Goal: Task Accomplishment & Management: Complete application form

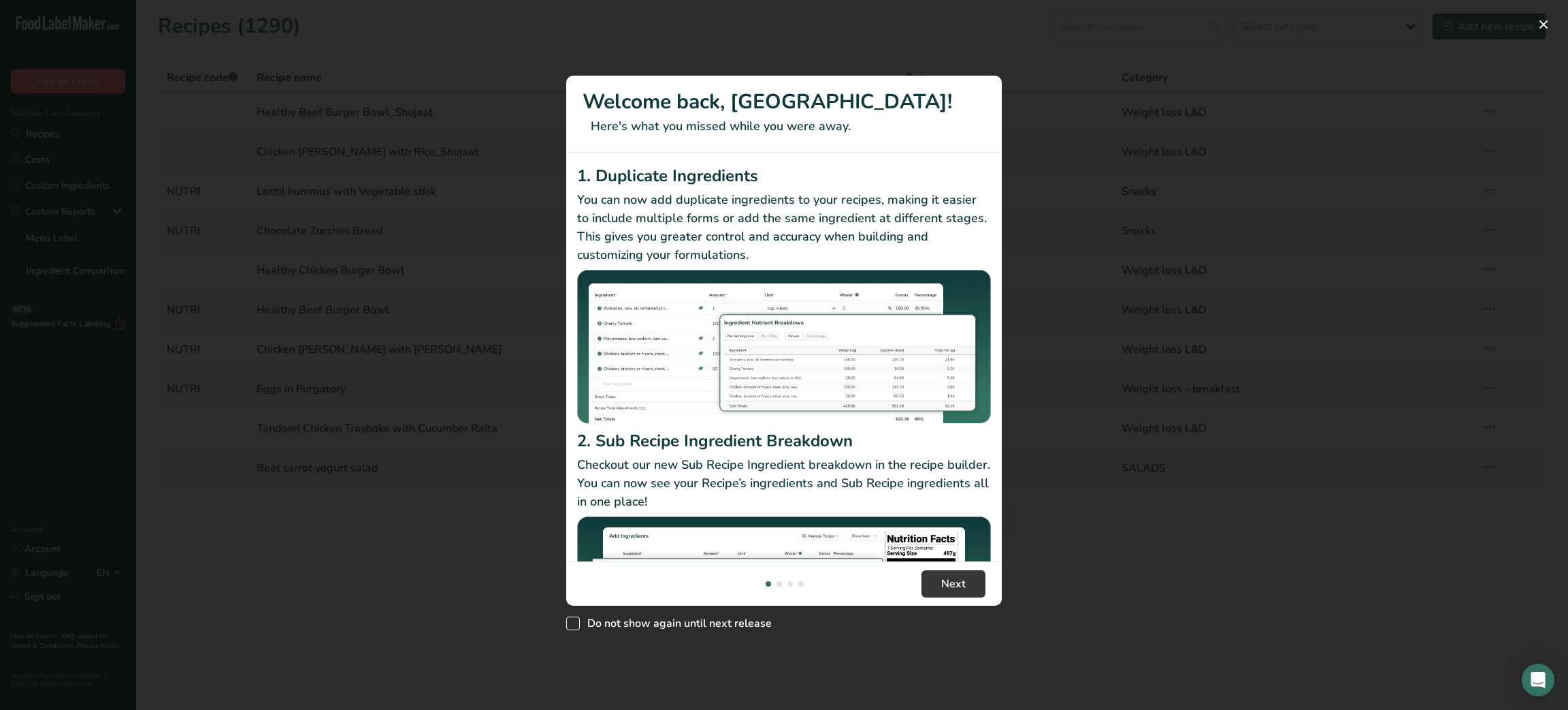
click at [573, 618] on span "New Features" at bounding box center [573, 623] width 14 height 14
click at [573, 618] on input "Do not show again until next release" at bounding box center [571, 623] width 9 height 9
checkbox input "true"
click at [1534, 25] on button "New Features" at bounding box center [1543, 24] width 21 height 21
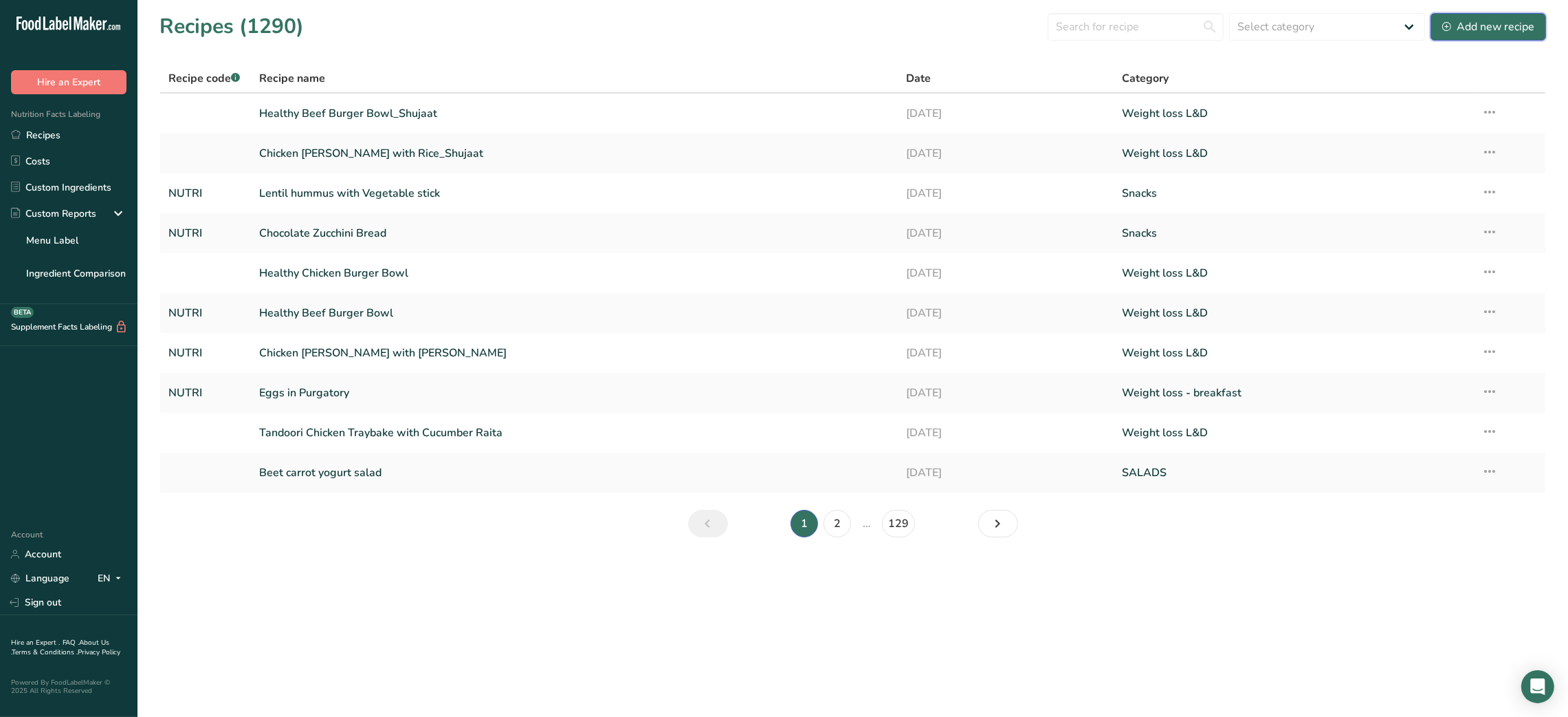
click at [1483, 24] on div "Add new recipe" at bounding box center [1488, 26] width 92 height 16
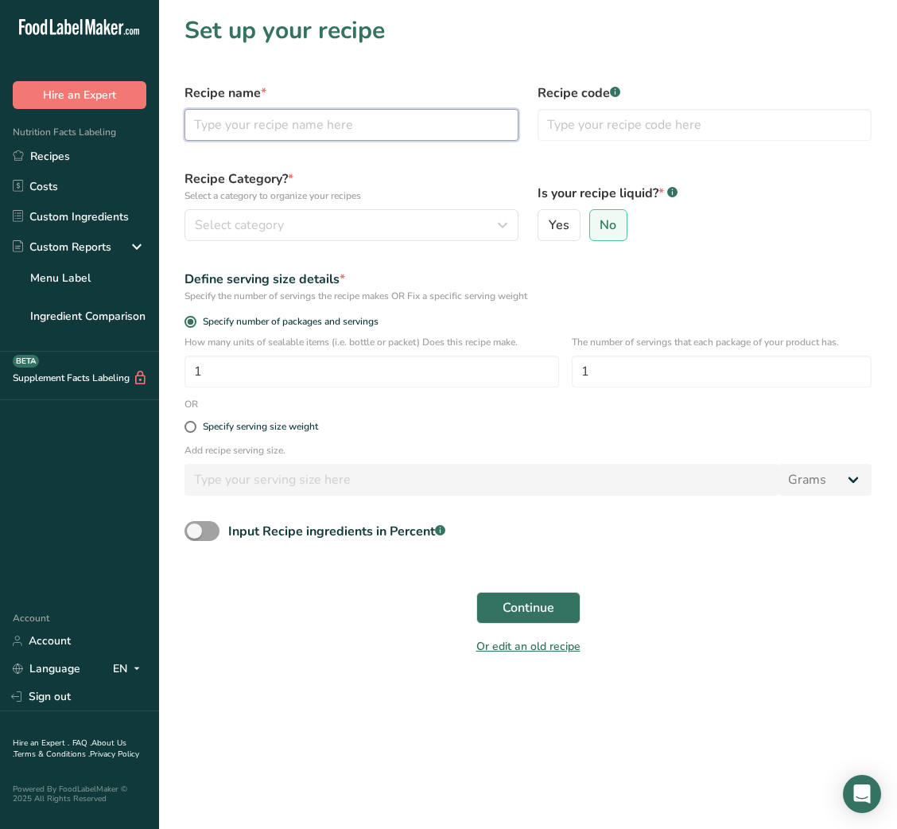
click at [352, 126] on input "text" at bounding box center [352, 125] width 334 height 32
click at [295, 122] on input "text" at bounding box center [352, 125] width 334 height 32
click at [375, 133] on input "text" at bounding box center [352, 125] width 334 height 32
paste input "Boiled Sweet Corn Chaat (1 Serving, ~80 g)"
drag, startPoint x: 341, startPoint y: 123, endPoint x: 472, endPoint y: 110, distance: 131.1
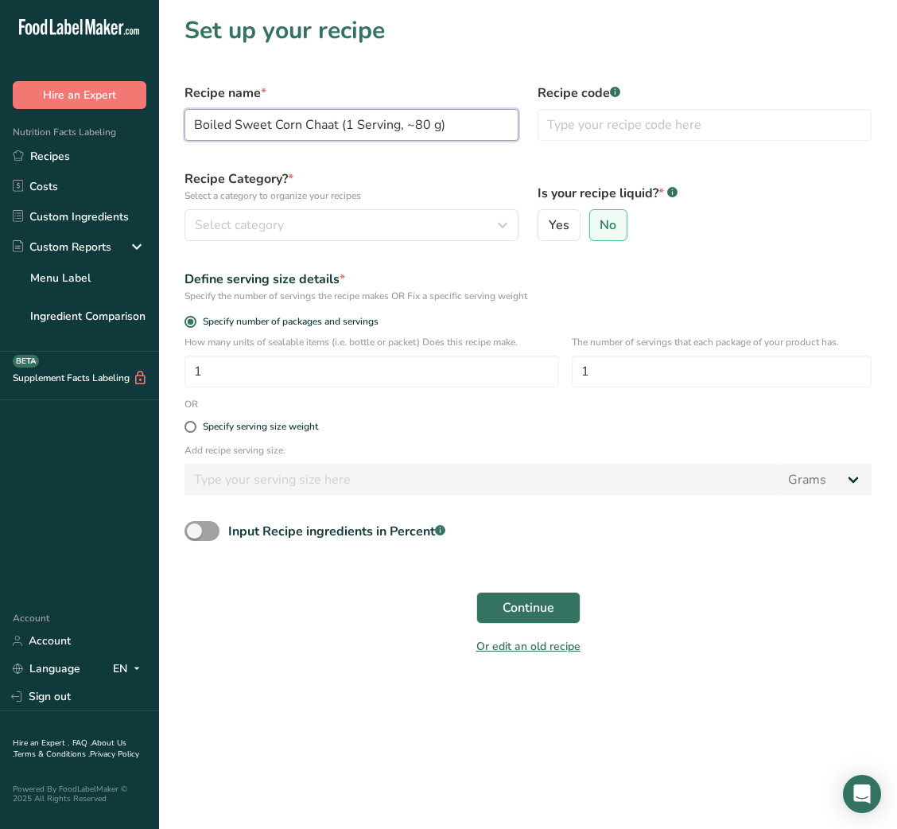
click at [472, 110] on input "Boiled Sweet Corn Chaat (1 Serving, ~80 g)" at bounding box center [352, 125] width 334 height 32
type input "Boiled Sweet Corn Chaat"
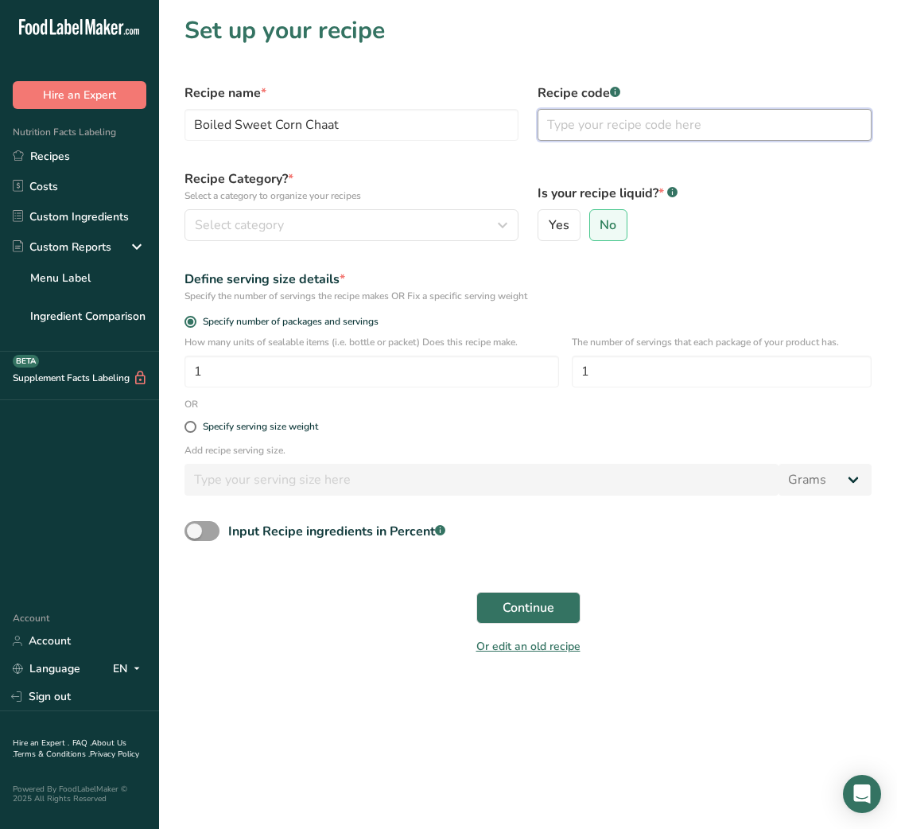
click at [621, 128] on input "text" at bounding box center [705, 125] width 334 height 32
type input "NUTRI"
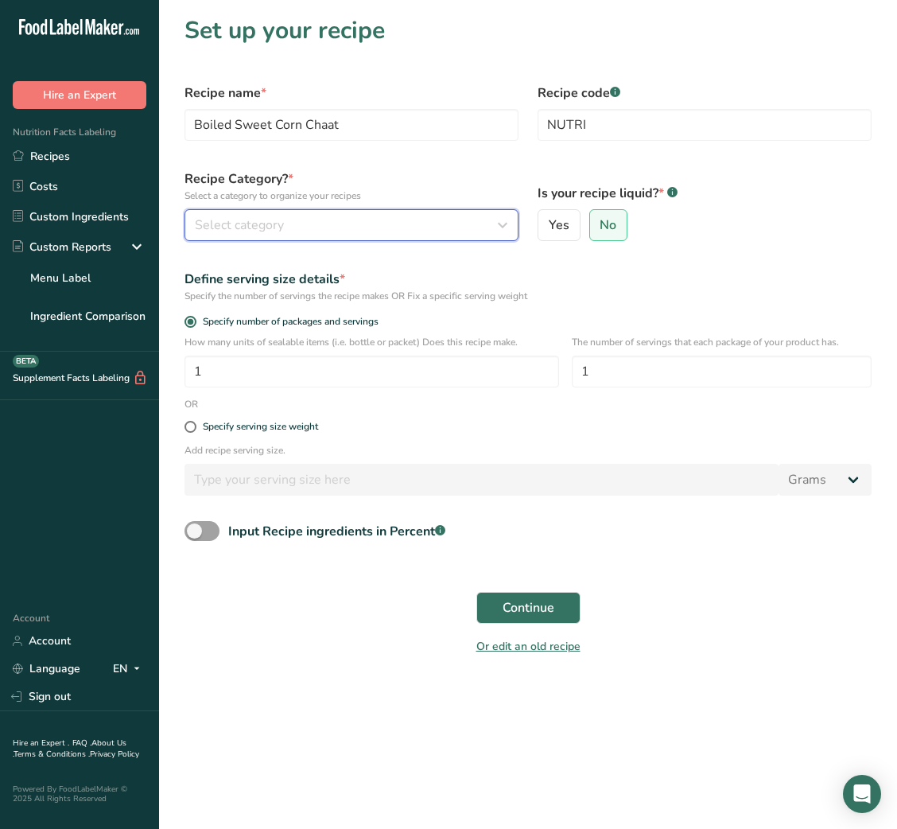
click at [431, 228] on div "Select category" at bounding box center [347, 225] width 304 height 19
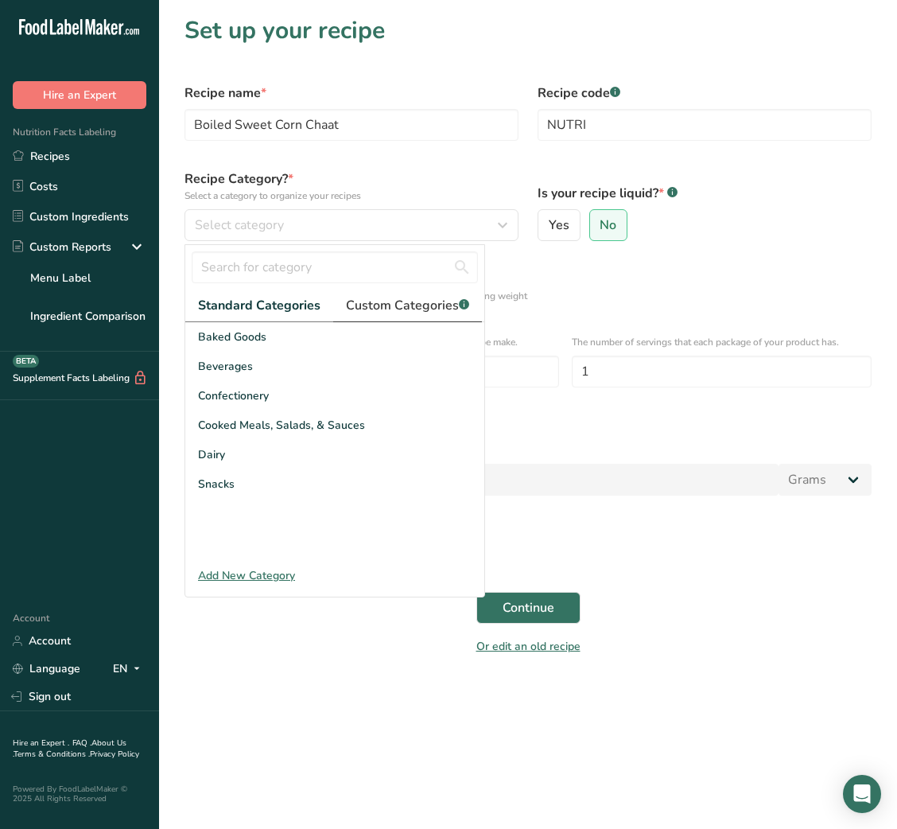
click at [405, 297] on span "Custom Categories .a-a{fill:#347362;}.b-a{fill:#fff;}" at bounding box center [407, 305] width 123 height 19
click at [266, 317] on link "Standard Categories" at bounding box center [258, 306] width 146 height 33
click at [239, 486] on div "Snacks" at bounding box center [334, 483] width 299 height 29
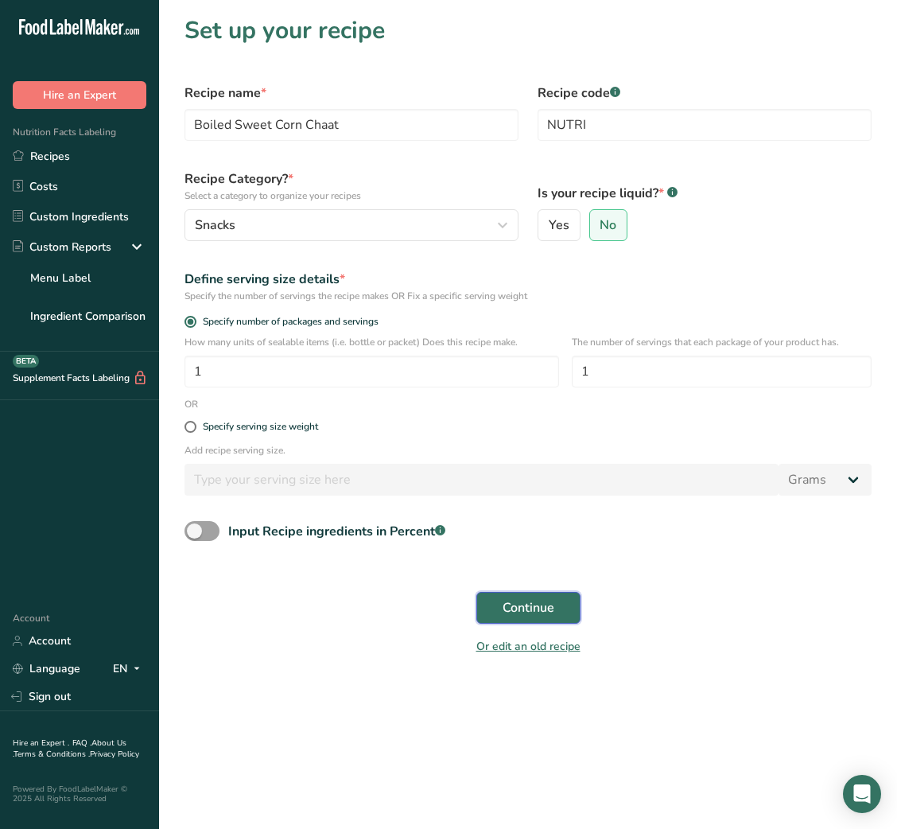
click at [510, 617] on span "Continue" at bounding box center [529, 607] width 52 height 19
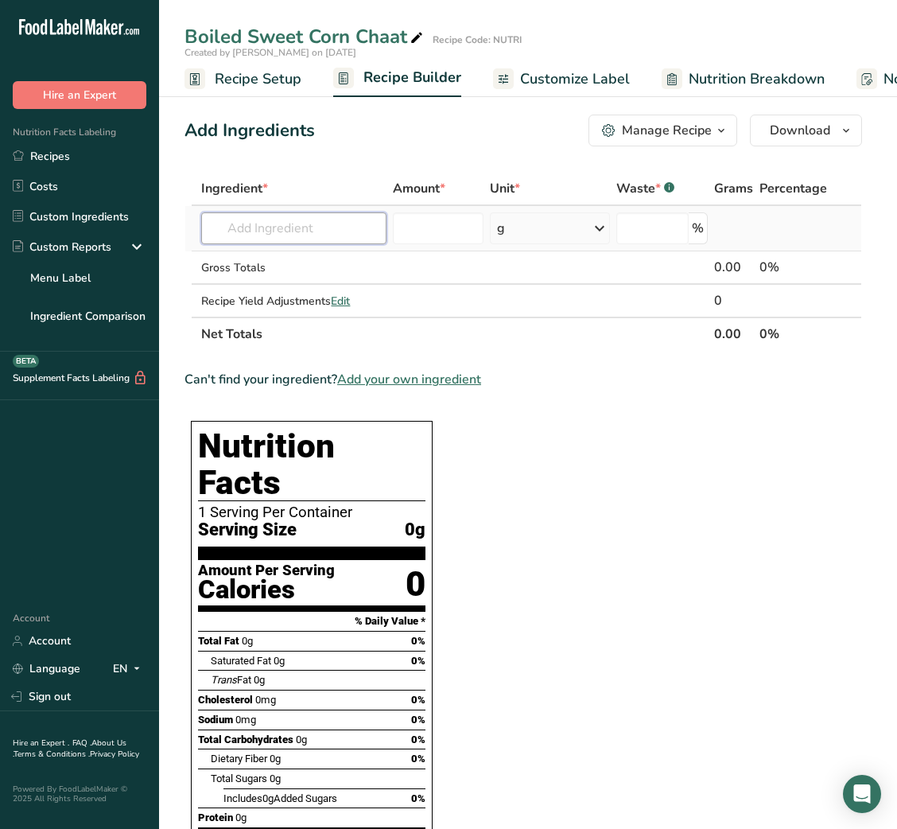
click at [309, 226] on input "text" at bounding box center [293, 228] width 185 height 32
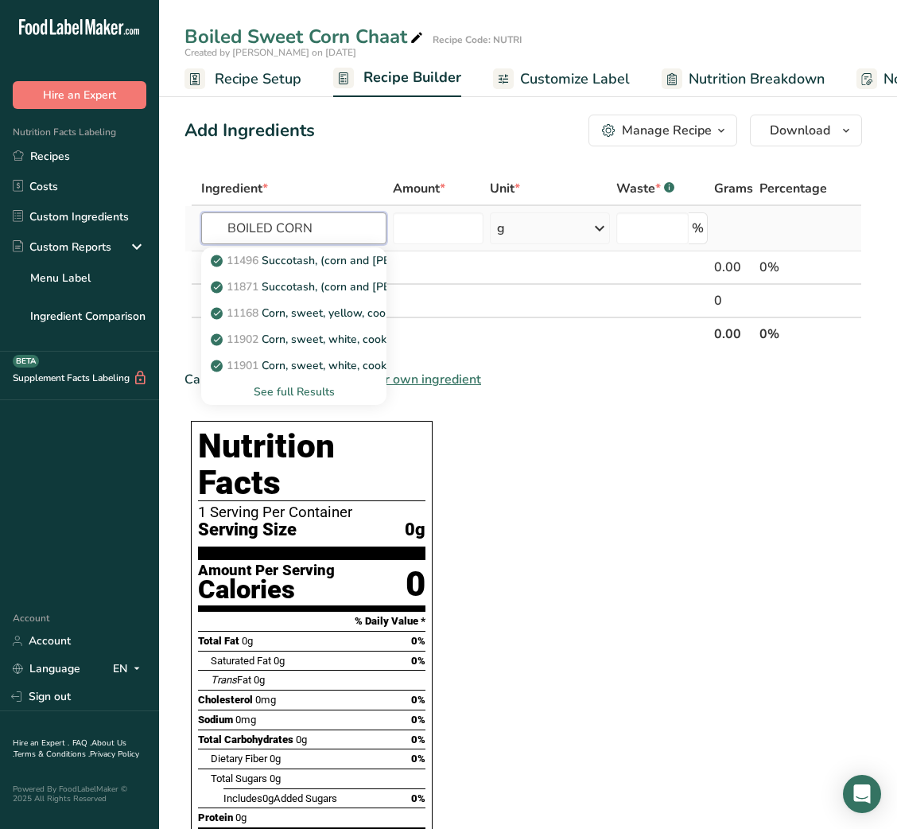
type input "BOILED CORN"
click at [301, 390] on div "See full Results" at bounding box center [294, 391] width 160 height 17
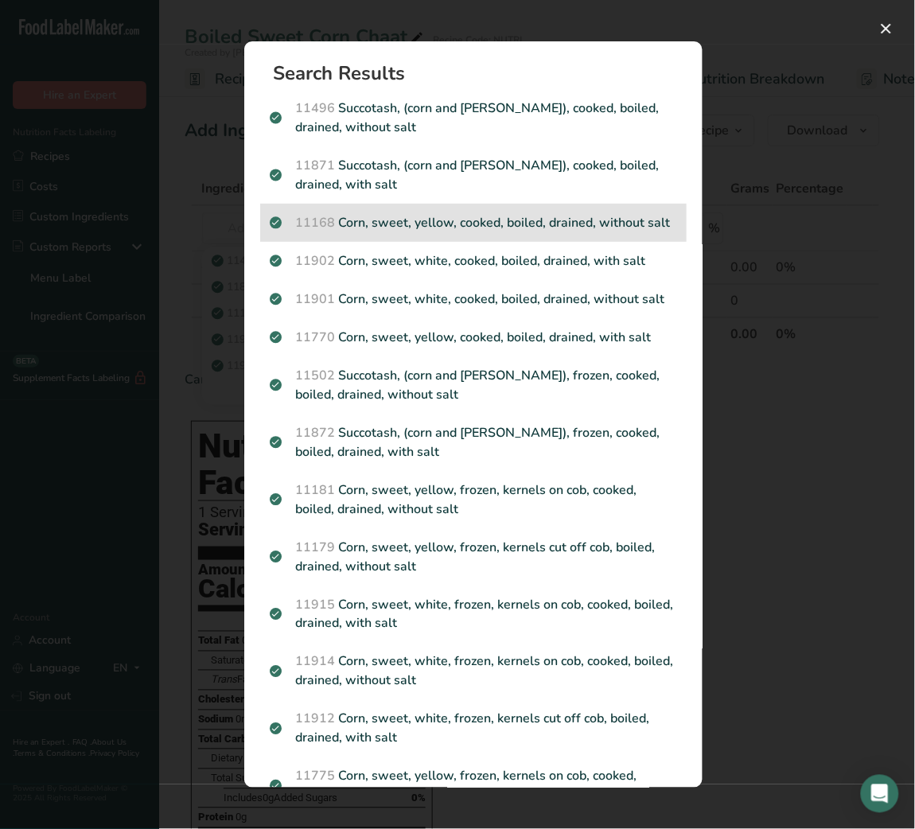
click at [509, 231] on p "11168 Corn, sweet, yellow, cooked, boiled, drained, without salt" at bounding box center [473, 222] width 407 height 19
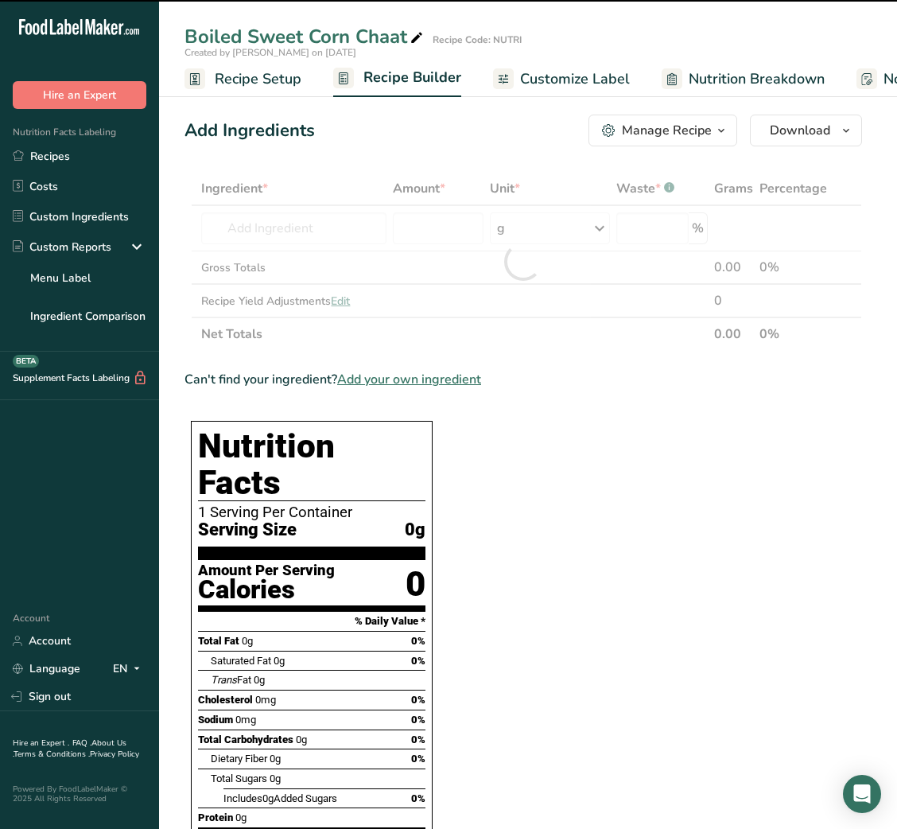
type input "0"
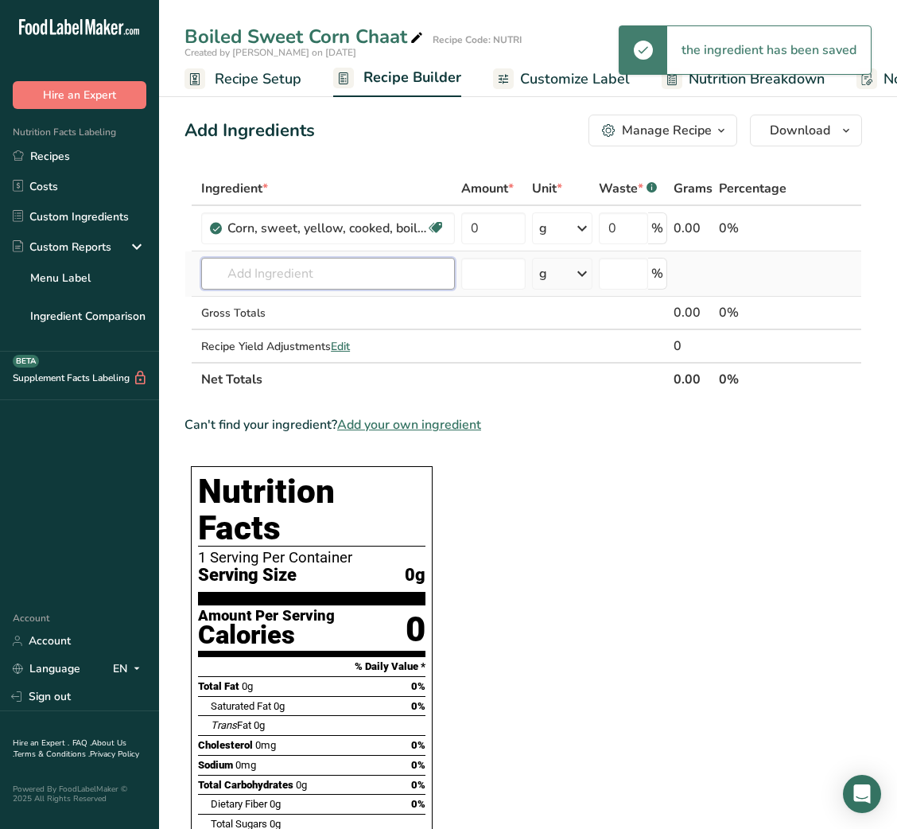
click at [373, 274] on input "text" at bounding box center [328, 274] width 254 height 32
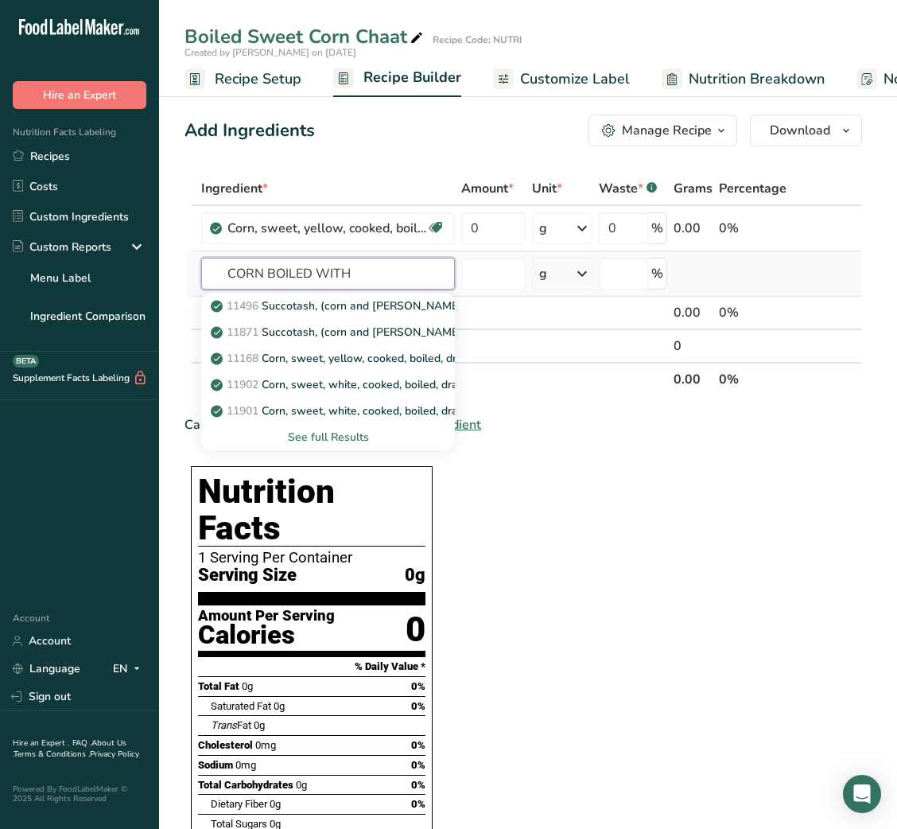
type input "CORN BOILED WITH"
click at [335, 437] on div "See full Results" at bounding box center [328, 437] width 228 height 17
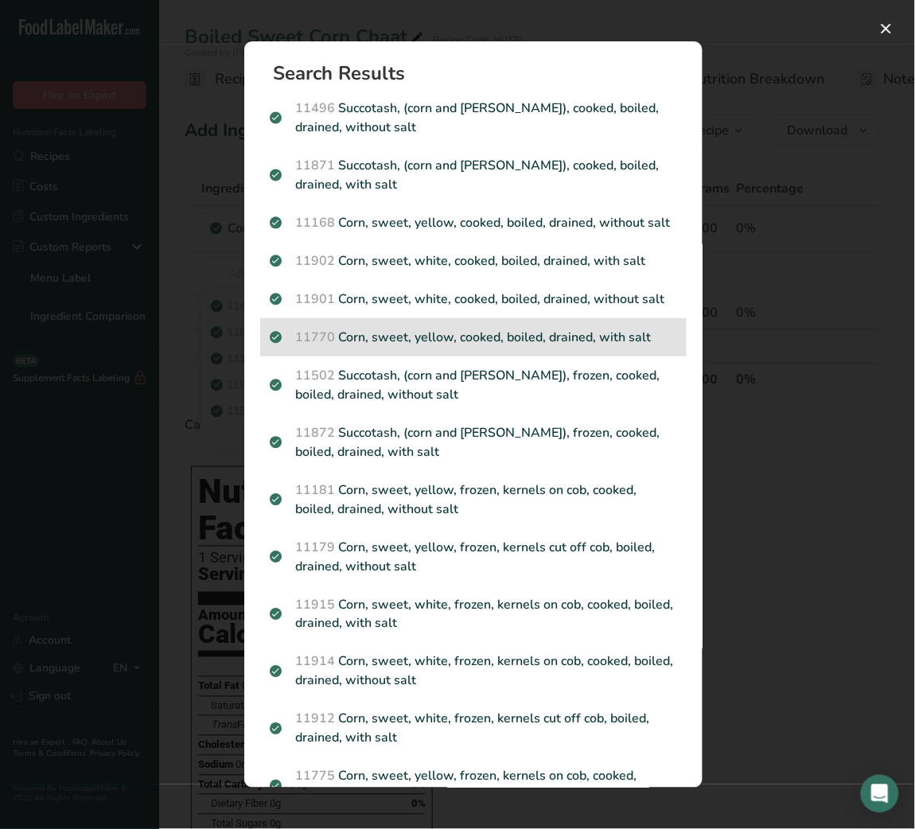
click at [562, 347] on p "11770 Corn, sweet, yellow, cooked, boiled, drained, with salt" at bounding box center [473, 337] width 407 height 19
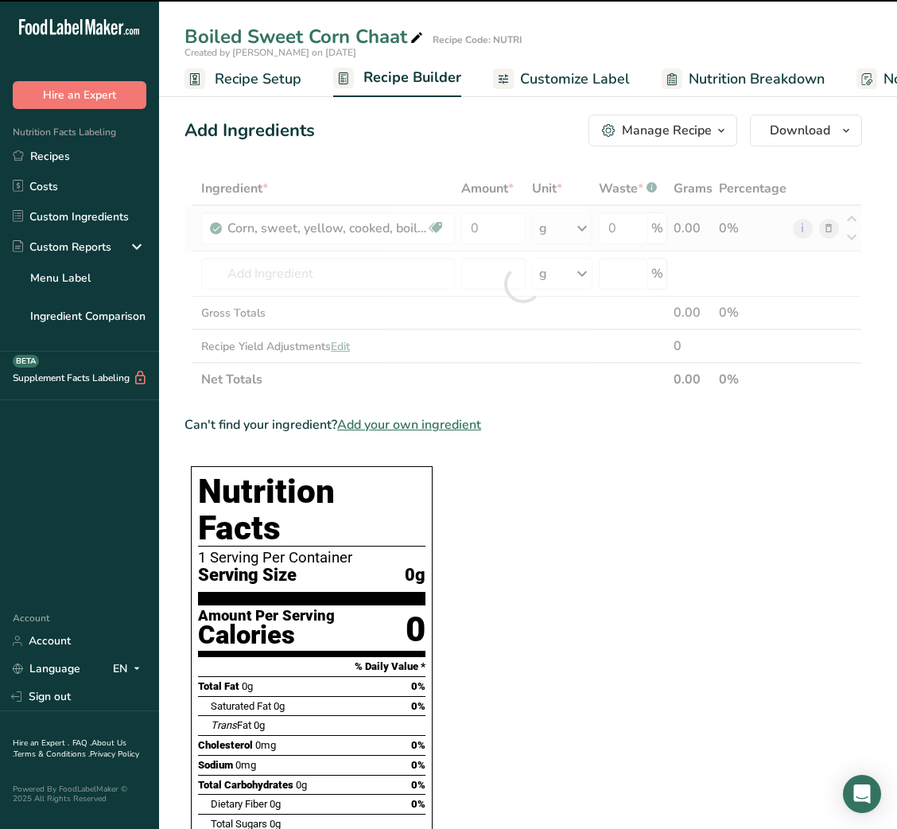
type input "0"
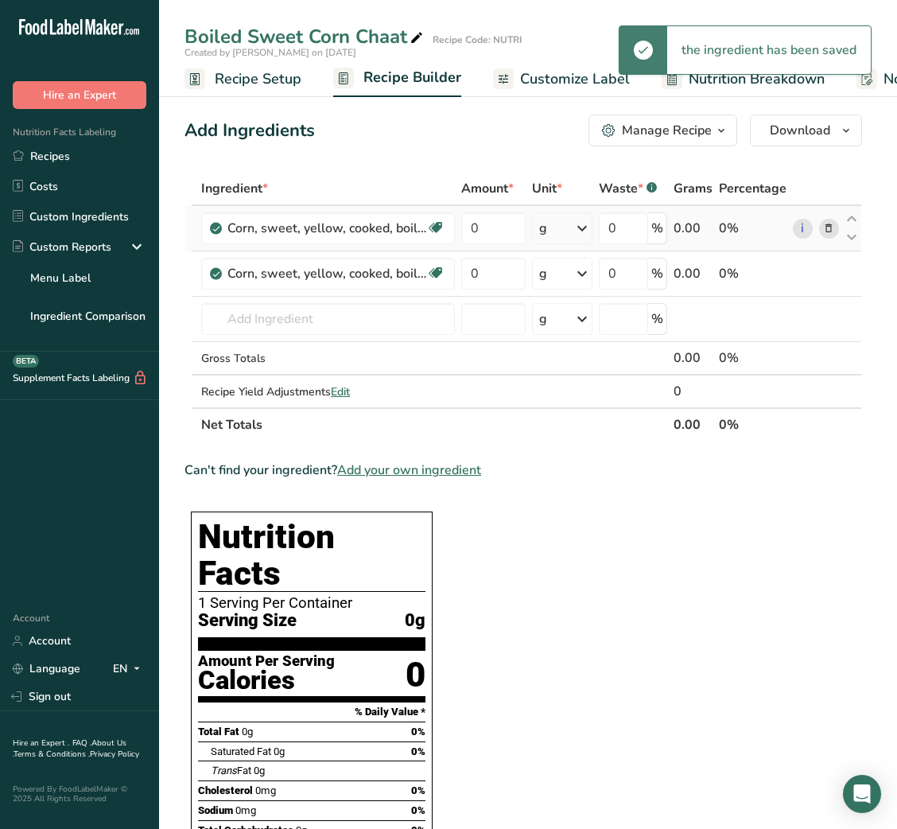
click at [828, 223] on icon at bounding box center [828, 228] width 11 height 17
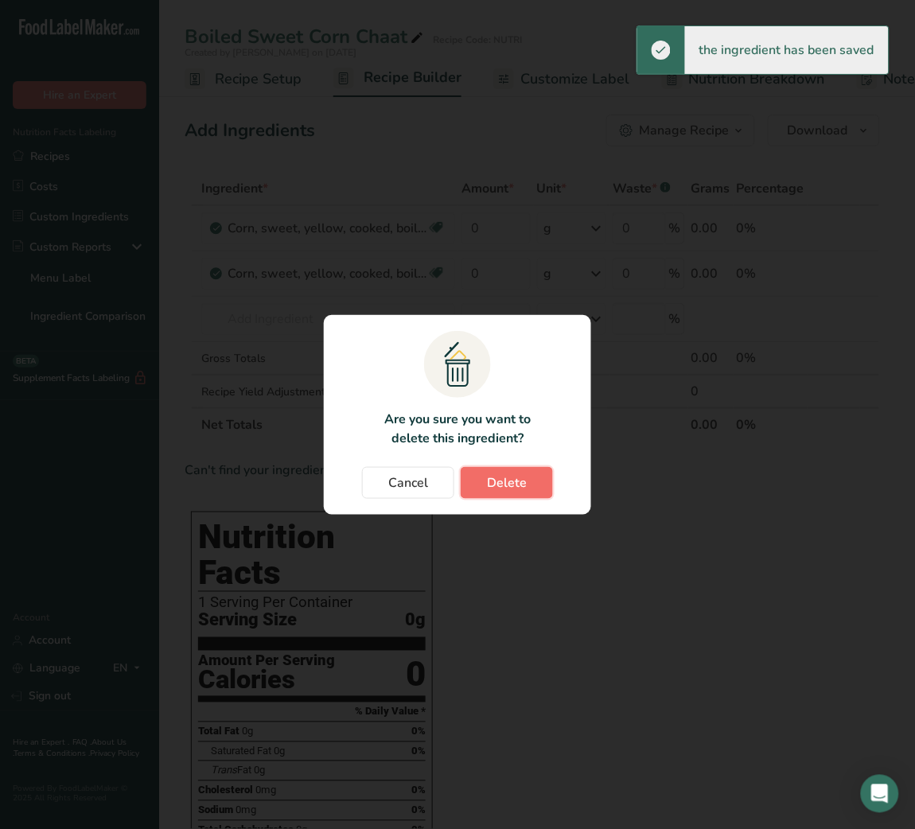
click at [493, 470] on button "Delete" at bounding box center [507, 483] width 92 height 32
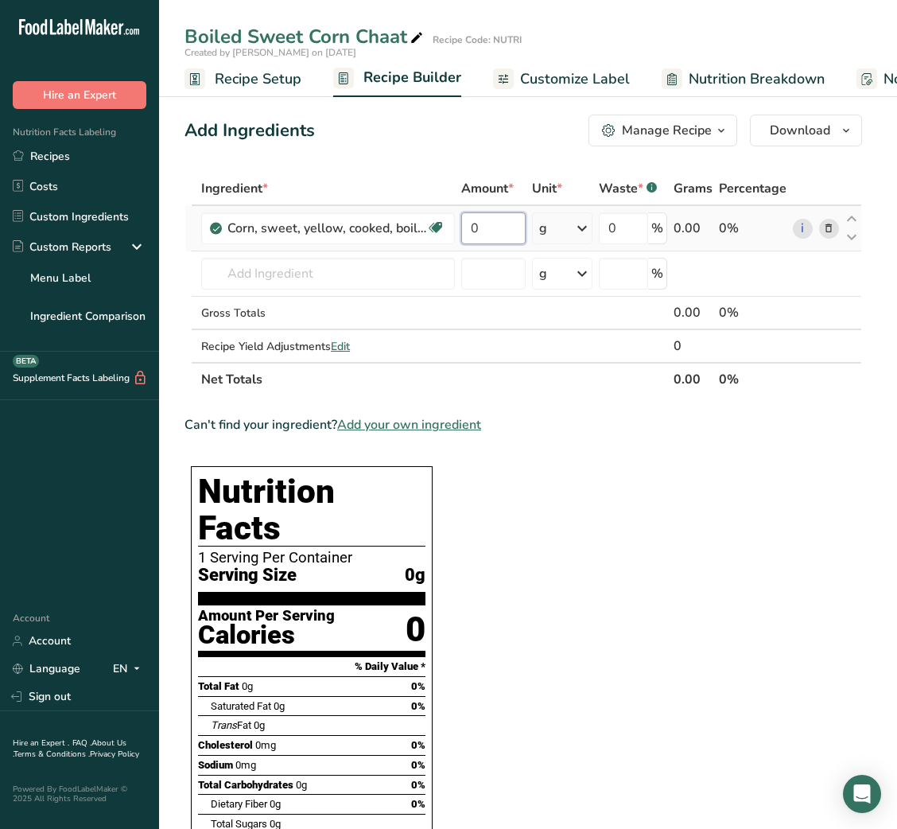
click at [475, 226] on input "0" at bounding box center [493, 228] width 64 height 32
type input "50"
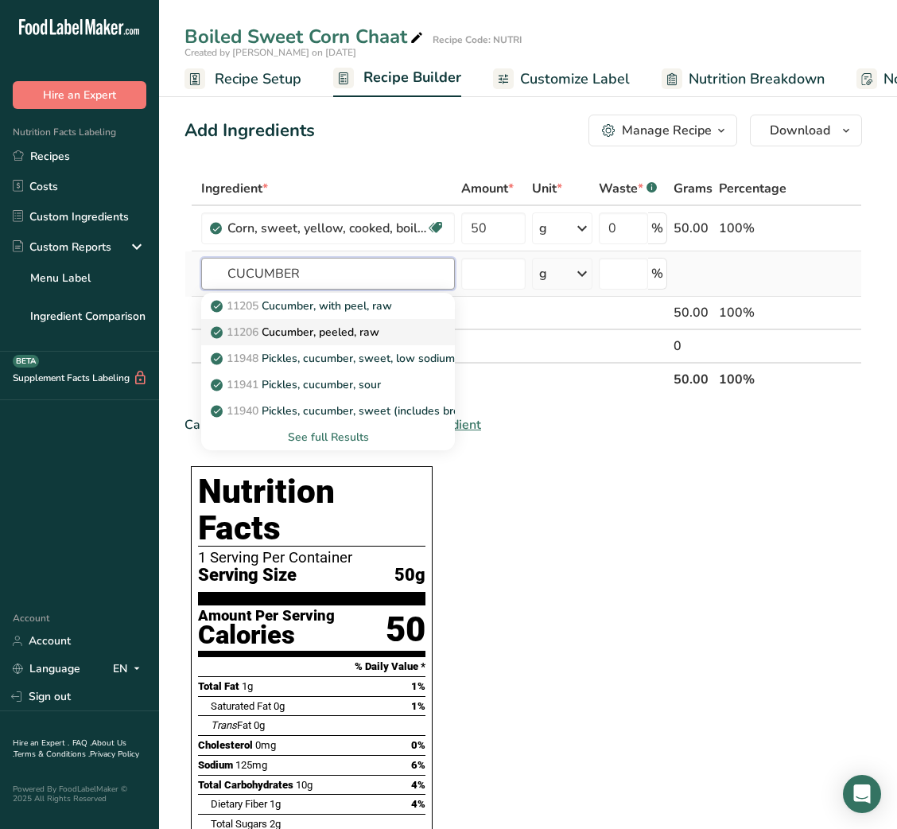
type input "CUCUMBER"
click at [343, 341] on link "11206 Cucumber, peeled, raw" at bounding box center [328, 332] width 254 height 26
type input "Cucumber, peeled, raw"
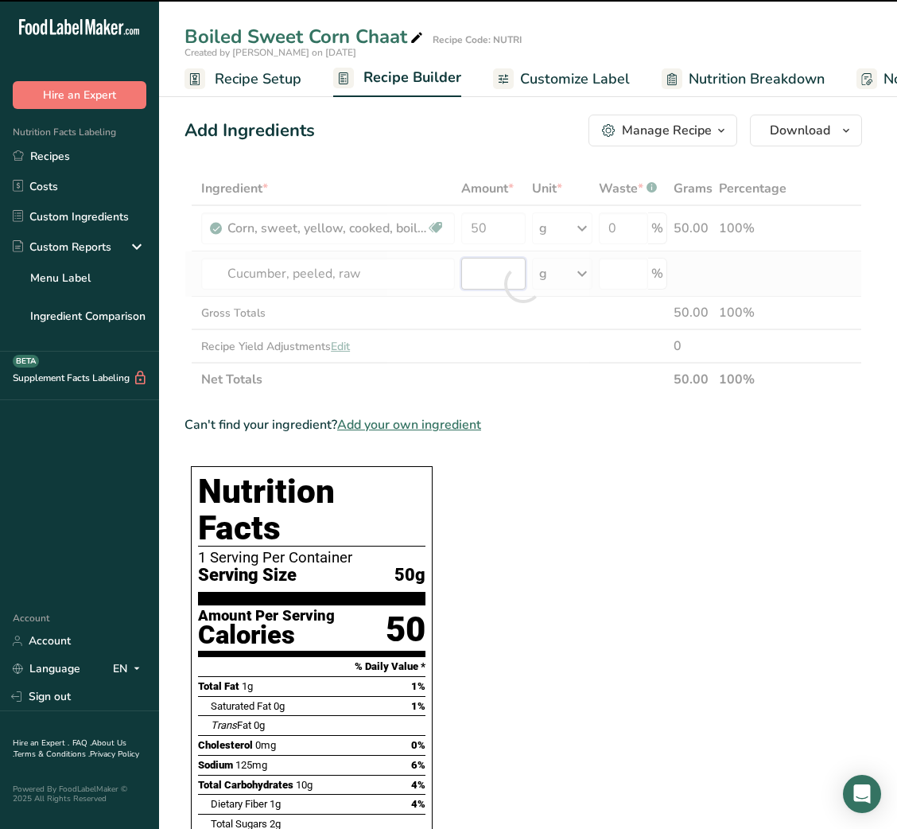
type input "0"
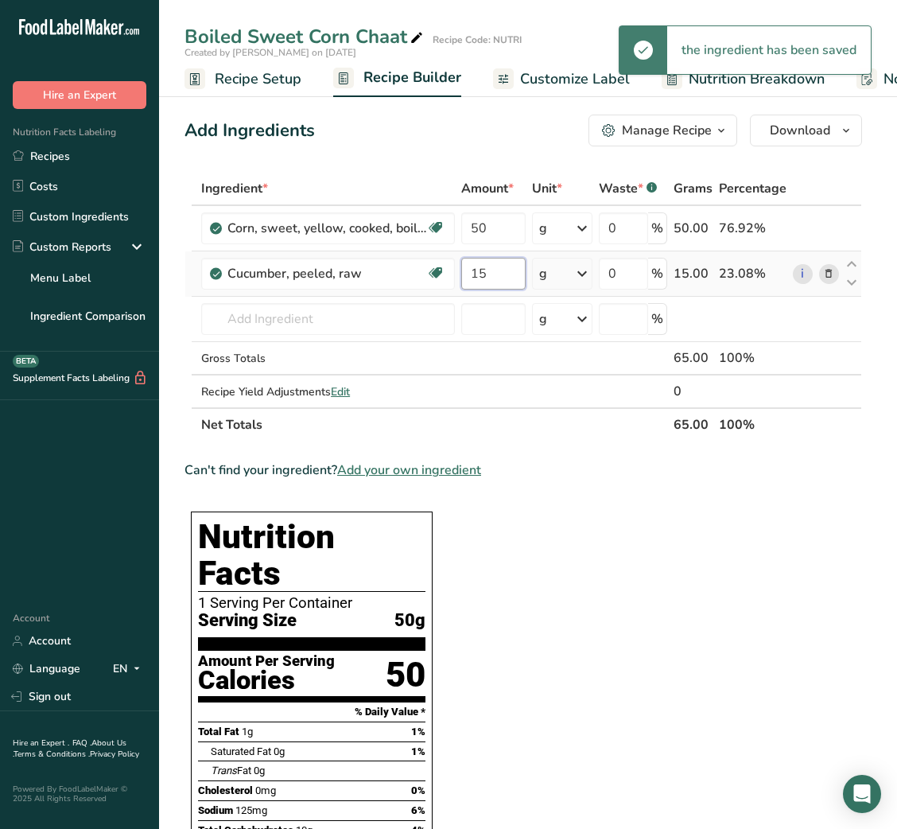
type input "15"
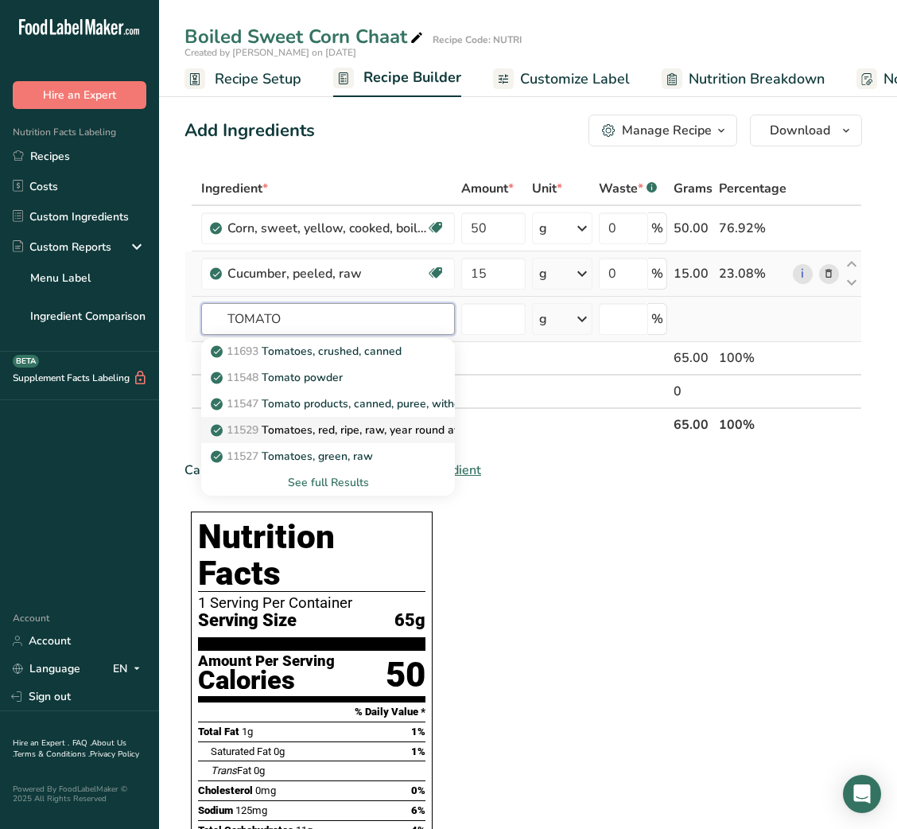
type input "TOMATO"
click at [340, 425] on p "11529 Tomatoes, red, ripe, raw, year round average" at bounding box center [351, 430] width 275 height 17
type input "Tomatoes, red, ripe, raw, year round average"
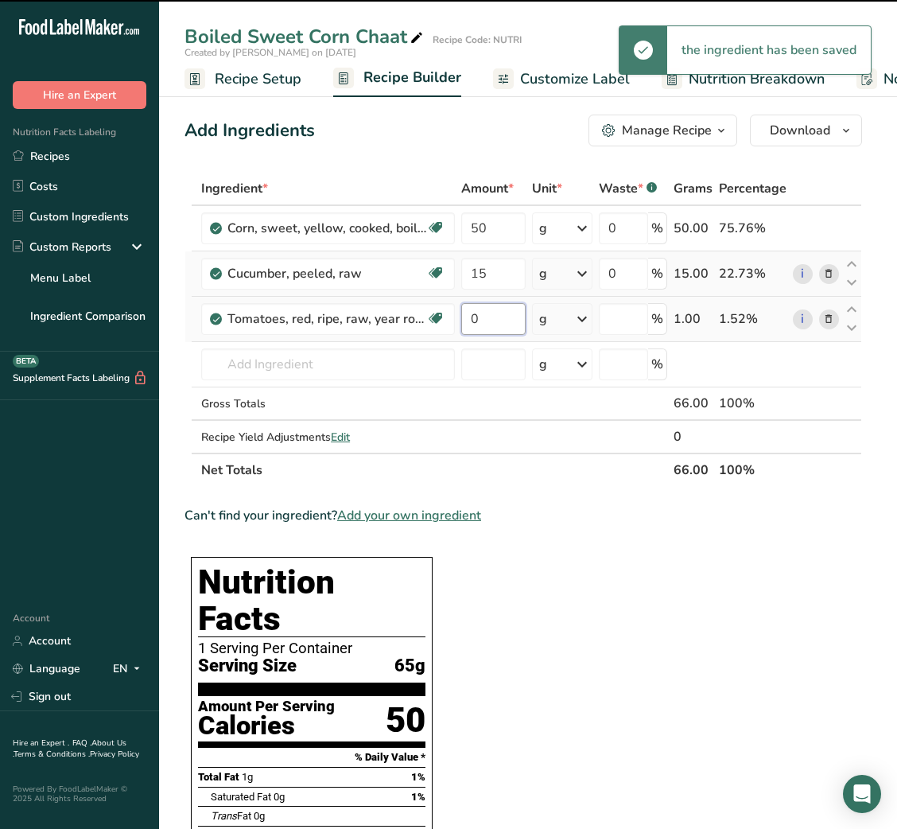
type input "1"
type input "0"
type input "10"
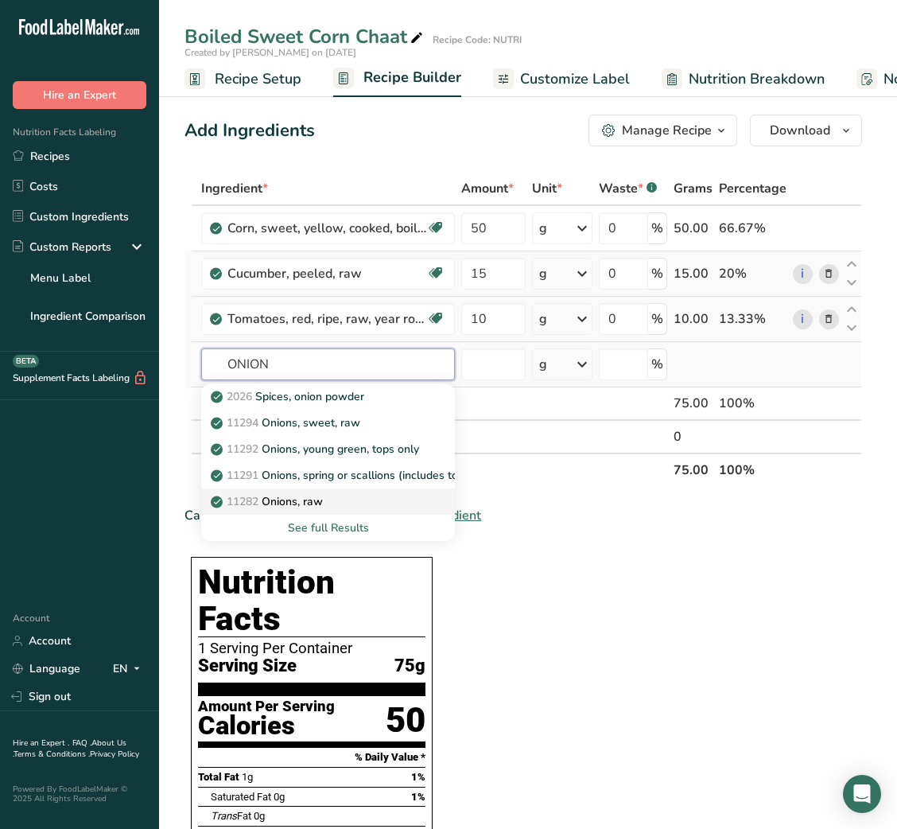
type input "ONION"
click at [297, 491] on link "11282 Onions, raw" at bounding box center [328, 501] width 254 height 26
type input "Onions, raw"
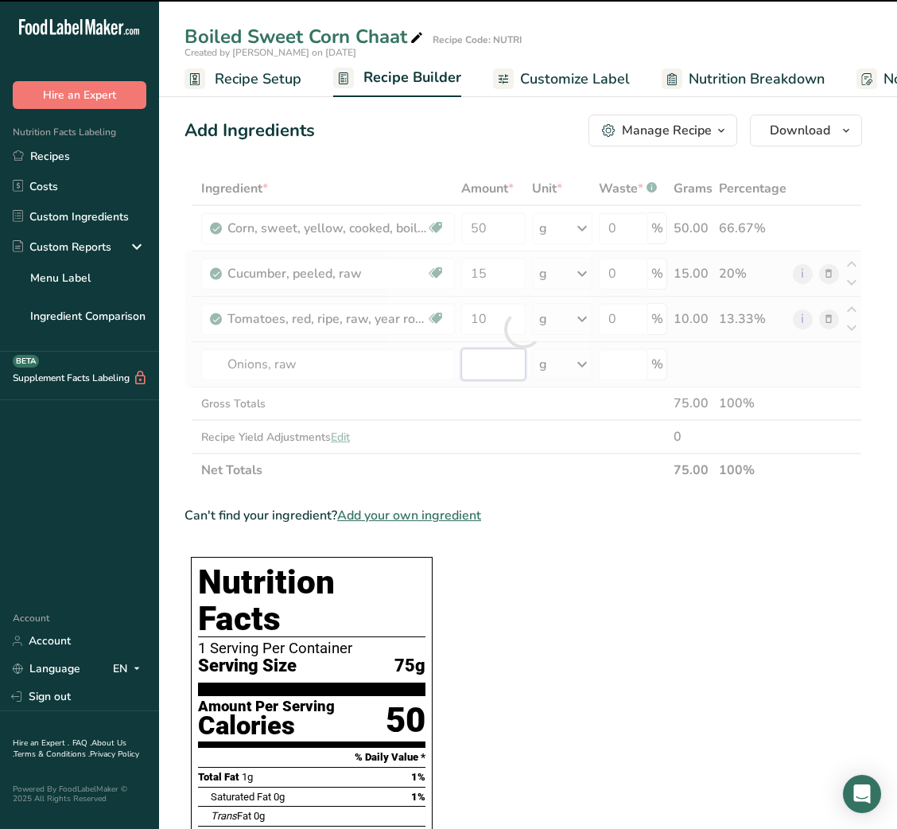
type input "0"
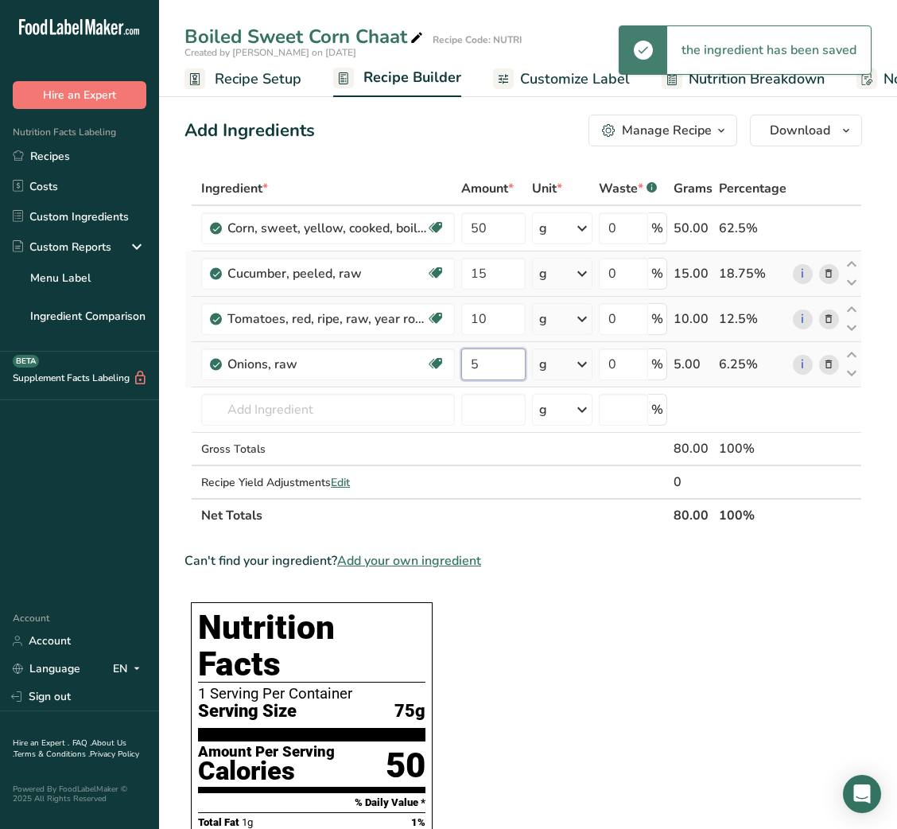
type input "5"
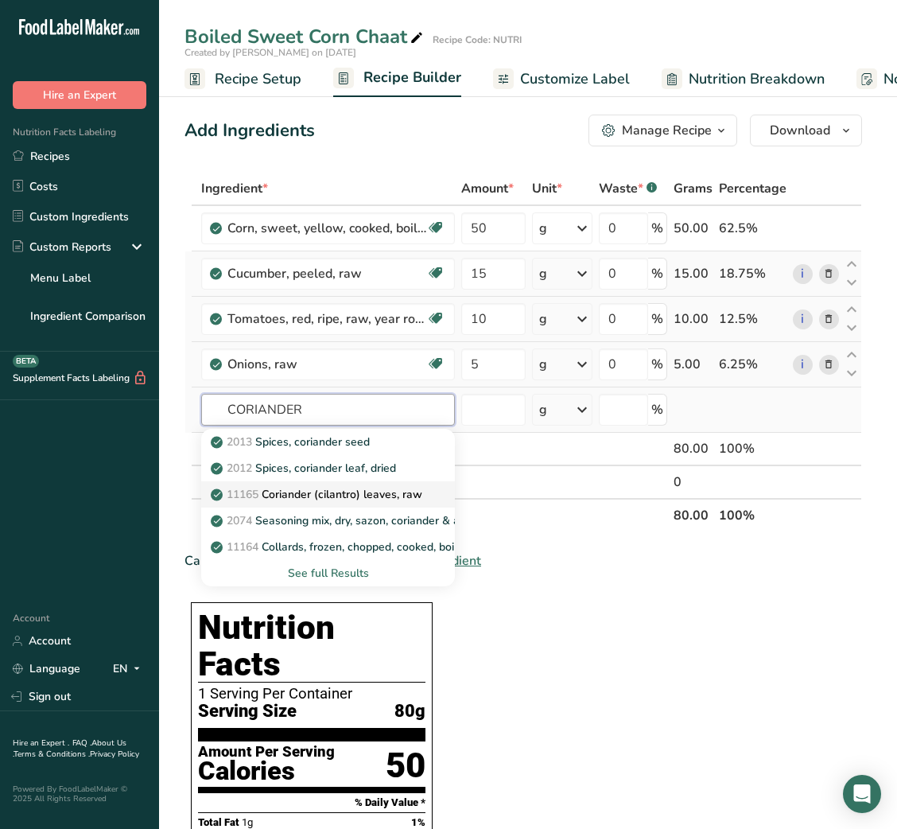
type input "CORIANDER"
click at [340, 491] on p "11165 Coriander (cilantro) leaves, raw" at bounding box center [318, 494] width 208 height 17
type input "Coriander (cilantro) leaves, raw"
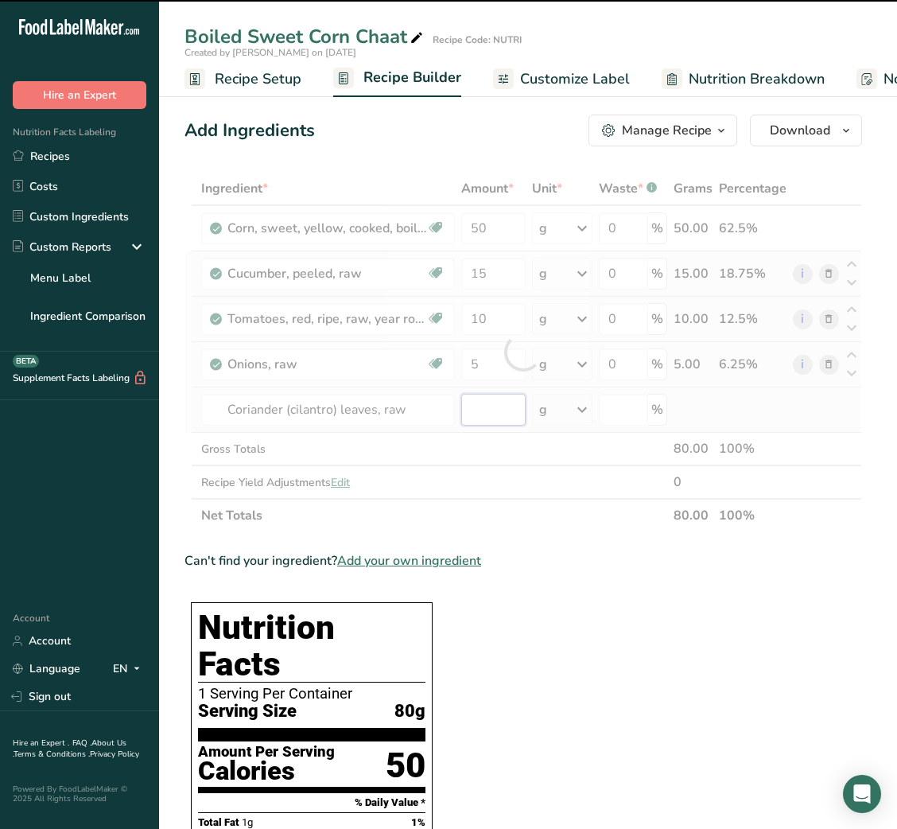
type input "0"
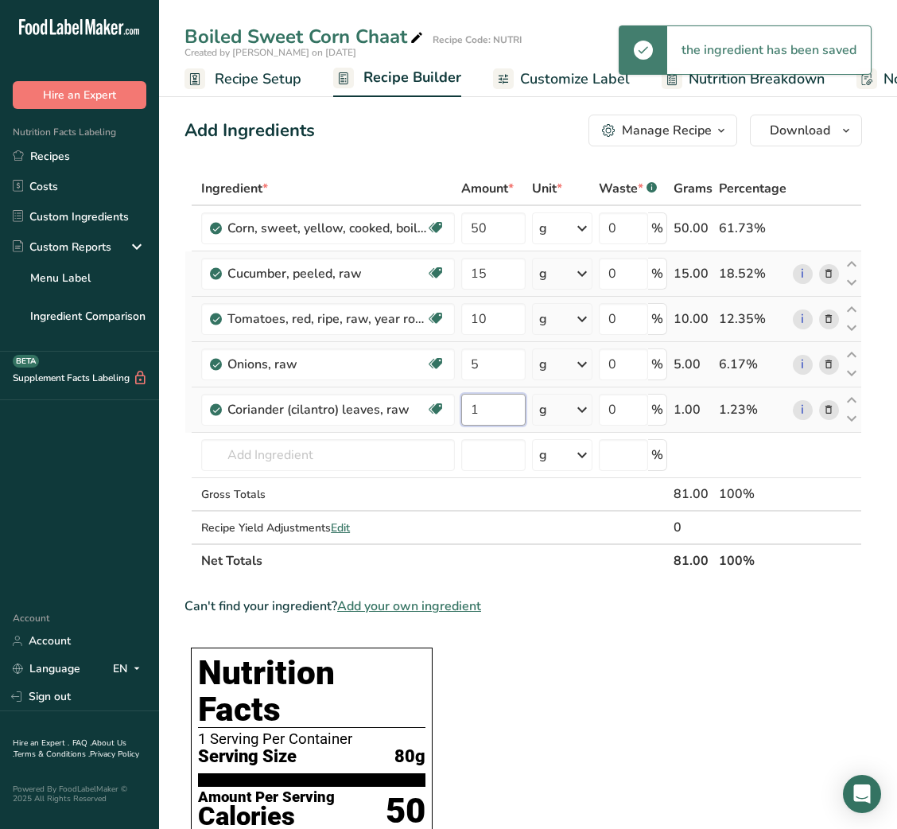
type input "1"
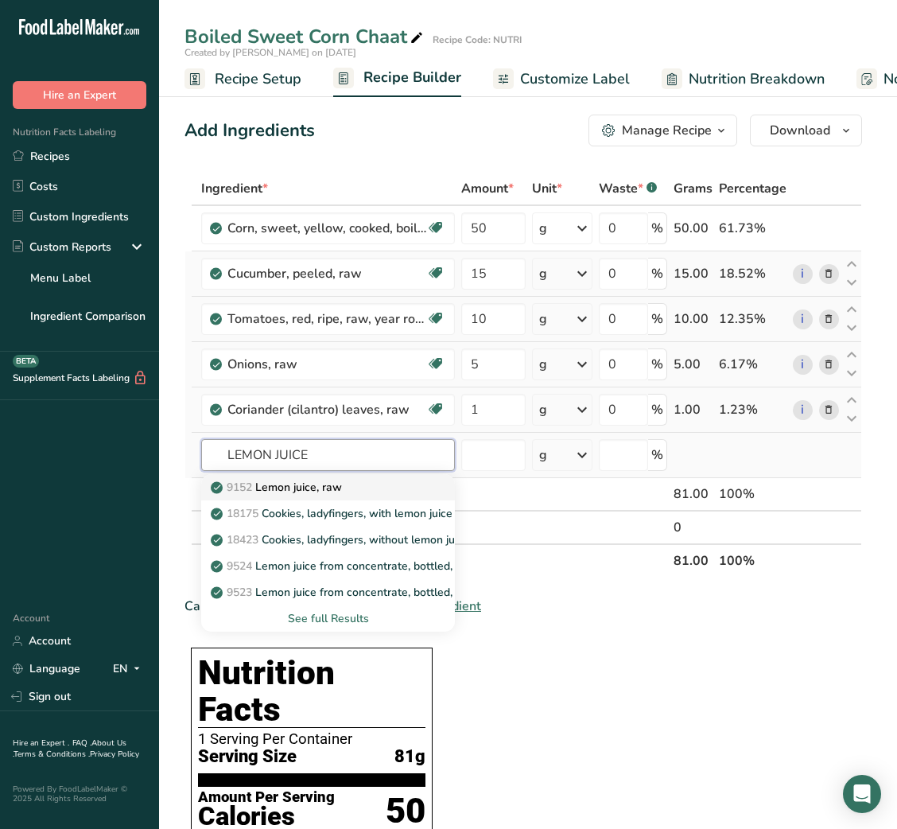
type input "LEMON JUICE"
click at [342, 486] on p "9152 Lemon juice, raw" at bounding box center [278, 487] width 128 height 17
type input "Lemon juice, raw"
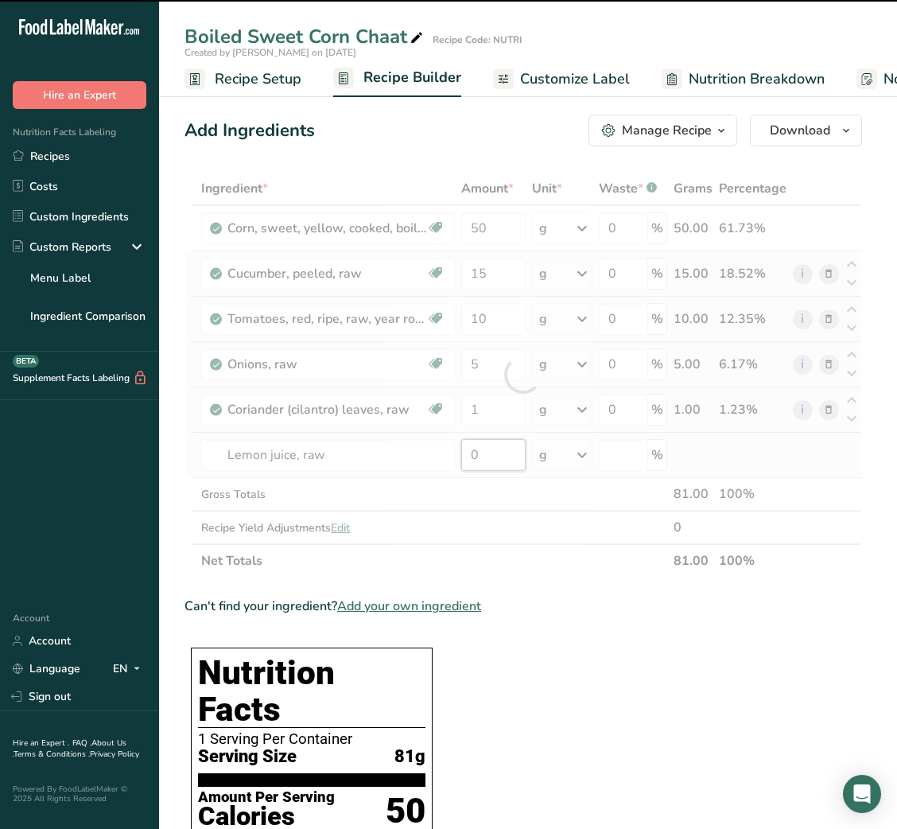
type input "2"
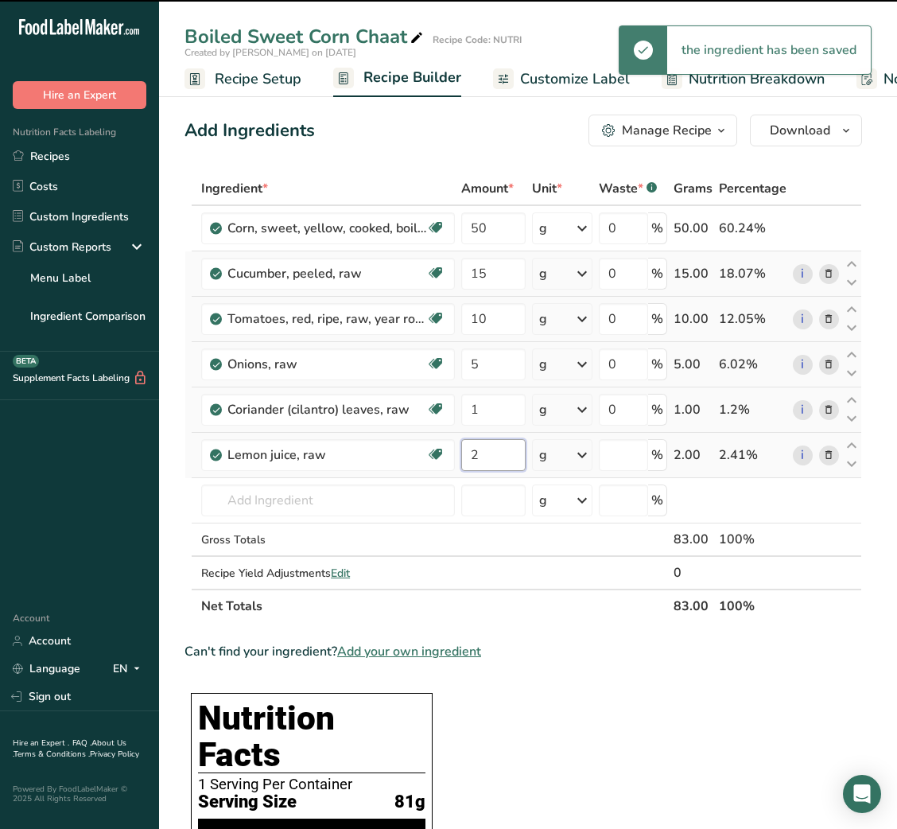
type input "0"
type input "2"
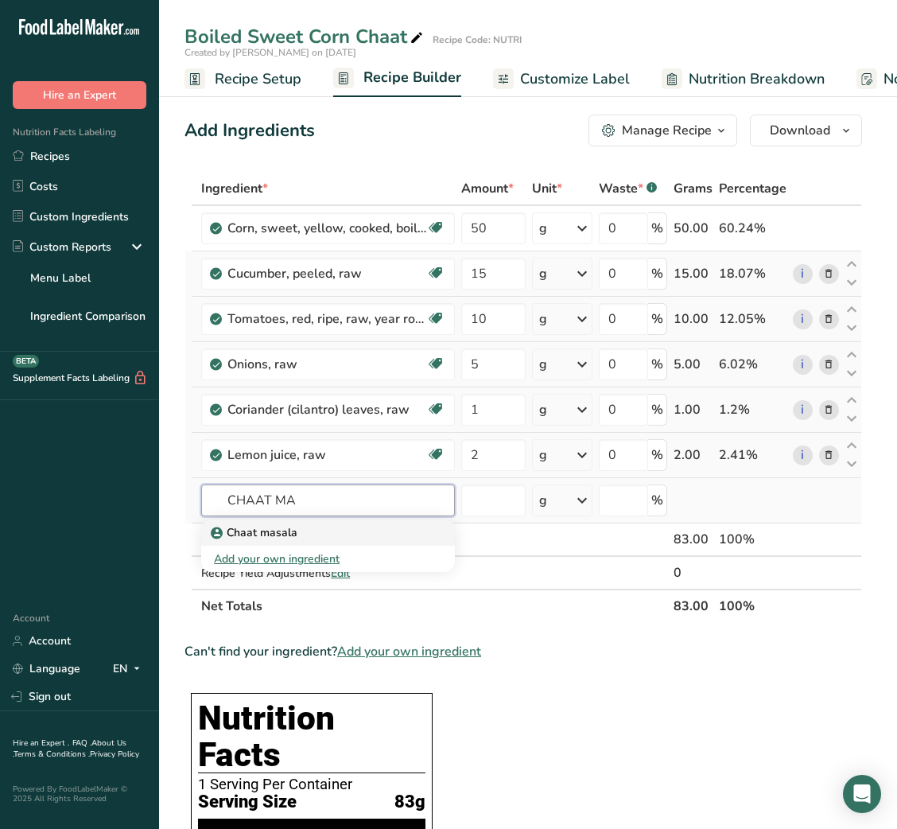
type input "CHAAT MA"
click at [306, 527] on div "Chaat masala" at bounding box center [315, 532] width 203 height 17
type input "Chaat masala"
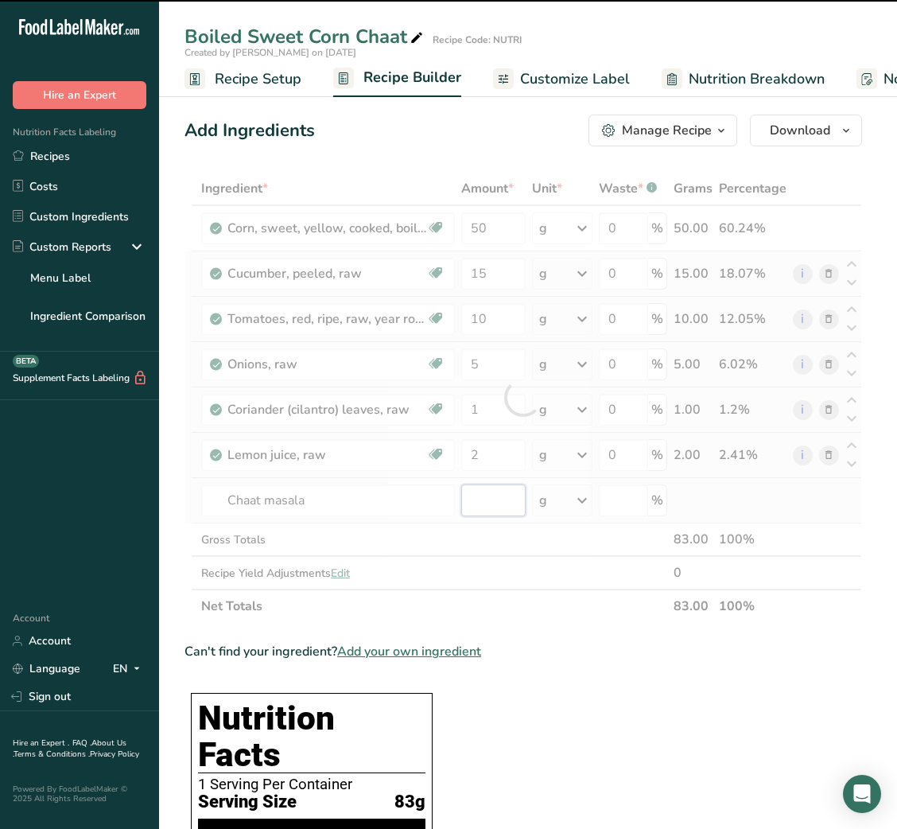
type input "0"
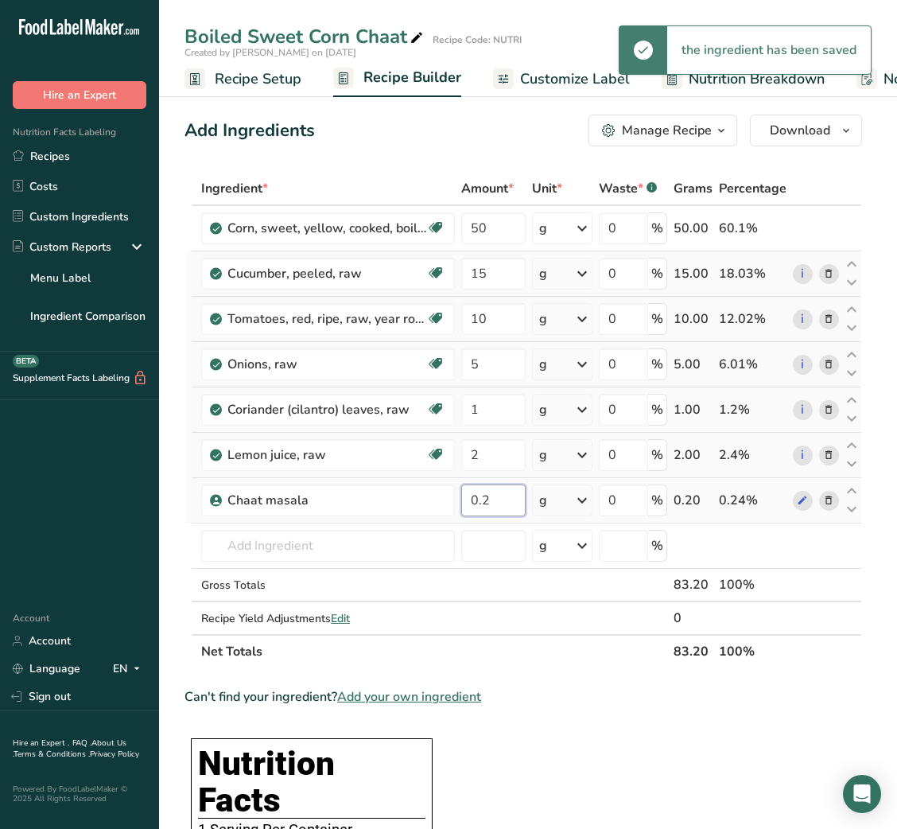
type input "0.2"
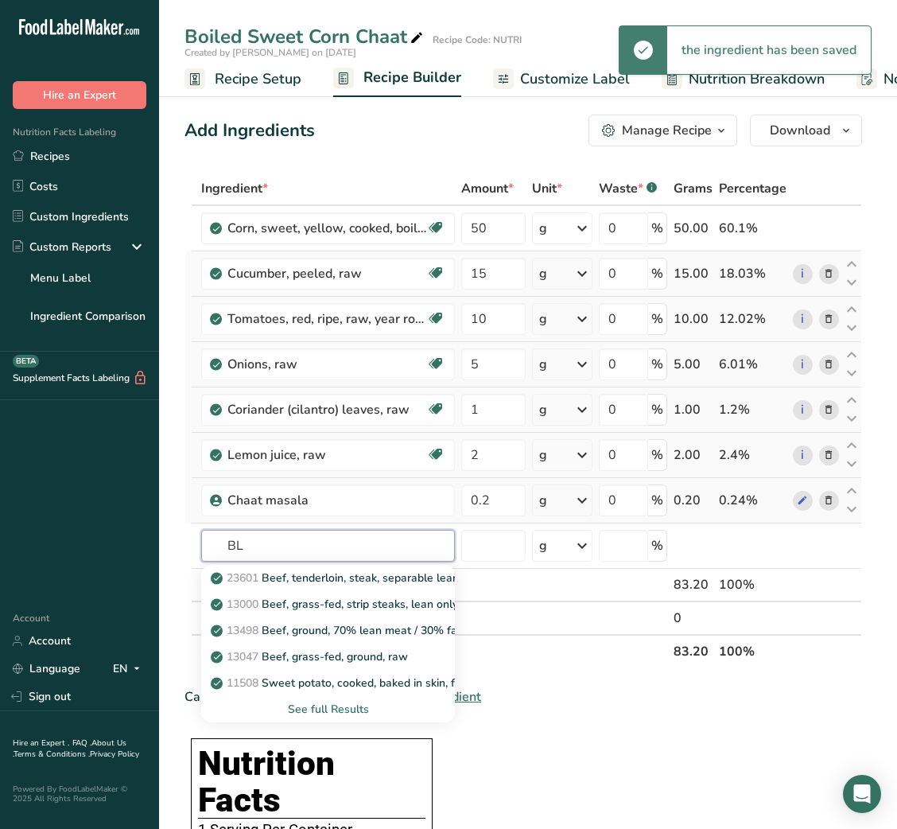
type input "B"
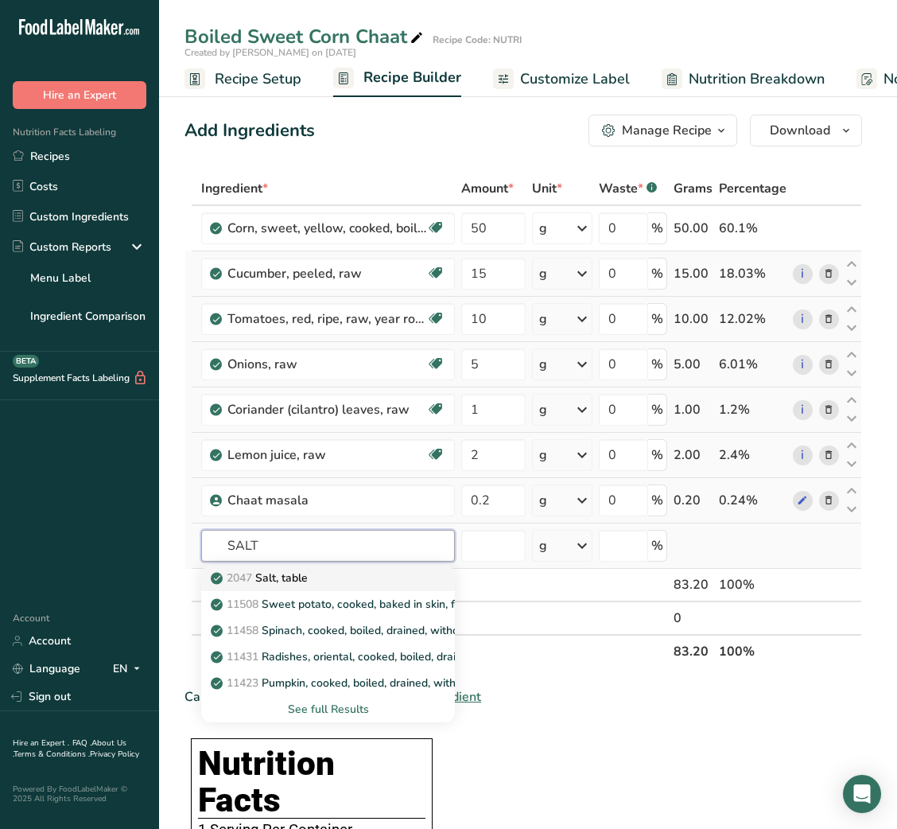
type input "SALT"
click at [304, 574] on p "2047 Salt, table" at bounding box center [261, 577] width 94 height 17
type input "Salt, table"
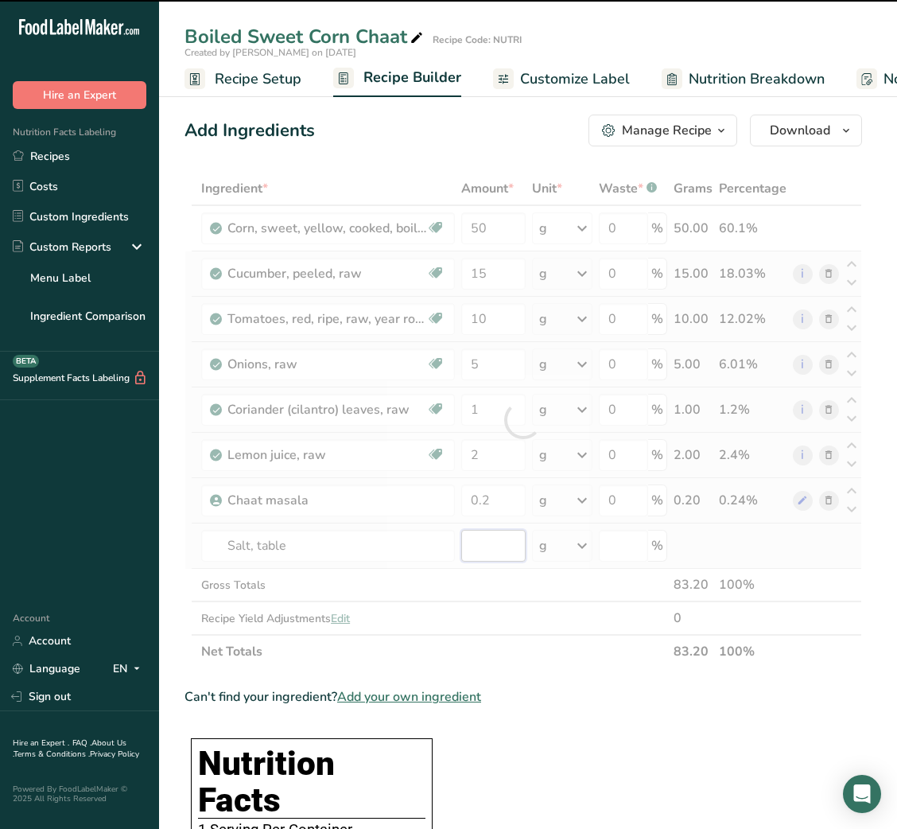
type input "0"
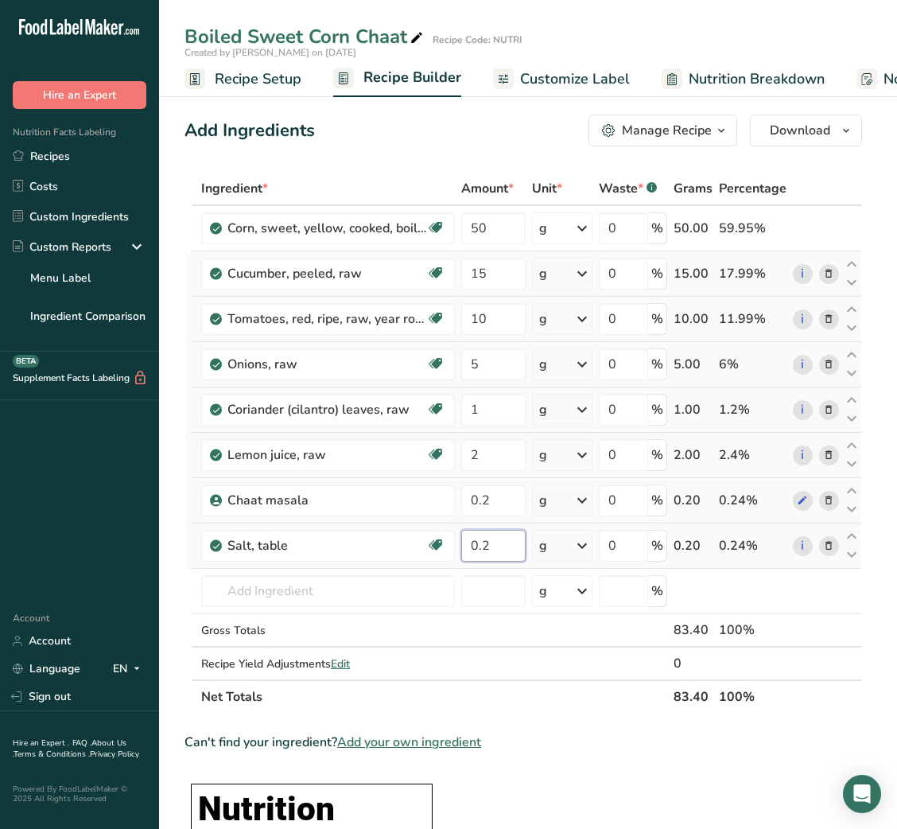
type input "0.2"
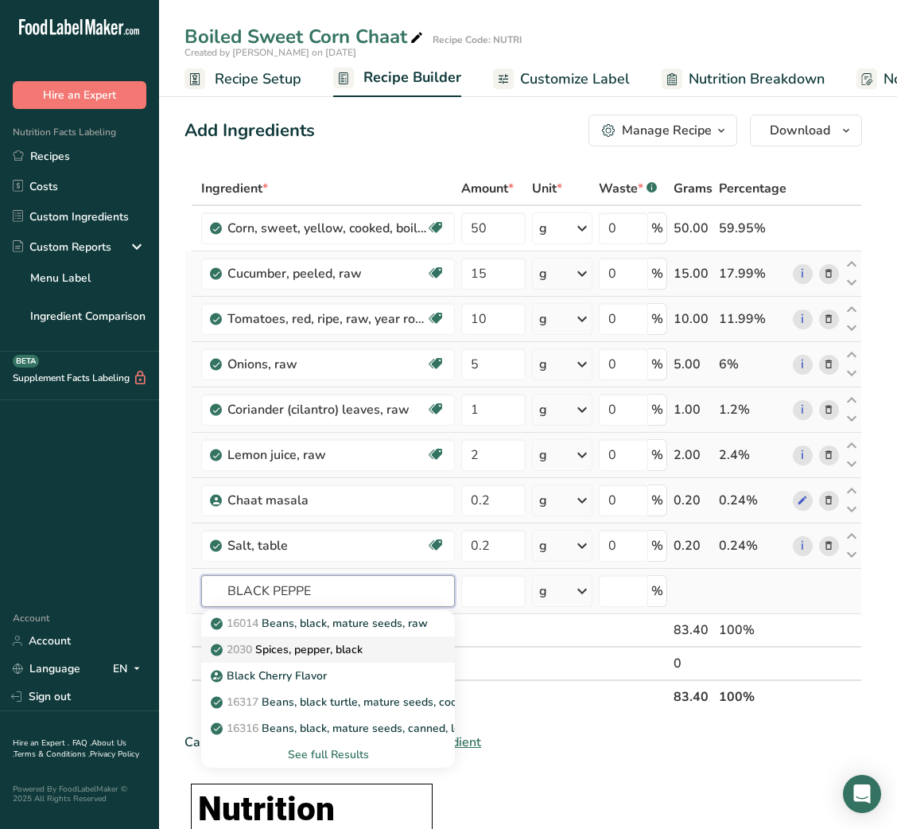
type input "BLACK PEPPE"
click at [309, 646] on p "2030 Spices, pepper, black" at bounding box center [288, 649] width 149 height 17
type input "Spices, pepper, black"
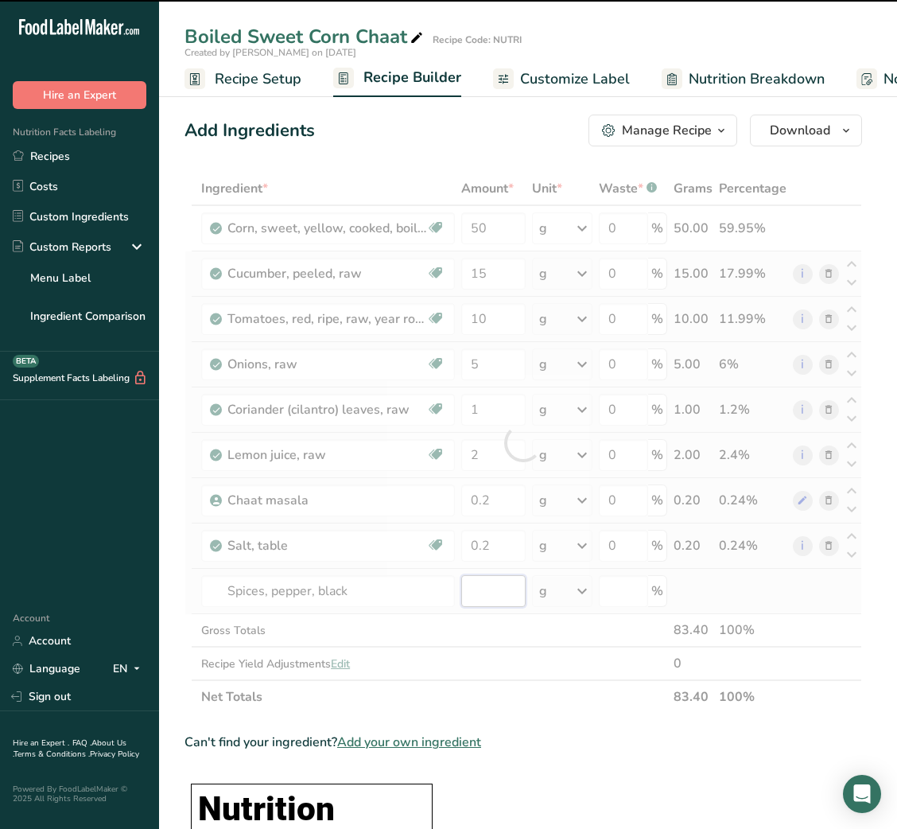
type input "0"
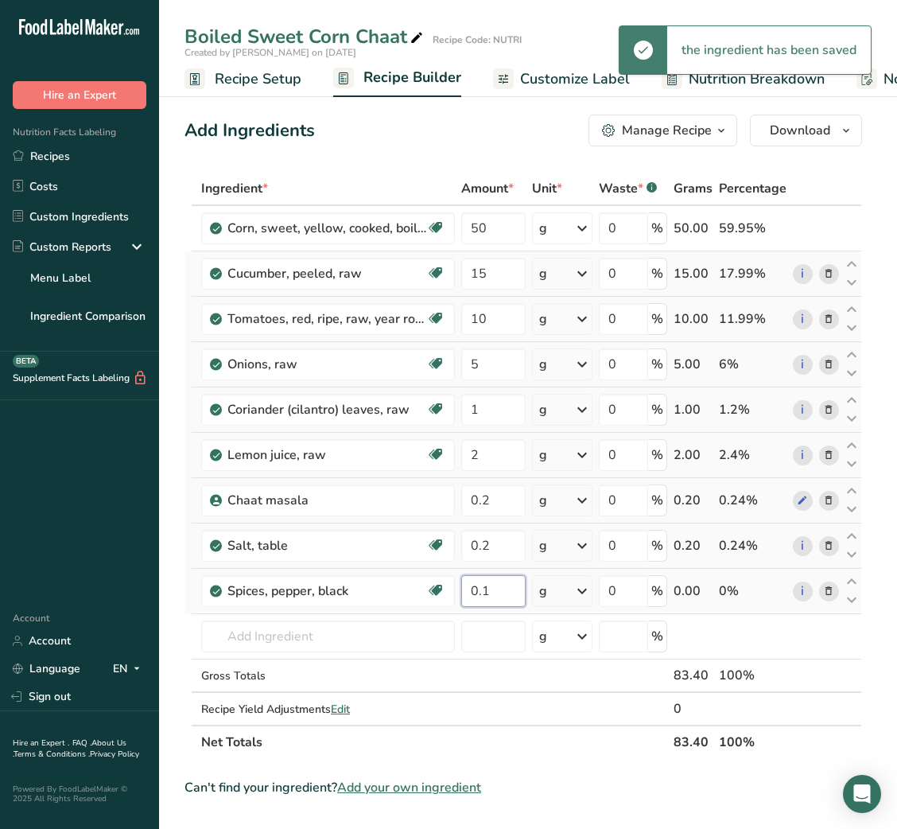
type input "0.1"
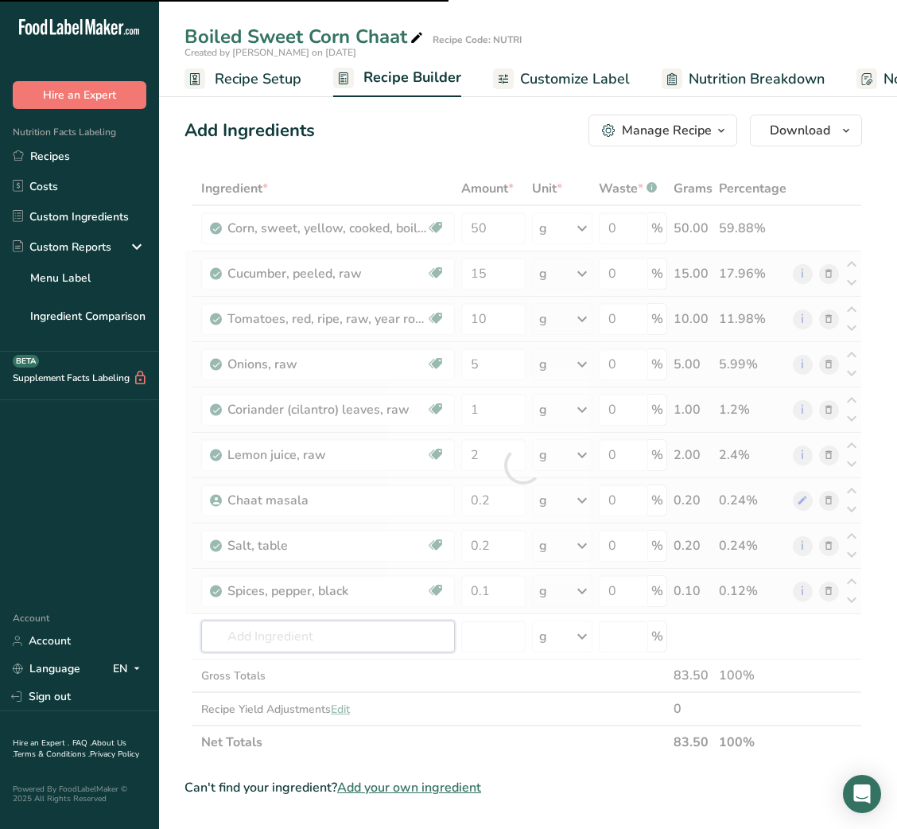
type input "G"
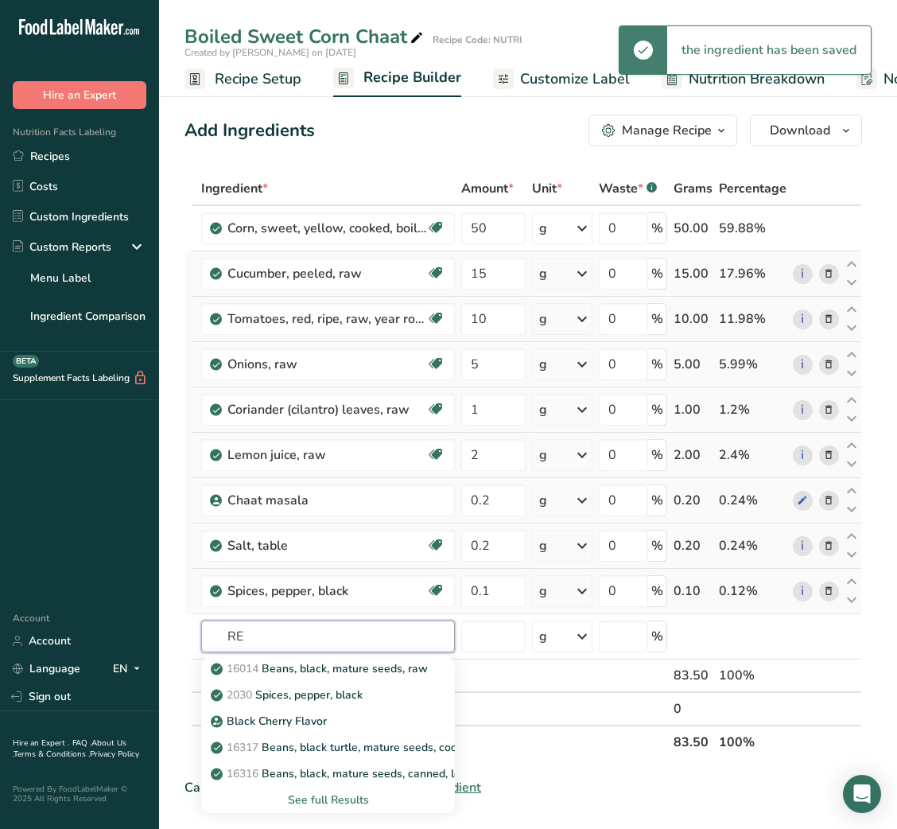
type input "R"
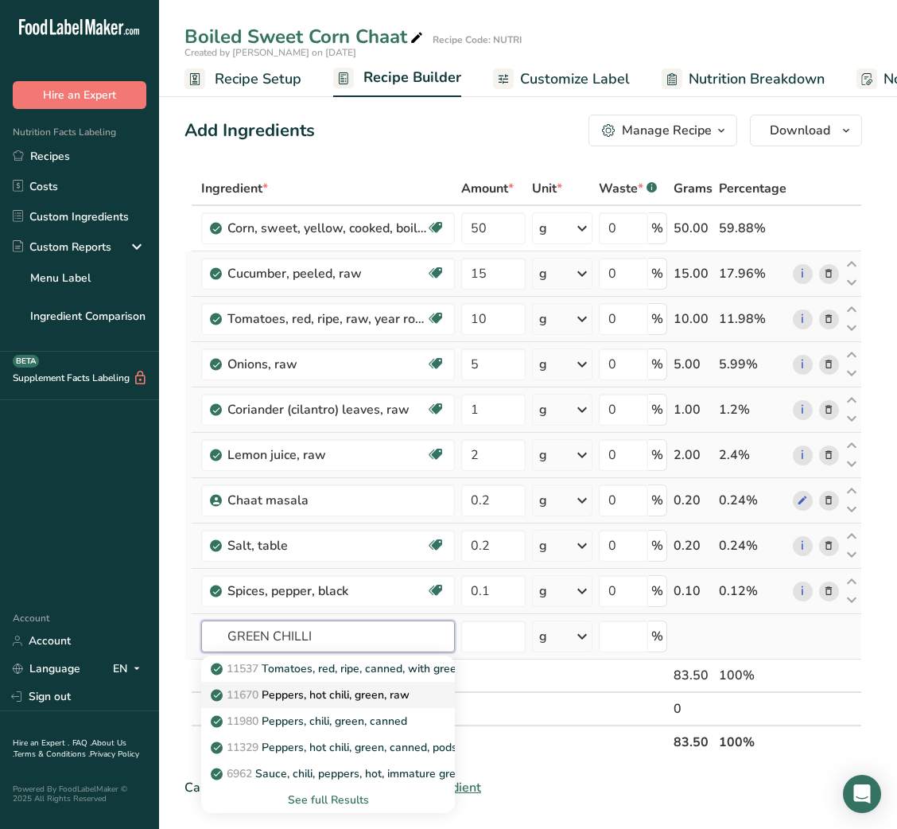
type input "GREEN CHILLI"
click at [375, 701] on p "11670 Peppers, hot chili, green, raw" at bounding box center [312, 694] width 196 height 17
type input "Peppers, hot chili, green, raw"
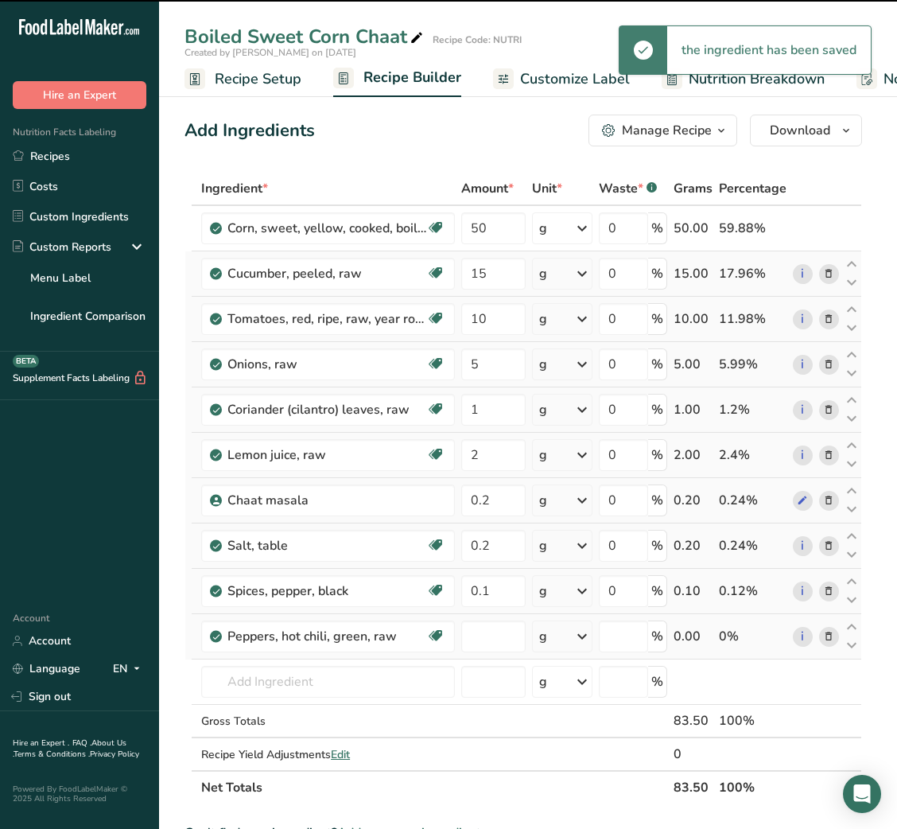
type input "0"
click at [462, 636] on input "0" at bounding box center [493, 636] width 64 height 32
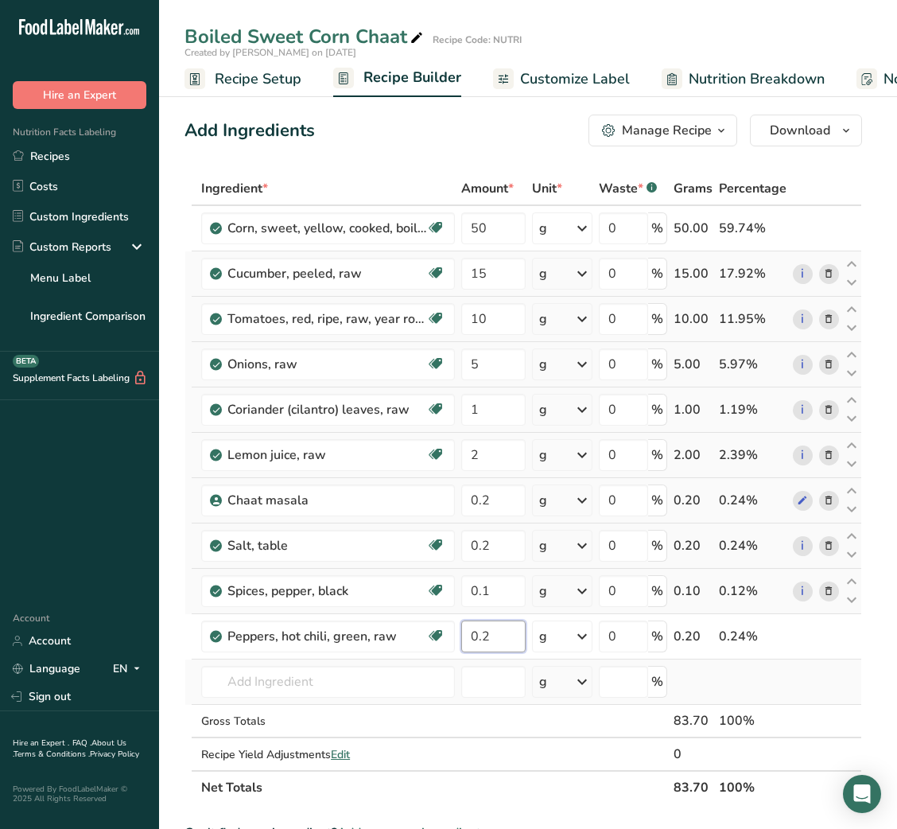
type input "0.2"
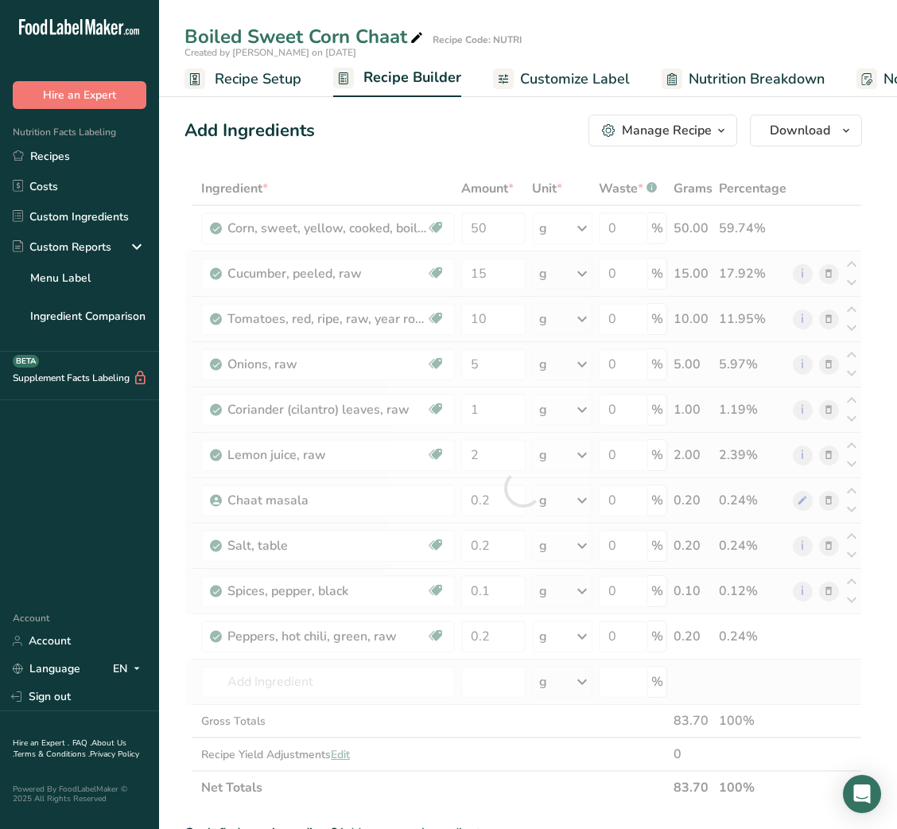
click at [810, 686] on div "Ingredient * Amount * Unit * Waste * .a-a{fill:#347362;}.b-a{fill:#fff;} Grams …" at bounding box center [524, 488] width 678 height 632
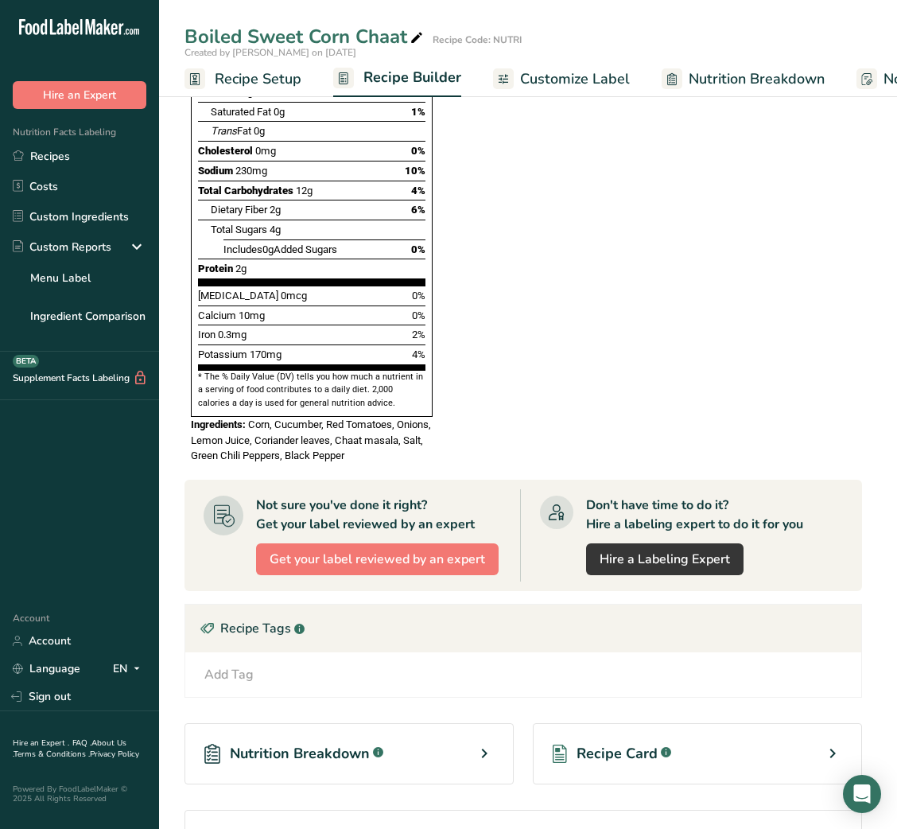
scroll to position [1128, 0]
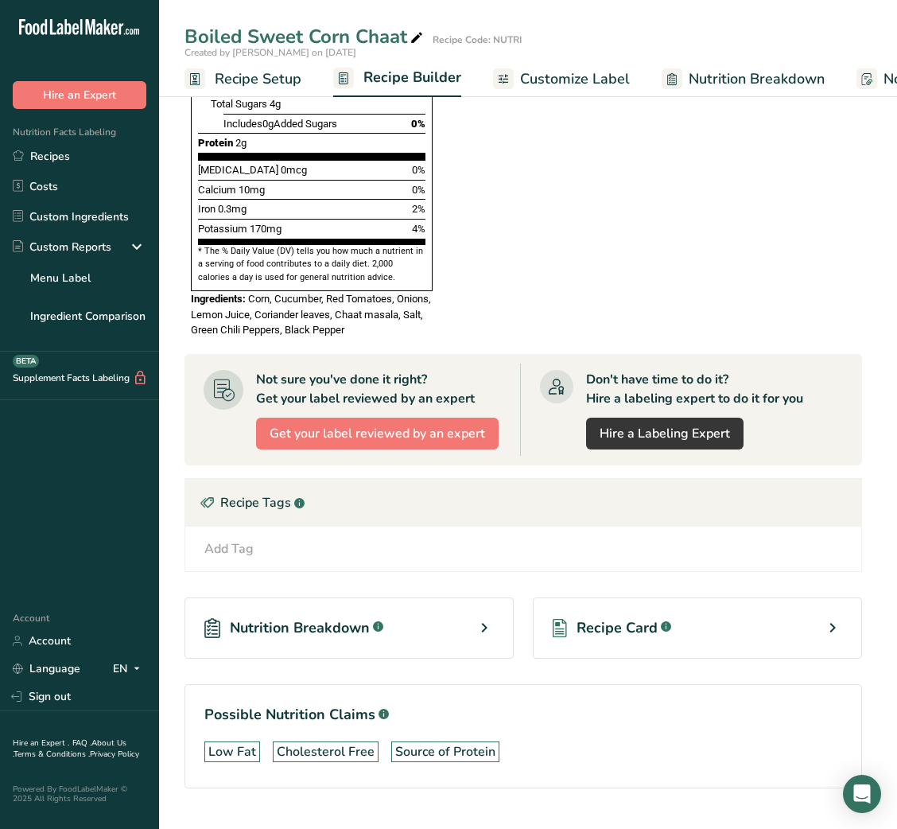
click at [621, 617] on span "Recipe Card" at bounding box center [617, 627] width 81 height 21
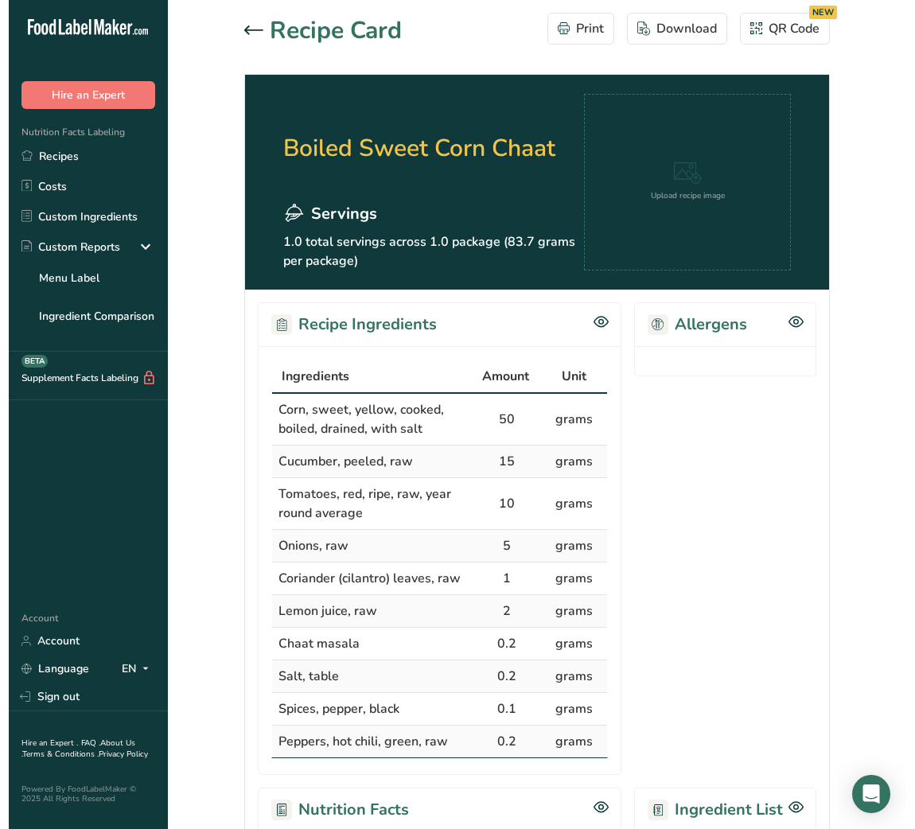
scroll to position [437, 0]
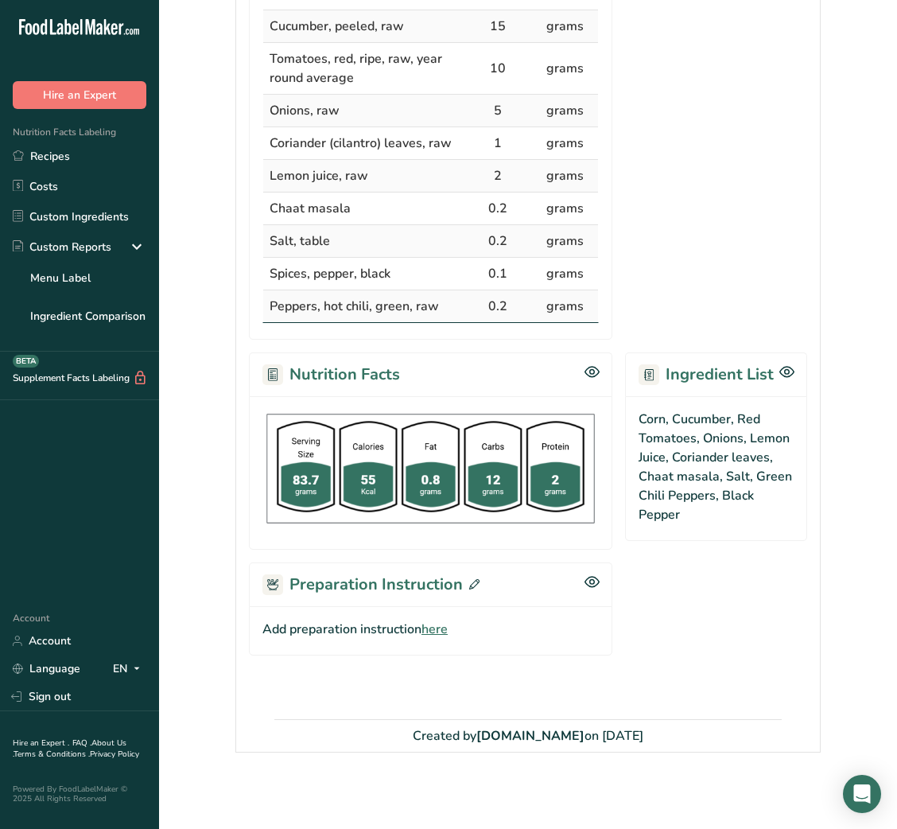
click at [446, 630] on span "here" at bounding box center [435, 629] width 26 height 19
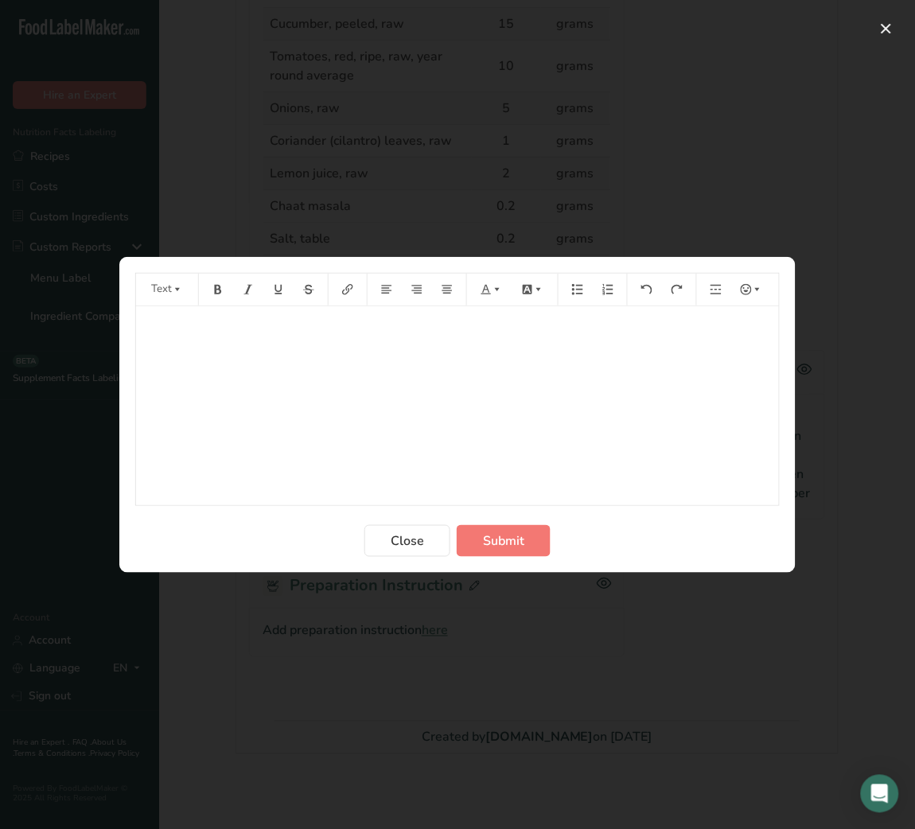
click at [379, 406] on div "﻿" at bounding box center [457, 405] width 643 height 199
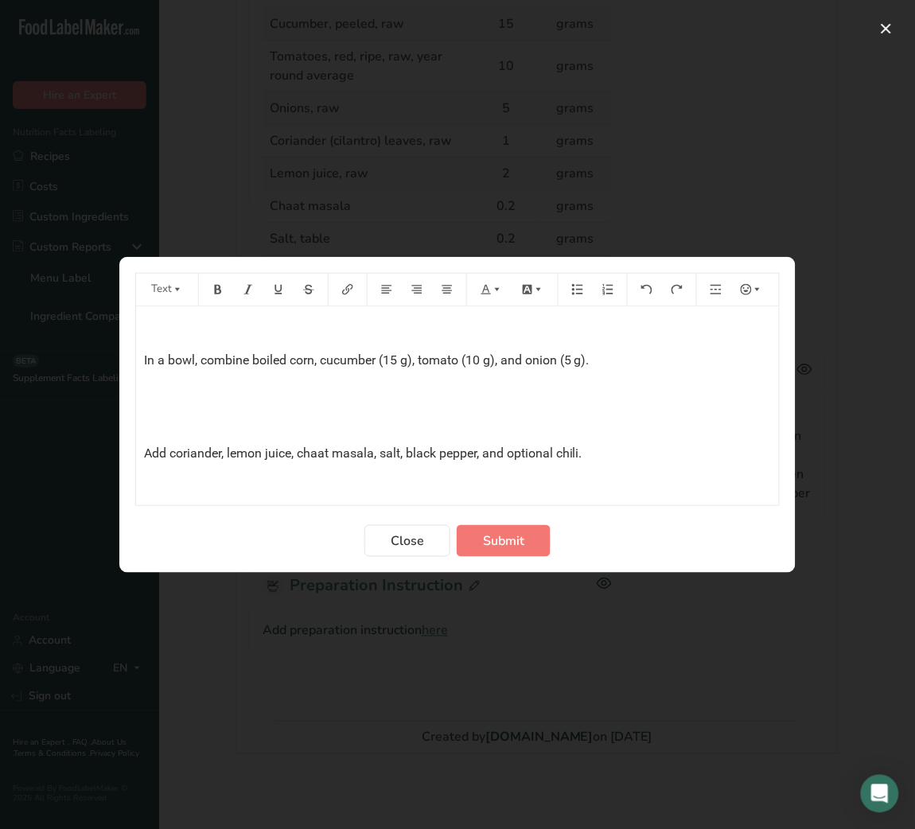
scroll to position [171, 0]
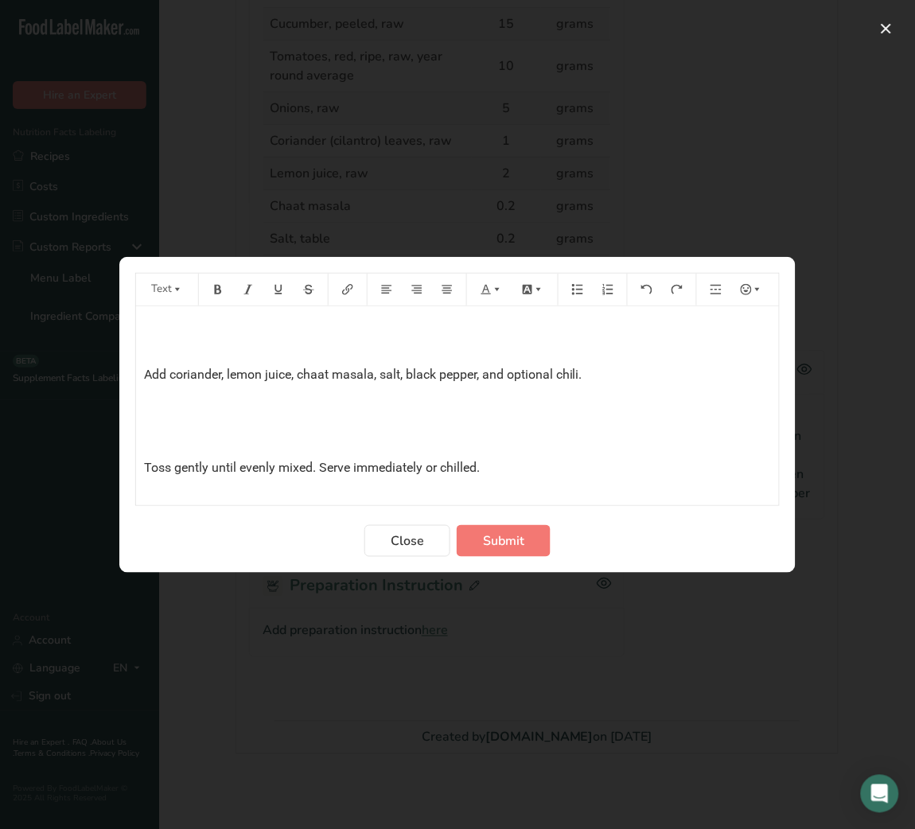
click at [147, 441] on p "﻿" at bounding box center [457, 436] width 627 height 19
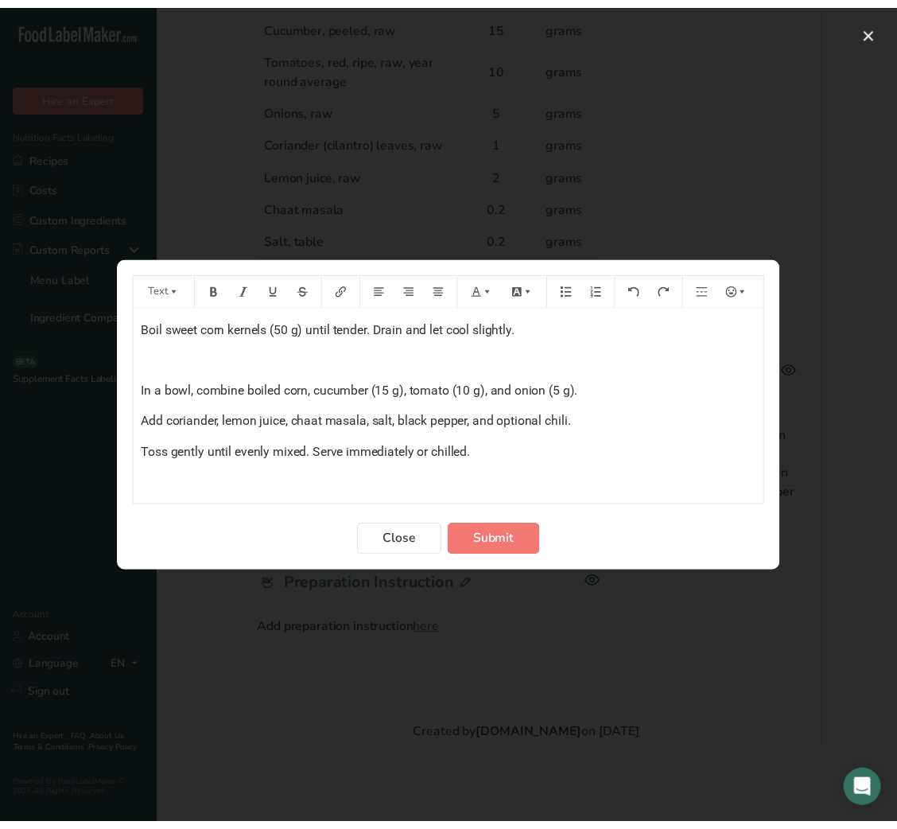
scroll to position [0, 0]
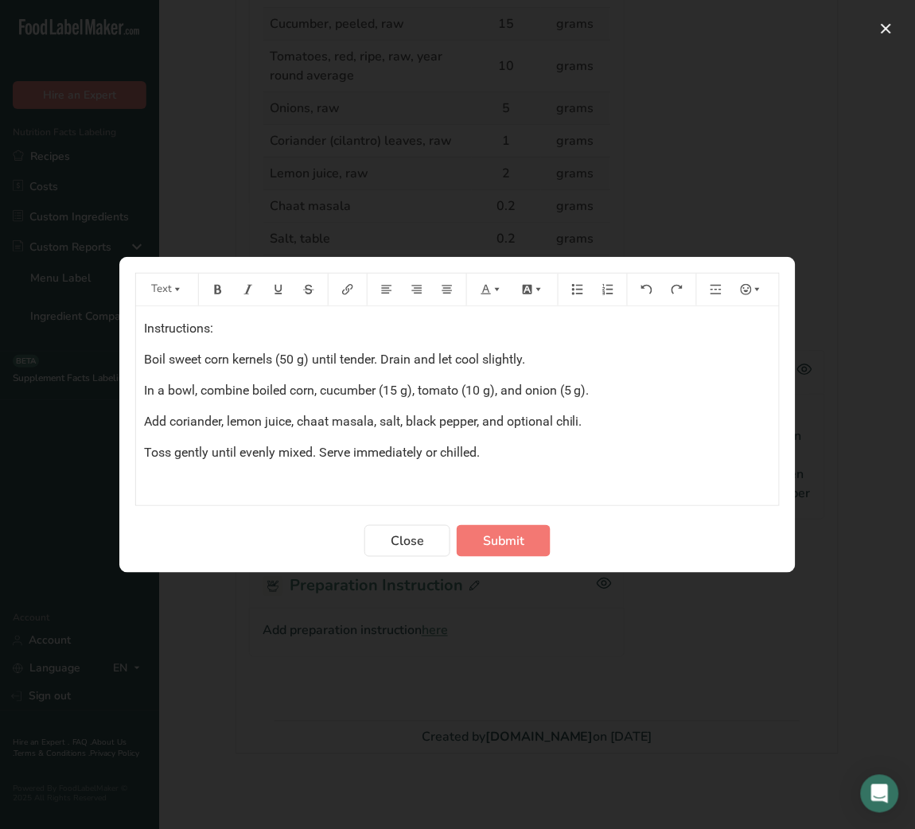
click at [512, 567] on section "Text Instructions: Boil sweet corn kernels (50 g) until tender. Drain and let c…" at bounding box center [457, 415] width 676 height 316
click at [513, 546] on span "Submit" at bounding box center [503, 540] width 41 height 19
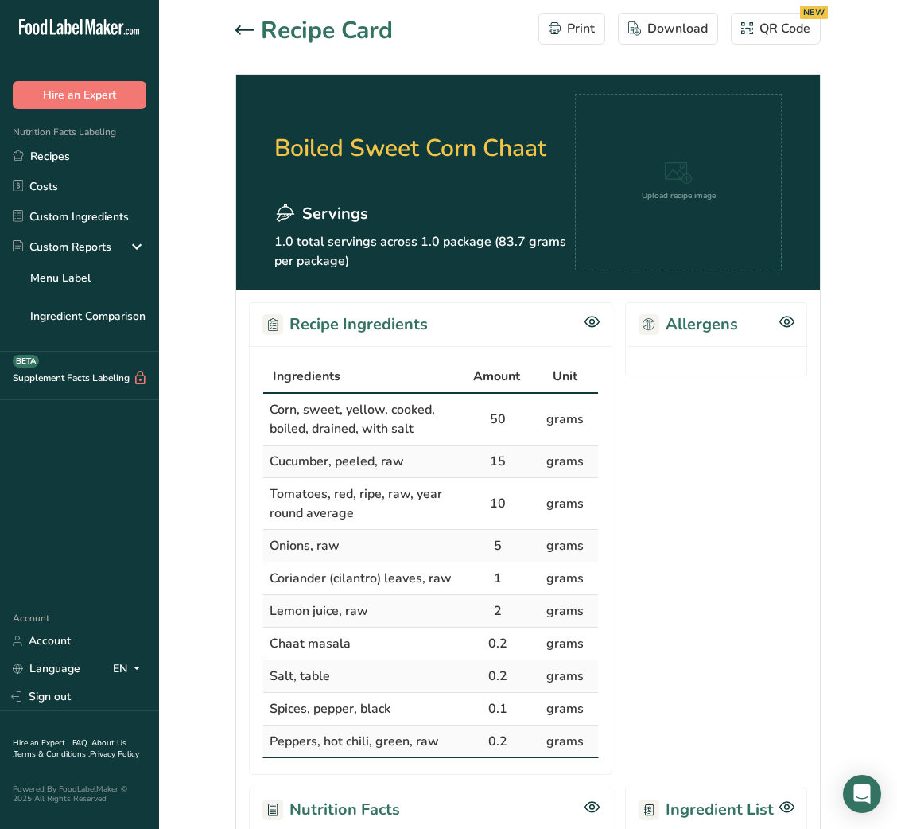
click at [246, 33] on div at bounding box center [247, 30] width 25 height 19
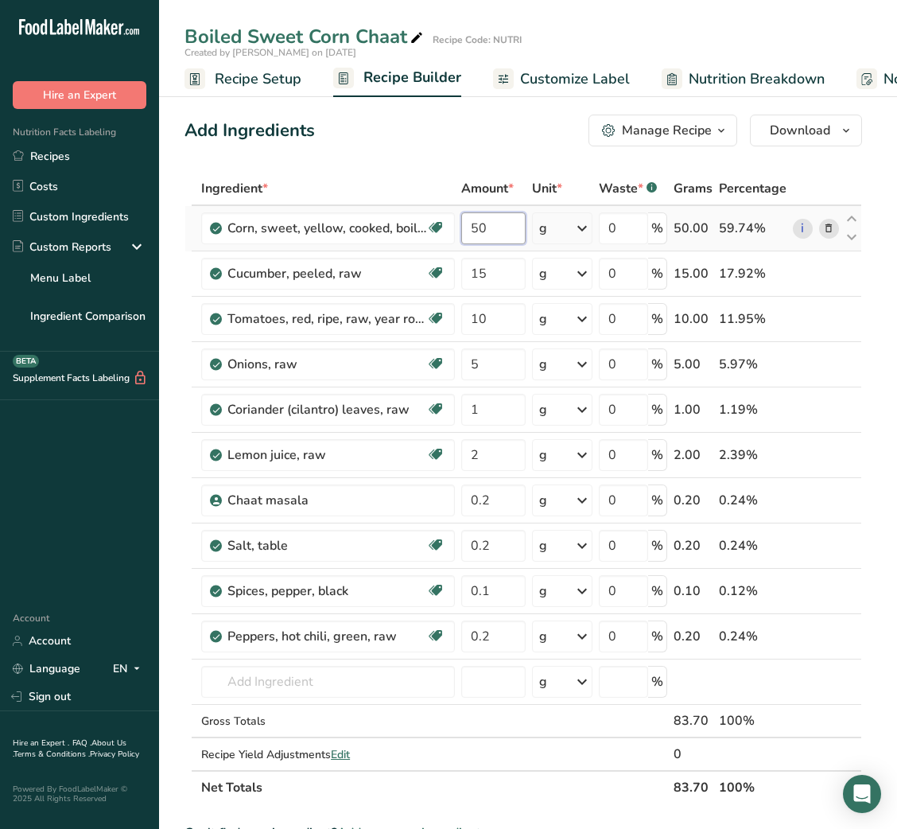
click at [472, 231] on input "50" at bounding box center [493, 228] width 64 height 32
type input "48"
click at [565, 75] on span "Customize Label" at bounding box center [575, 78] width 110 height 21
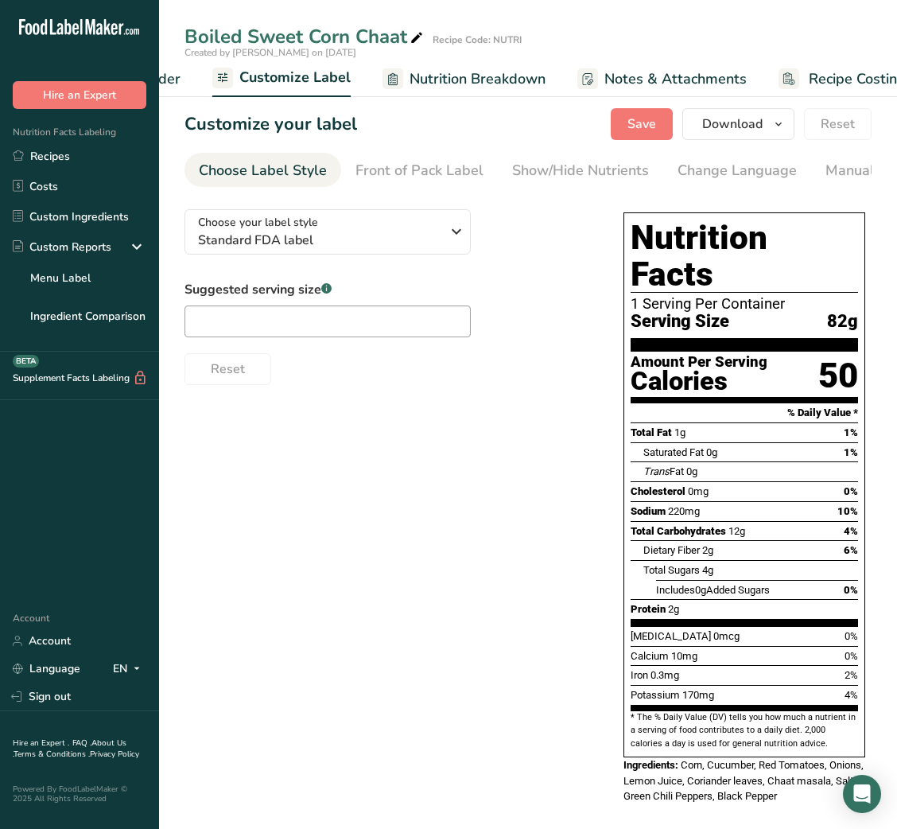
scroll to position [0, 309]
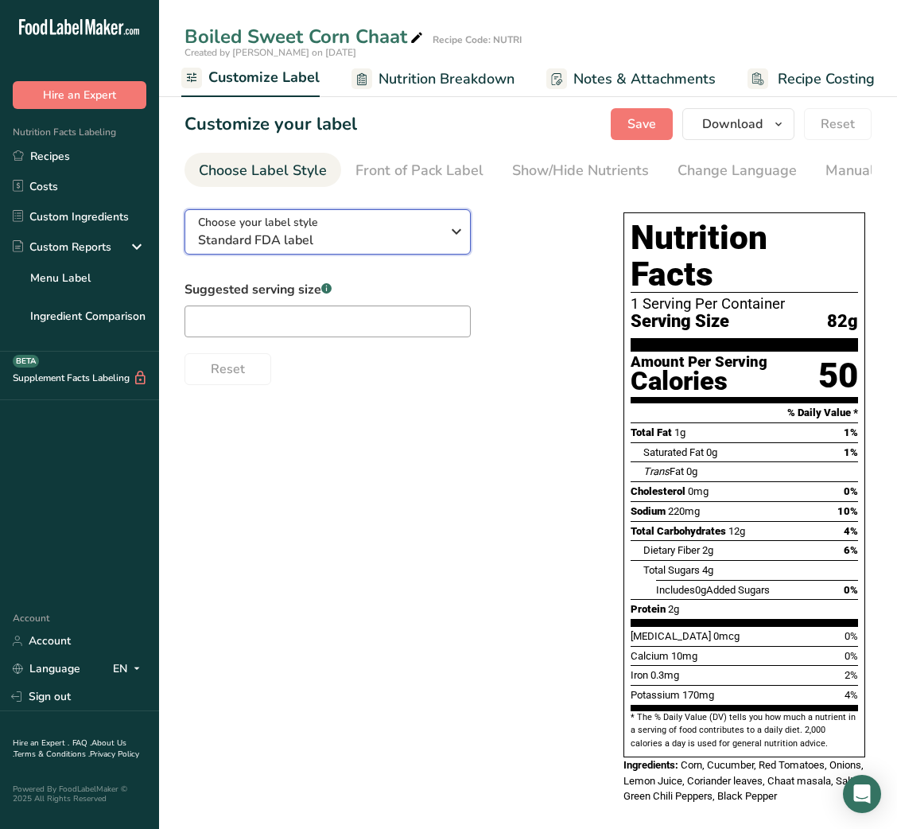
click at [375, 236] on span "Standard FDA label" at bounding box center [319, 240] width 243 height 19
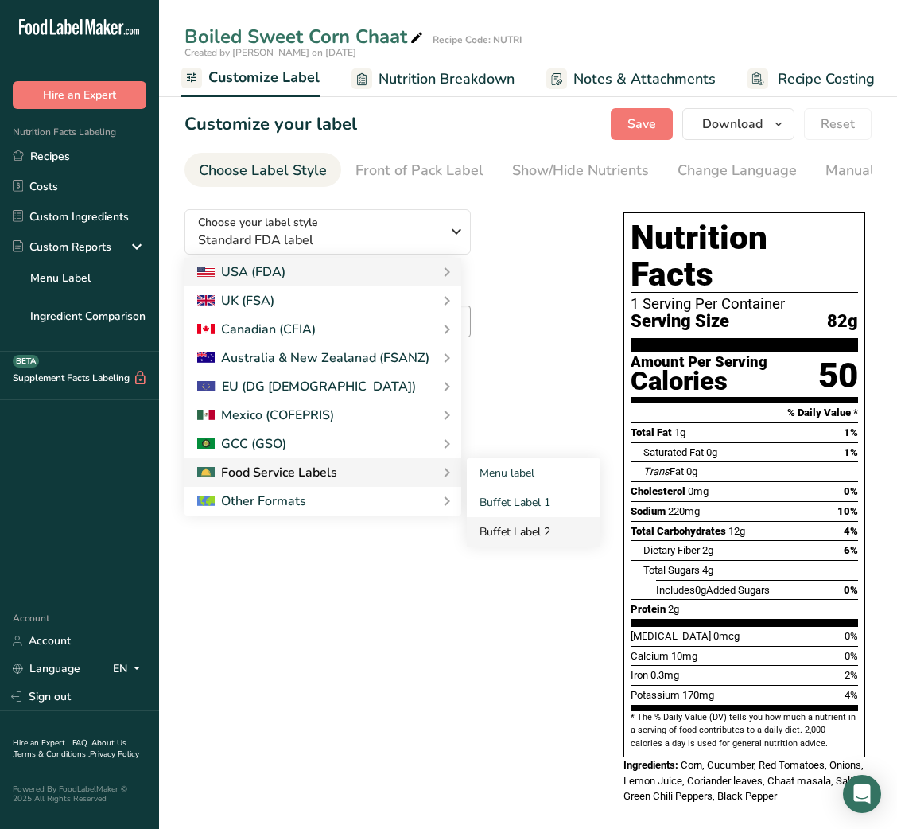
click at [550, 538] on link "Buffet Label 2" at bounding box center [534, 531] width 134 height 29
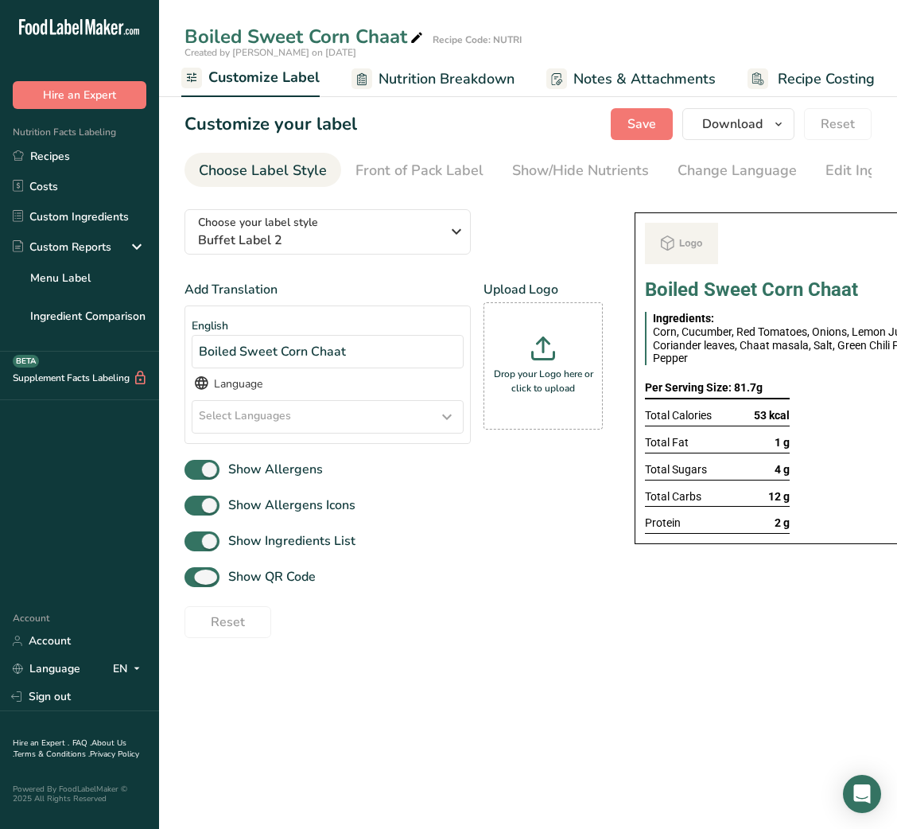
click at [270, 586] on span "Show QR Code" at bounding box center [268, 576] width 96 height 19
click at [195, 582] on input "Show QR Code" at bounding box center [190, 577] width 10 height 10
checkbox input "false"
click at [593, 170] on div "Show/Hide Nutrients" at bounding box center [580, 170] width 137 height 21
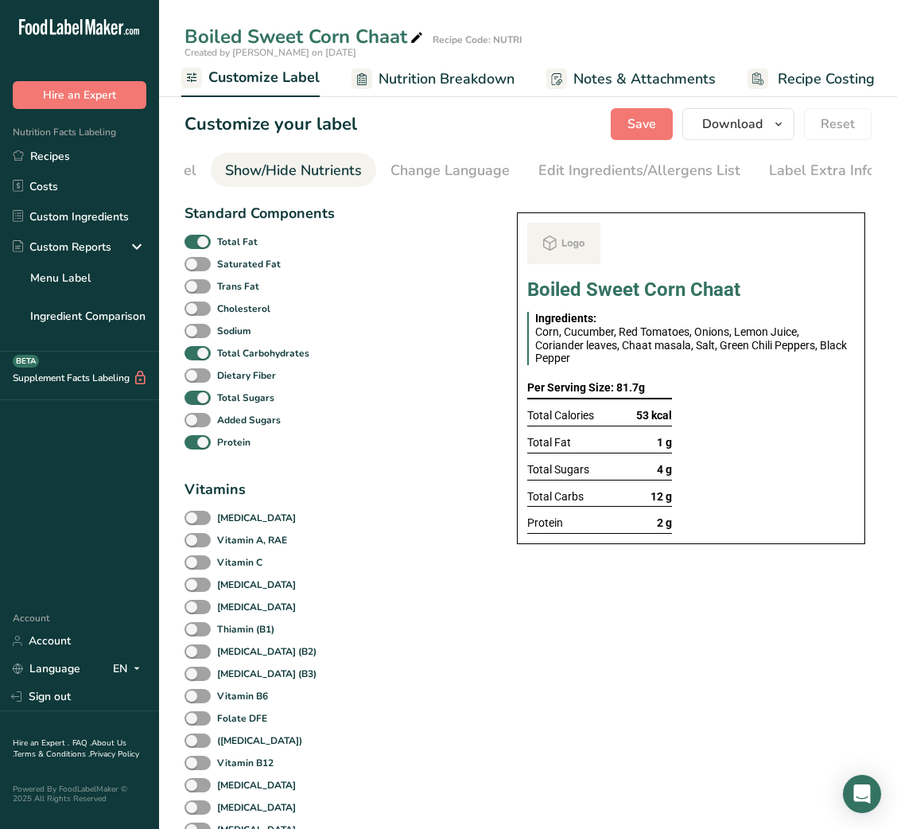
scroll to position [0, 290]
click at [208, 243] on span at bounding box center [198, 242] width 26 height 15
click at [195, 243] on input "Total Fat" at bounding box center [190, 241] width 10 height 10
checkbox input "false"
click at [212, 402] on span "Total Sugars" at bounding box center [243, 398] width 64 height 14
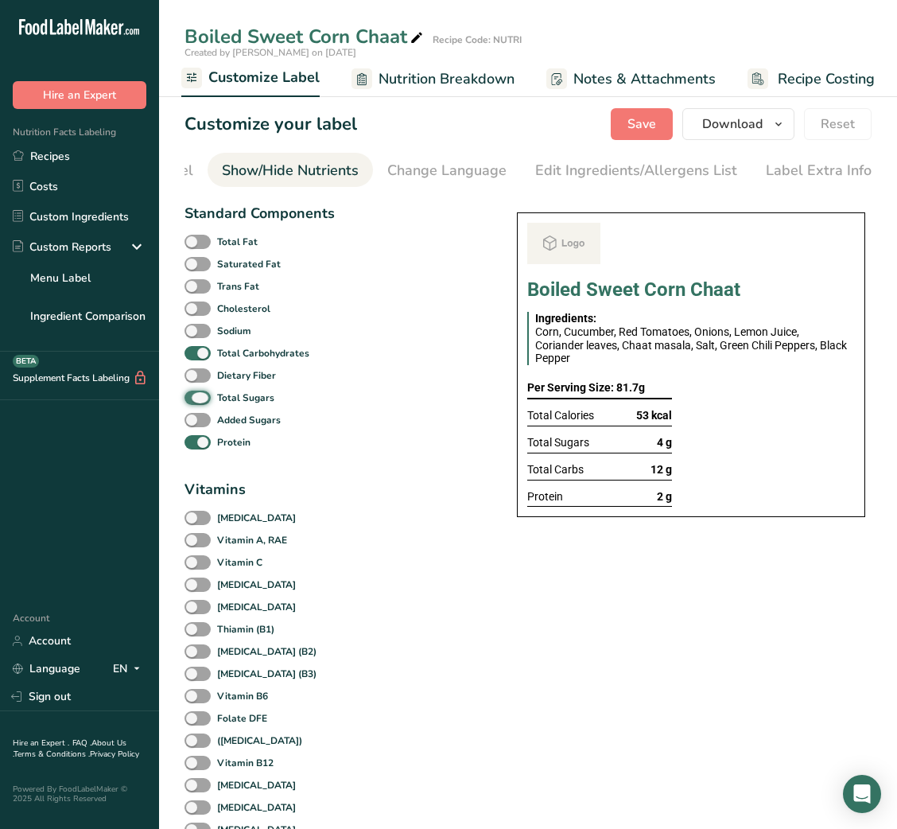
click at [195, 402] on input "Total Sugars" at bounding box center [190, 397] width 10 height 10
checkbox input "false"
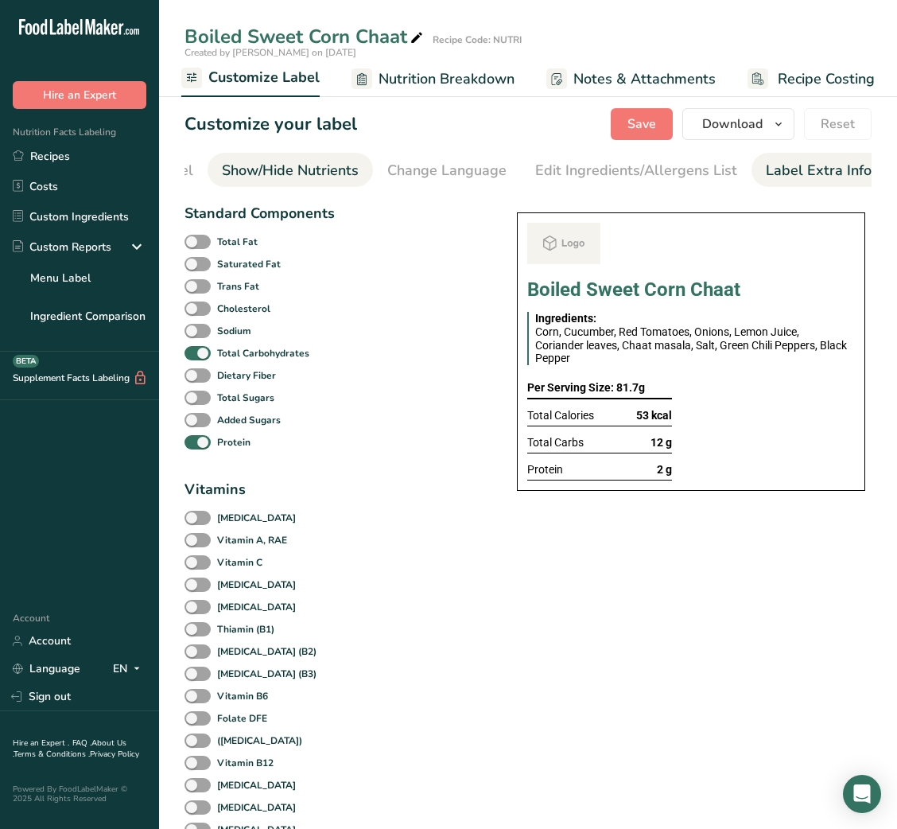
click at [834, 155] on link "Label Extra Info" at bounding box center [819, 171] width 106 height 36
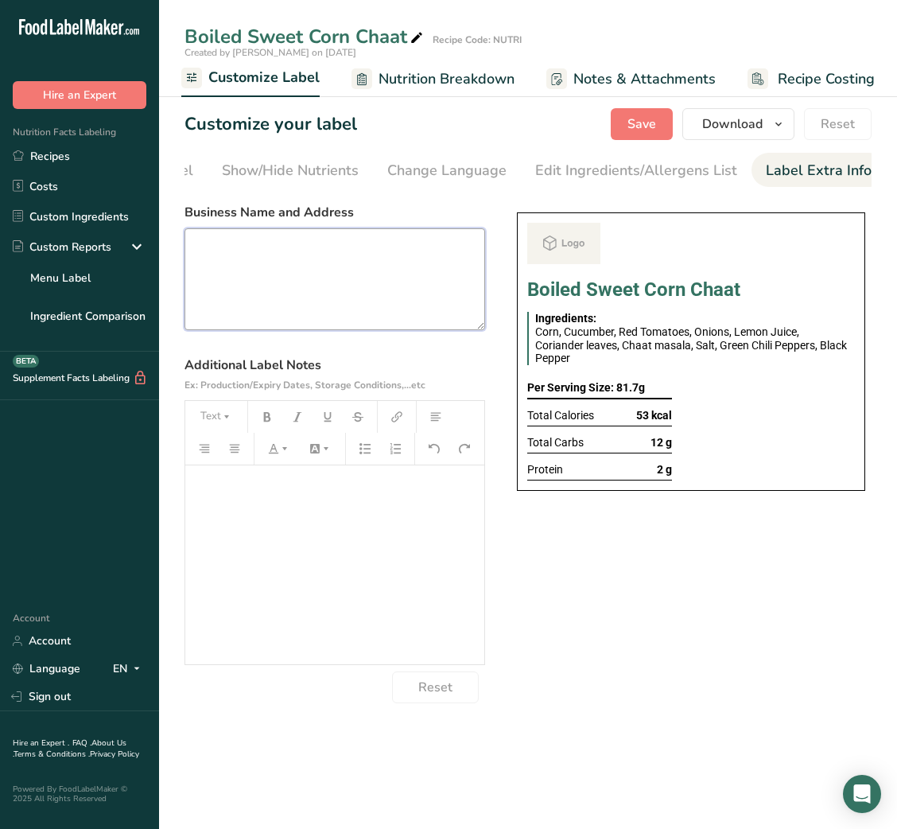
click at [389, 301] on textarea at bounding box center [335, 279] width 301 height 102
paste textarea "USE BY: [DATE] KEEP REFRIGERATED BELOW 5 DEGREE REHEAT BEFORE EATING DINNER"
click at [249, 243] on textarea "USE BY: [DATE] KEEP REFRIGERATED BELOW 5 DEGREE REHEAT BEFORE EATING DINNER" at bounding box center [335, 279] width 301 height 102
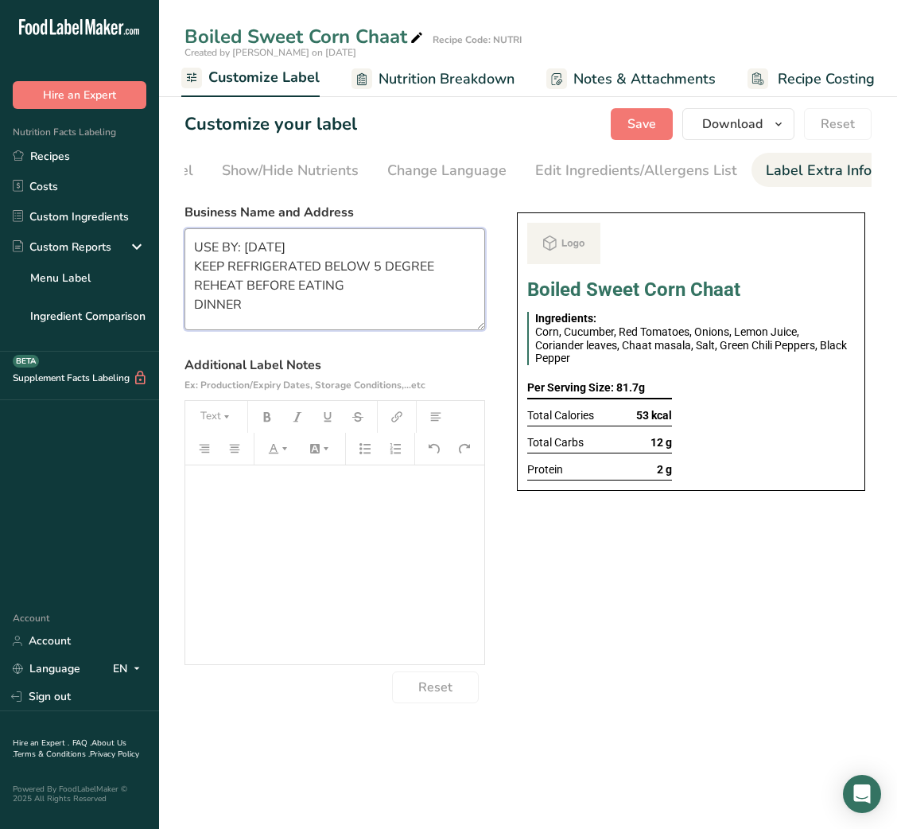
click at [232, 295] on textarea "USE BY: [DATE] KEEP REFRIGERATED BELOW 5 DEGREE REHEAT BEFORE EATING DINNER" at bounding box center [335, 279] width 301 height 102
click at [203, 305] on textarea "USE BY: [DATE] KEEP REFRIGERATED BELOW 5 DEGREE REHEAT BEFORE EATING DINNER" at bounding box center [335, 279] width 301 height 102
click at [636, 126] on span "Save" at bounding box center [642, 124] width 29 height 19
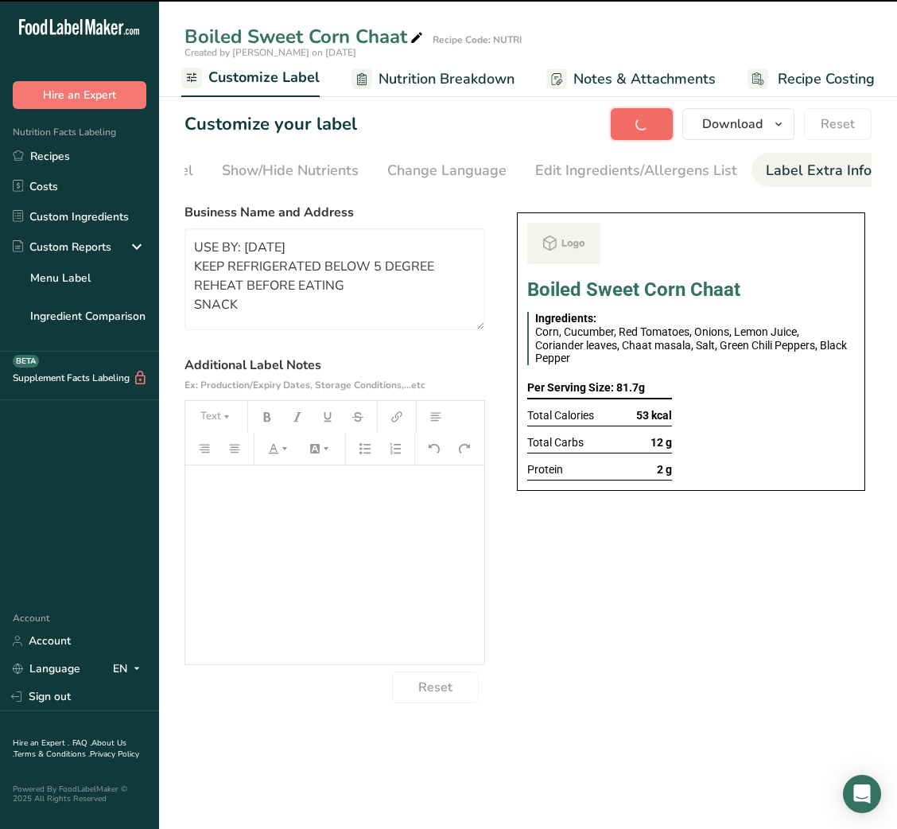
type textarea "USE BY: [DATE] KEEP REFRIGERATED BELOW 5 DEGREE REHEAT BEFORE EATING SNACK"
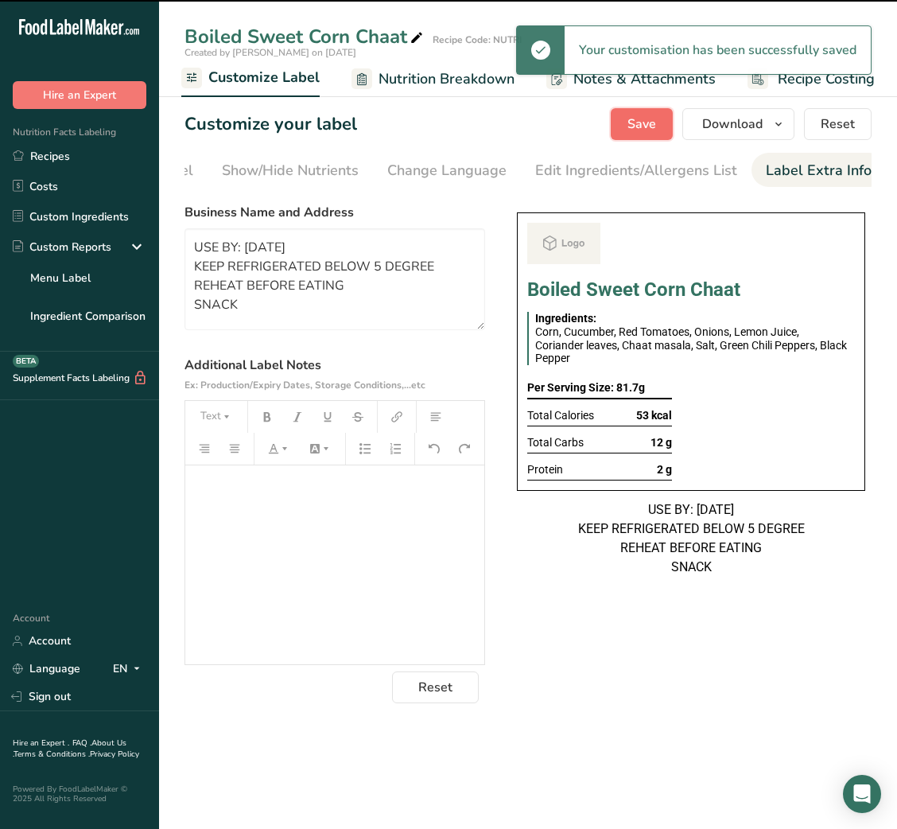
scroll to position [0, 0]
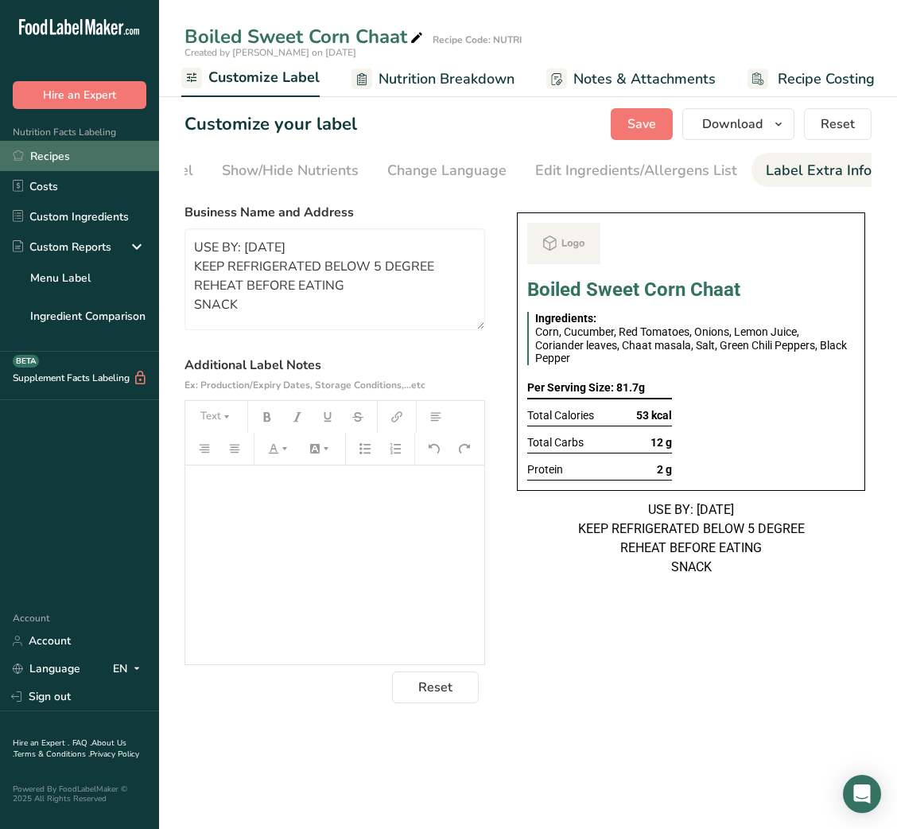
click at [72, 151] on link "Recipes" at bounding box center [79, 156] width 159 height 30
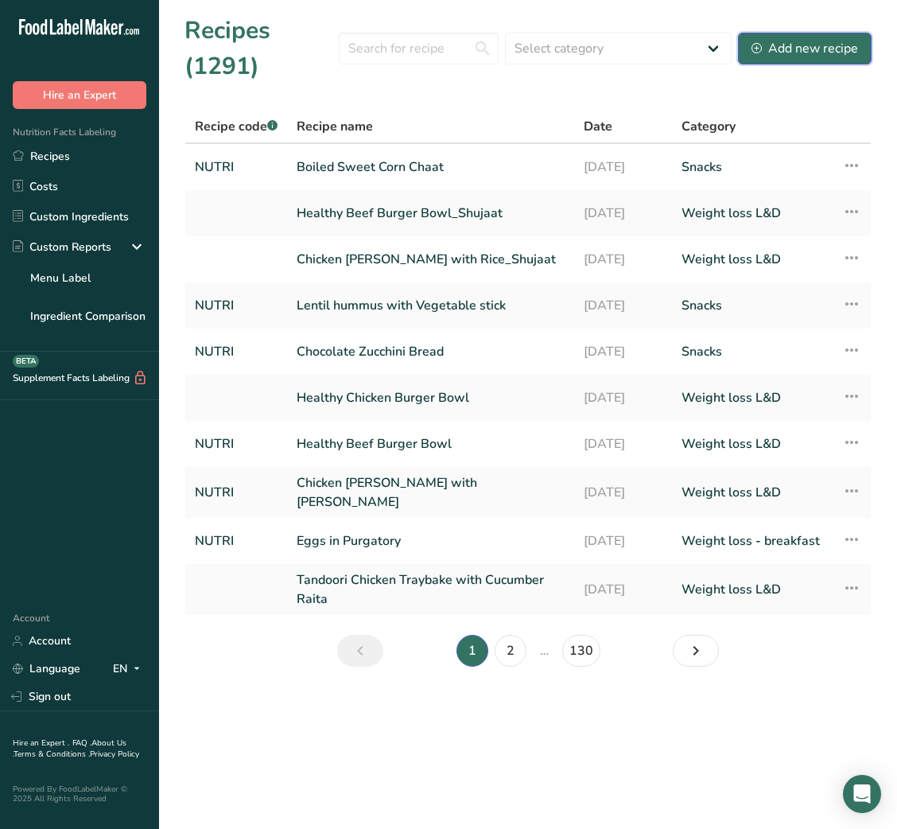
click at [819, 54] on div "Add new recipe" at bounding box center [805, 48] width 107 height 19
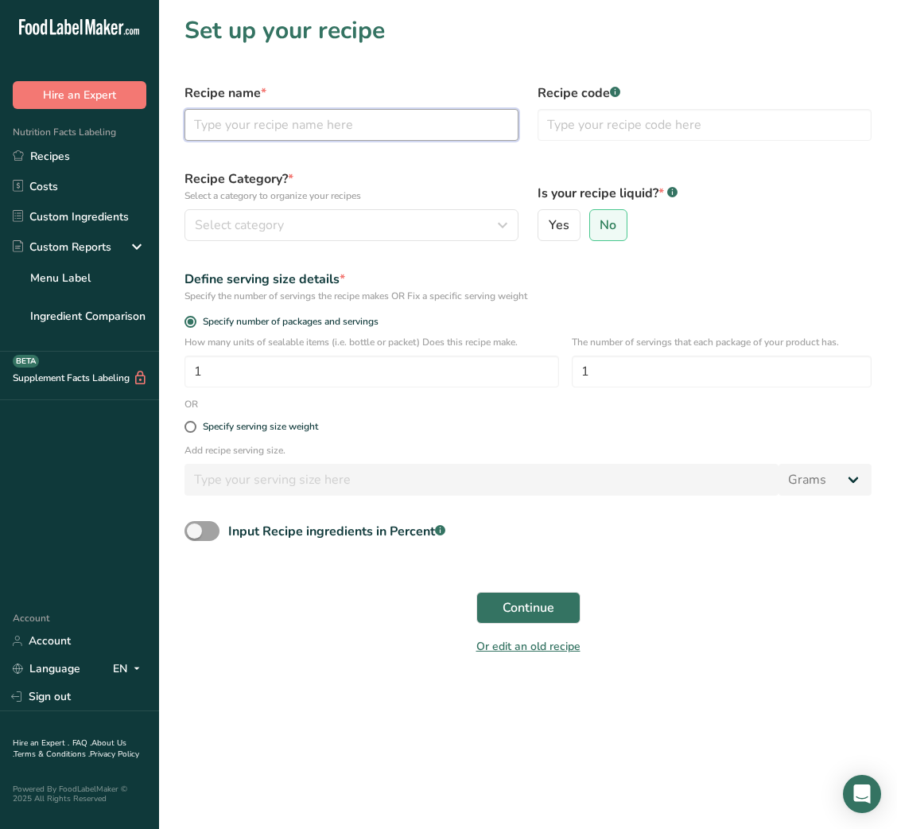
click at [427, 129] on input "text" at bounding box center [352, 125] width 334 height 32
paste input "Carrot Cake Bliss Balls (1 Serving, 40 g)"
drag, startPoint x: 322, startPoint y: 122, endPoint x: 456, endPoint y: 122, distance: 133.6
click at [456, 122] on input "Carrot Cake Bliss Balls (1 Serving, 40 g)" at bounding box center [352, 125] width 334 height 32
type input "Carrot Cake Bliss Balls"
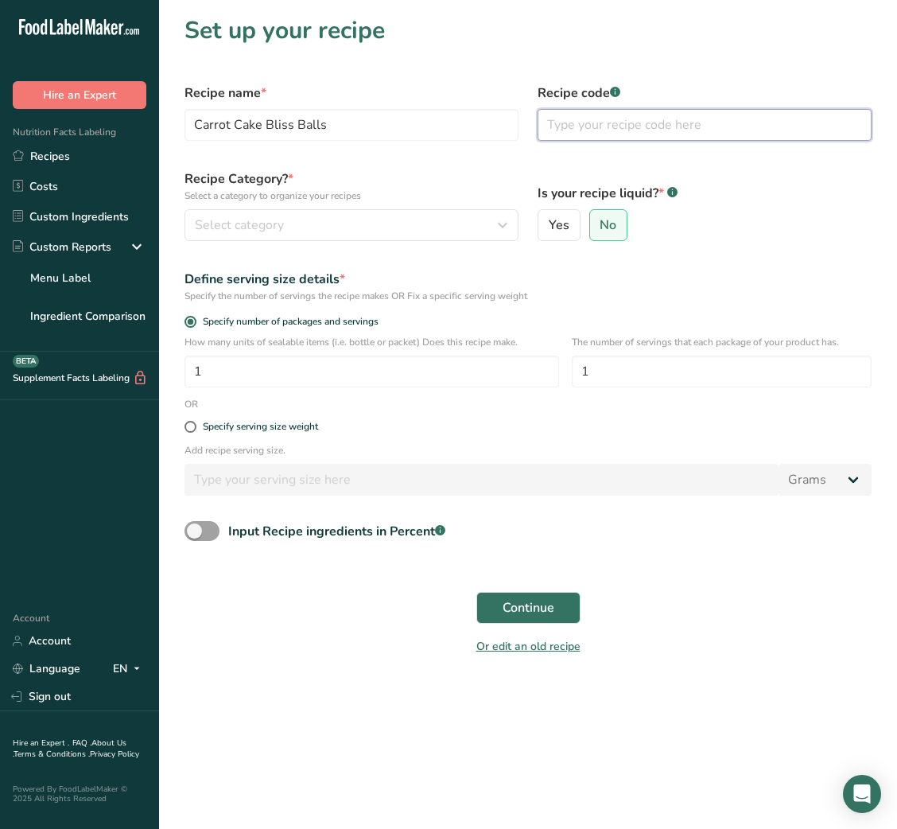
click at [650, 127] on input "text" at bounding box center [705, 125] width 334 height 32
type input "NUTRI"
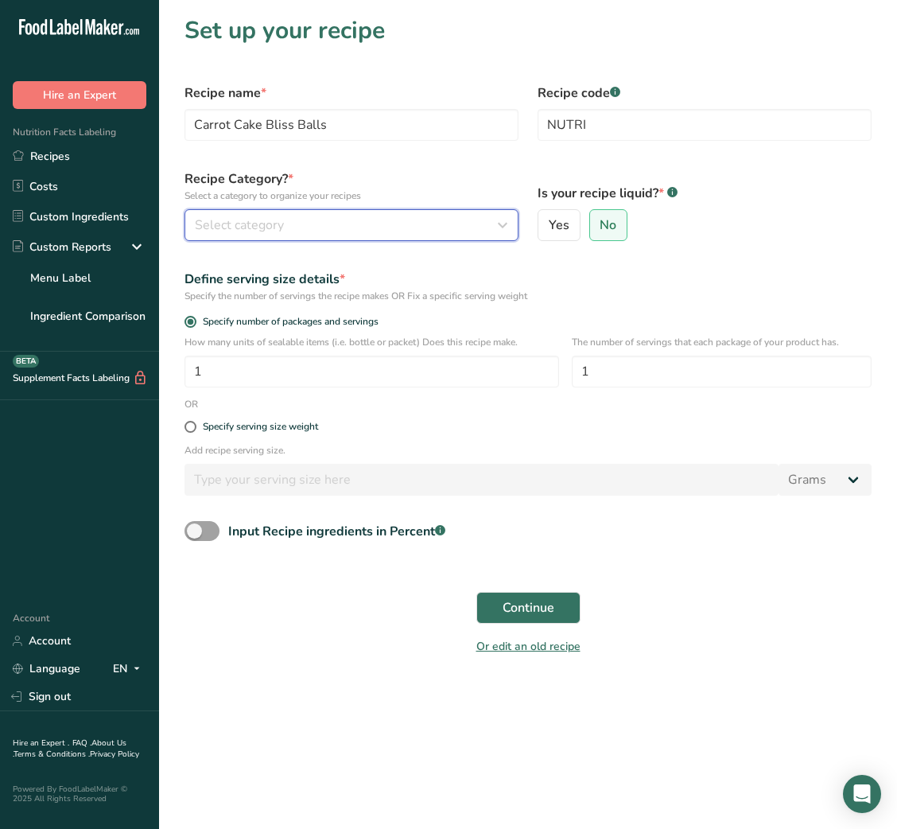
click at [370, 232] on div "Select category" at bounding box center [347, 225] width 304 height 19
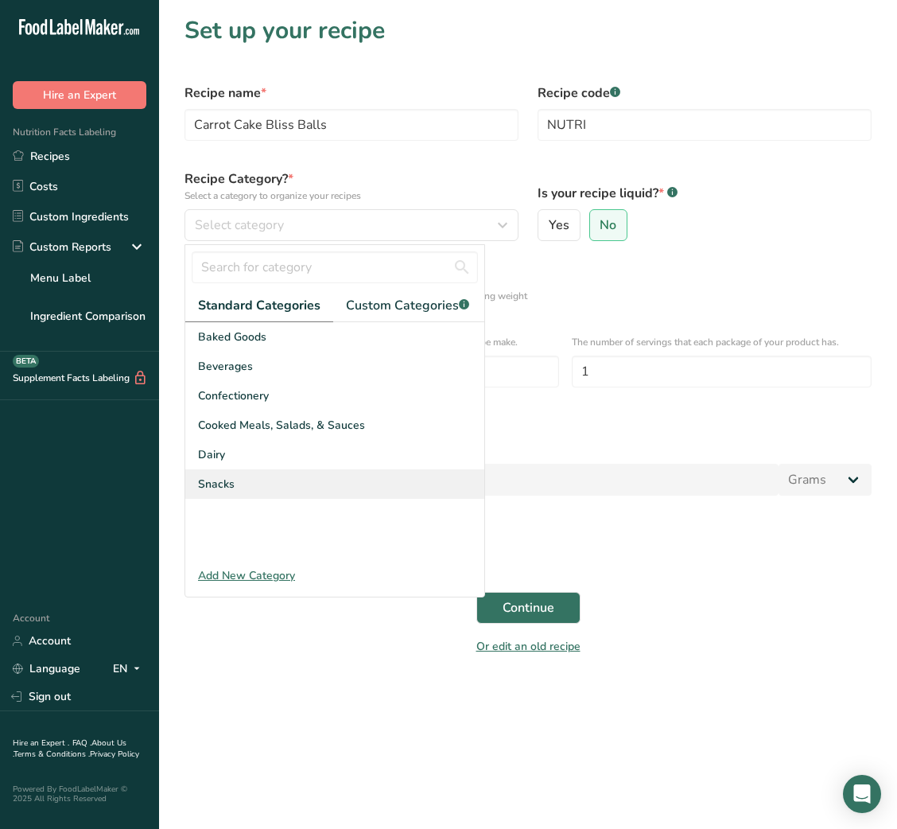
click at [257, 475] on div "Snacks" at bounding box center [334, 483] width 299 height 29
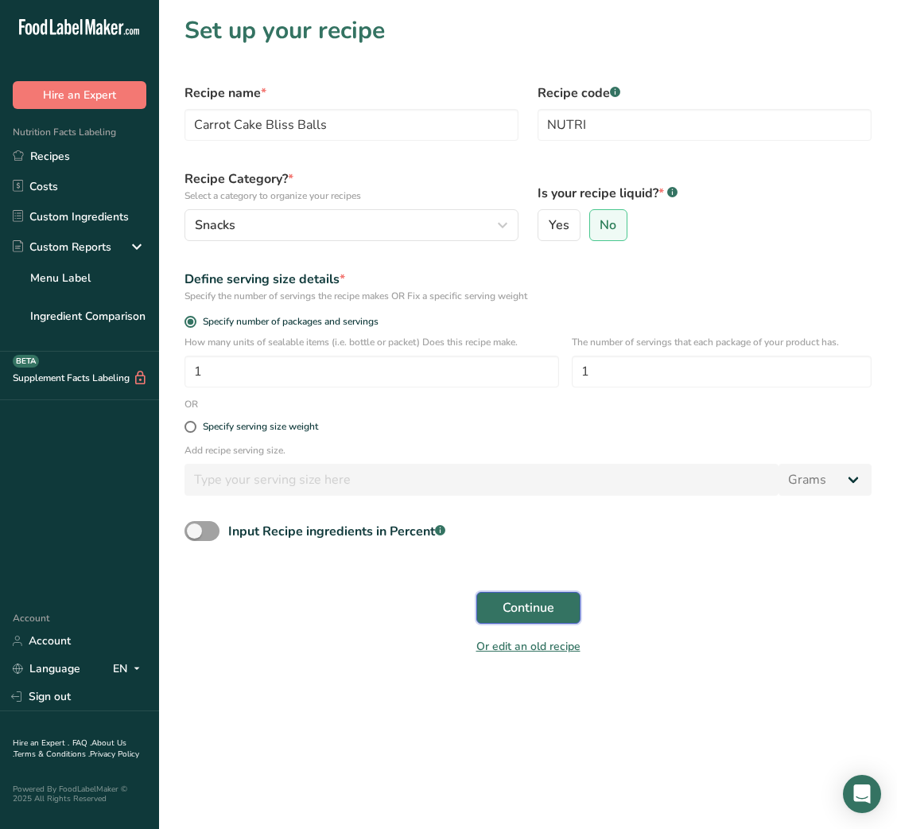
click at [556, 613] on button "Continue" at bounding box center [528, 608] width 104 height 32
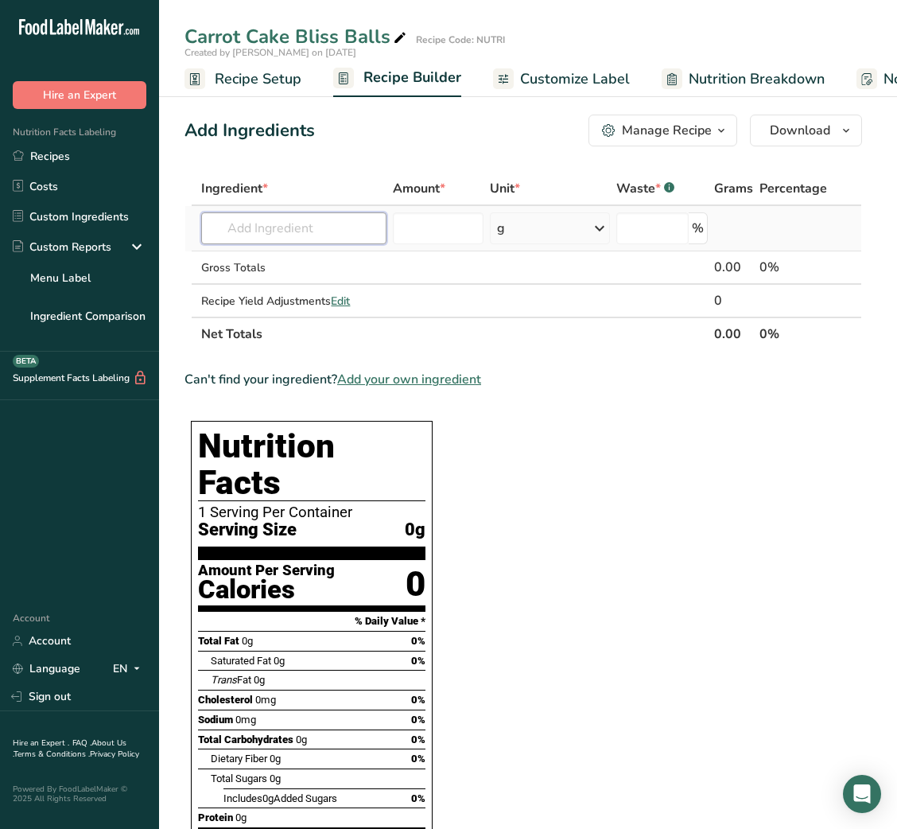
click at [326, 219] on input "text" at bounding box center [293, 228] width 185 height 32
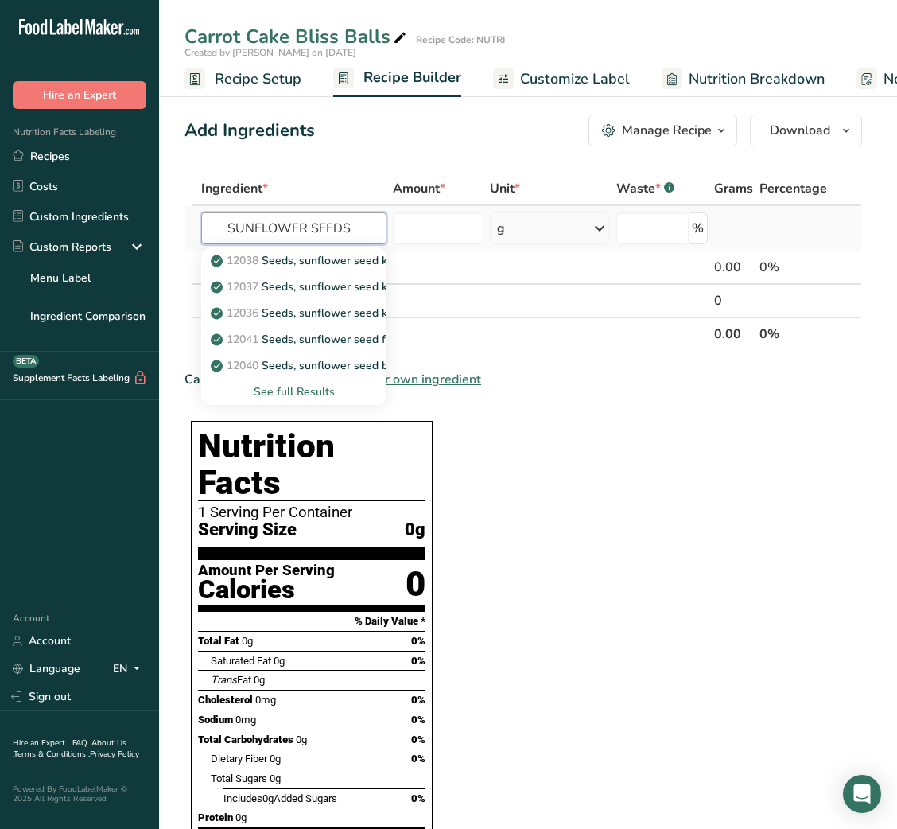
type input "SUNFLOWER SEEDS"
click at [316, 388] on div "See full Results" at bounding box center [294, 391] width 160 height 17
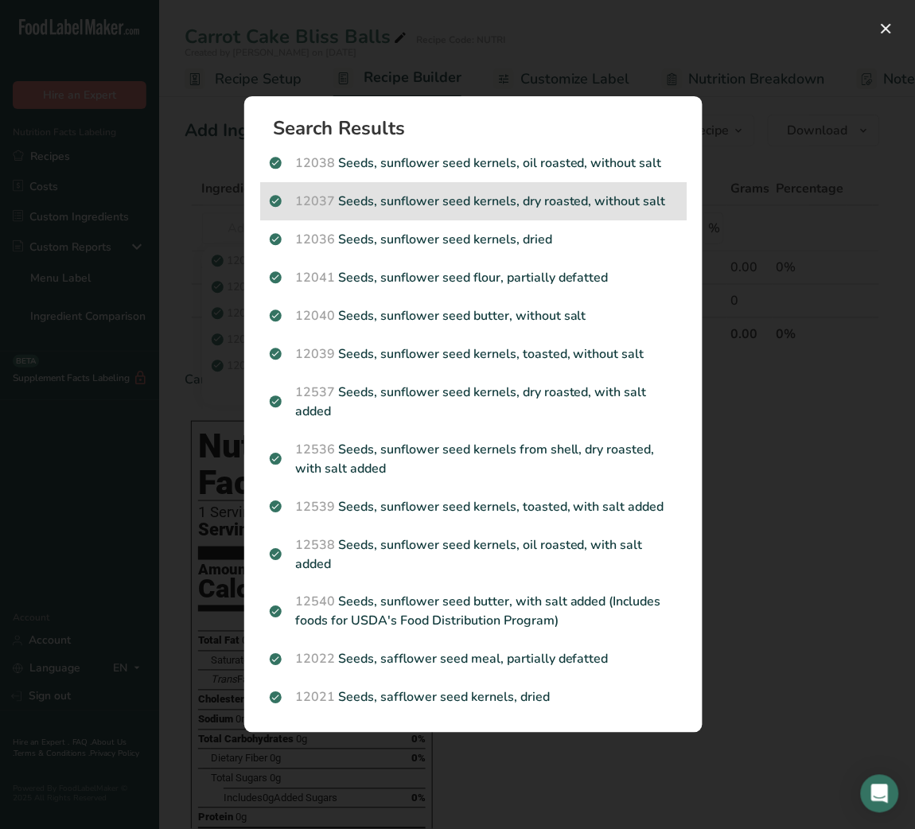
click at [492, 218] on div "12037 Seeds, sunflower seed kernels, dry roasted, without salt" at bounding box center [473, 201] width 426 height 38
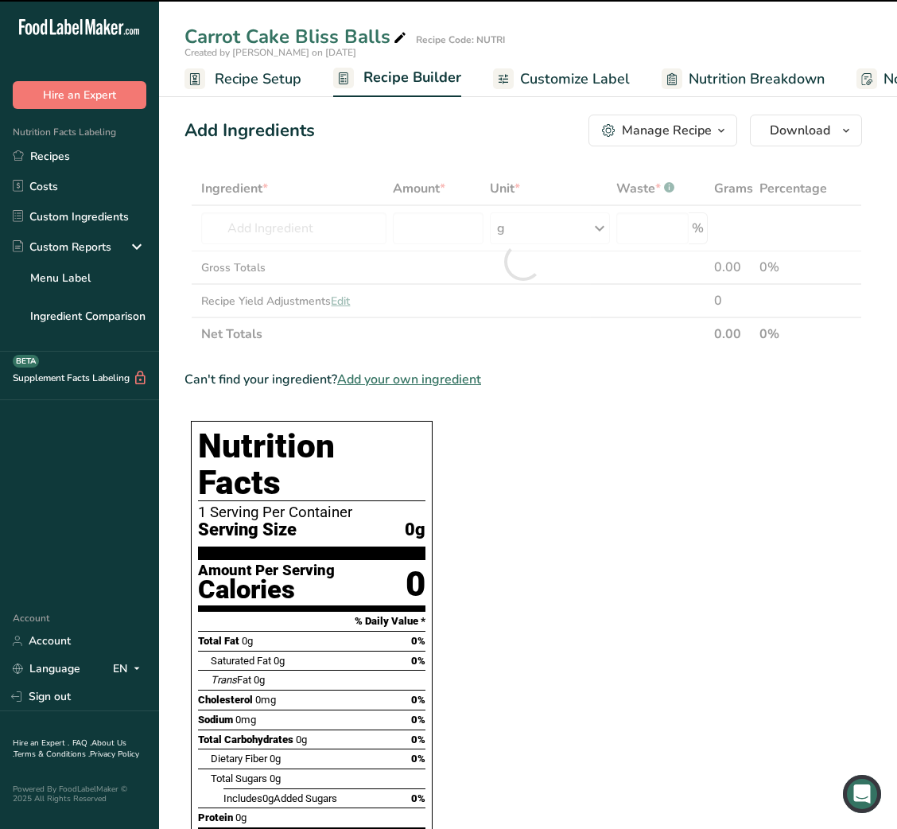
type input "0"
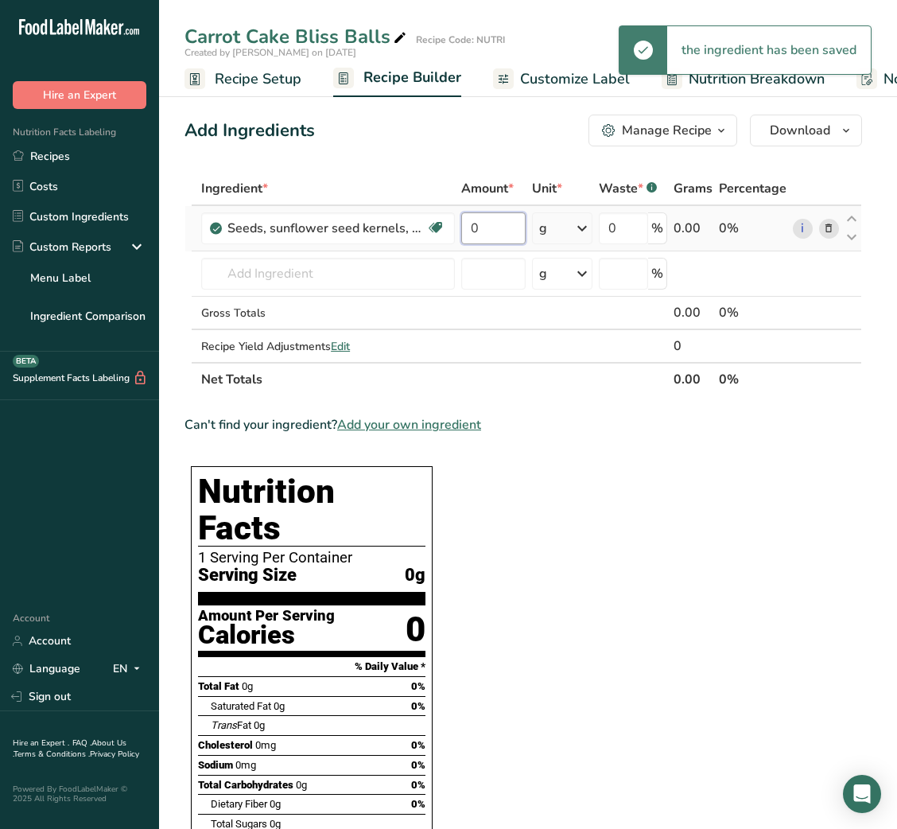
click at [486, 237] on input "0" at bounding box center [493, 228] width 64 height 32
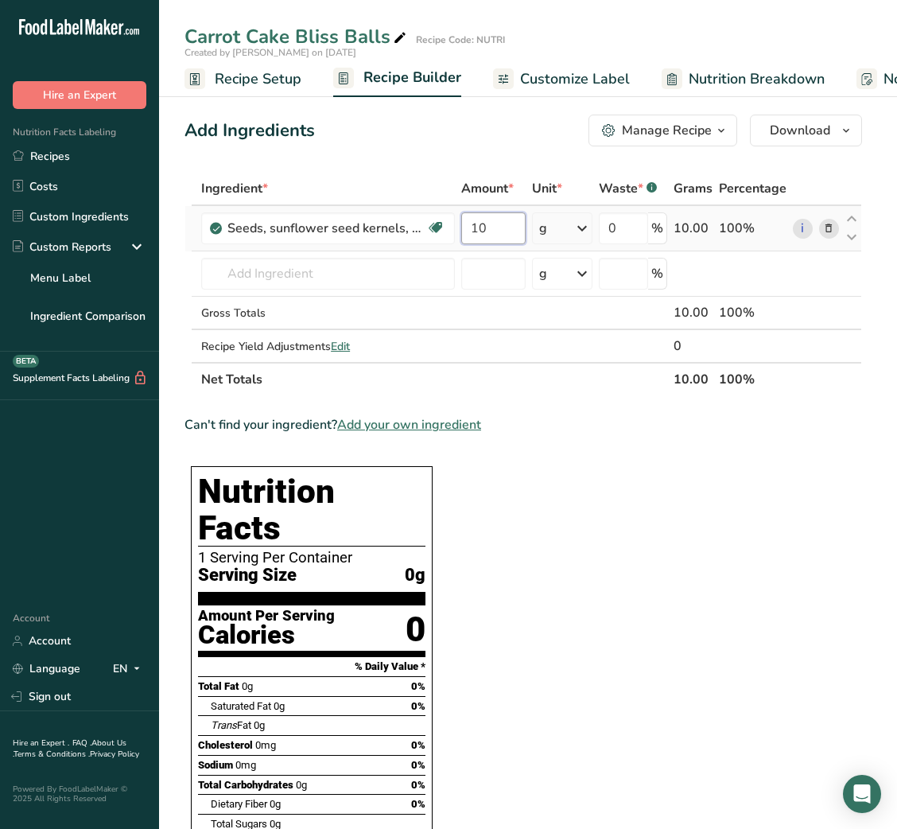
type input "10"
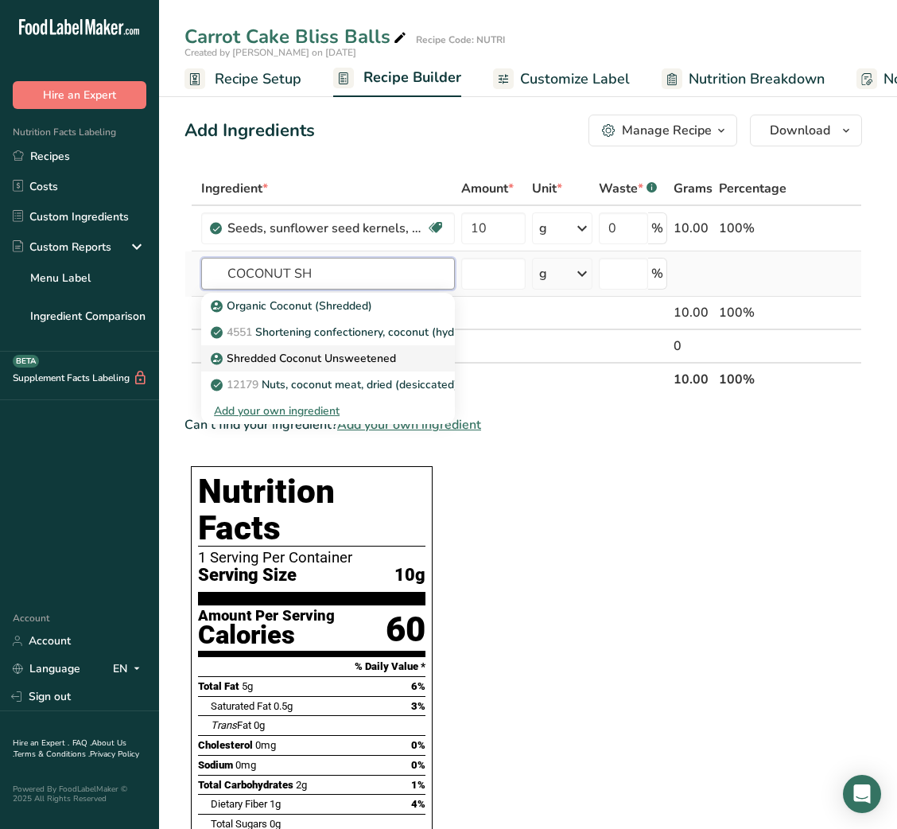
type input "COCONUT SH"
click at [388, 347] on link "Shredded Coconut Unsweetened" at bounding box center [328, 358] width 254 height 26
type input "Shredded Coconut Unsweetened"
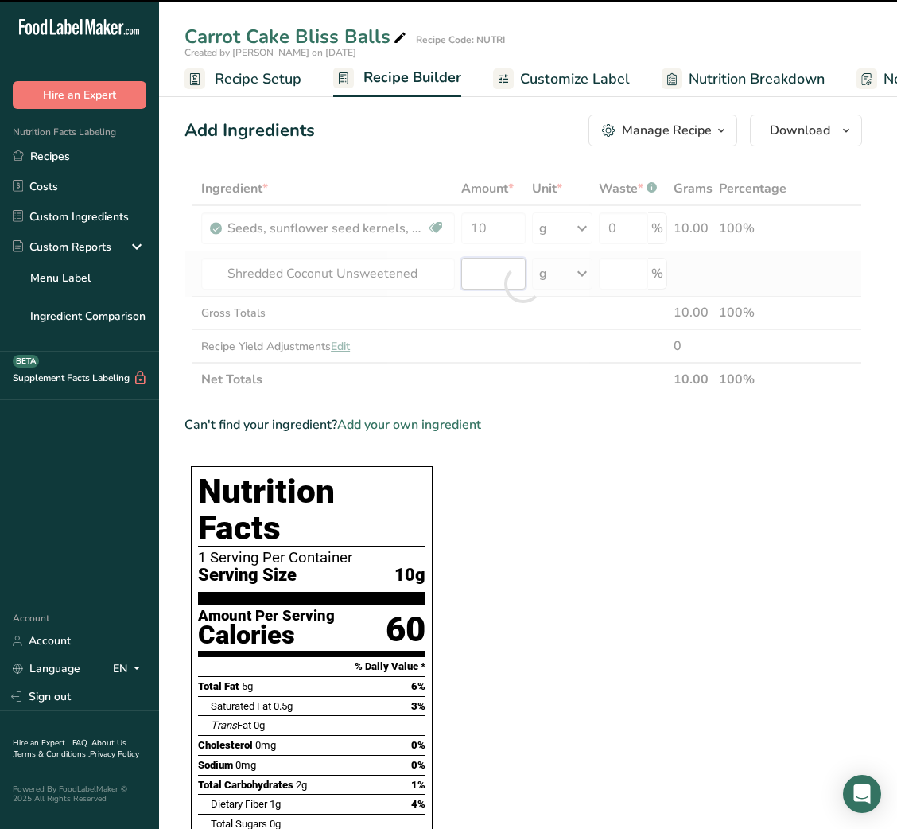
type input "0"
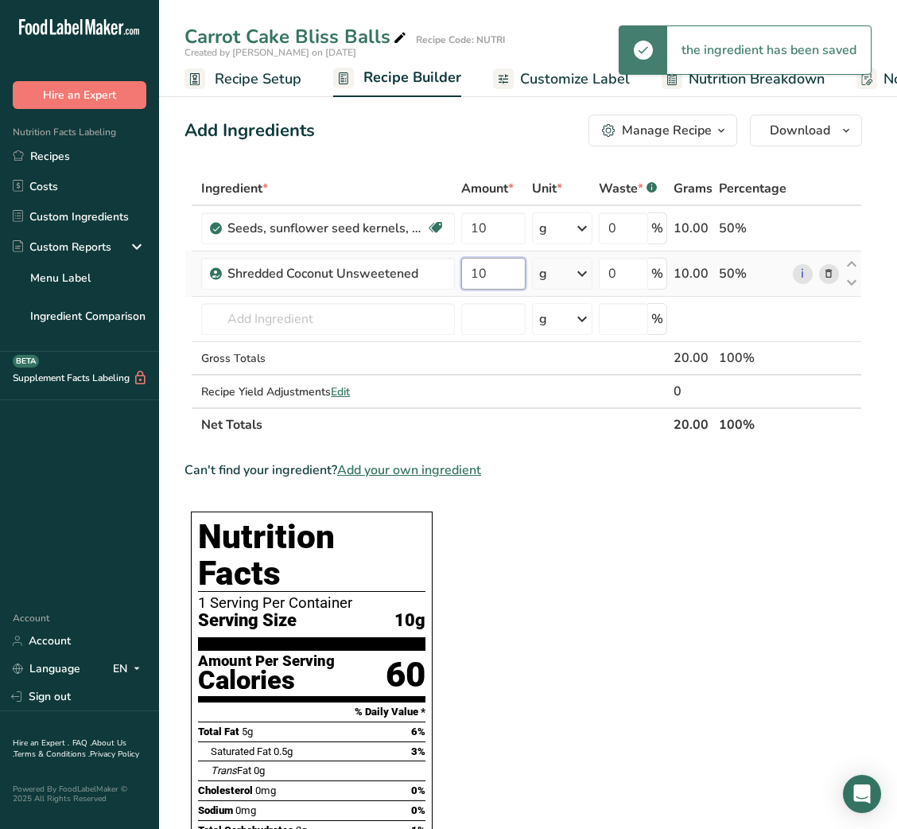
type input "10"
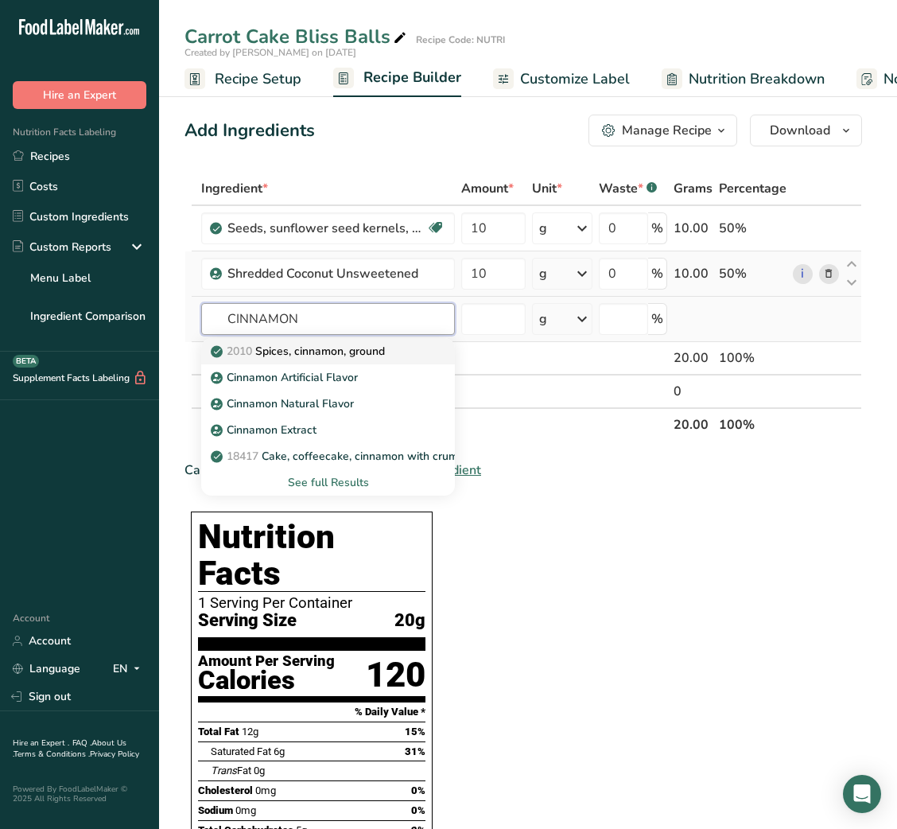
type input "CINNAMON"
click at [384, 348] on p "2010 Spices, cinnamon, ground" at bounding box center [299, 351] width 171 height 17
type input "Spices, cinnamon, ground"
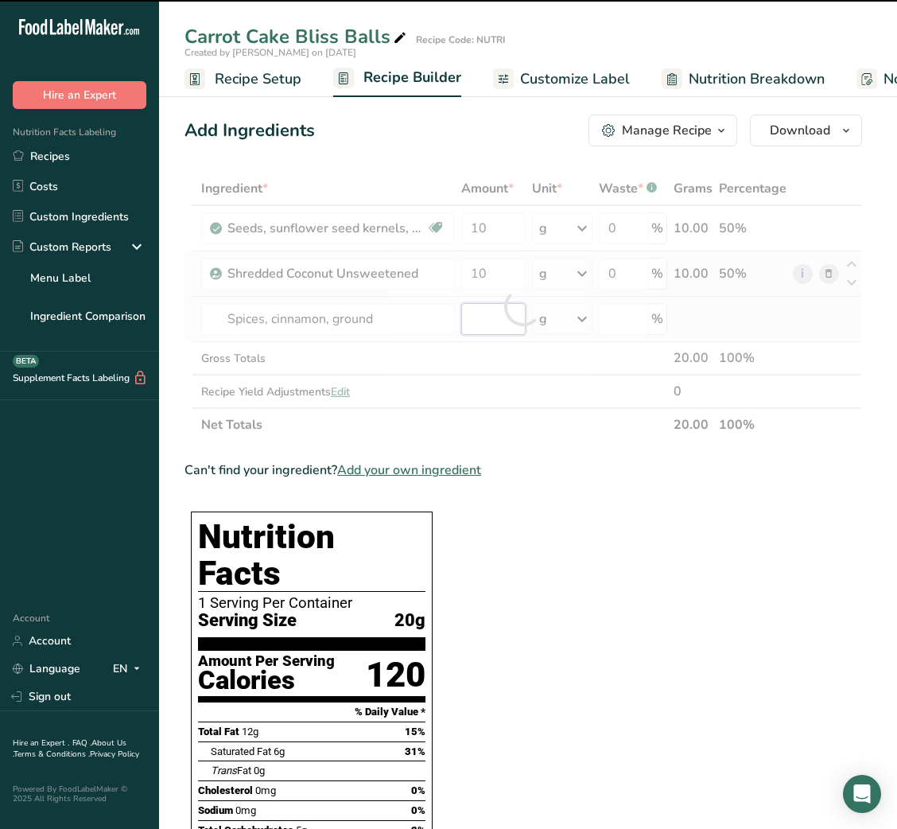
type input "0"
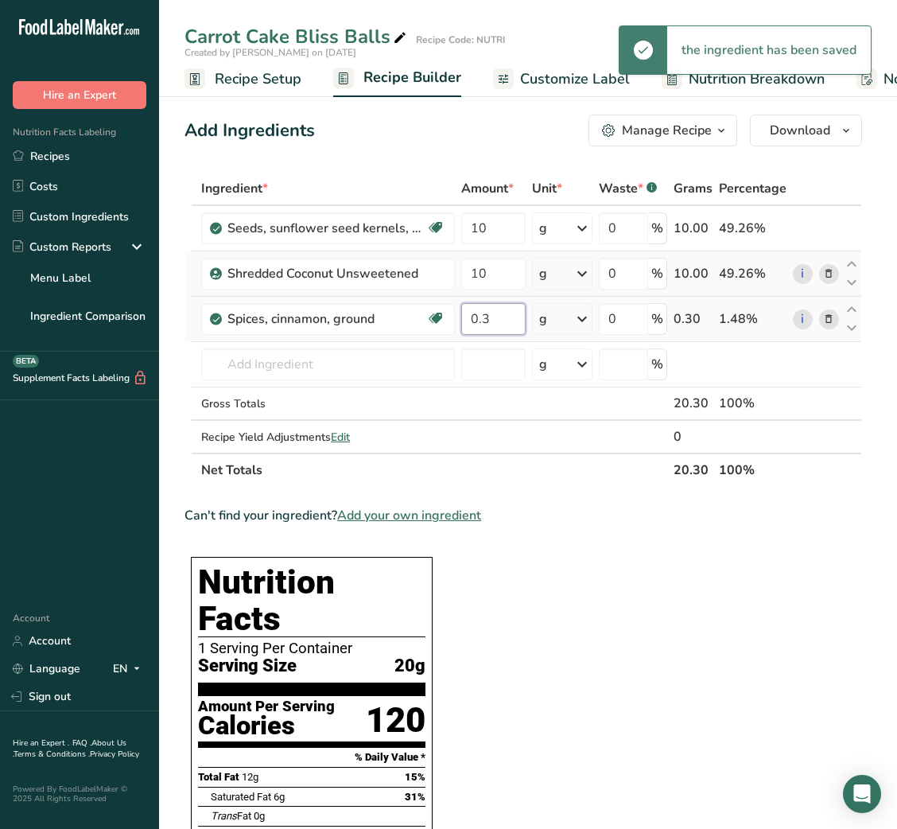
type input "0.3"
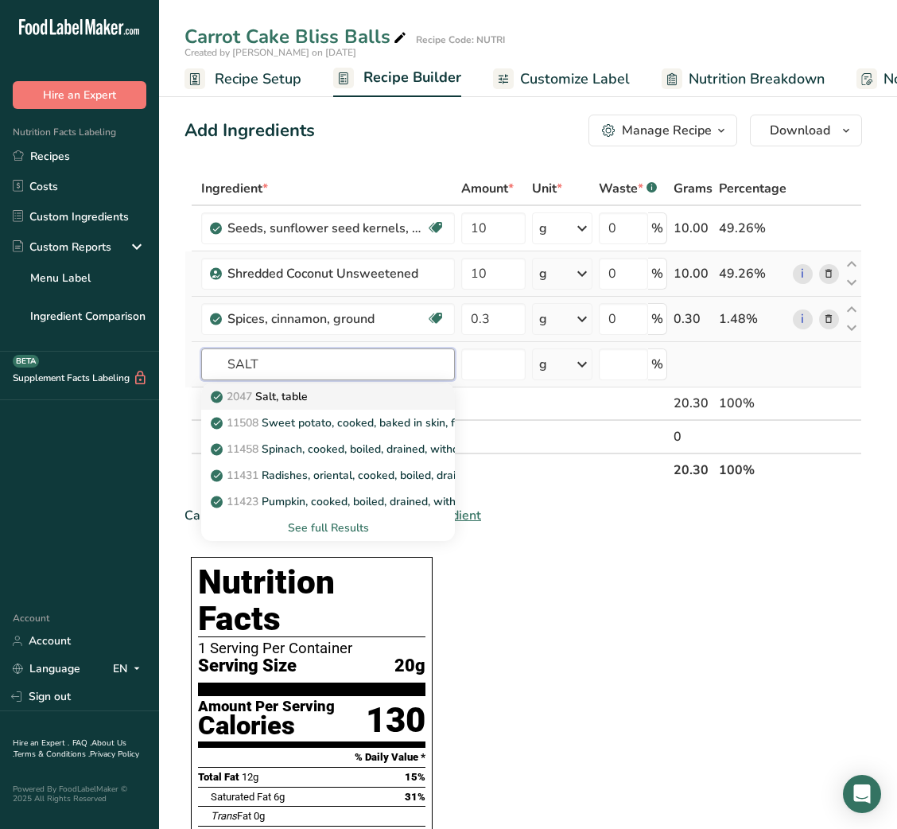
type input "SALT"
click at [356, 384] on link "2047 Salt, table" at bounding box center [328, 396] width 254 height 26
type input "Salt, table"
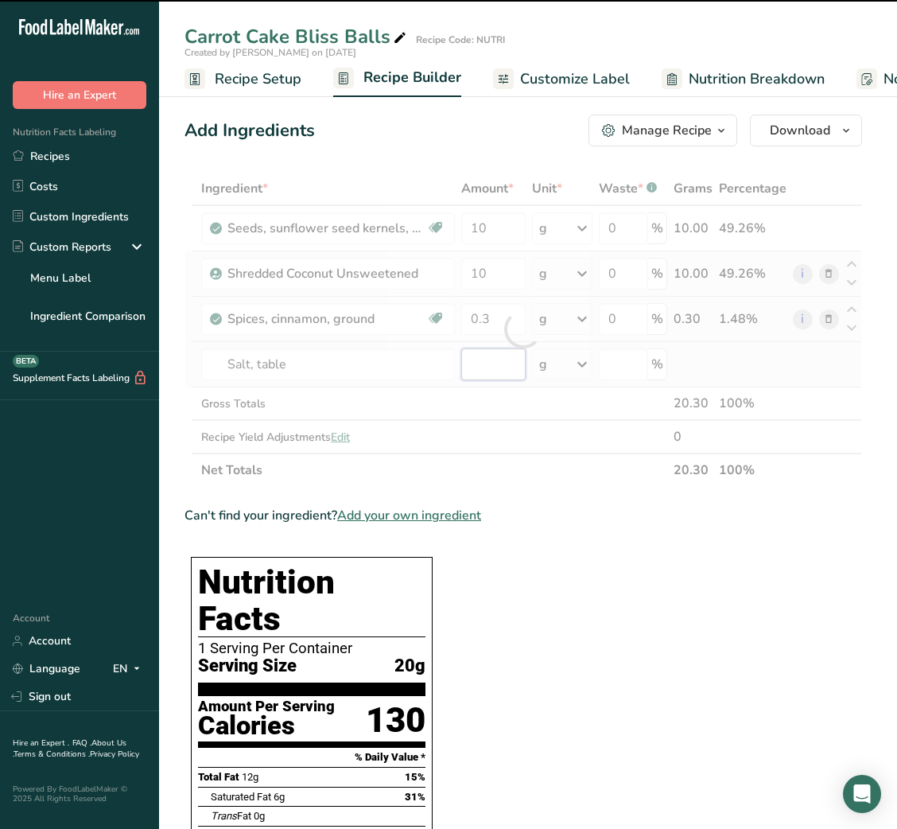
type input "0"
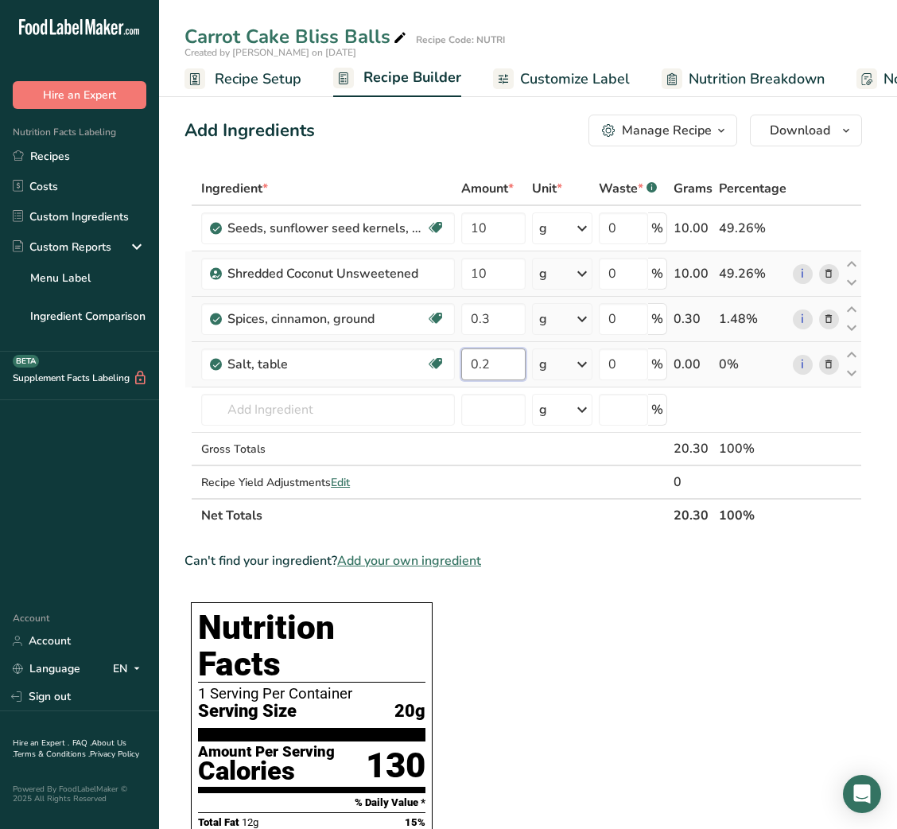
type input "0.2"
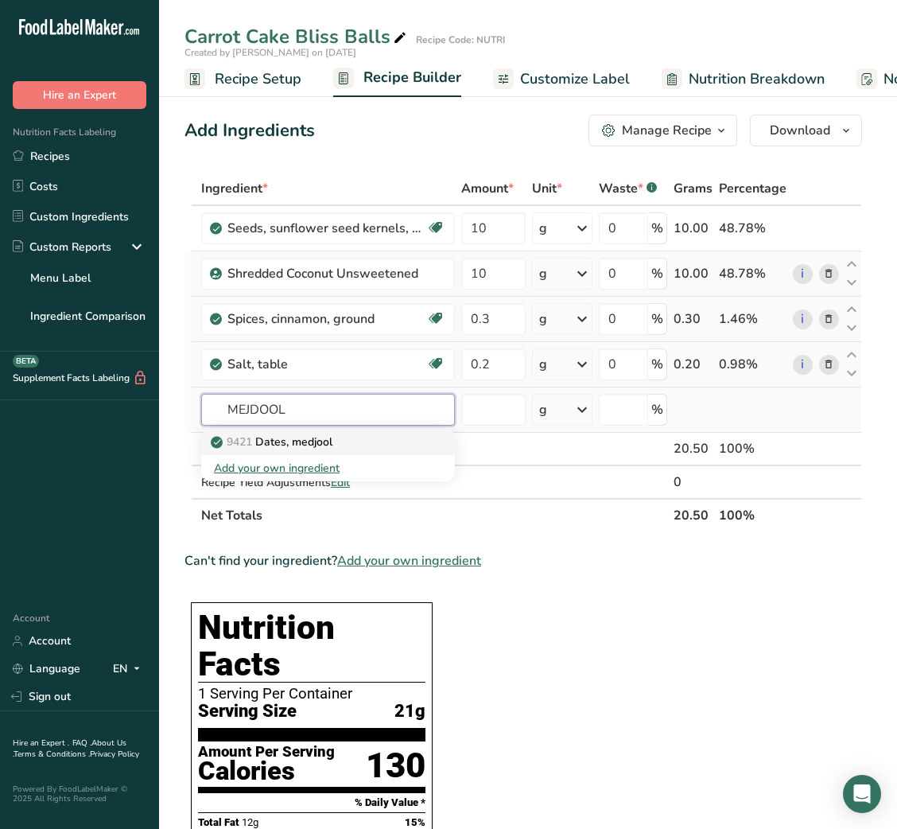
type input "MEJDOOL"
click at [332, 444] on p "9421 Dates, [GEOGRAPHIC_DATA]" at bounding box center [273, 441] width 119 height 17
type input "Dates, medjool"
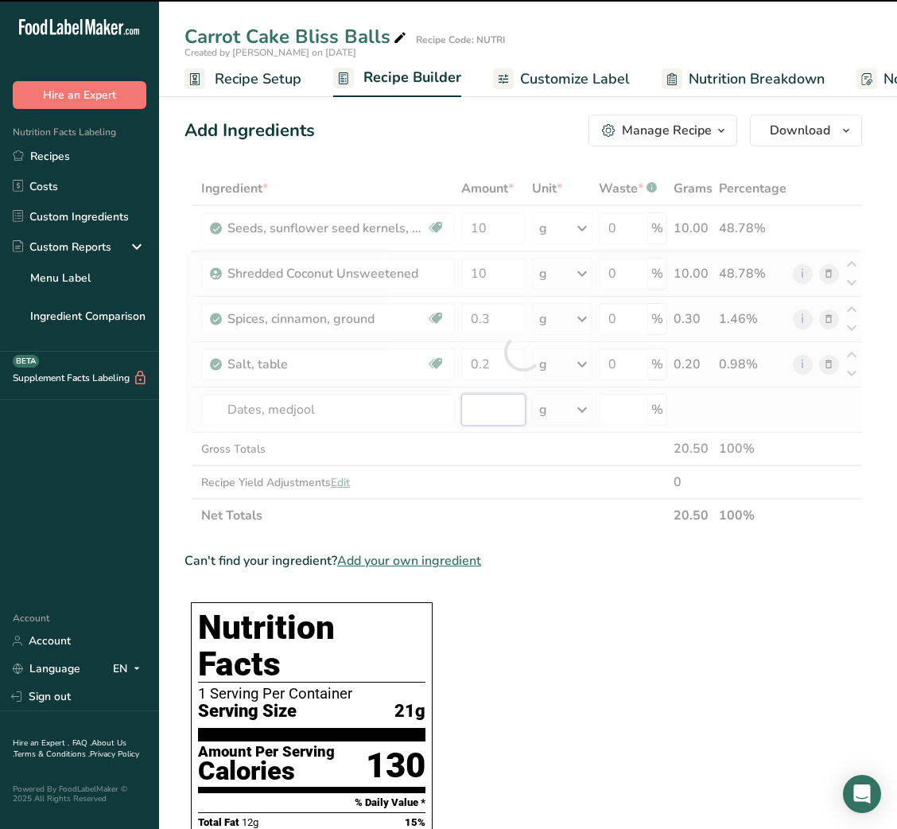
type input "0"
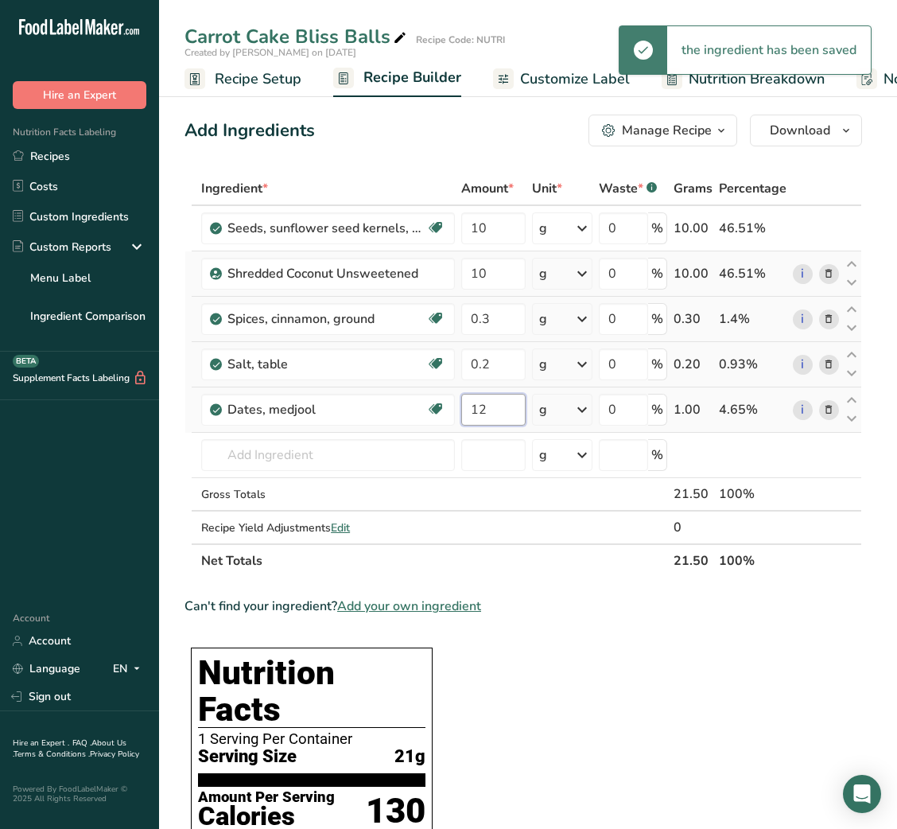
type input "12"
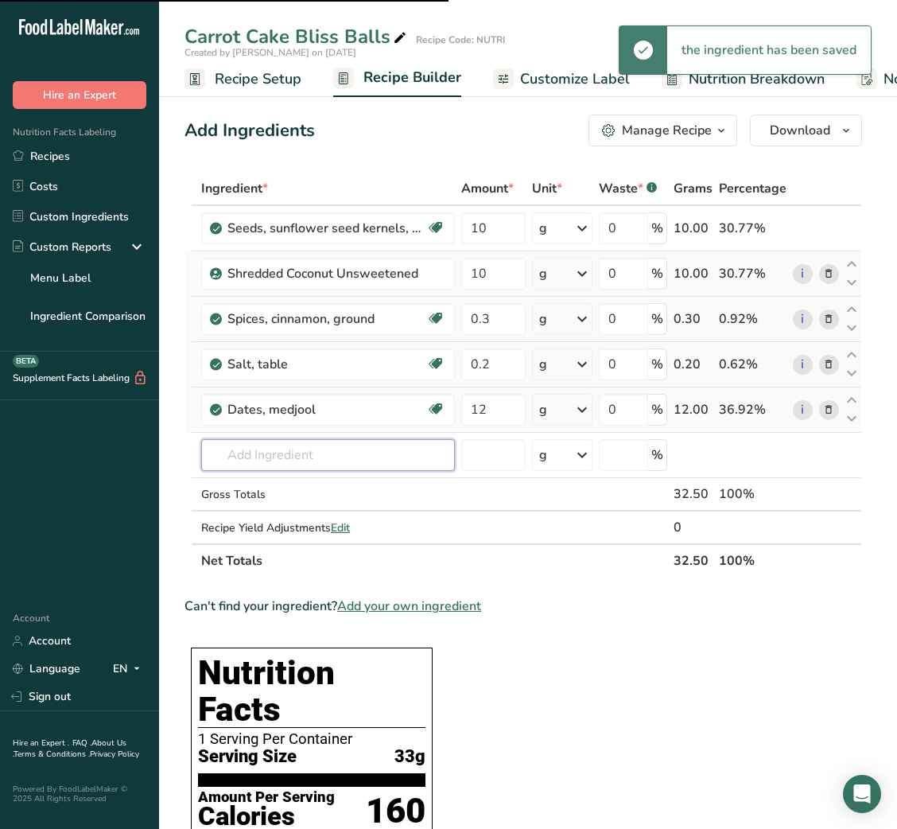
type input "C"
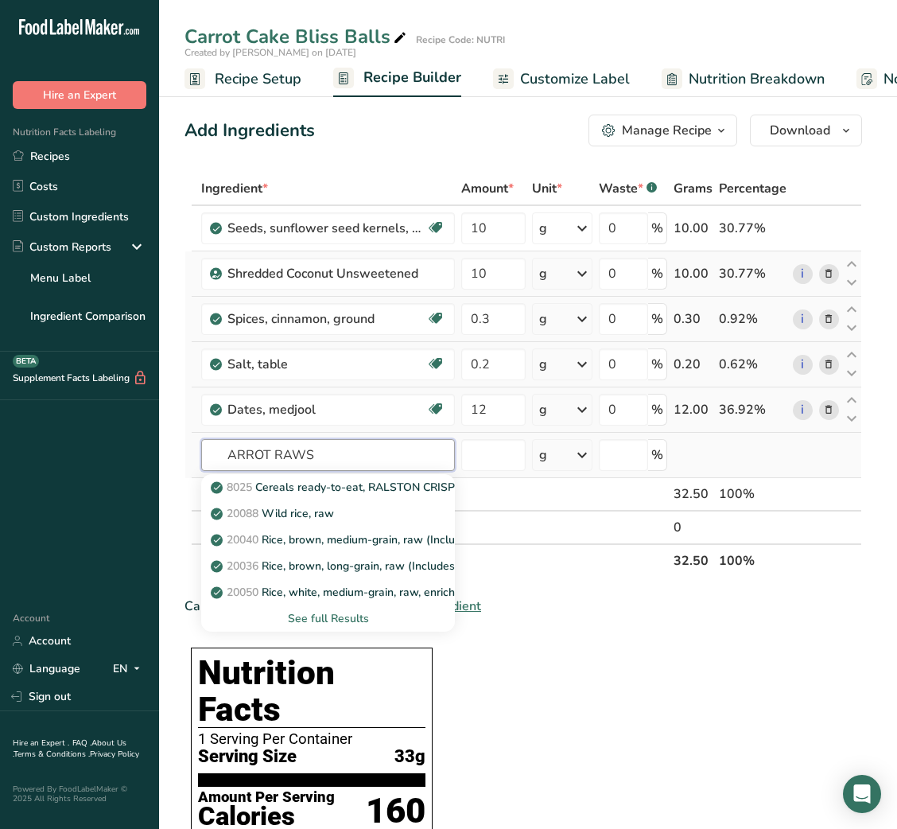
click at [232, 461] on input "ARROT RAWS" at bounding box center [328, 455] width 254 height 32
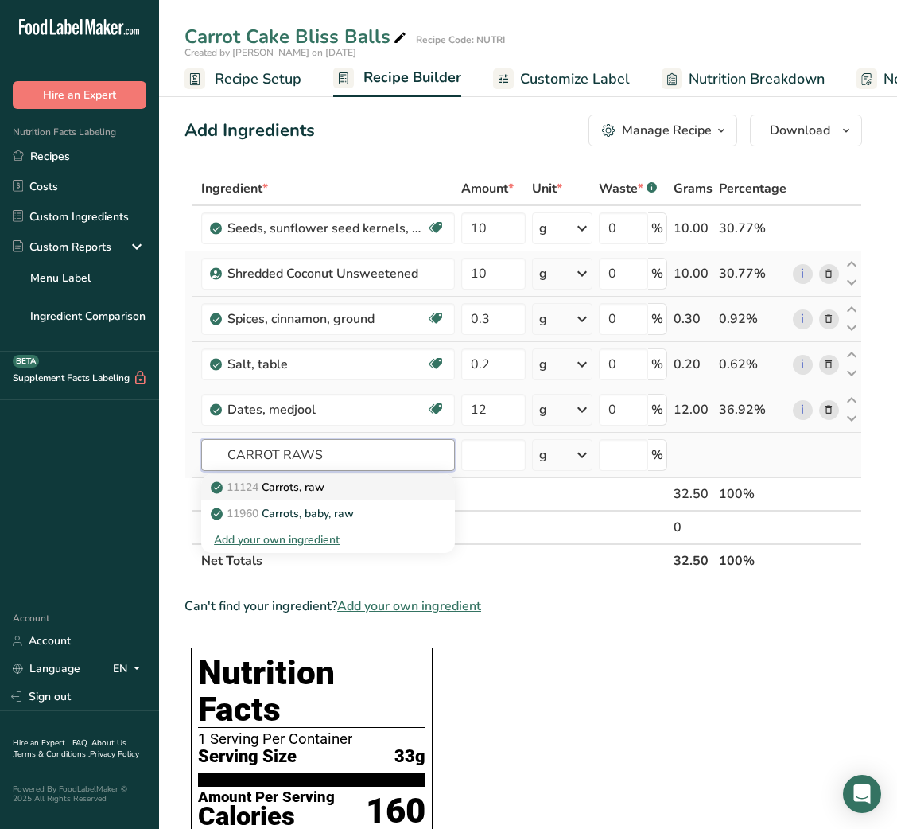
type input "CARROT RAWS"
click at [370, 481] on div "11124 [GEOGRAPHIC_DATA], raw" at bounding box center [315, 487] width 203 height 17
type input "Carrots, raw"
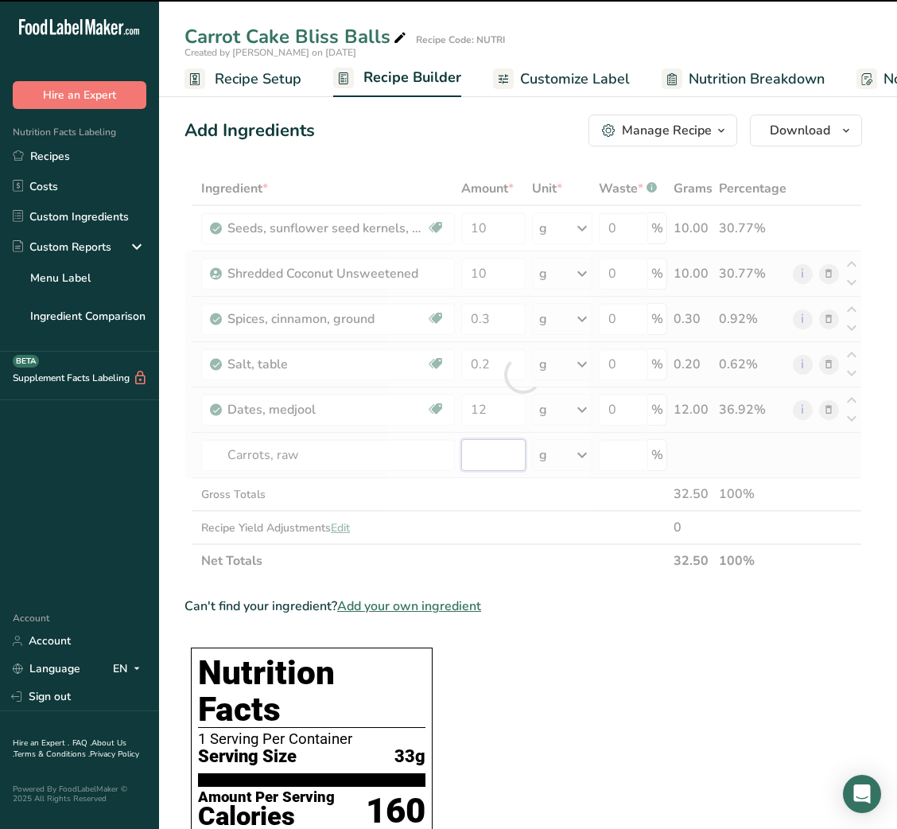
type input "0"
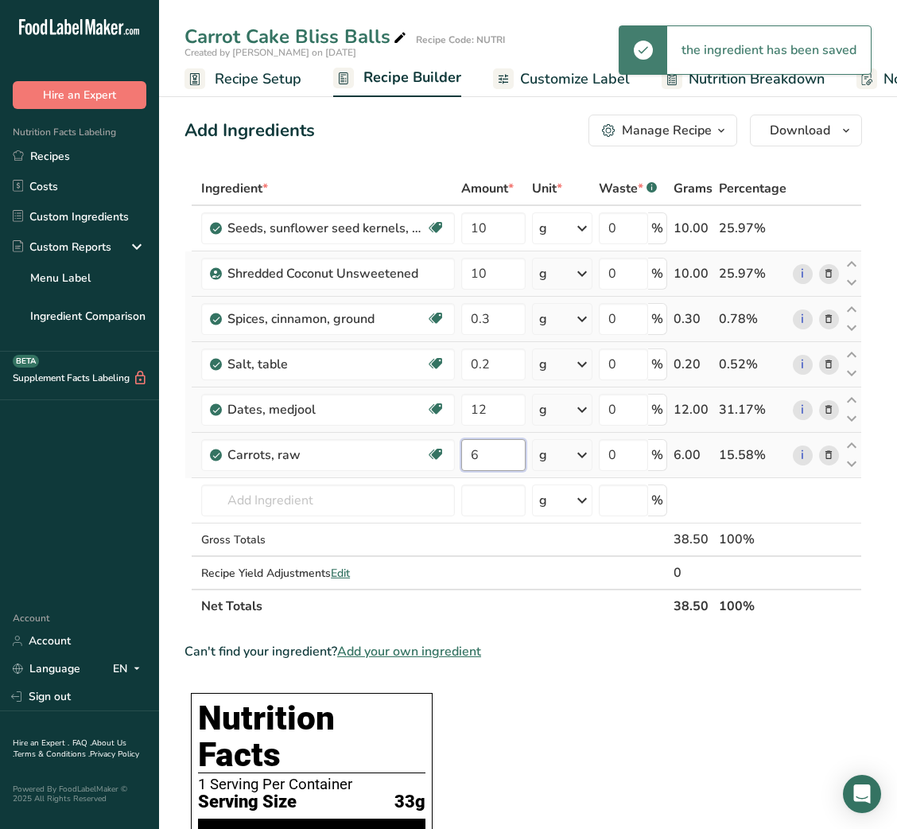
type input "6"
click at [337, 492] on input "text" at bounding box center [328, 500] width 254 height 32
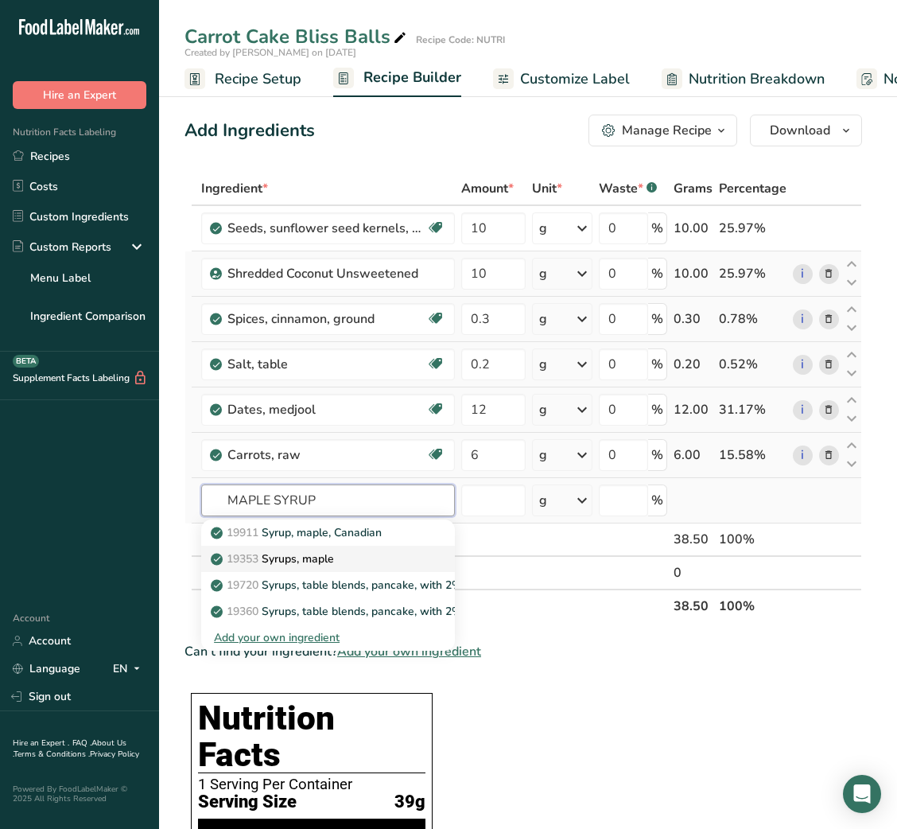
type input "MAPLE SYRUP"
click at [311, 547] on link "19353 Syrups, maple" at bounding box center [328, 559] width 254 height 26
type input "Syrups, maple"
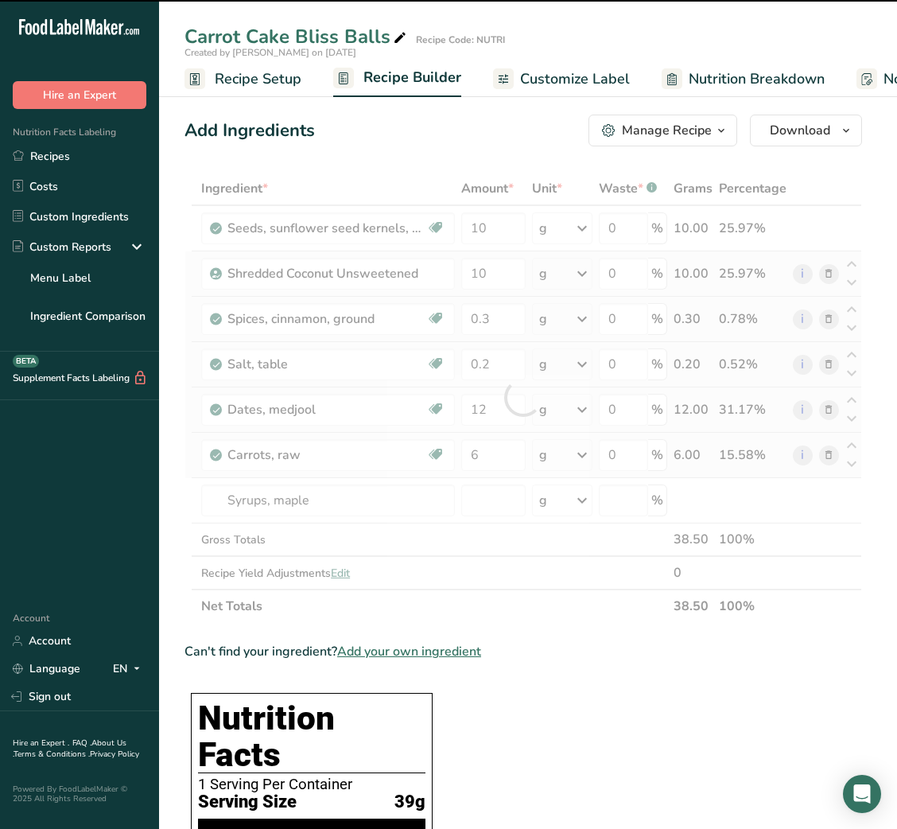
type input "0"
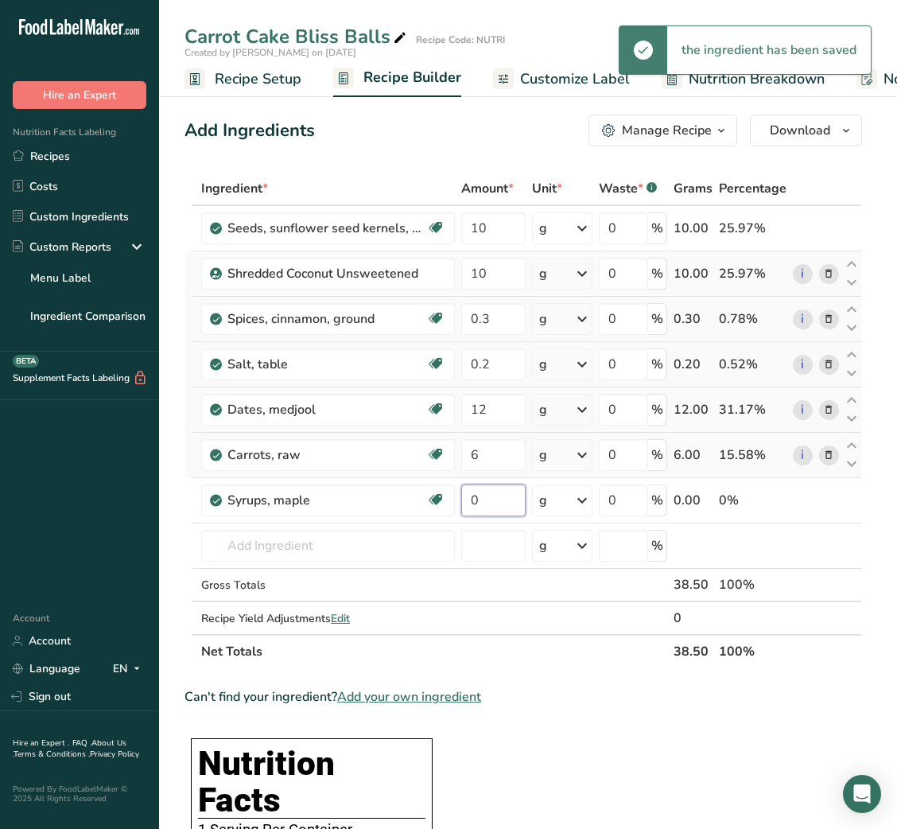
click at [497, 501] on input "0" at bounding box center [493, 500] width 64 height 32
type input "1"
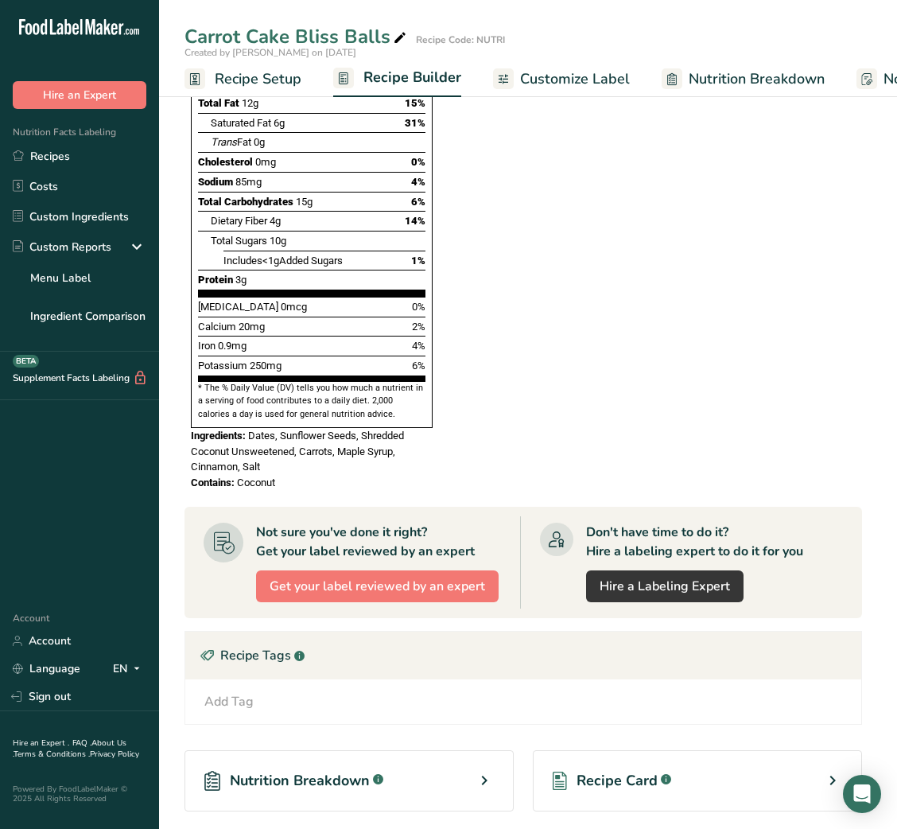
scroll to position [1007, 0]
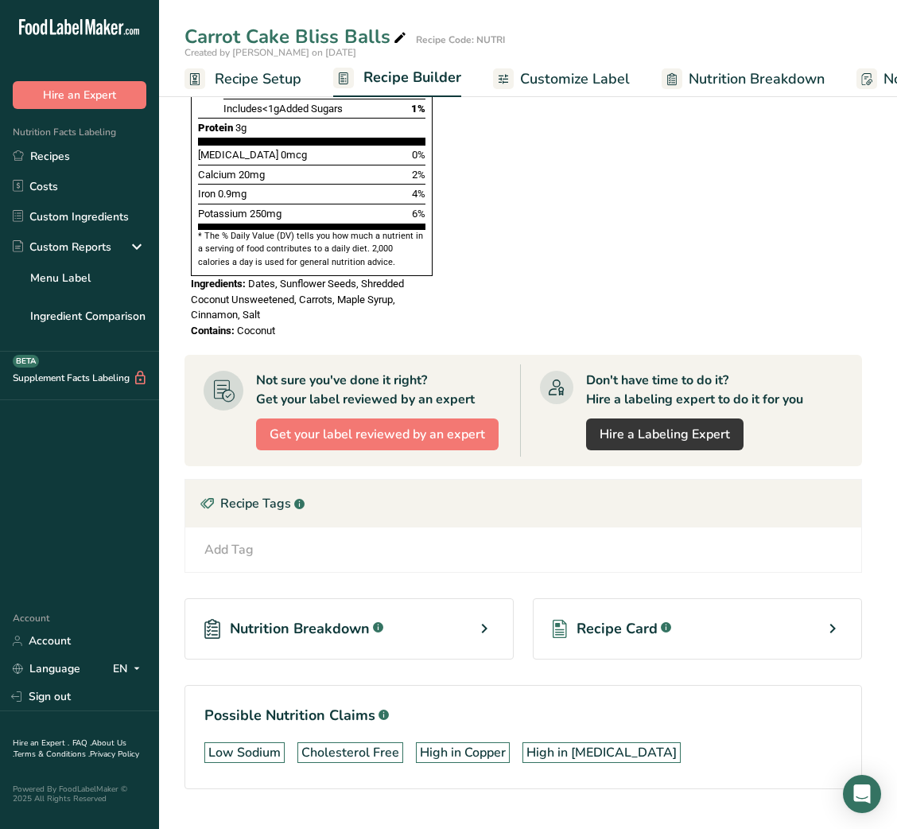
click at [646, 618] on span "Recipe Card" at bounding box center [617, 628] width 81 height 21
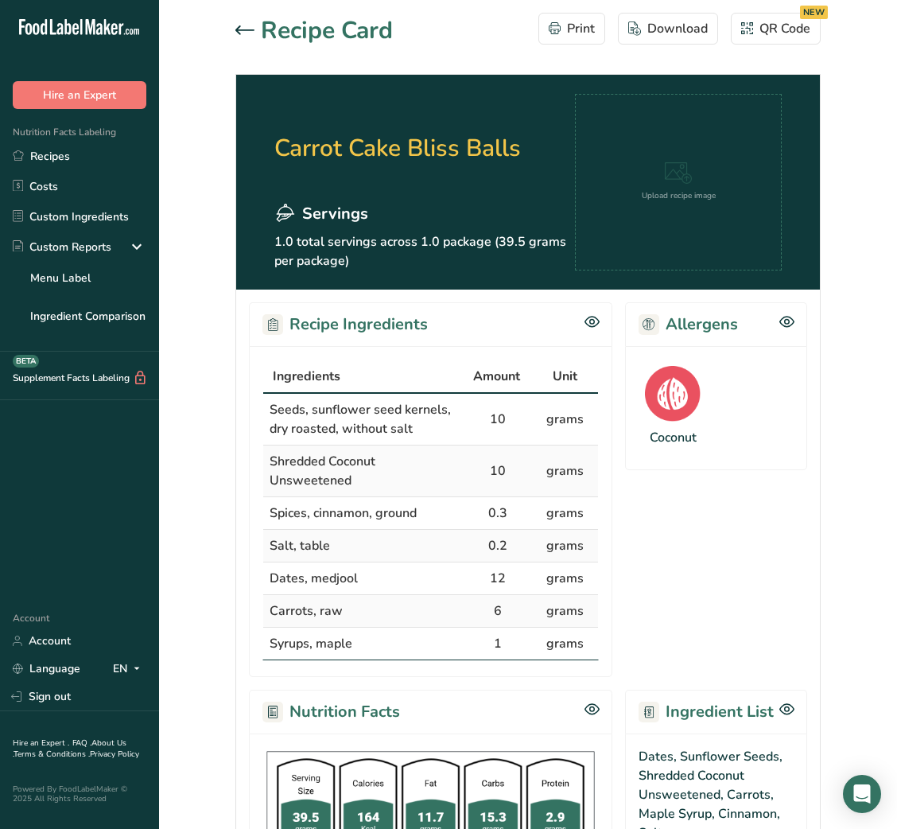
scroll to position [340, 0]
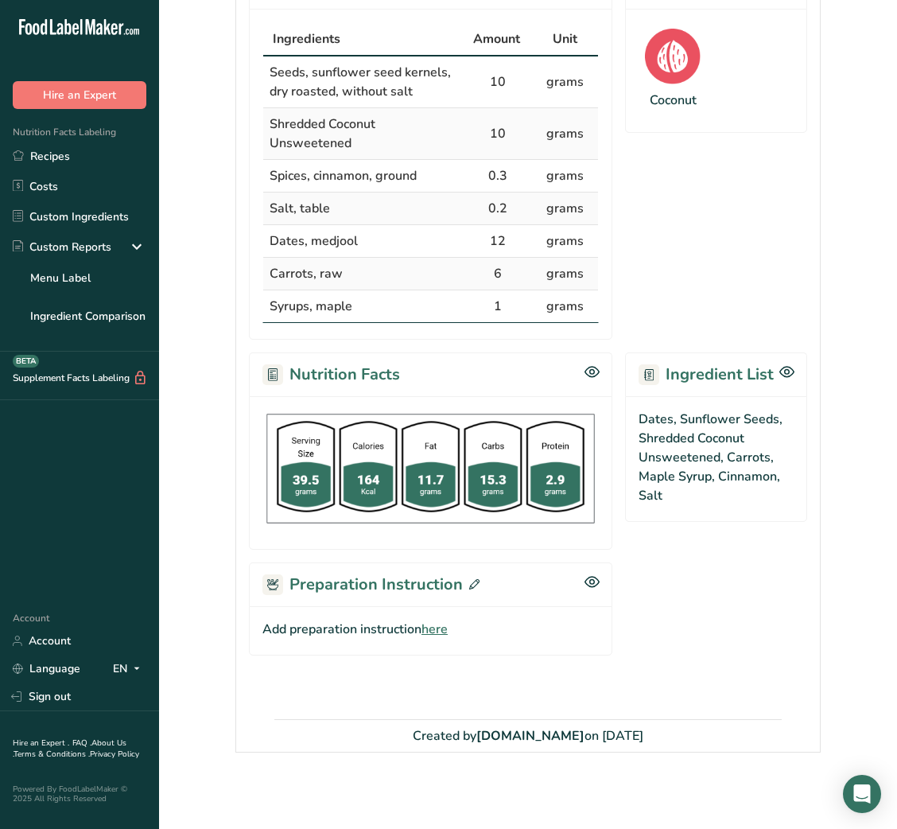
click at [436, 625] on span "here" at bounding box center [435, 629] width 26 height 19
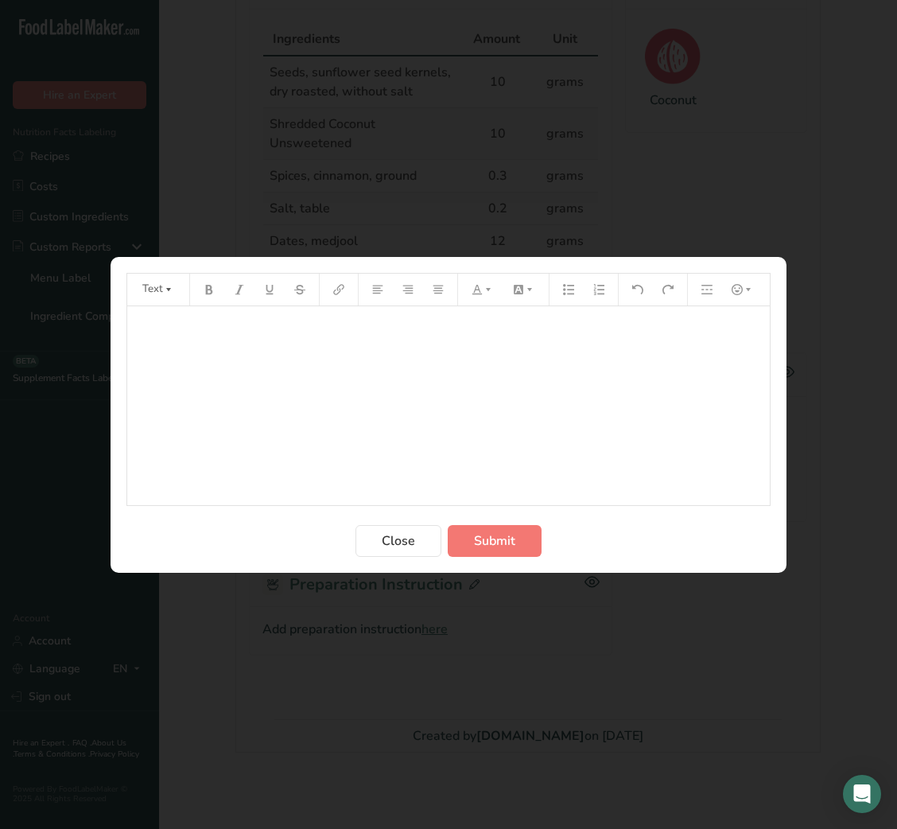
scroll to position [324, 0]
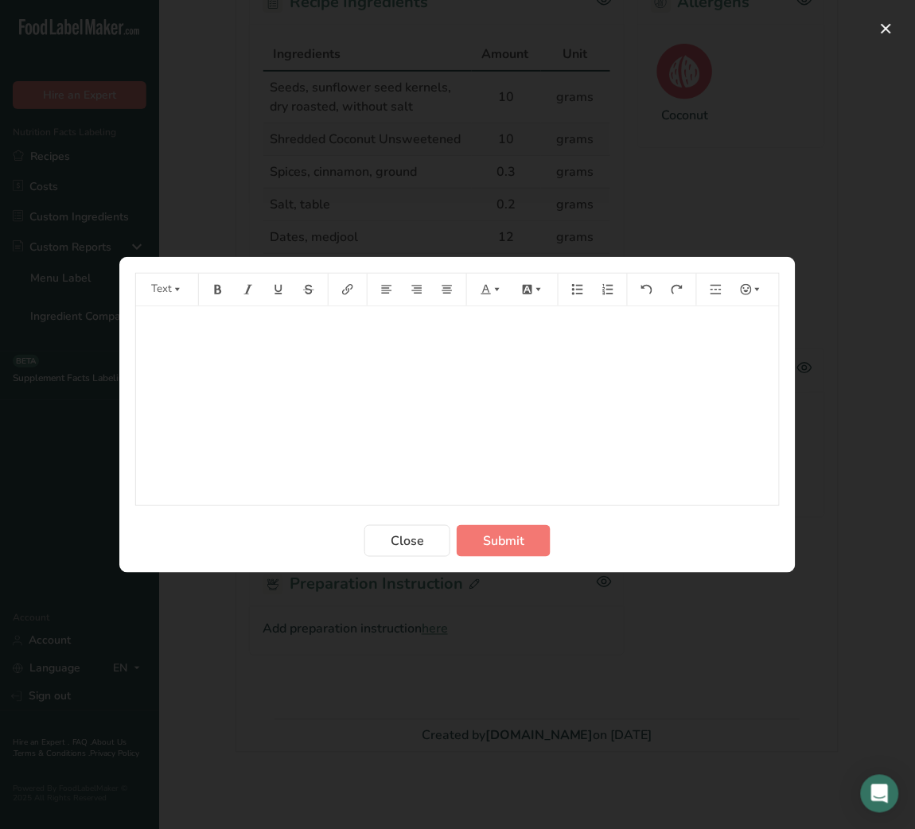
click at [350, 336] on p "﻿" at bounding box center [457, 328] width 627 height 19
drag, startPoint x: 350, startPoint y: 336, endPoint x: 219, endPoint y: 381, distance: 138.6
click at [219, 381] on div "﻿" at bounding box center [457, 405] width 643 height 199
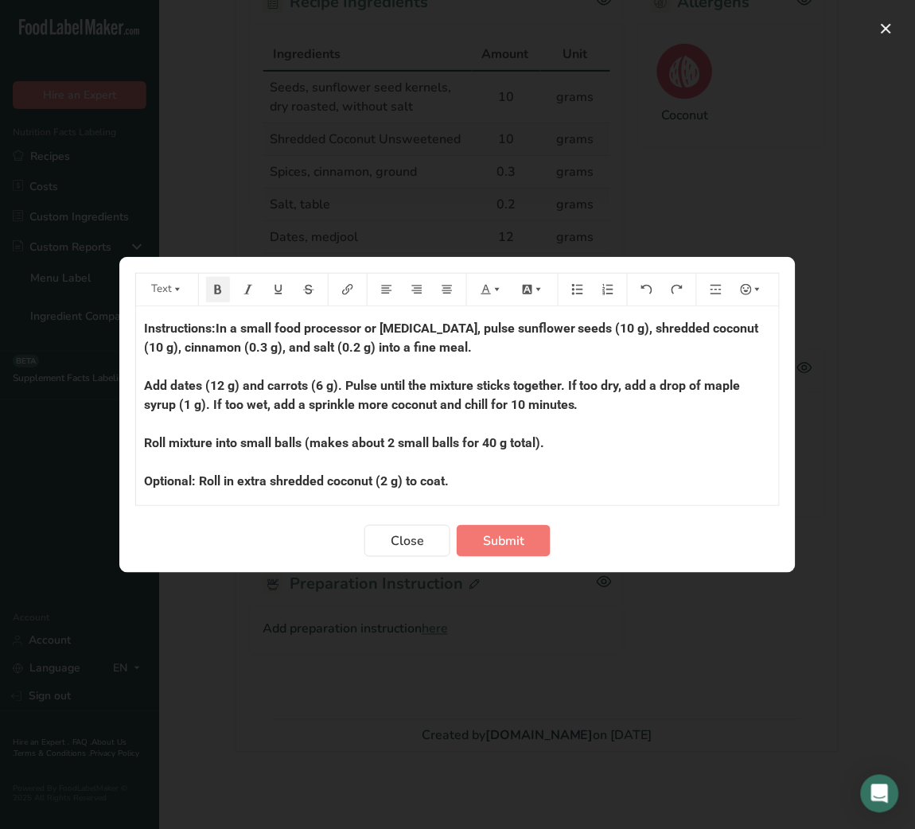
click at [216, 340] on span "Instructions:In a small food processor or [MEDICAL_DATA], pulse sunflower seeds…" at bounding box center [453, 424] width 618 height 206
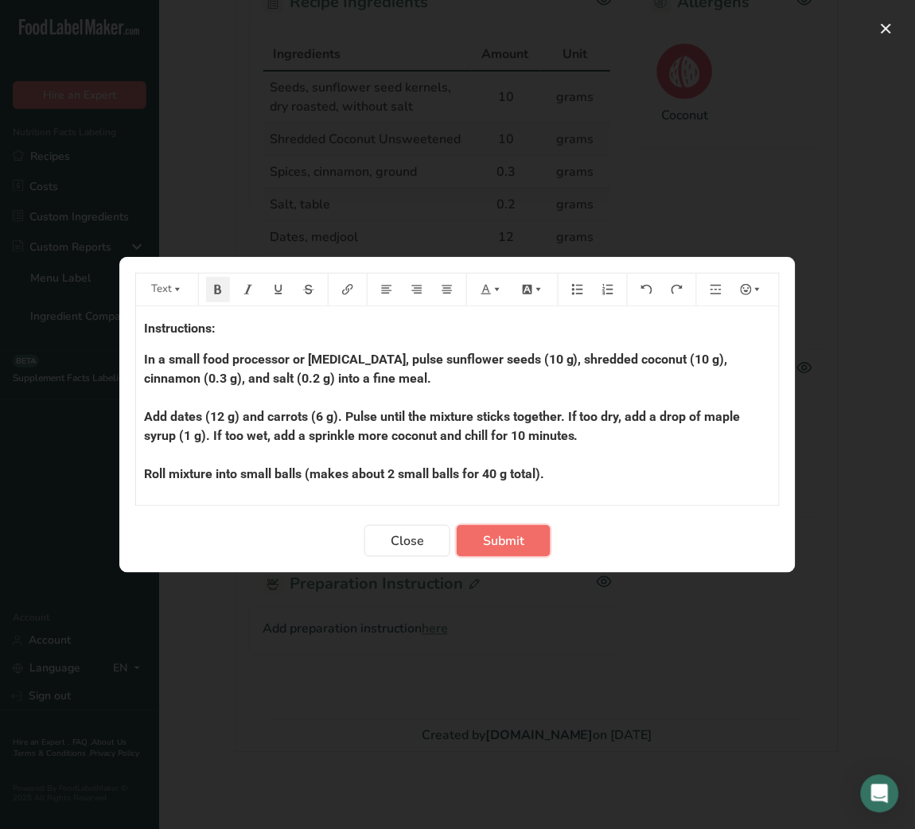
click at [519, 533] on span "Submit" at bounding box center [503, 540] width 41 height 19
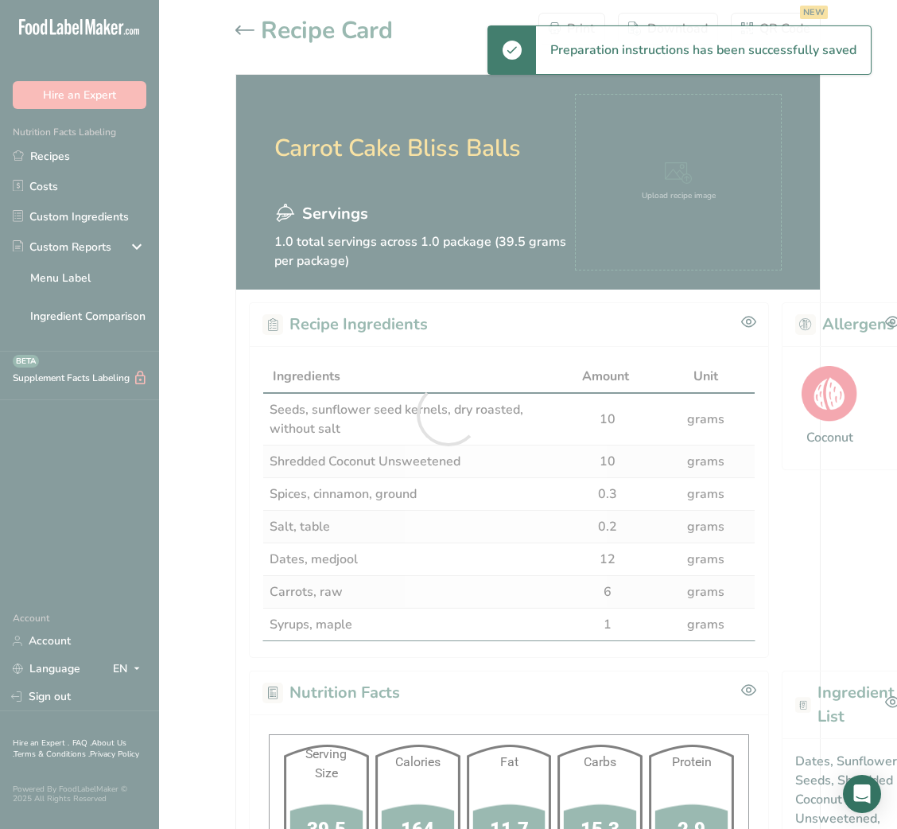
scroll to position [0, 0]
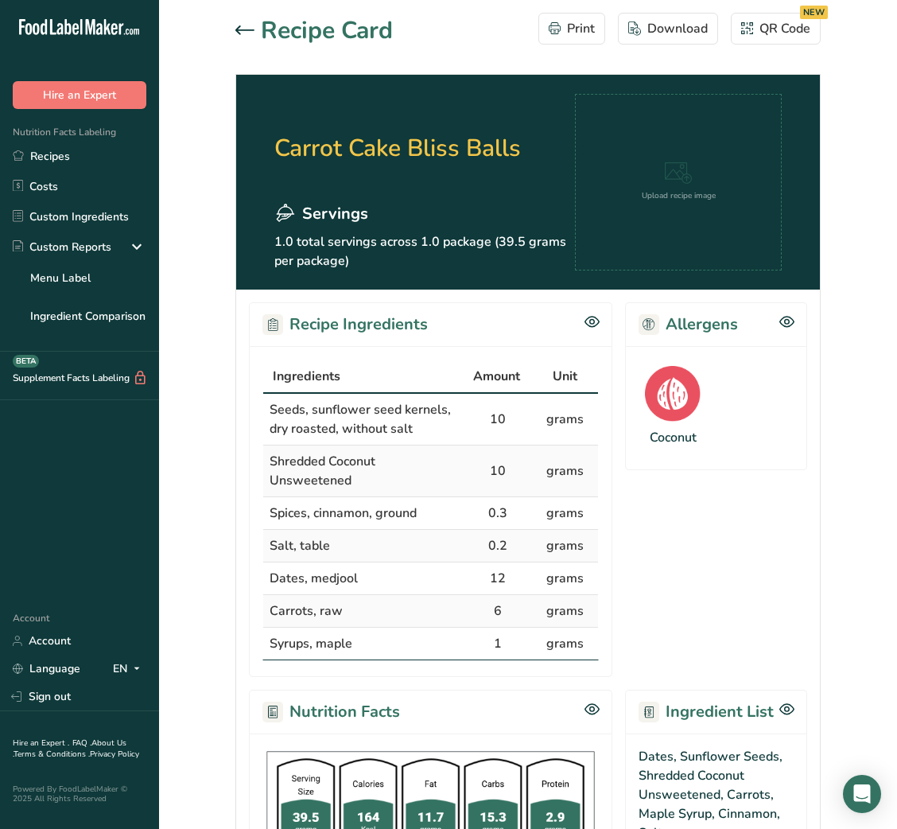
click at [249, 25] on icon at bounding box center [244, 30] width 19 height 10
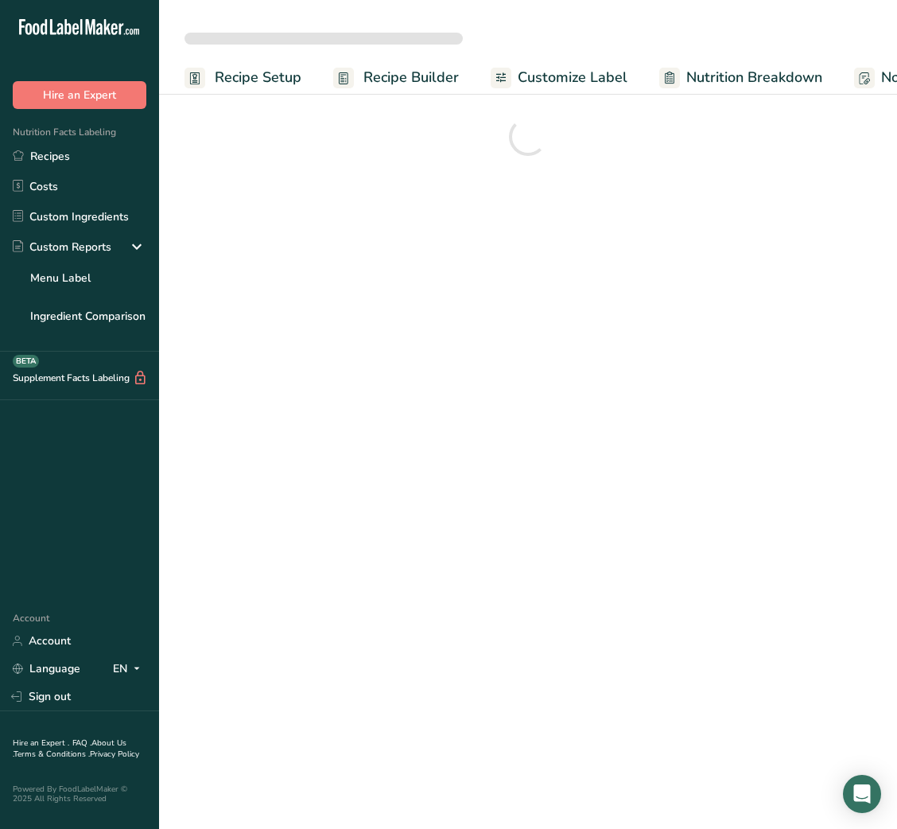
click at [422, 64] on link "Recipe Builder" at bounding box center [396, 78] width 126 height 36
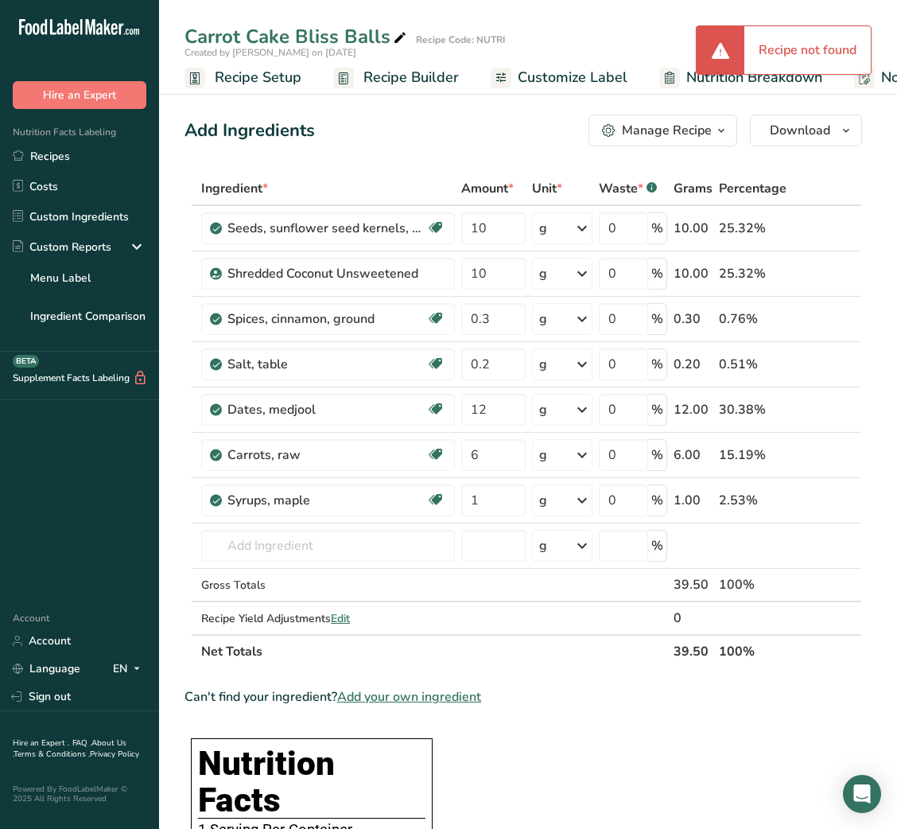
click at [423, 80] on span "Recipe Builder" at bounding box center [410, 77] width 95 height 21
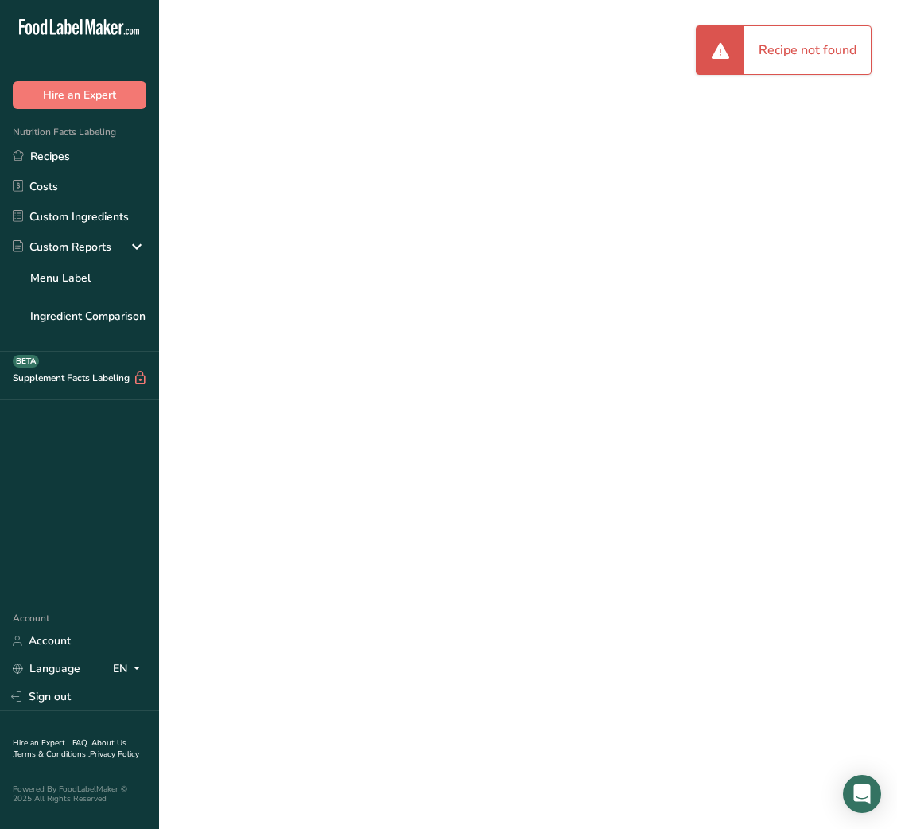
scroll to position [0, 126]
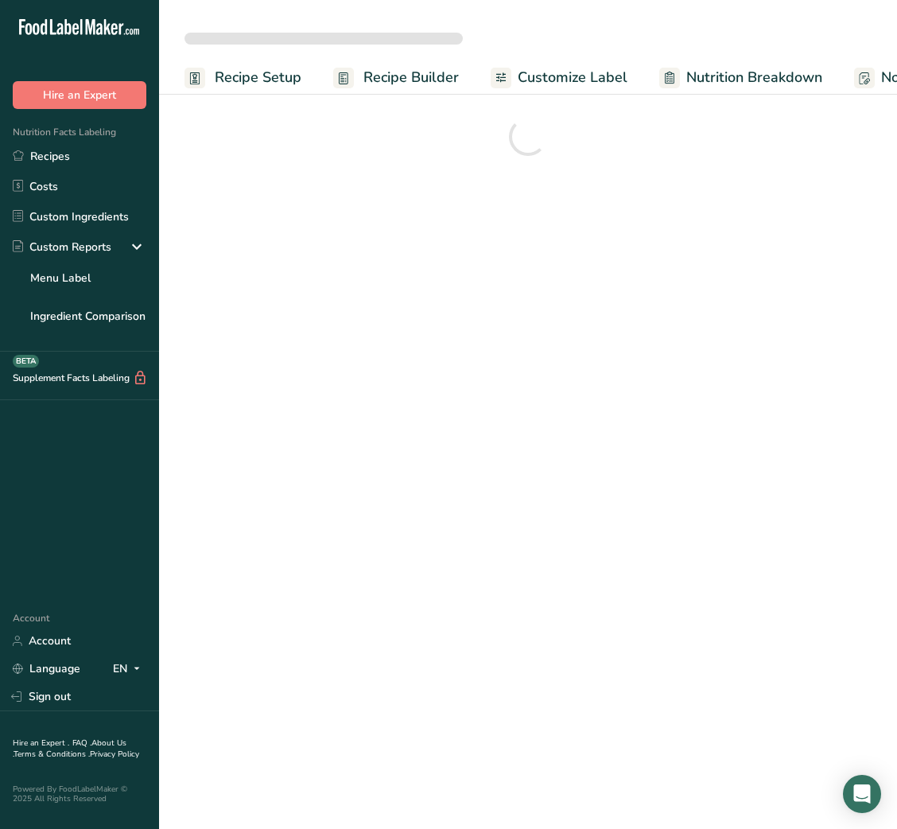
click at [598, 86] on span "Customize Label" at bounding box center [573, 77] width 110 height 21
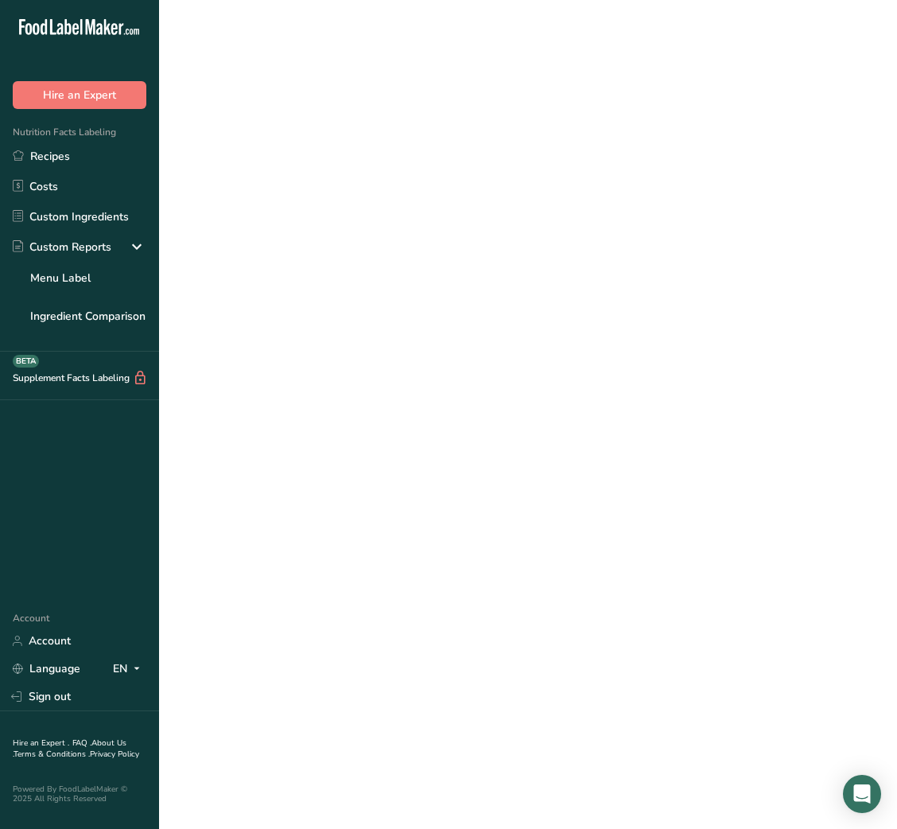
scroll to position [0, 125]
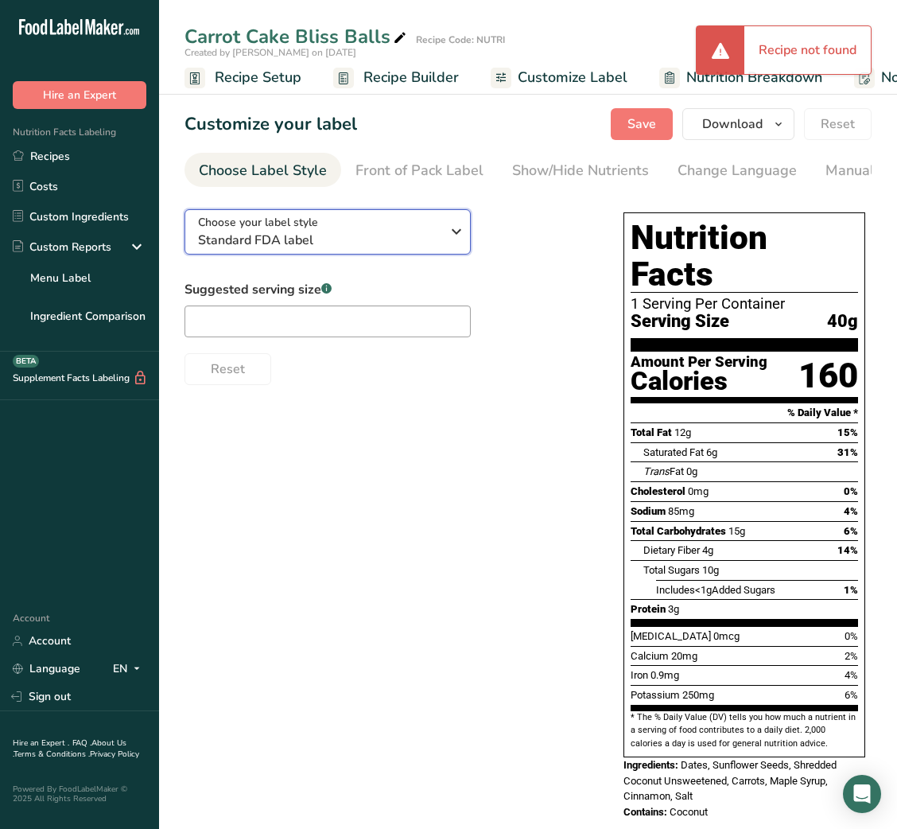
click at [419, 233] on span "Standard FDA label" at bounding box center [319, 240] width 243 height 19
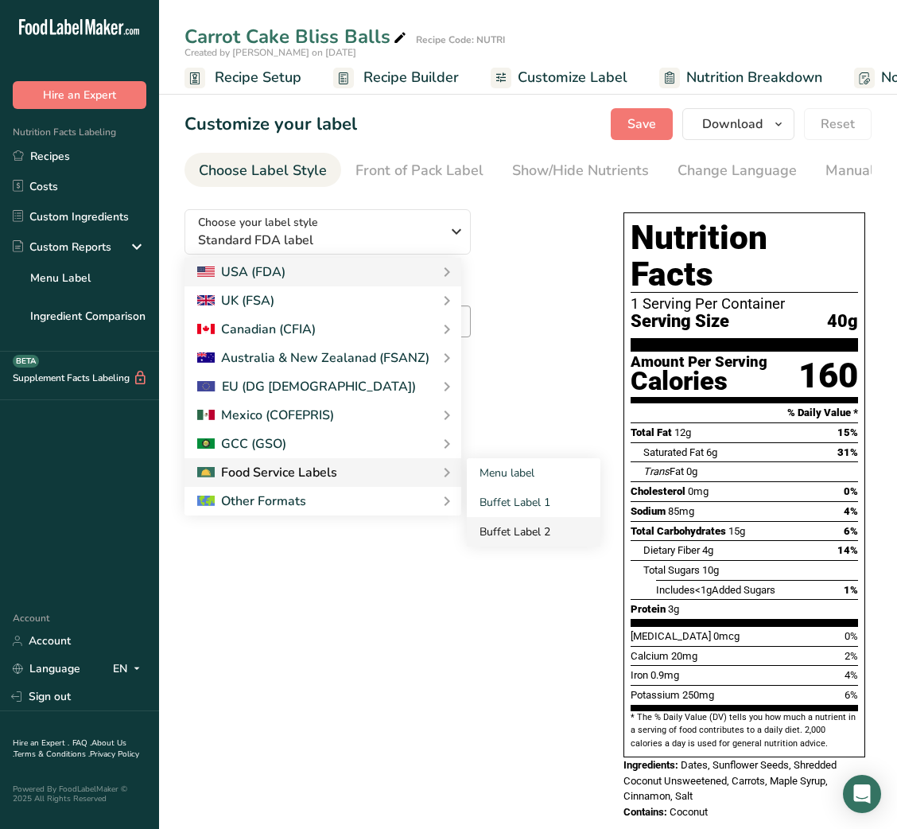
click at [532, 538] on link "Buffet Label 2" at bounding box center [534, 531] width 134 height 29
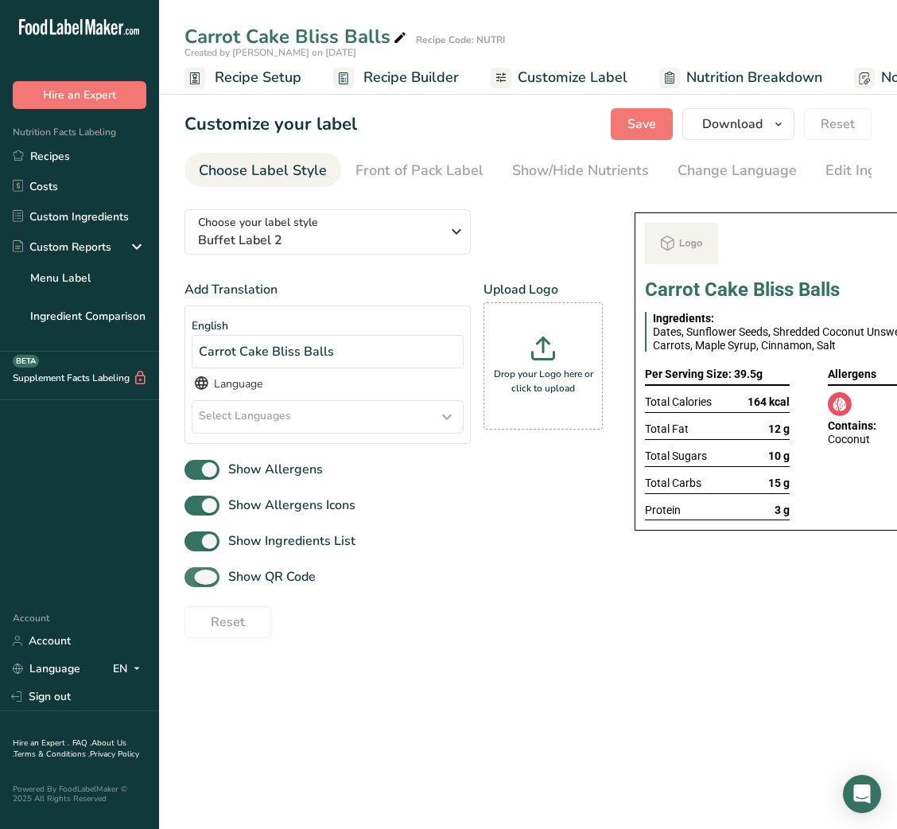
click at [273, 586] on span "Show QR Code" at bounding box center [268, 576] width 96 height 19
click at [195, 582] on input "Show QR Code" at bounding box center [190, 577] width 10 height 10
checkbox input "false"
click at [585, 173] on div "Show/Hide Nutrients" at bounding box center [580, 170] width 137 height 21
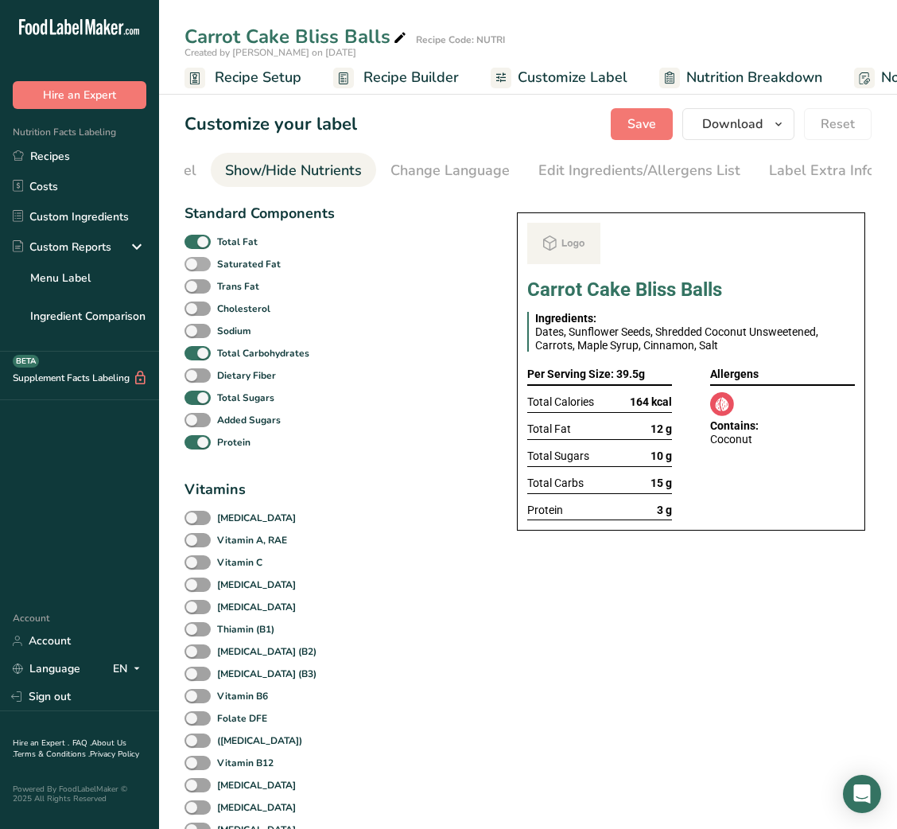
scroll to position [0, 290]
click at [212, 247] on span "Total Fat" at bounding box center [234, 242] width 47 height 14
click at [195, 247] on input "Total Fat" at bounding box center [190, 241] width 10 height 10
checkbox input "false"
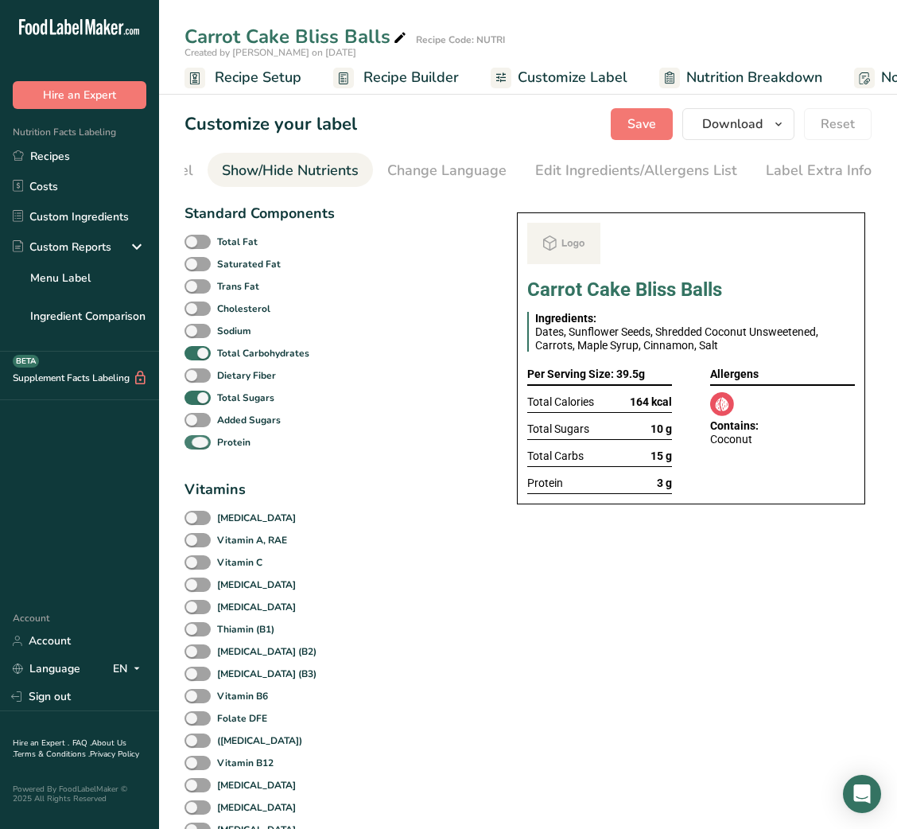
click at [202, 450] on span at bounding box center [198, 442] width 26 height 15
click at [195, 447] on input "Protein" at bounding box center [190, 442] width 10 height 10
checkbox input "false"
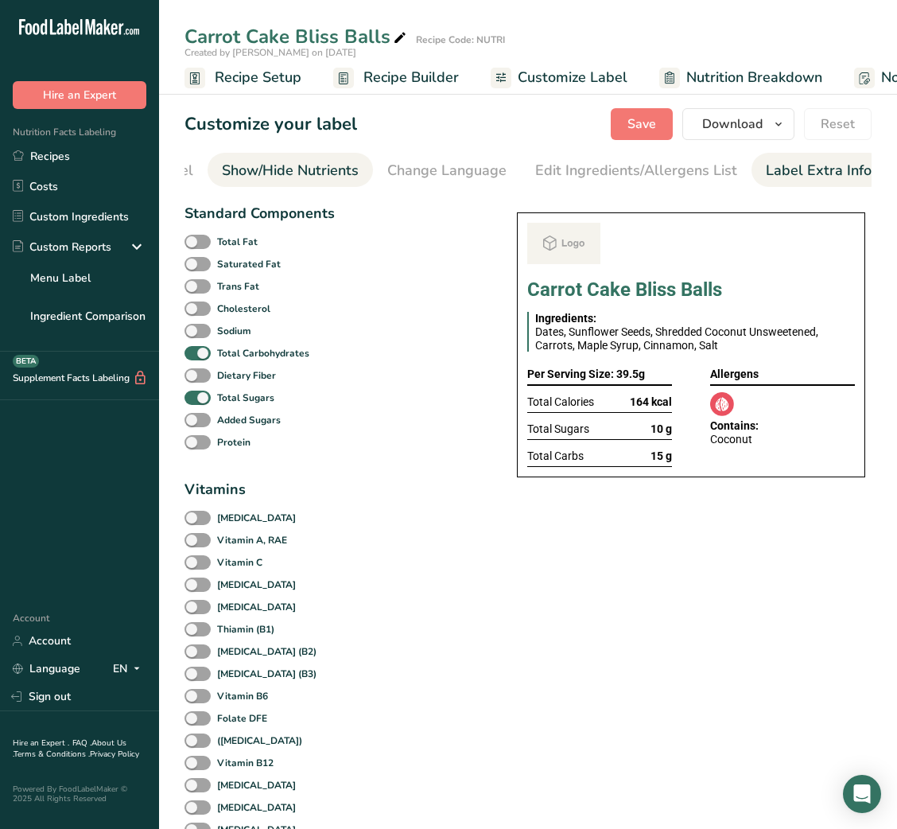
click at [828, 162] on div "Label Extra Info" at bounding box center [819, 170] width 106 height 21
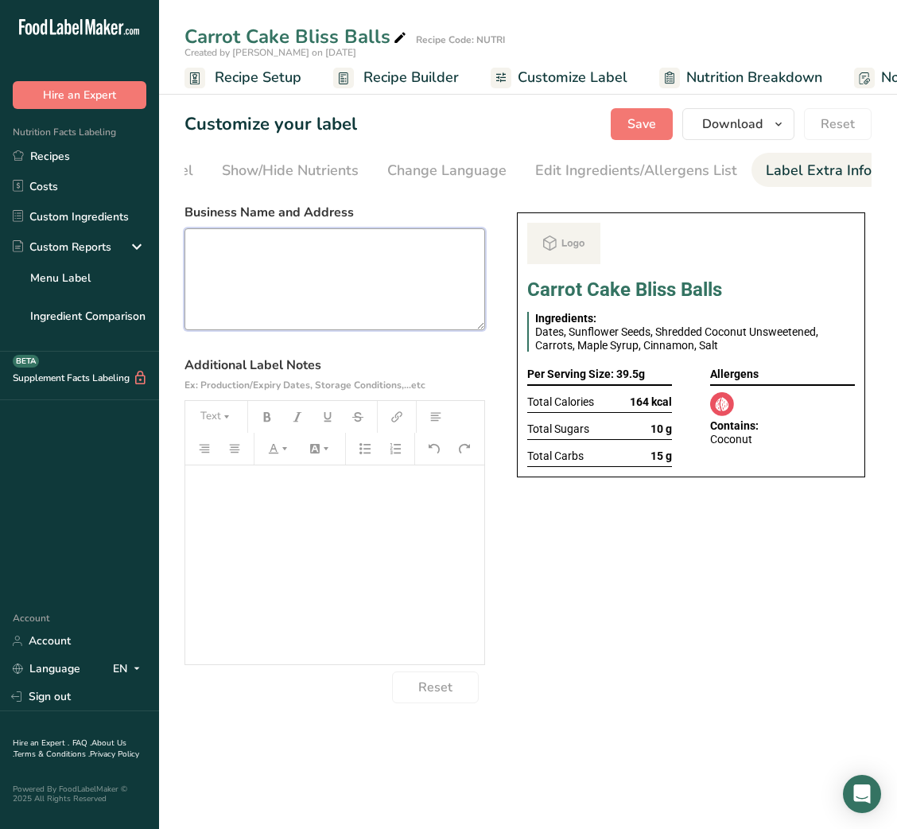
click at [441, 294] on textarea at bounding box center [335, 279] width 301 height 102
click at [311, 266] on textarea at bounding box center [335, 279] width 301 height 102
paste textarea "USE BY: [DATE] KEEP REFRIGERATED BELOW 5 DEGREE REHEAT BEFORE EATING DINNER"
click at [222, 303] on textarea "USE BY: [DATE] KEEP REFRIGERATED BELOW 5 DEGREE REHEAT BEFORE EATING DINNER" at bounding box center [335, 279] width 301 height 102
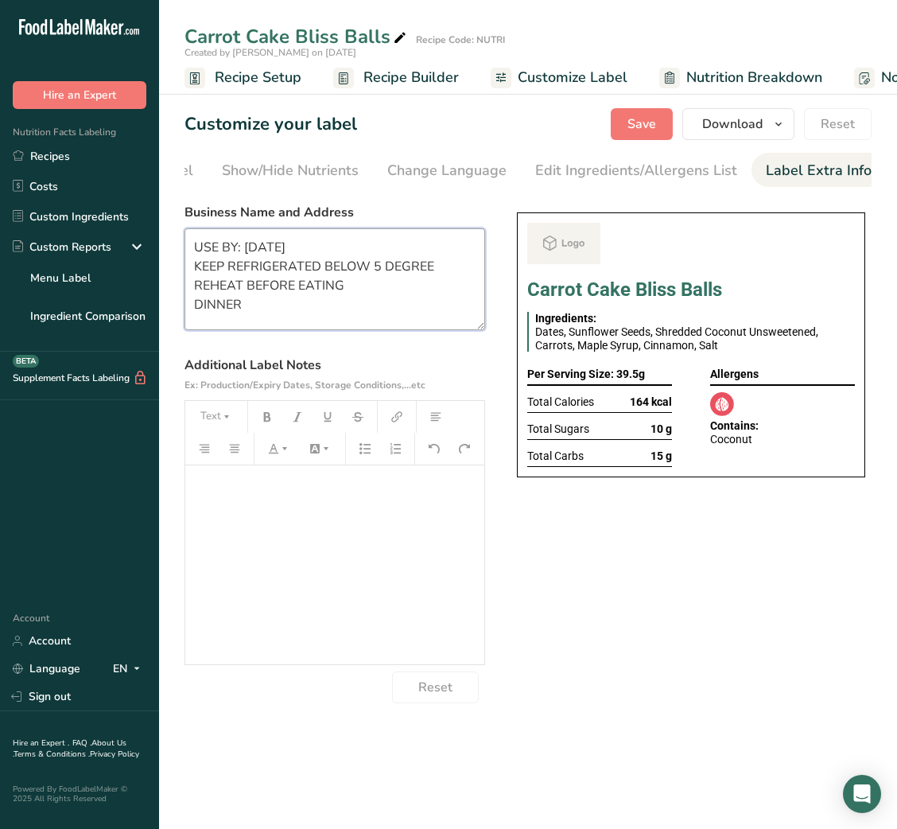
click at [222, 303] on textarea "USE BY: [DATE] KEEP REFRIGERATED BELOW 5 DEGREE REHEAT BEFORE EATING DINNER" at bounding box center [335, 279] width 301 height 102
click at [639, 609] on div "Choose your label style Buffet Label 2 USA (FDA) Standard FDA label Tabular FDA…" at bounding box center [528, 449] width 687 height 507
click at [218, 282] on textarea "USE BY: [DATE] KEEP REFRIGERATED BELOW 5 DEGREE REHEAT BEFORE EATING SNACK" at bounding box center [335, 279] width 301 height 102
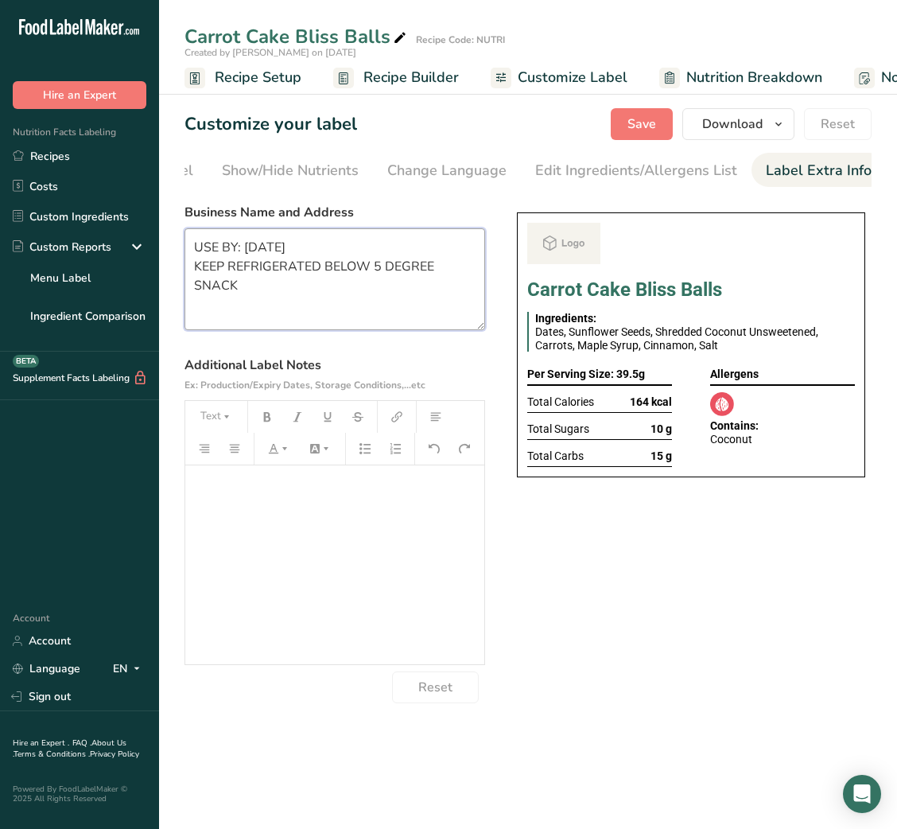
scroll to position [0, 0]
click at [642, 135] on button "Save" at bounding box center [642, 124] width 62 height 32
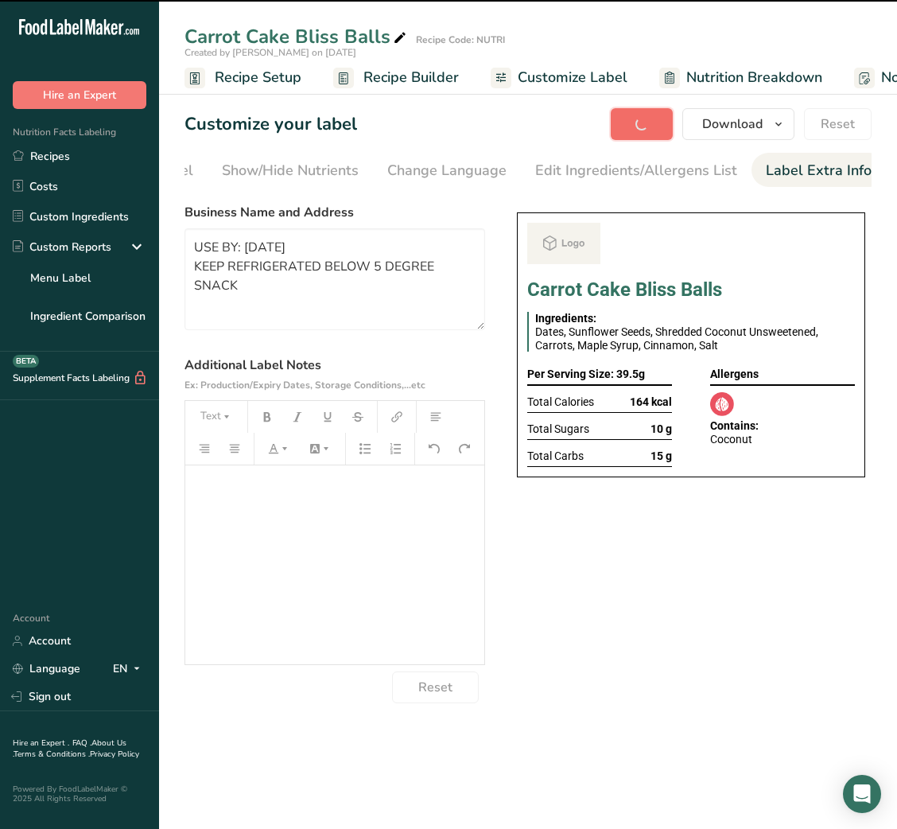
type textarea "USE BY: [DATE] KEEP REFRIGERATED BELOW 5 DEGREE SNACK"
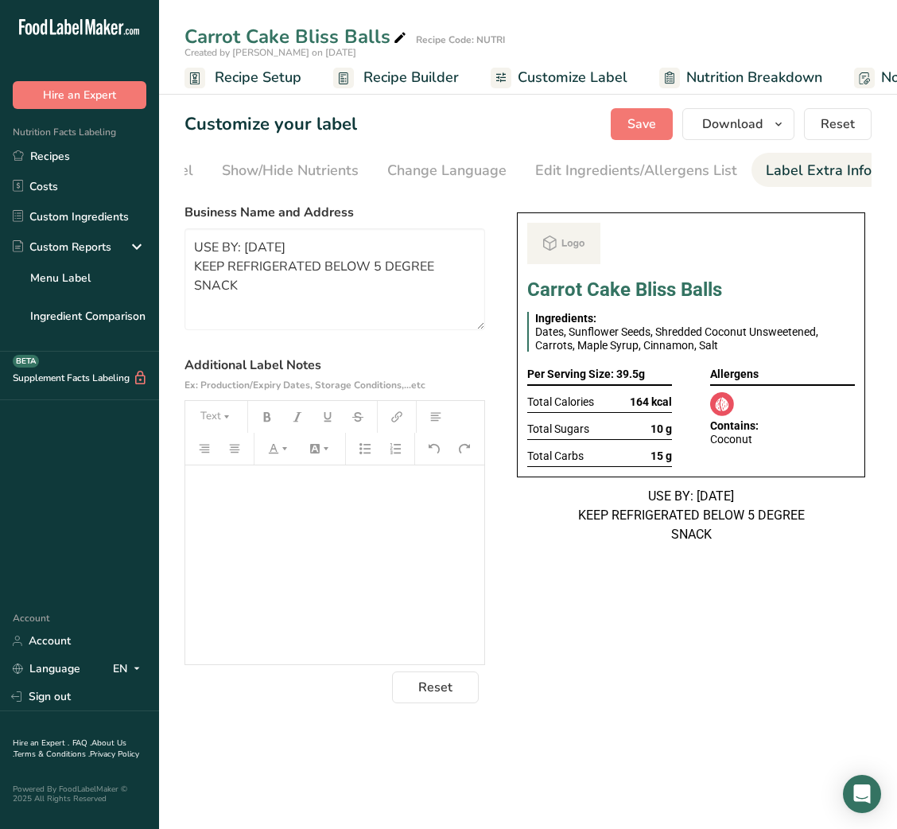
click at [737, 624] on div "Choose your label style Buffet Label 2 USA (FDA) Standard FDA label Tabular FDA…" at bounding box center [528, 449] width 687 height 507
click at [44, 170] on link "Recipes" at bounding box center [79, 156] width 159 height 30
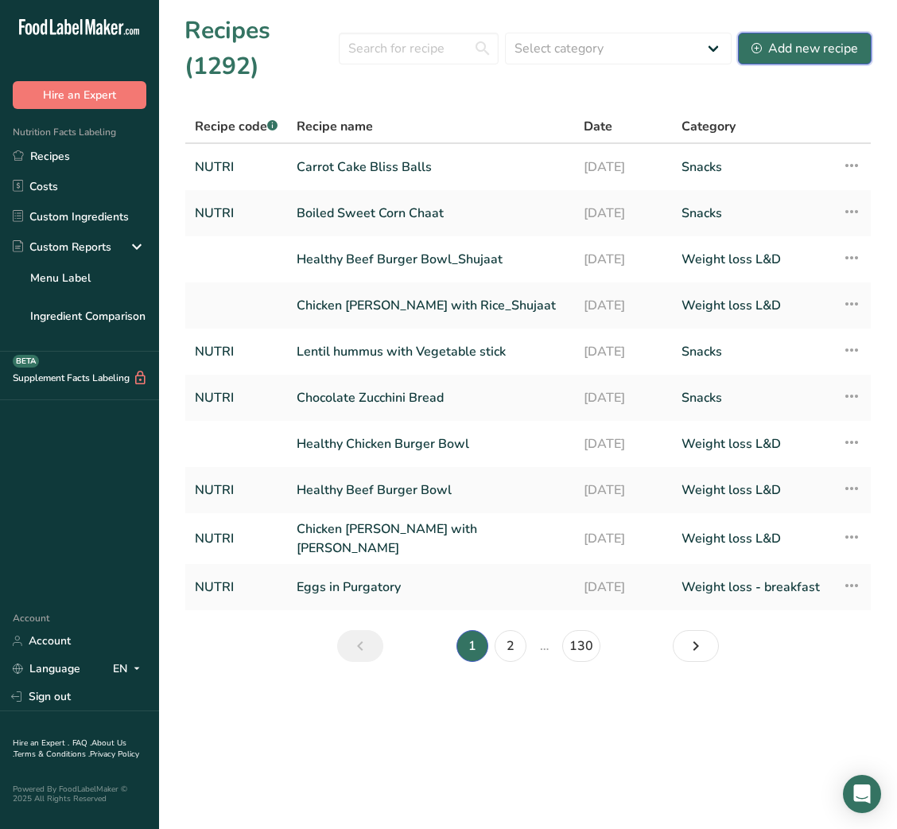
click at [830, 49] on div "Add new recipe" at bounding box center [805, 48] width 107 height 19
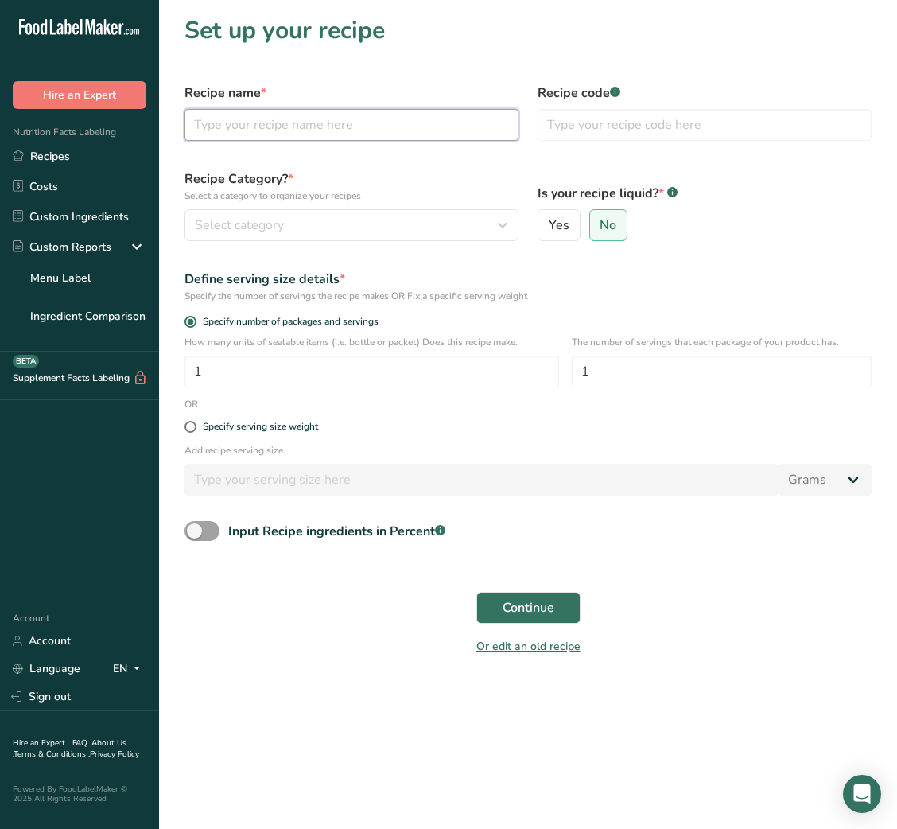
click at [460, 128] on input "text" at bounding box center [352, 125] width 334 height 32
type input "N"
type input "s"
type input "Spinach Eggs with toast"
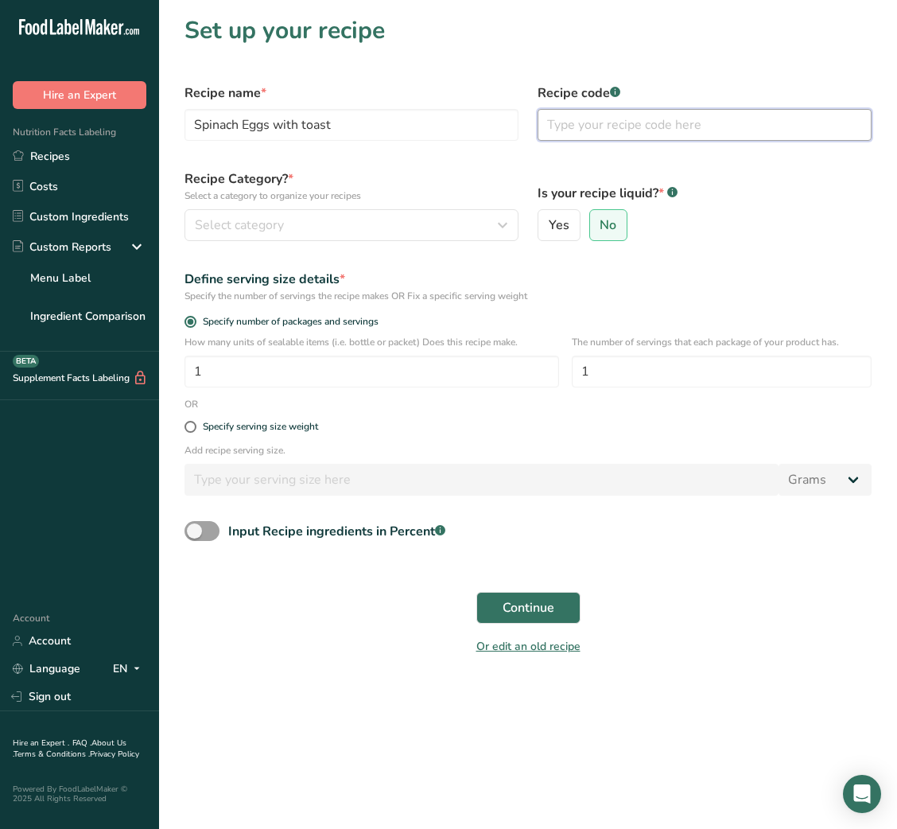
click at [631, 121] on input "text" at bounding box center [705, 125] width 334 height 32
type input "NUTRI"
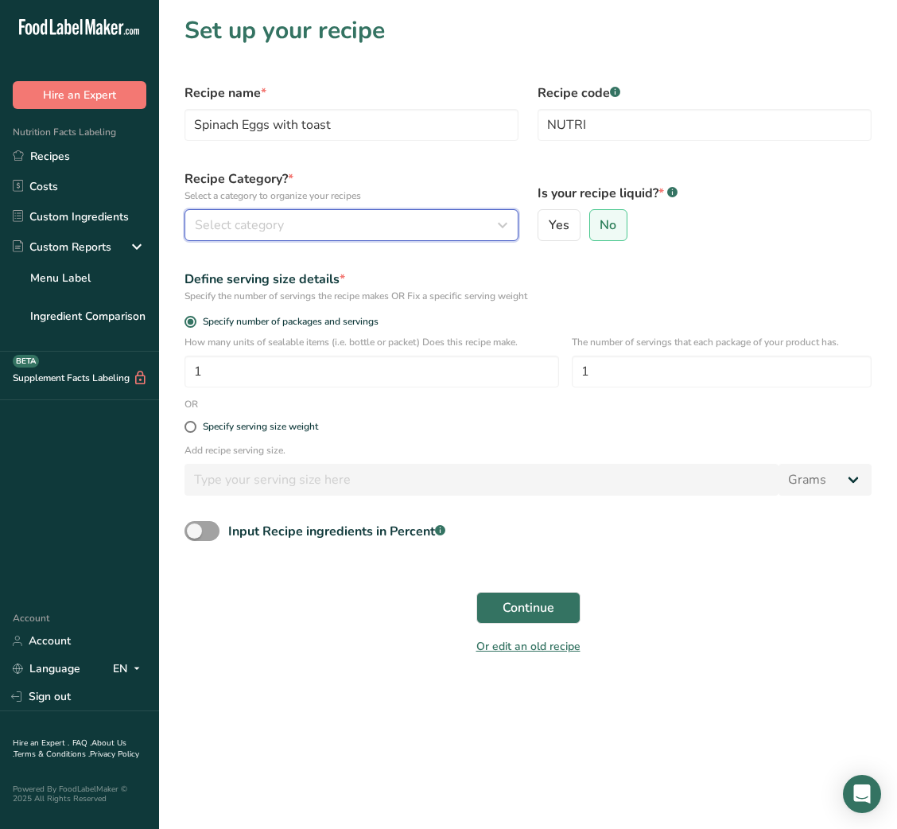
click at [398, 224] on div "Select category" at bounding box center [347, 225] width 304 height 19
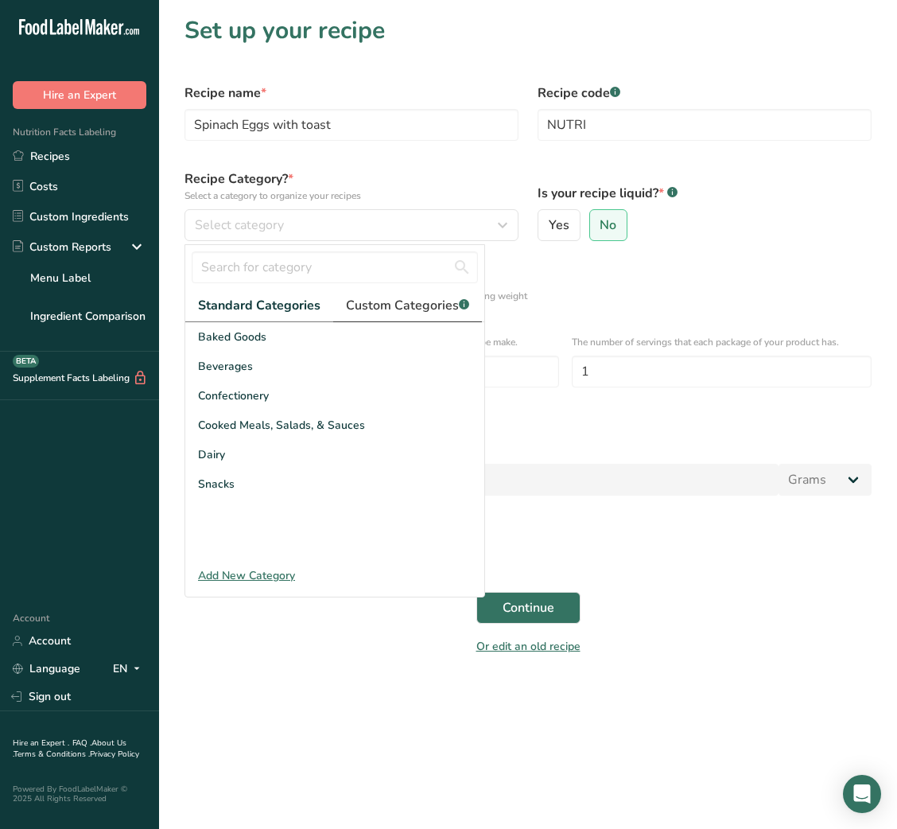
click at [424, 300] on span "Custom Categories .a-a{fill:#347362;}.b-a{fill:#fff;}" at bounding box center [407, 305] width 123 height 19
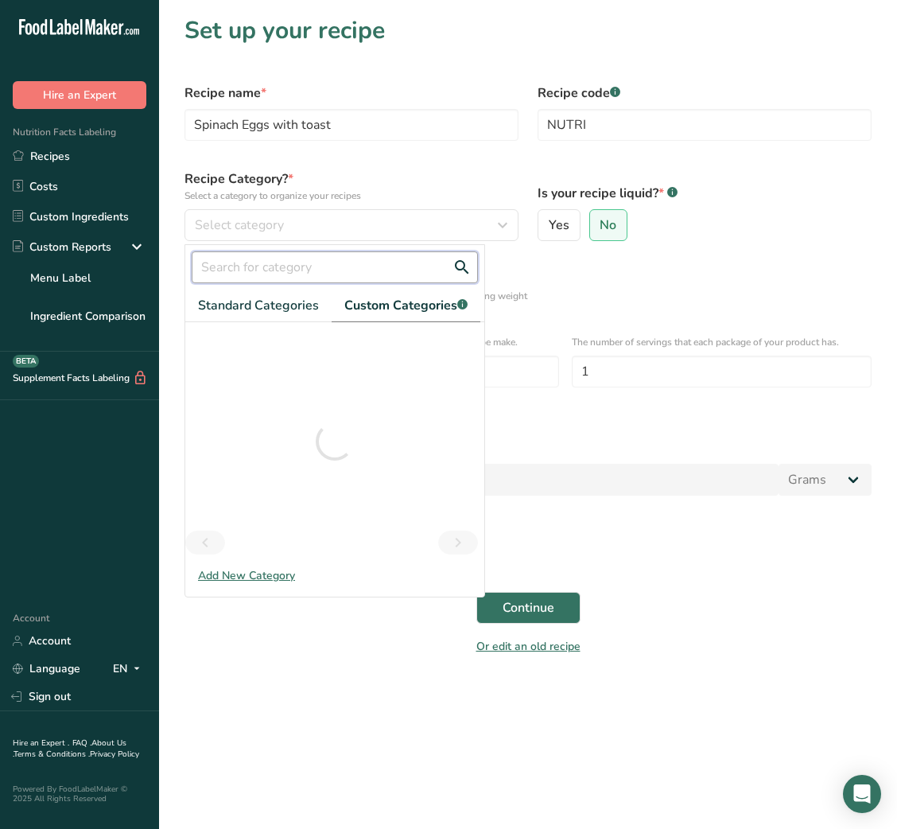
click at [314, 271] on input "text" at bounding box center [335, 267] width 286 height 32
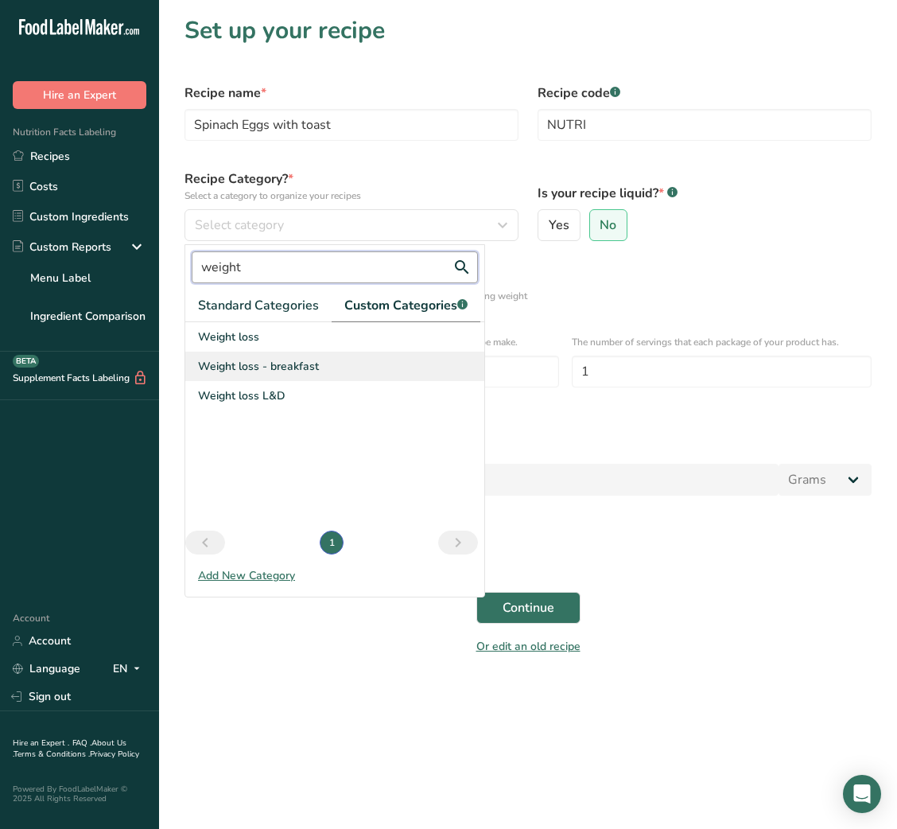
type input "weight"
click at [266, 377] on div "Weight loss - breakfast" at bounding box center [334, 366] width 299 height 29
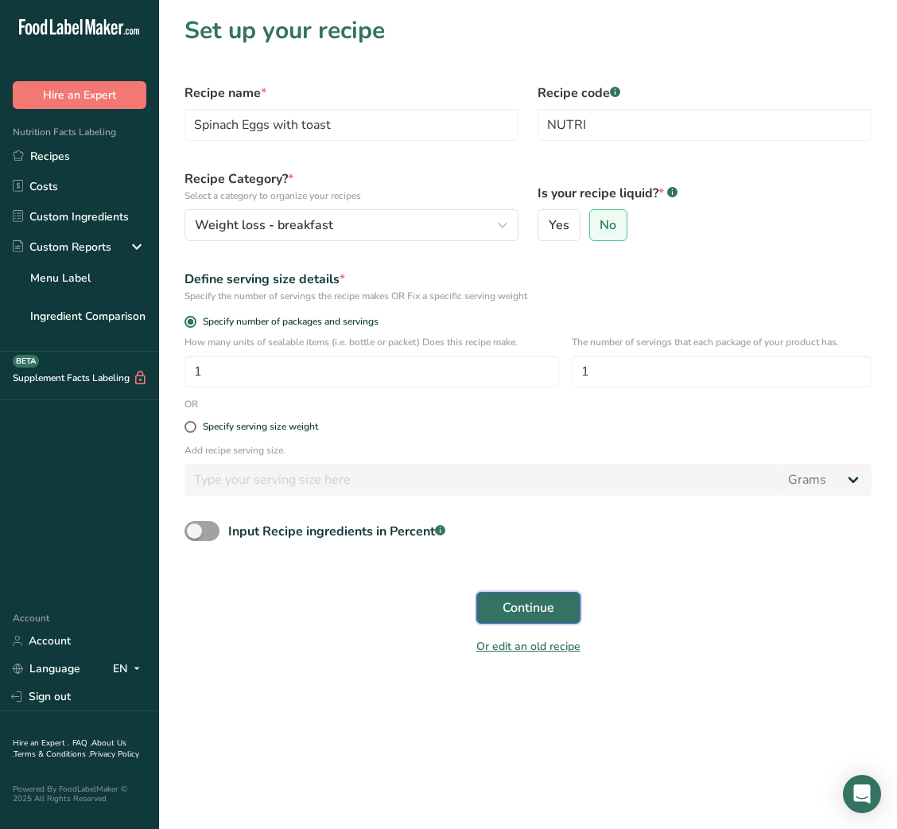
click at [515, 617] on span "Continue" at bounding box center [529, 607] width 52 height 19
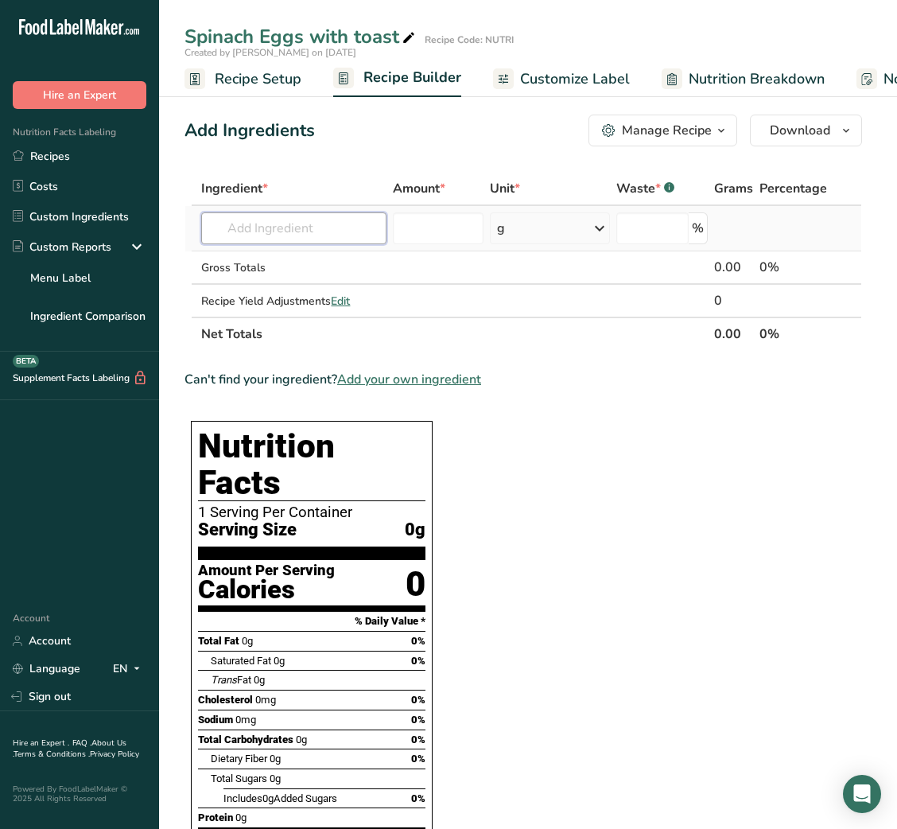
click at [314, 221] on input "text" at bounding box center [293, 228] width 185 height 32
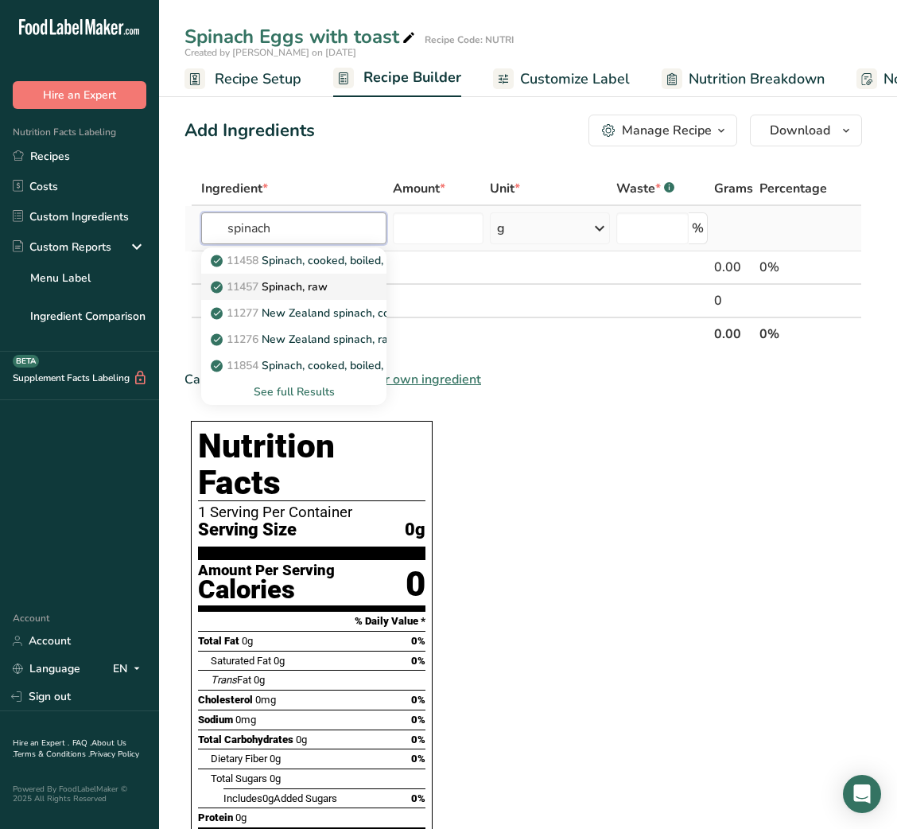
type input "spinach"
click at [306, 276] on link "11457 Spinach, raw" at bounding box center [293, 287] width 185 height 26
type input "Spinach, raw"
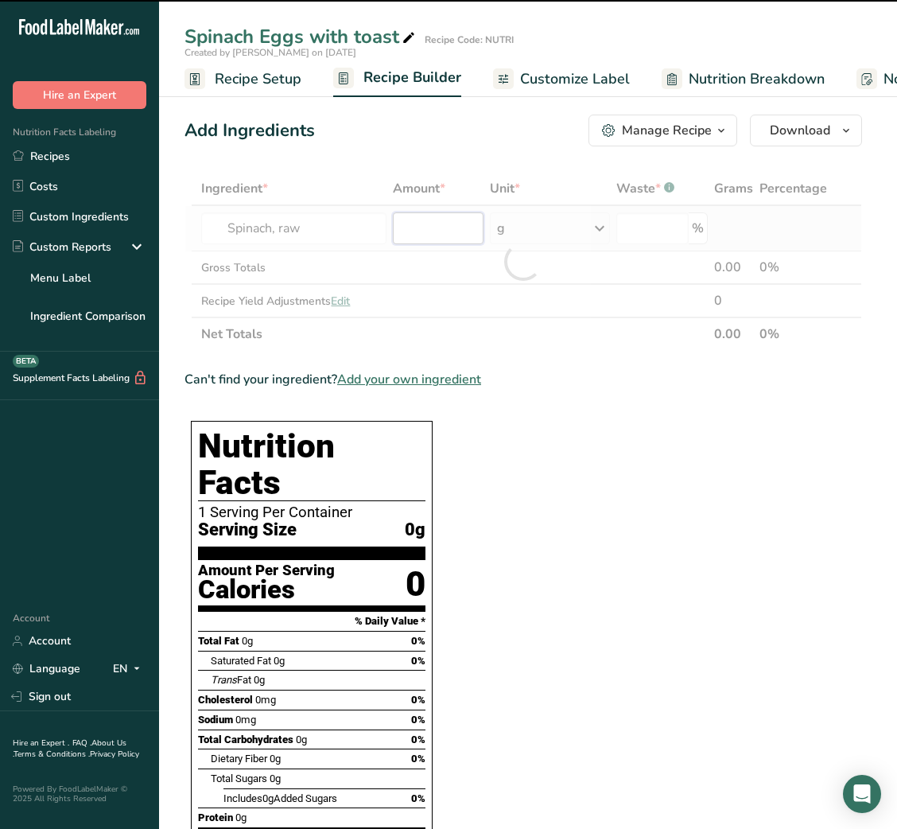
type input "0"
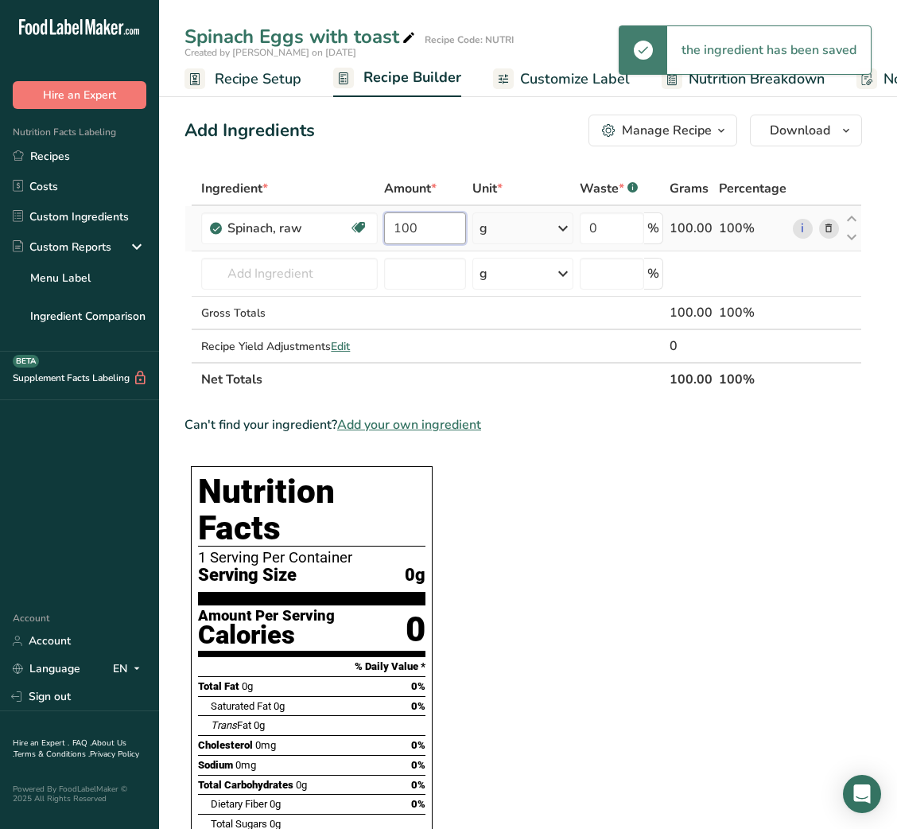
type input "100"
type input "o"
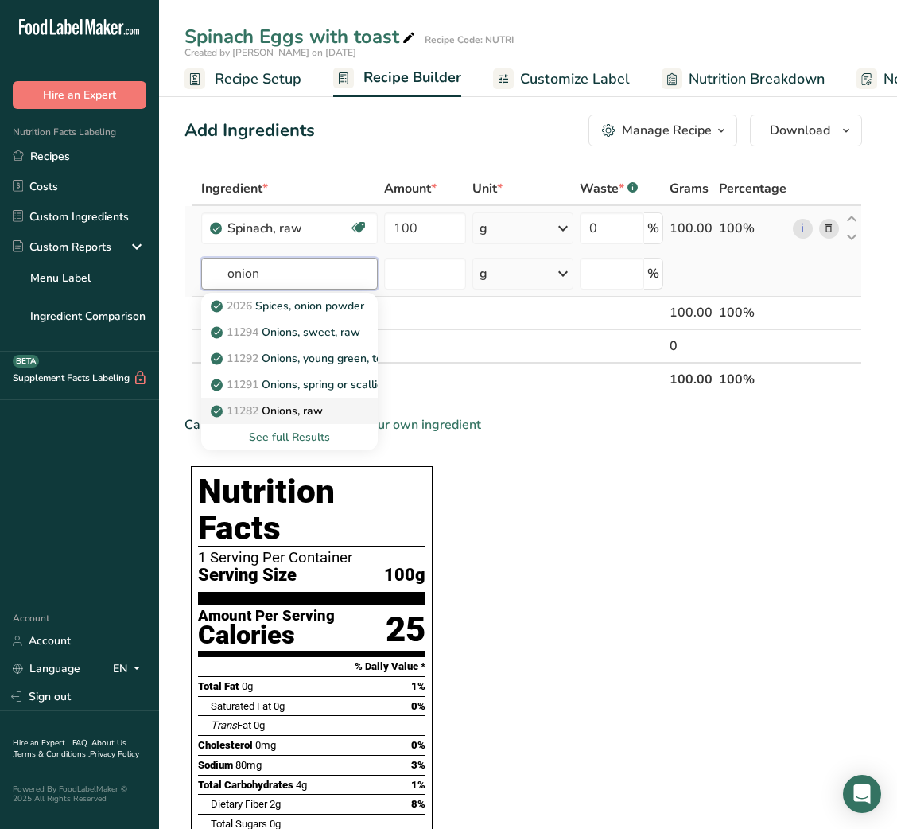
type input "onion"
click at [333, 403] on div "11282 Onions, raw" at bounding box center [277, 410] width 126 height 17
type input "Onions, raw"
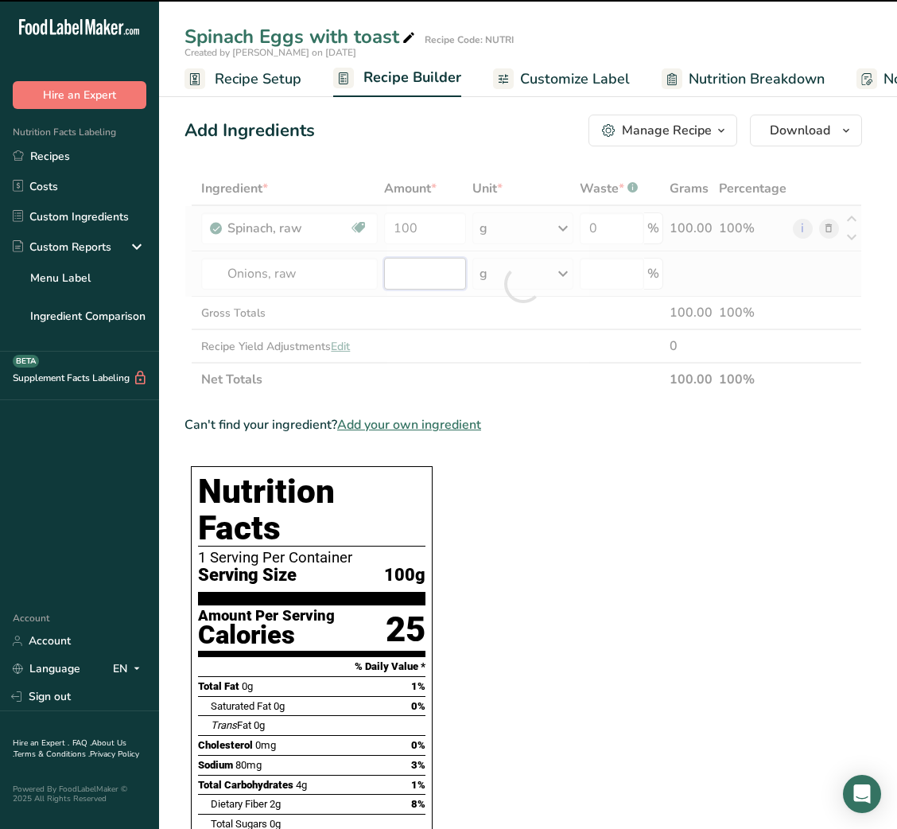
type input "0"
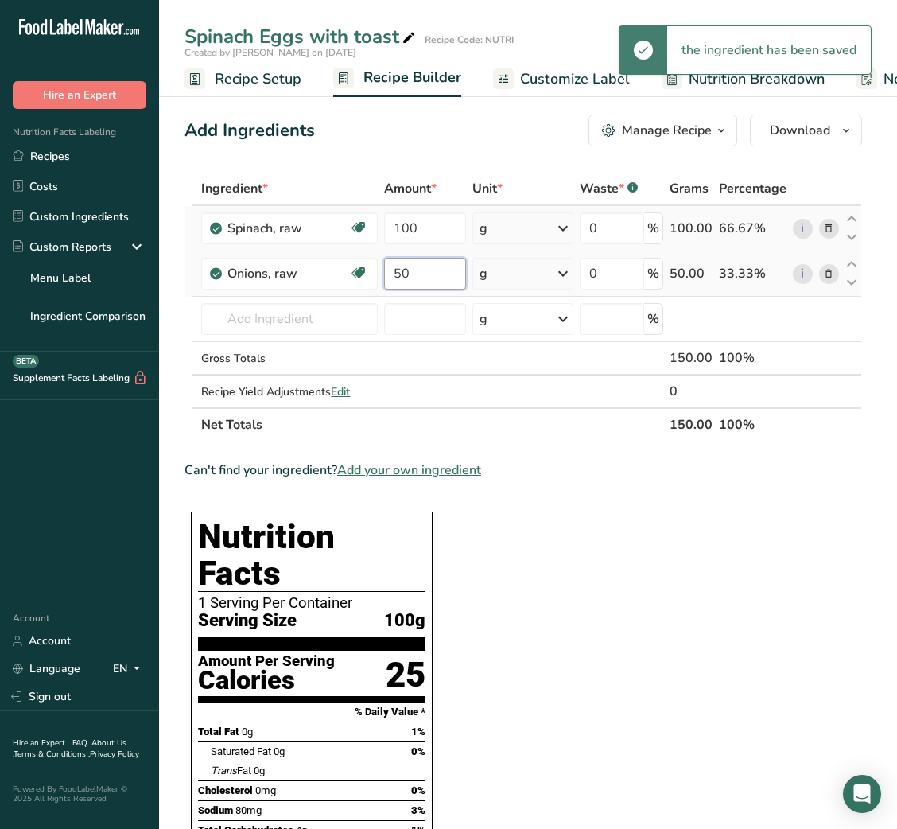
type input "50"
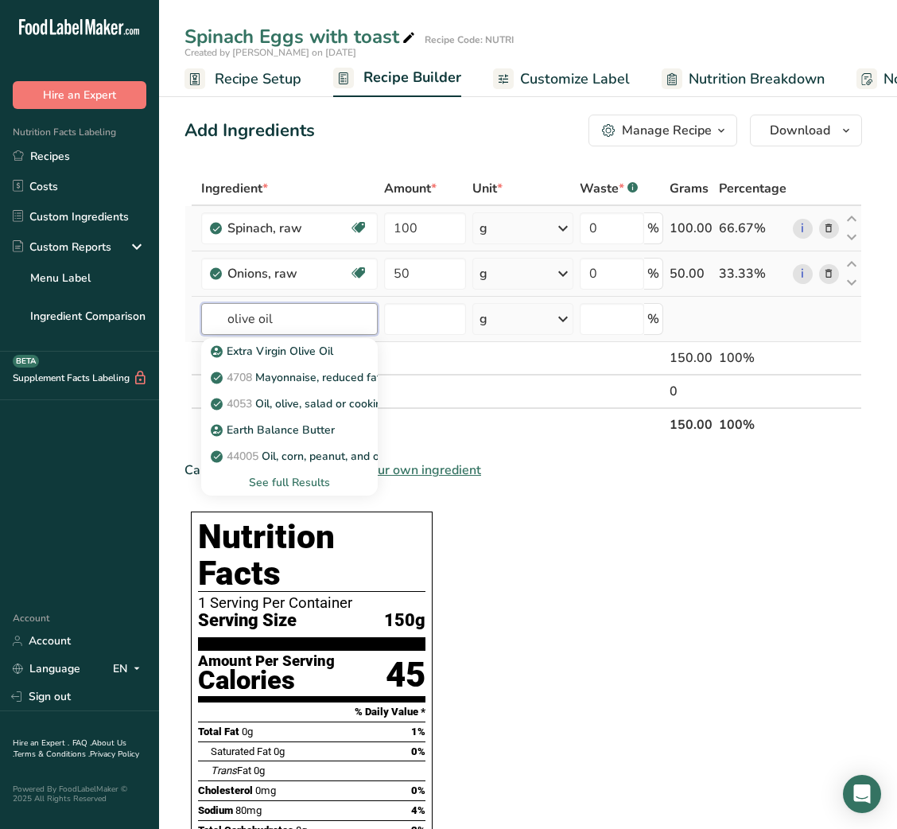
type input "olive oil"
click at [293, 482] on div "See full Results" at bounding box center [289, 482] width 151 height 17
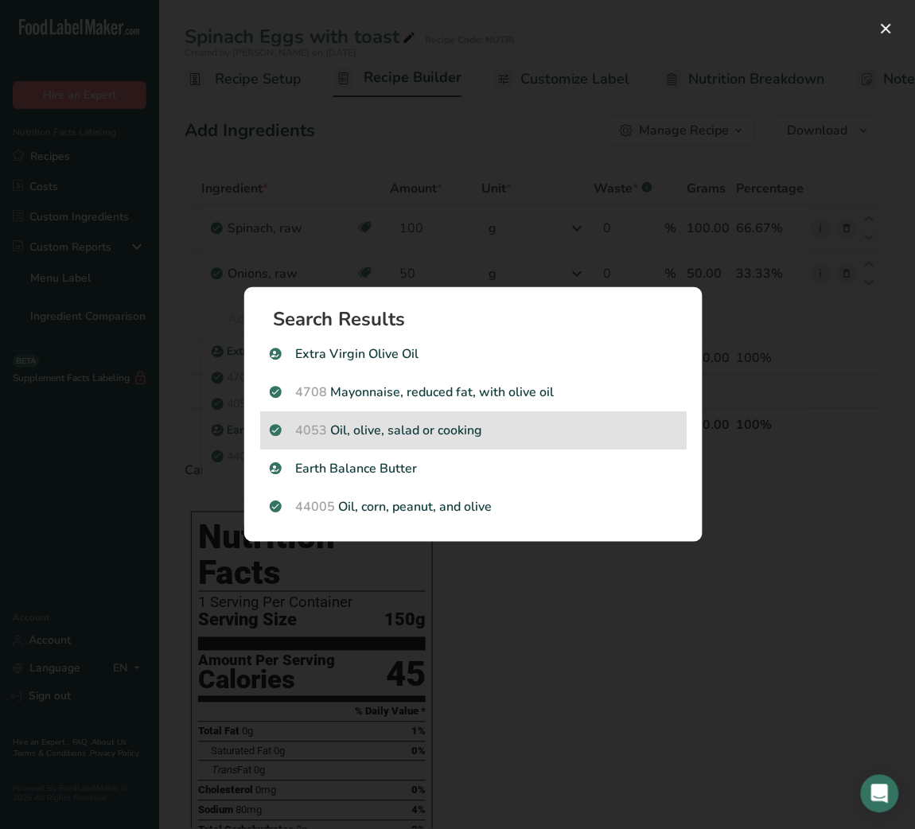
click at [379, 433] on p "4053 Oil, olive, salad or cooking" at bounding box center [473, 430] width 407 height 19
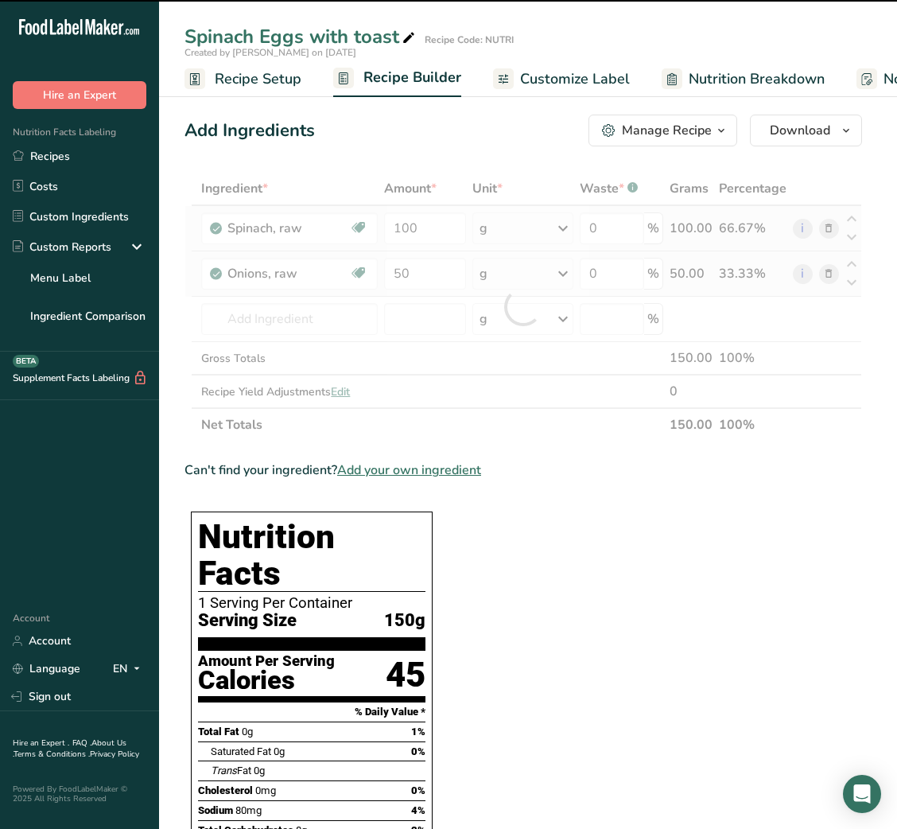
type input "0"
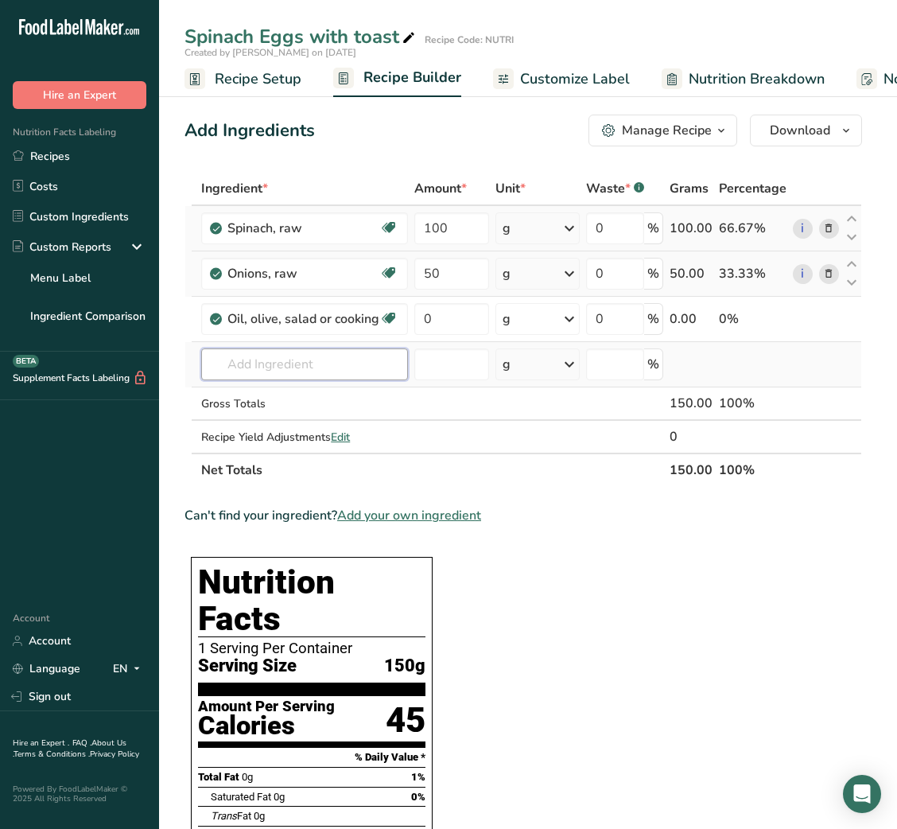
click at [308, 377] on input "text" at bounding box center [304, 364] width 207 height 32
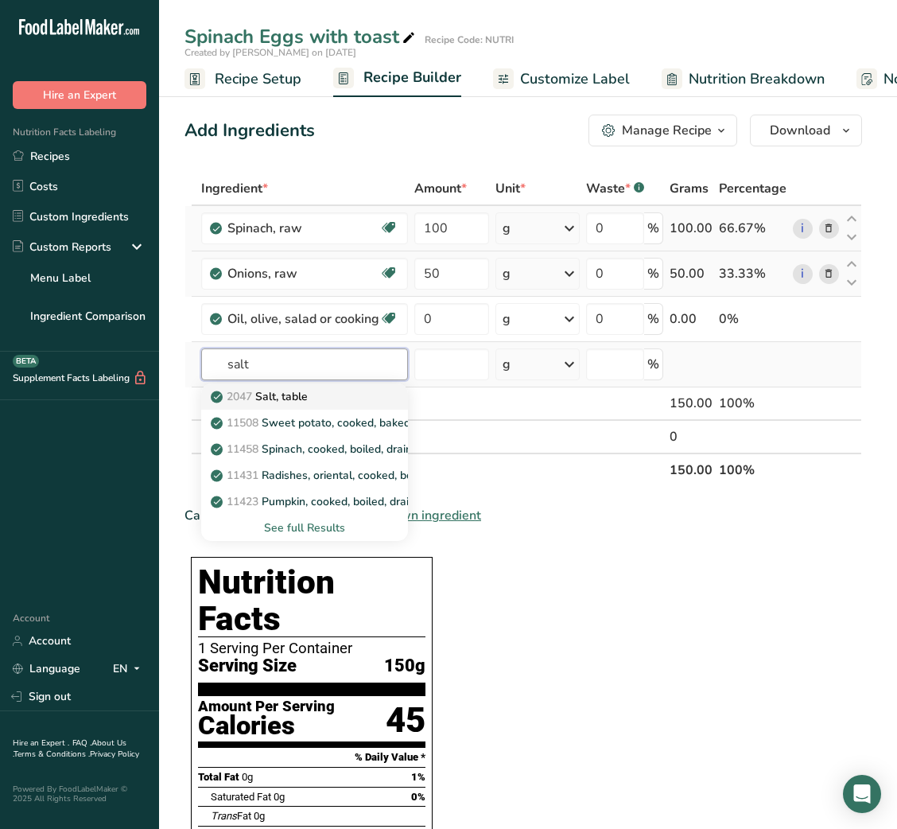
type input "salt"
click at [295, 395] on p "23601 Beef, tenderloin, steak, separable lean only, trimmed to 1/8" fat, all gr…" at bounding box center [440, 396] width 453 height 17
type input "Beef, tenderloin, steak, separable lean only, trimmed to 1/8" fat, all grades, …"
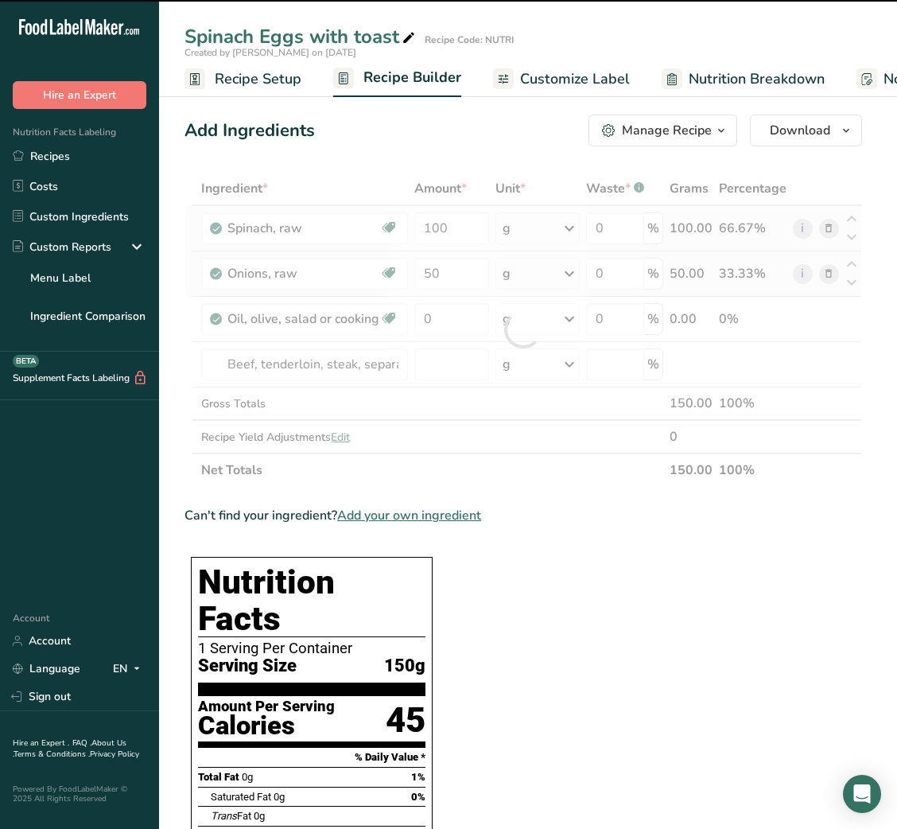
type input "0"
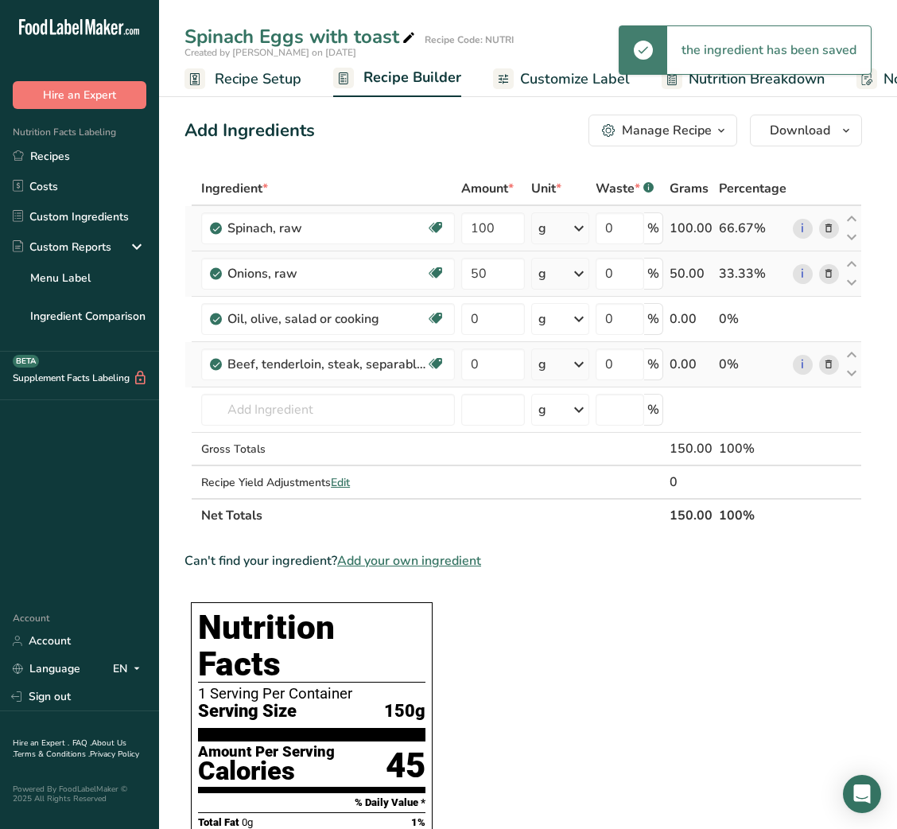
click at [827, 369] on icon at bounding box center [828, 364] width 11 height 17
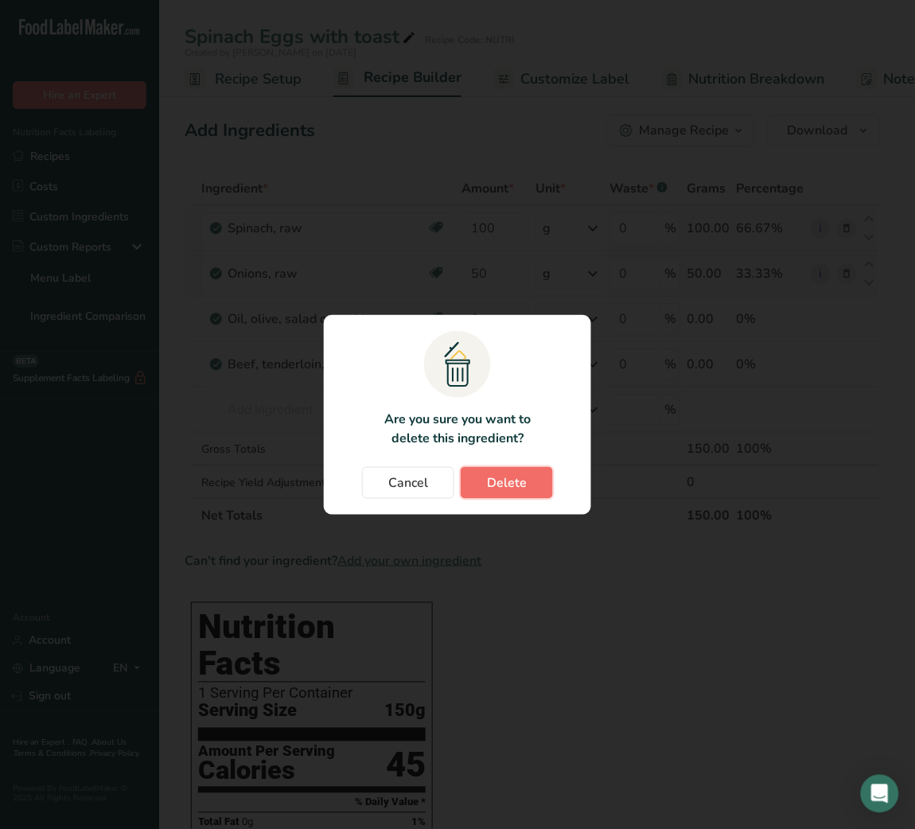
click at [538, 476] on button "Delete" at bounding box center [507, 483] width 92 height 32
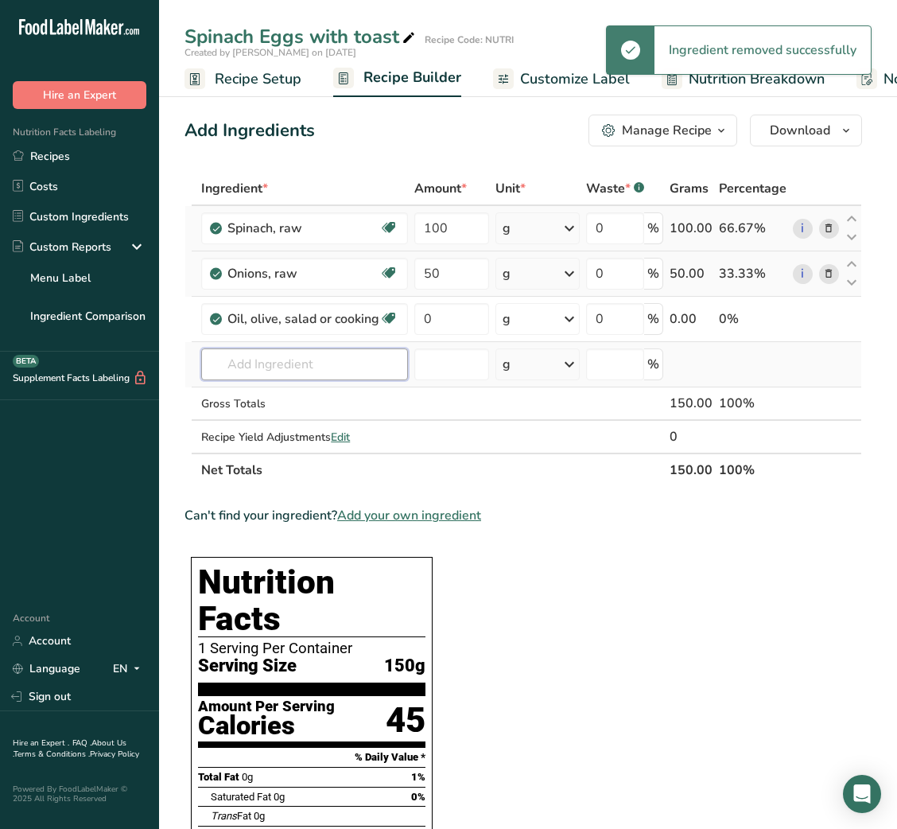
click at [281, 372] on input "text" at bounding box center [304, 364] width 207 height 32
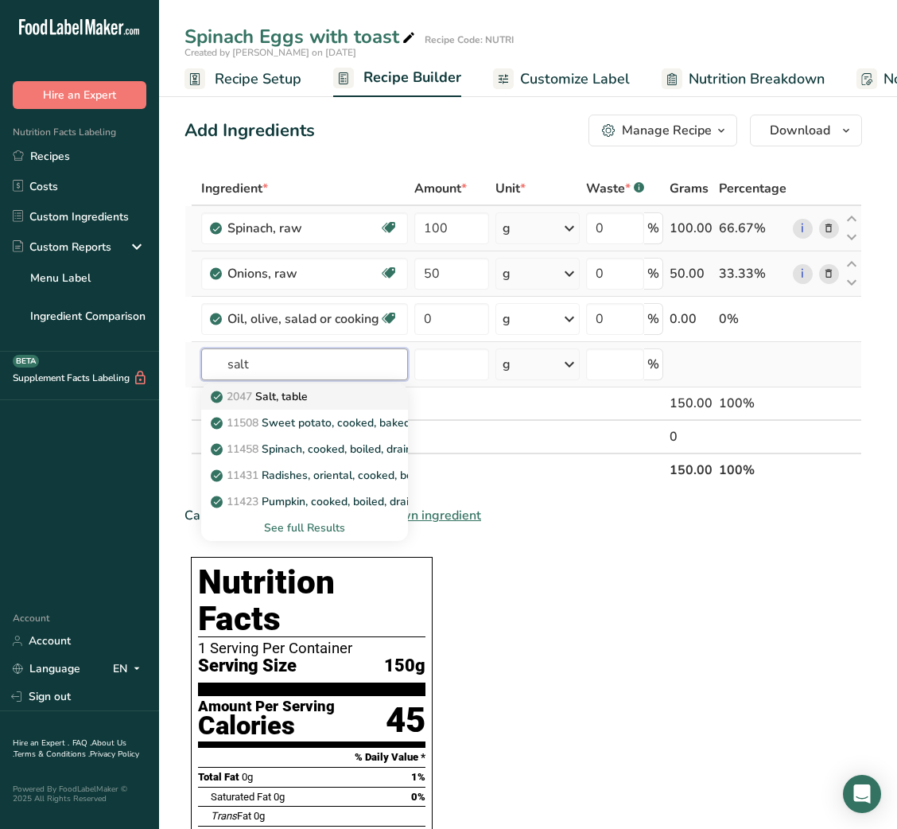
type input "salt"
click at [328, 390] on div "2047 Salt, table" at bounding box center [292, 396] width 156 height 17
type input "Salt, table"
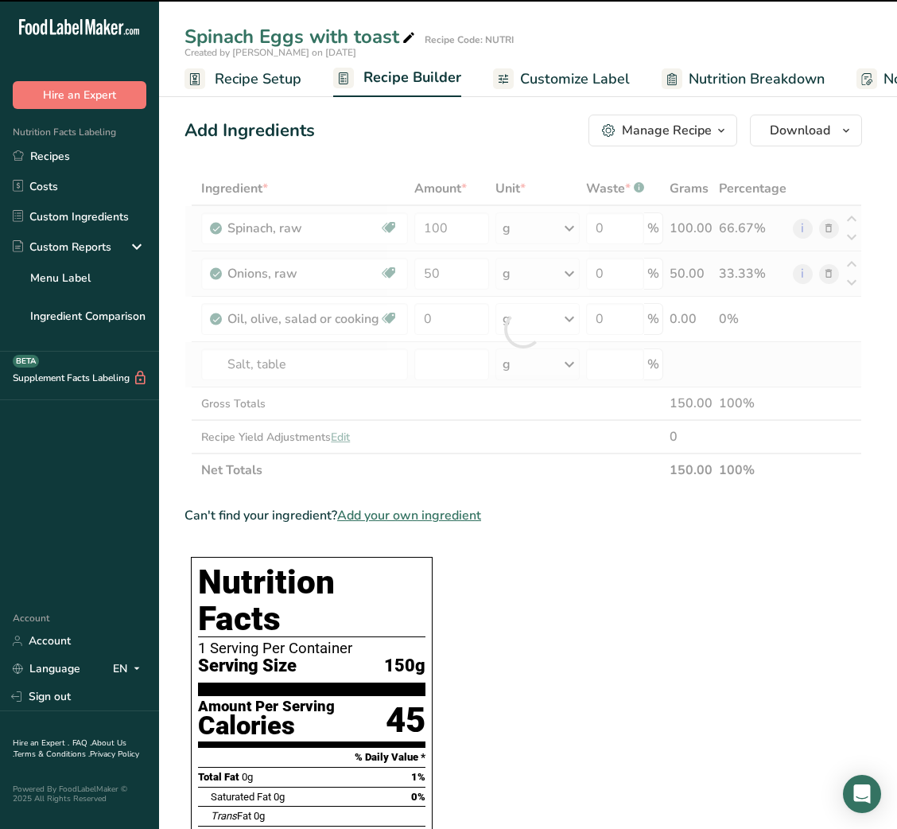
type input "0"
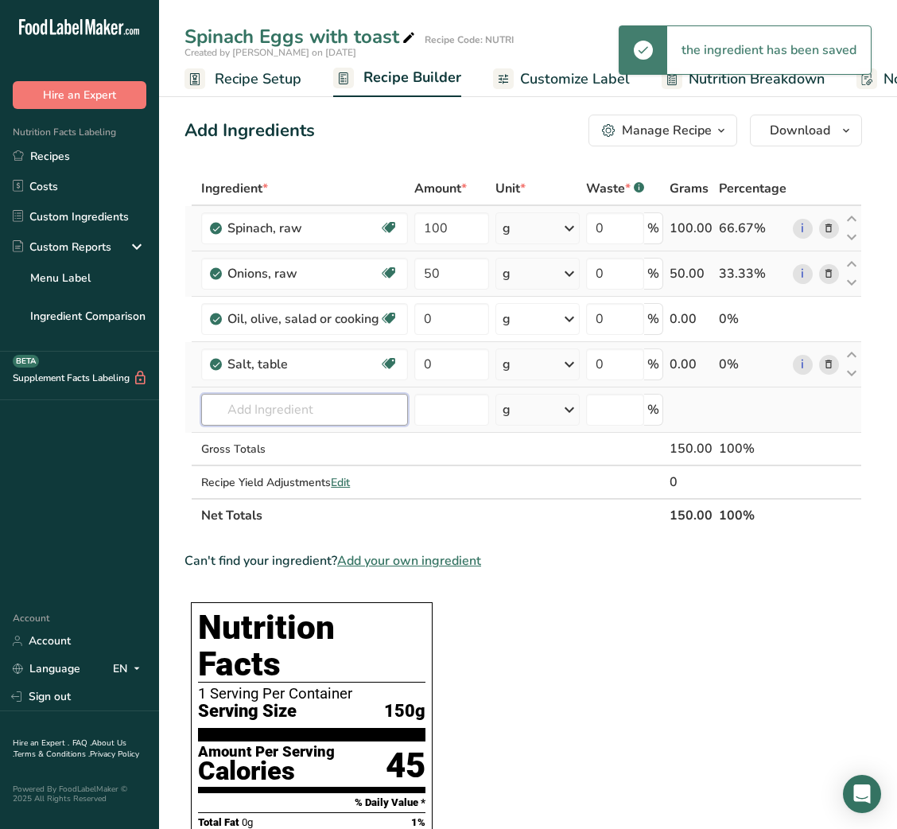
click at [302, 408] on input "text" at bounding box center [304, 410] width 207 height 32
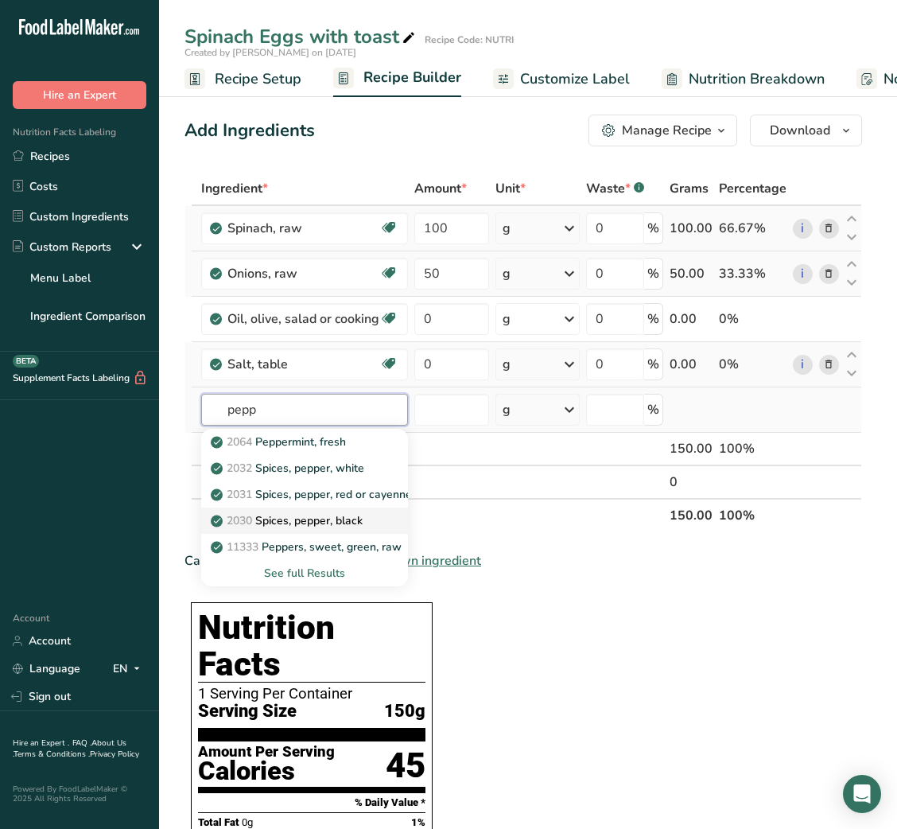
type input "pepp"
click at [323, 517] on p "2030 Spices, pepper, black" at bounding box center [288, 520] width 149 height 17
type input "Spices, pepper, black"
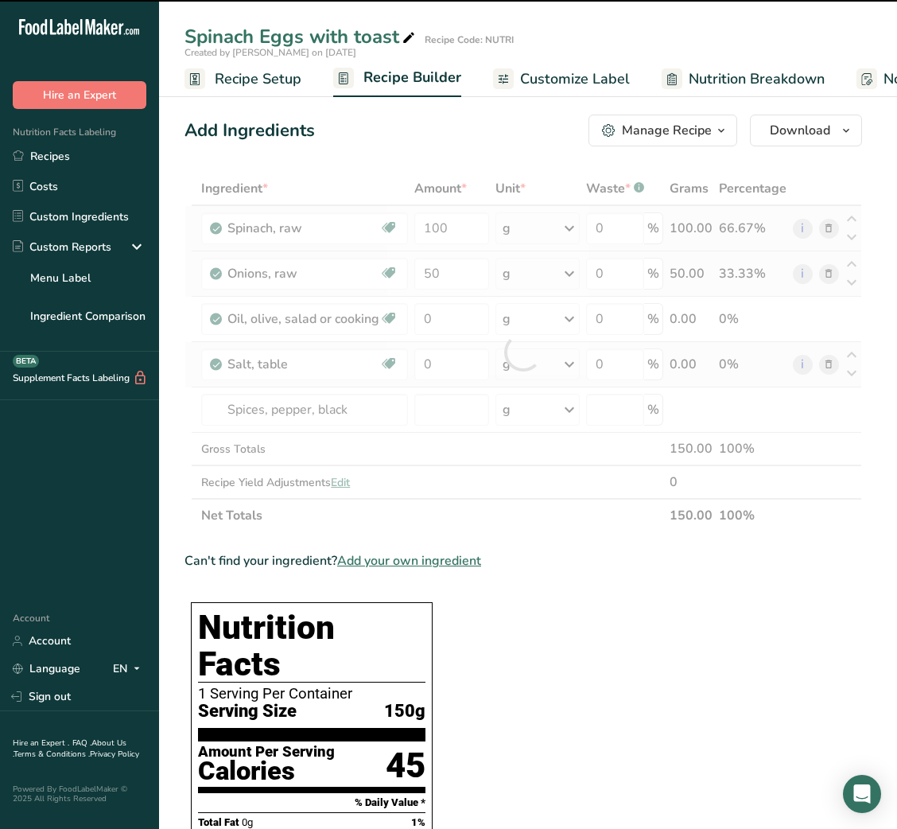
type input "0"
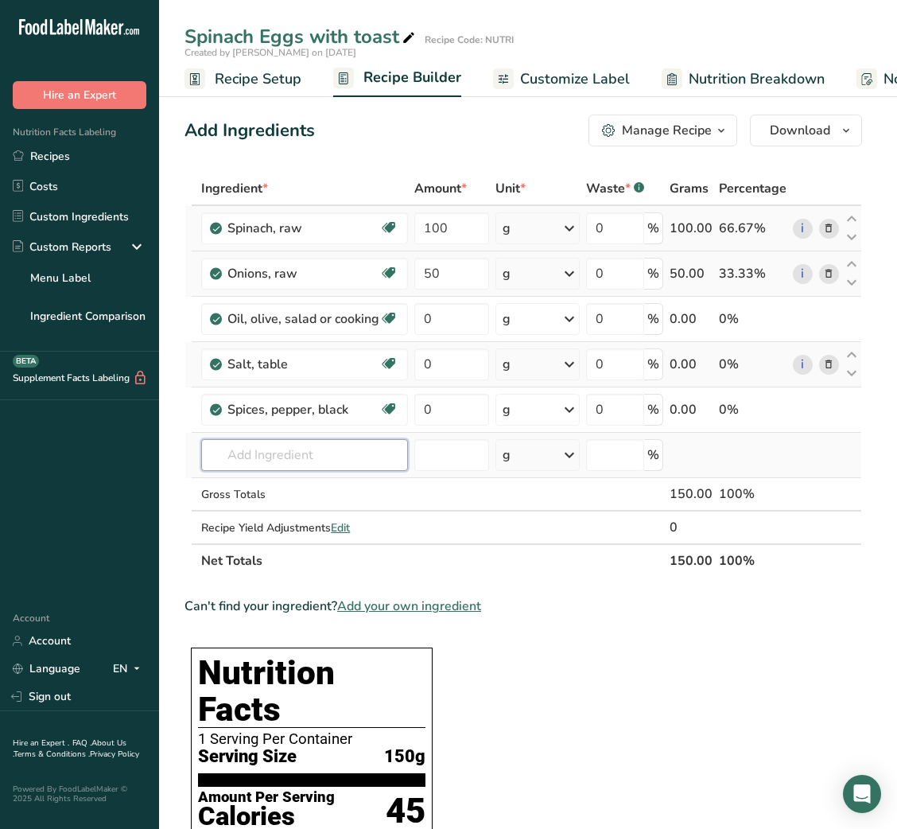
click at [251, 449] on input "text" at bounding box center [304, 455] width 207 height 32
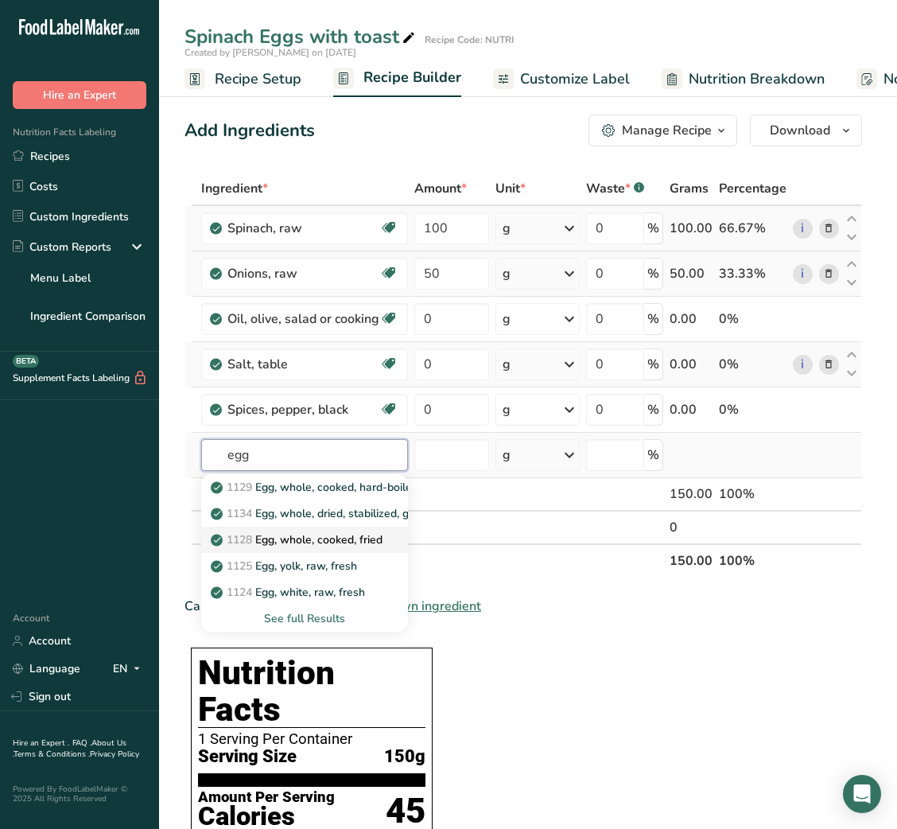
type input "egg"
click at [370, 537] on p "1128 Egg, whole, cooked, fried" at bounding box center [298, 539] width 169 height 17
type input "Egg, whole, cooked, fried"
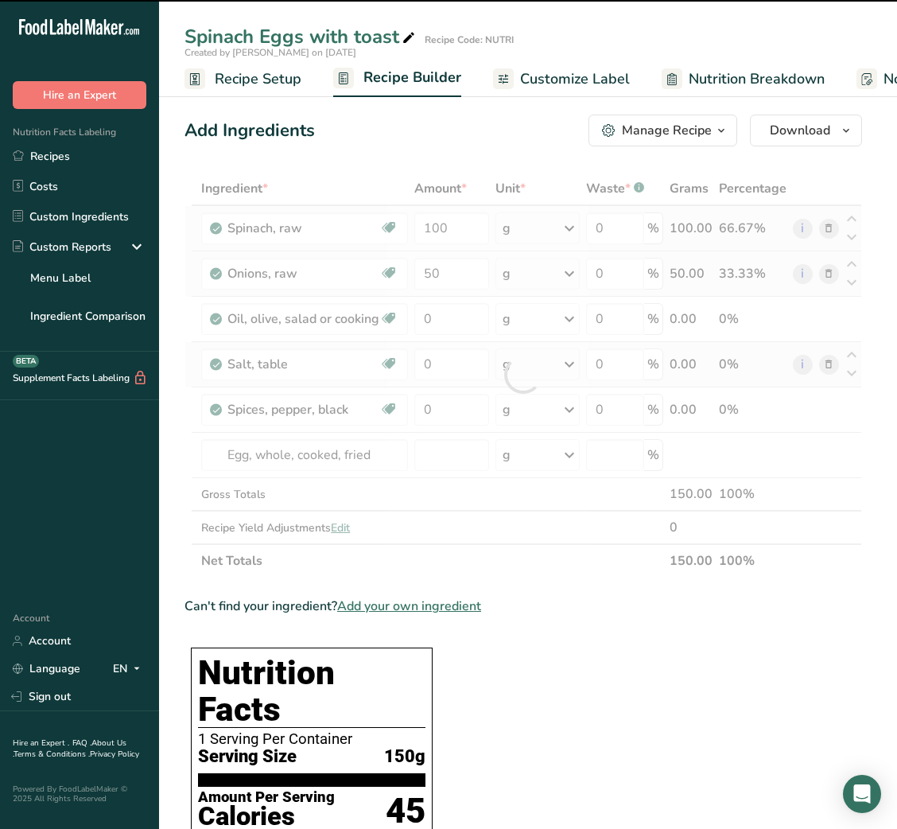
type input "0"
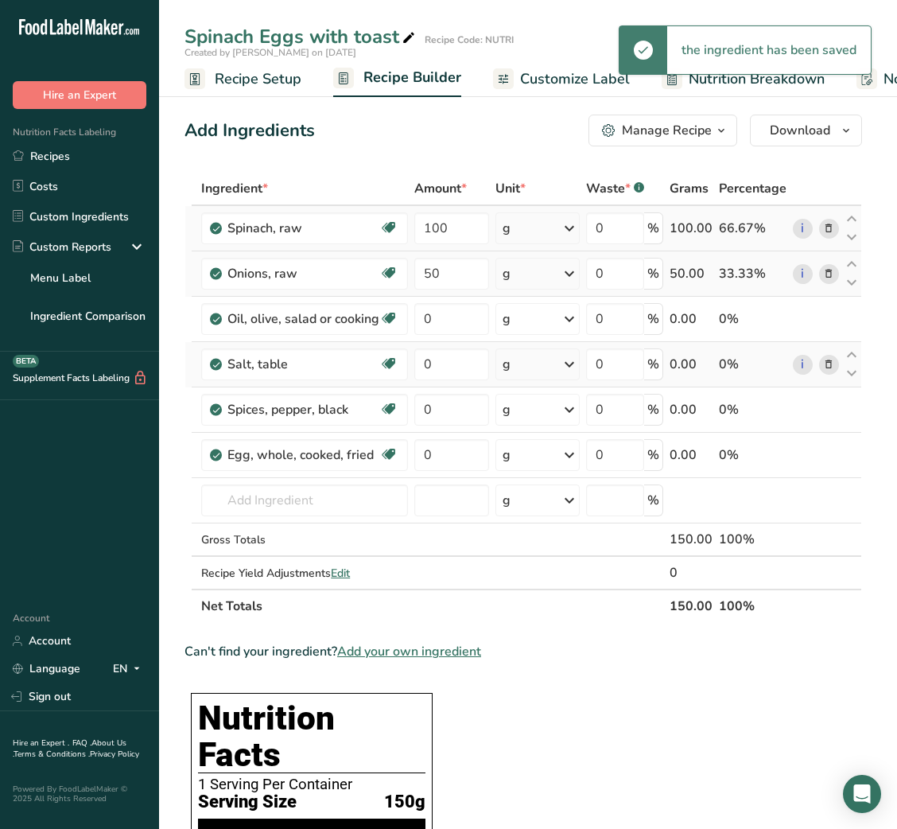
click at [546, 453] on div "g" at bounding box center [537, 455] width 84 height 32
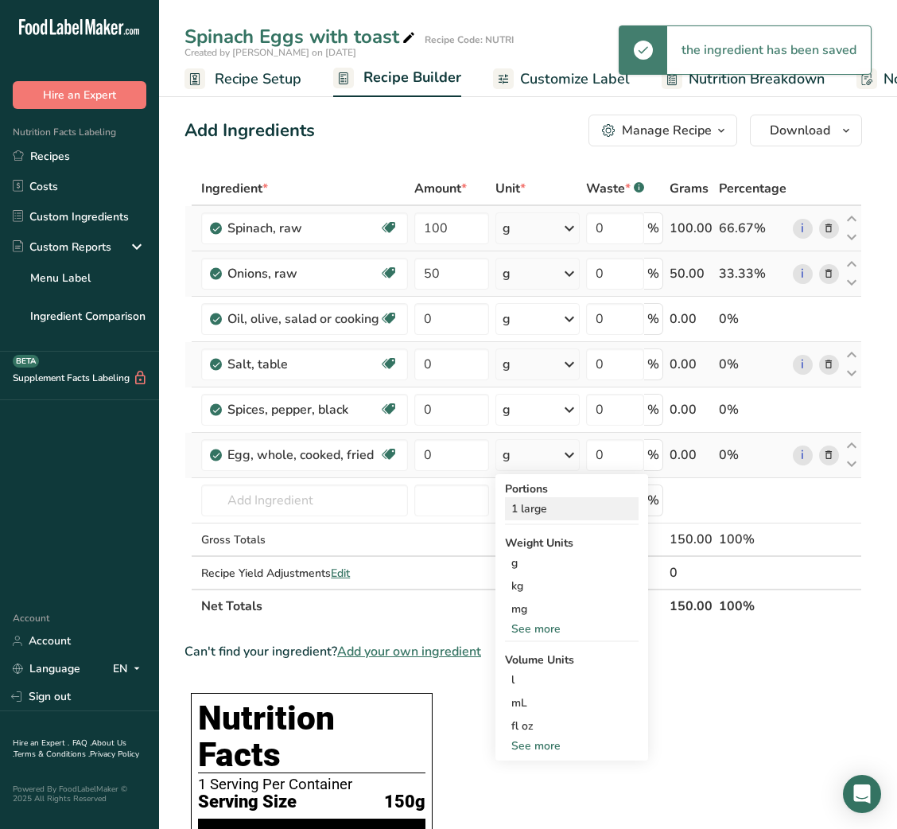
click at [546, 503] on div "1 large" at bounding box center [572, 508] width 134 height 23
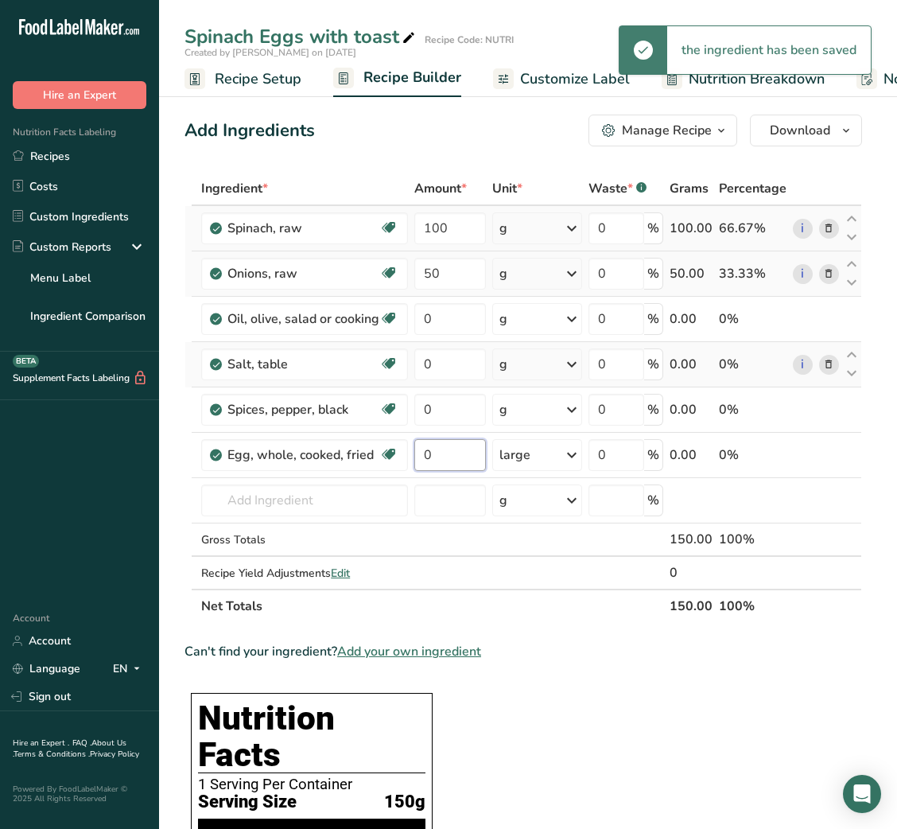
click at [437, 457] on input "0" at bounding box center [450, 455] width 72 height 32
type input "2"
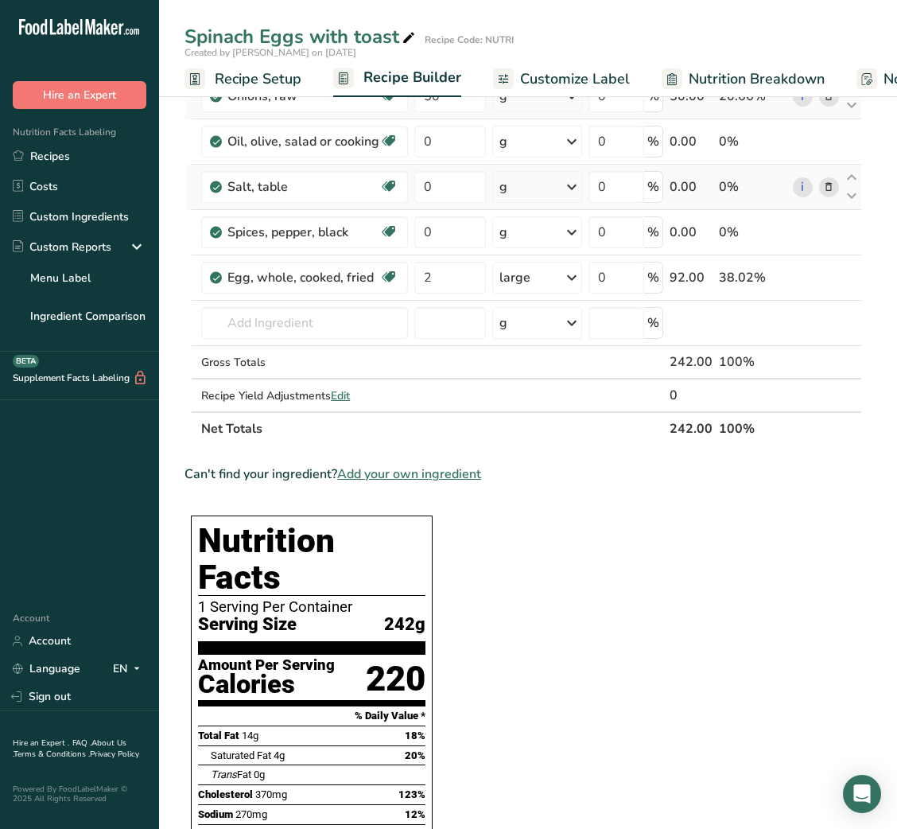
scroll to position [170, 0]
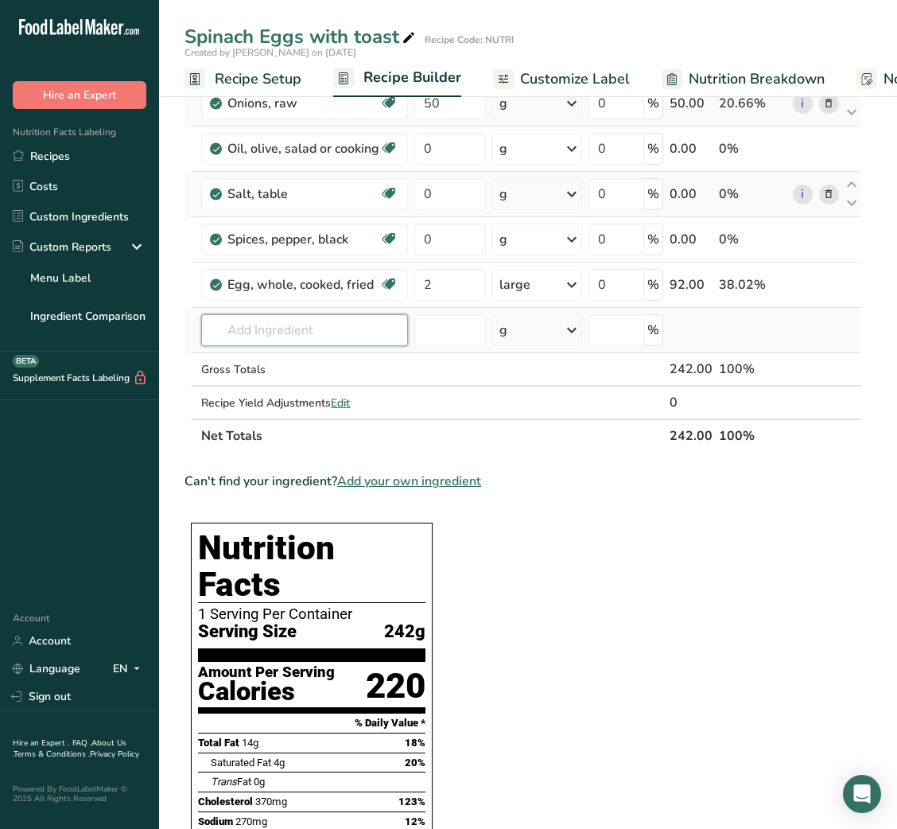
click at [276, 326] on input "text" at bounding box center [304, 330] width 207 height 32
click at [247, 328] on input "brown bread toasted" at bounding box center [304, 330] width 207 height 32
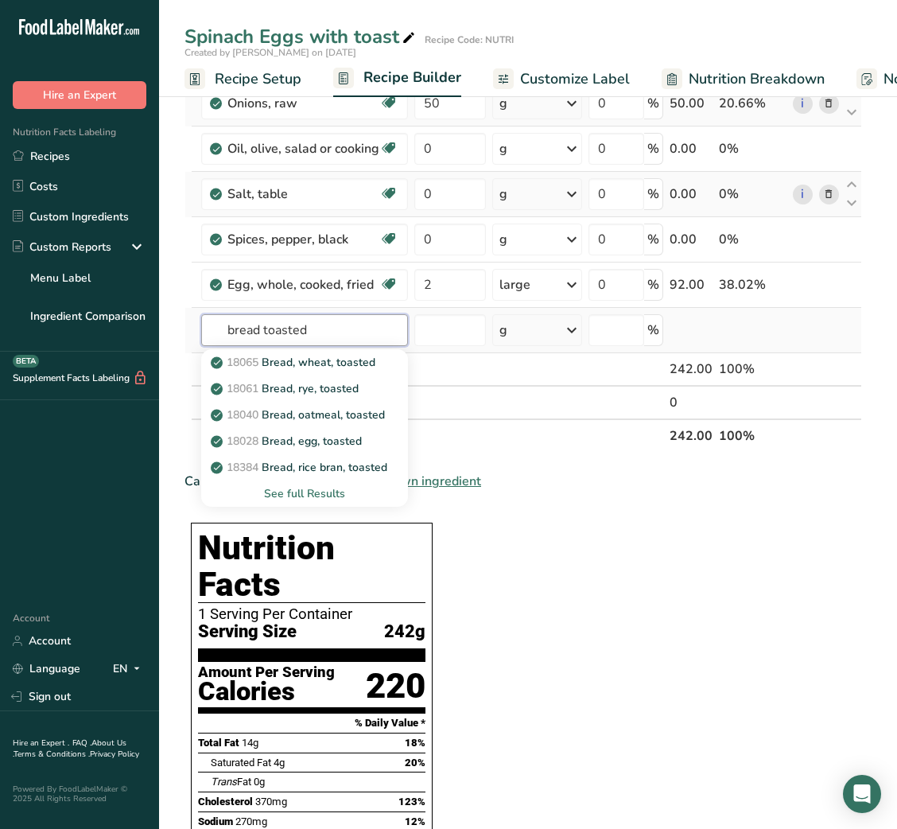
type input "bread toasted"
click at [317, 499] on div "See full Results" at bounding box center [304, 493] width 181 height 17
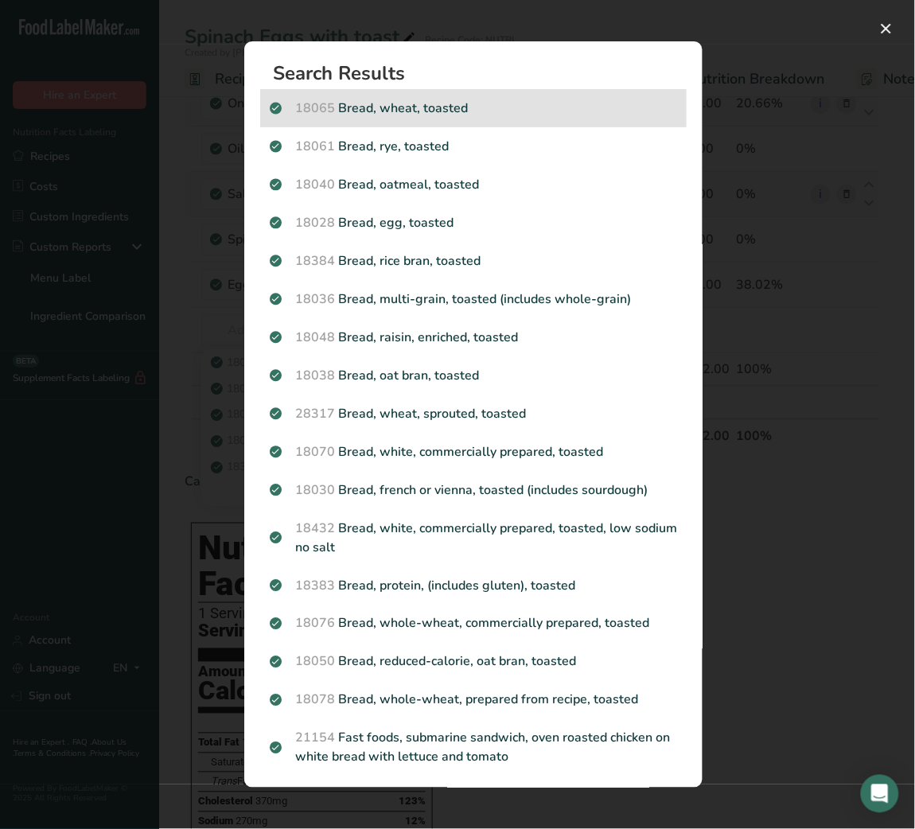
click at [419, 100] on p "18065 Bread, wheat, toasted" at bounding box center [473, 108] width 407 height 19
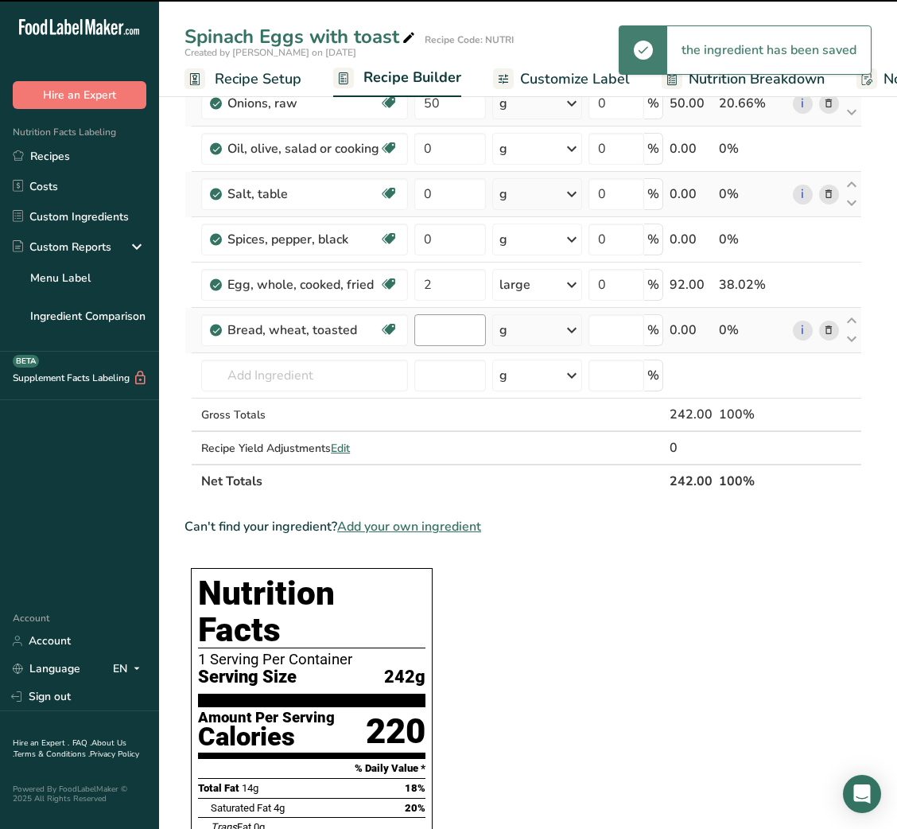
type input "0"
click at [511, 334] on div "g" at bounding box center [537, 330] width 90 height 32
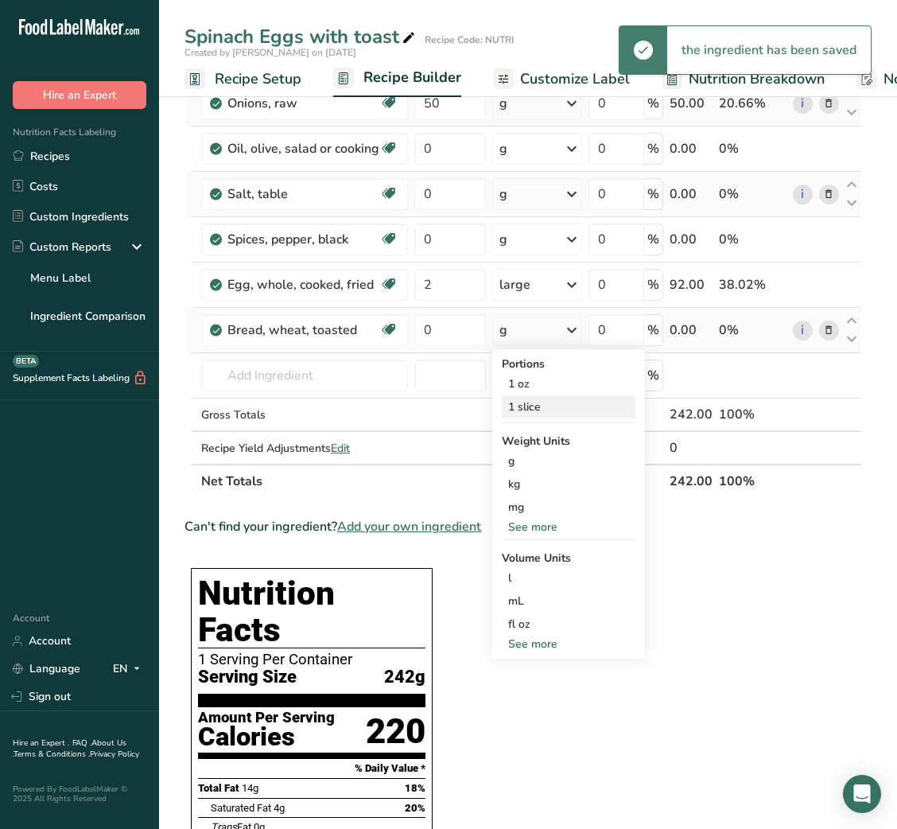
click at [518, 395] on div "1 slice" at bounding box center [569, 406] width 134 height 23
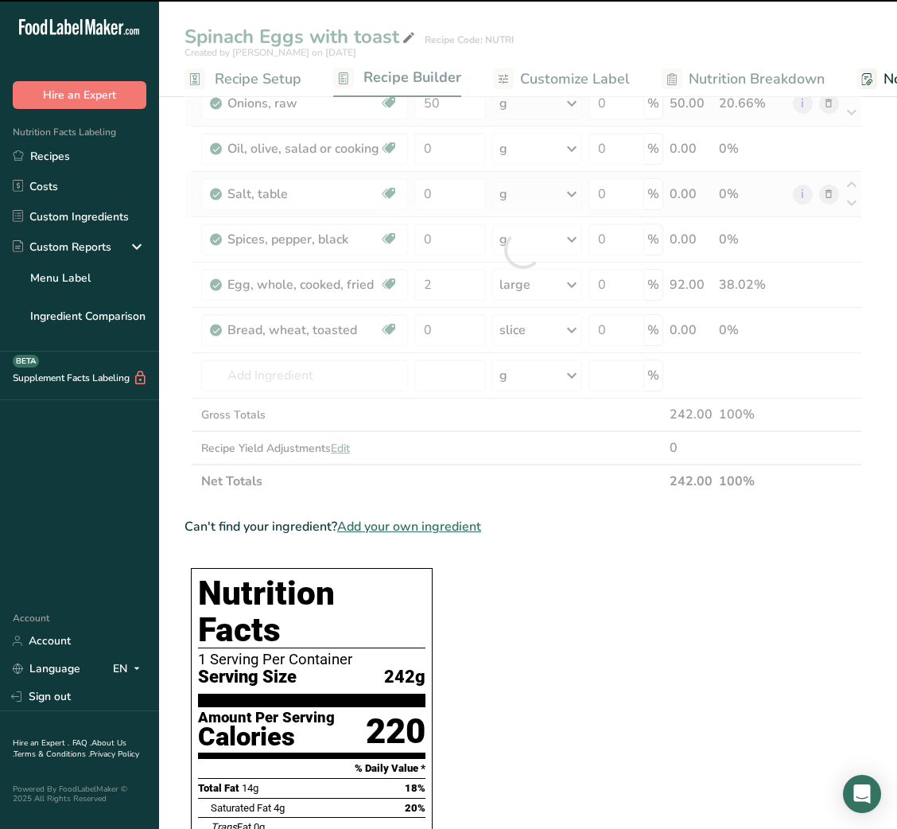
click at [450, 332] on div at bounding box center [524, 250] width 678 height 496
click at [450, 332] on input "0" at bounding box center [450, 330] width 72 height 32
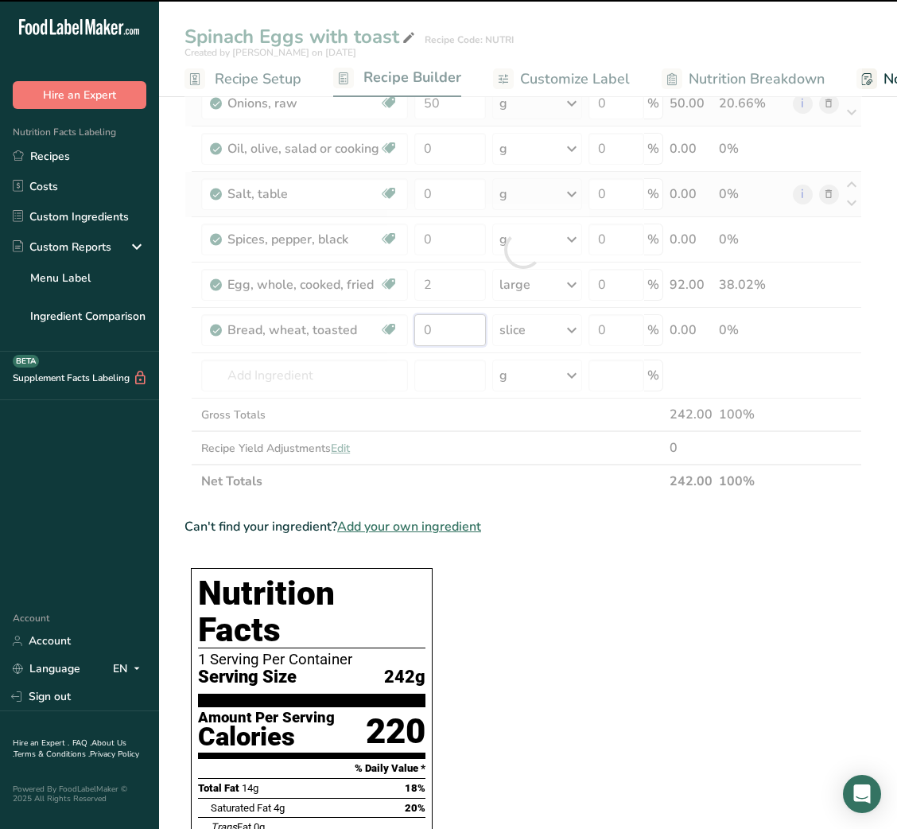
click at [450, 332] on input "0" at bounding box center [450, 330] width 72 height 32
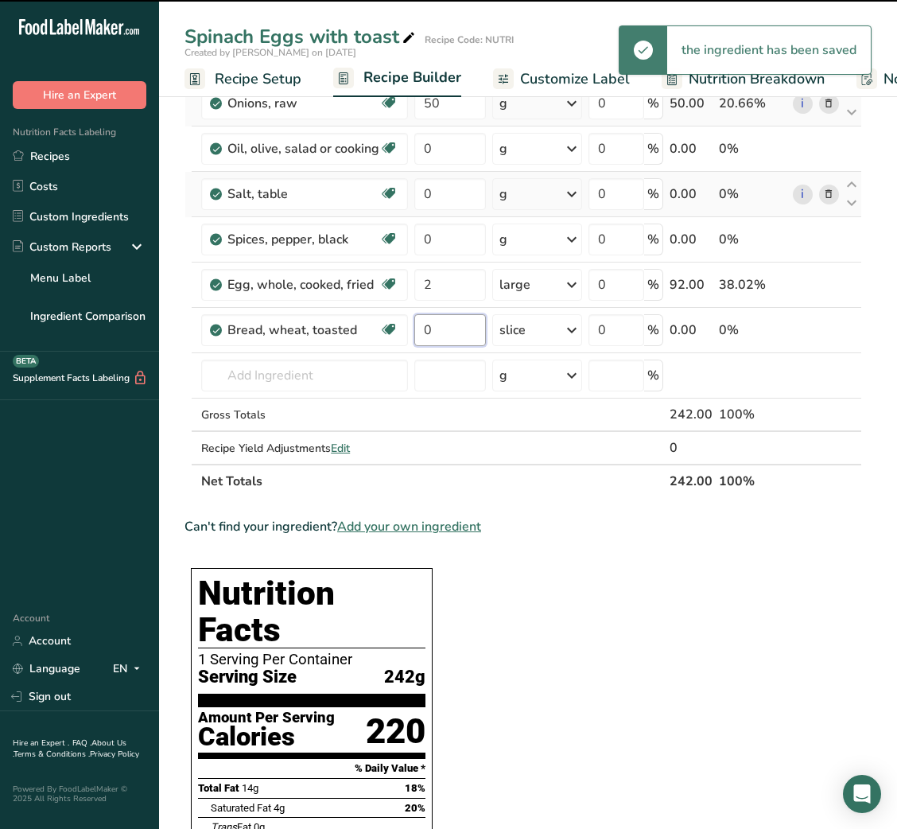
click at [450, 332] on input "0" at bounding box center [450, 330] width 72 height 32
type input "1"
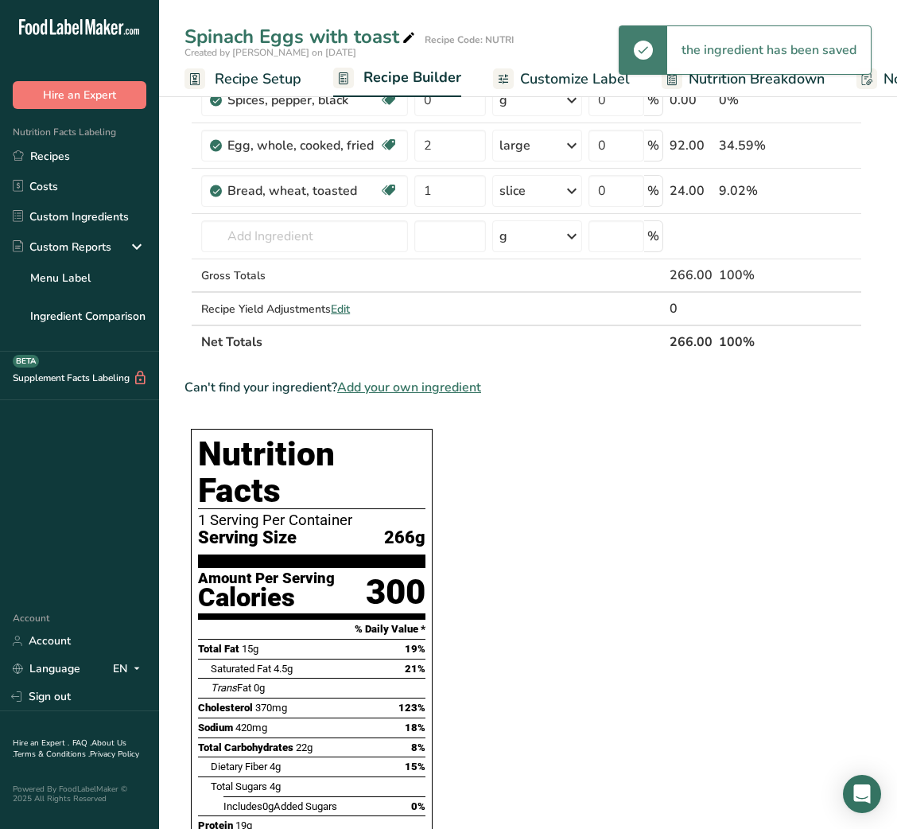
scroll to position [0, 0]
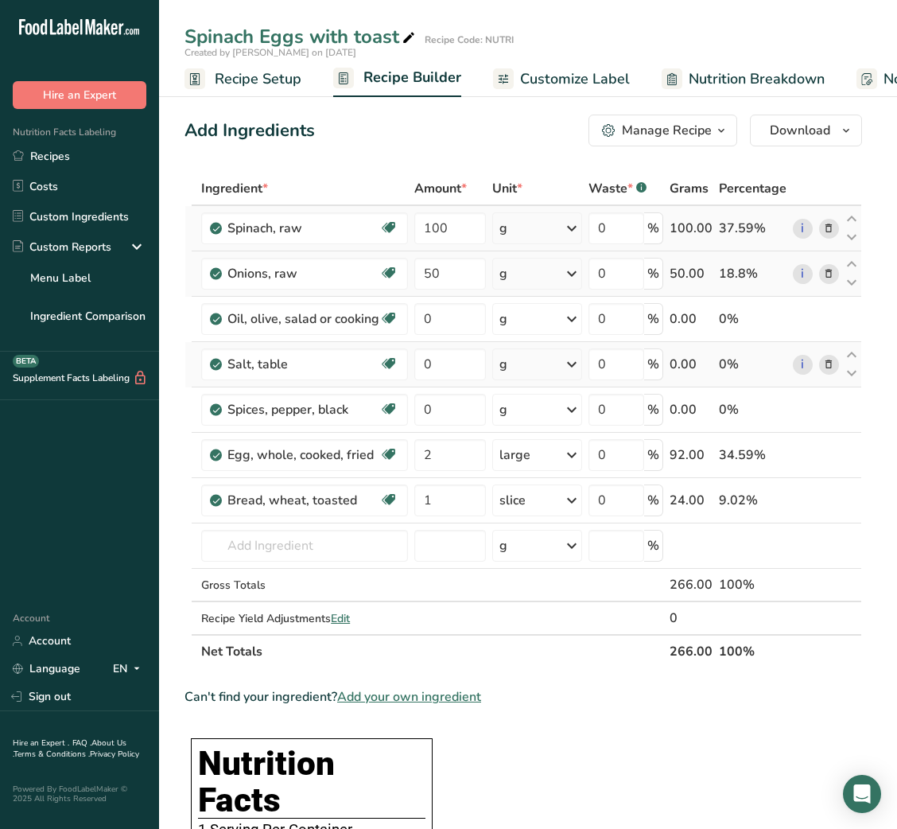
click at [542, 80] on span "Customize Label" at bounding box center [575, 78] width 110 height 21
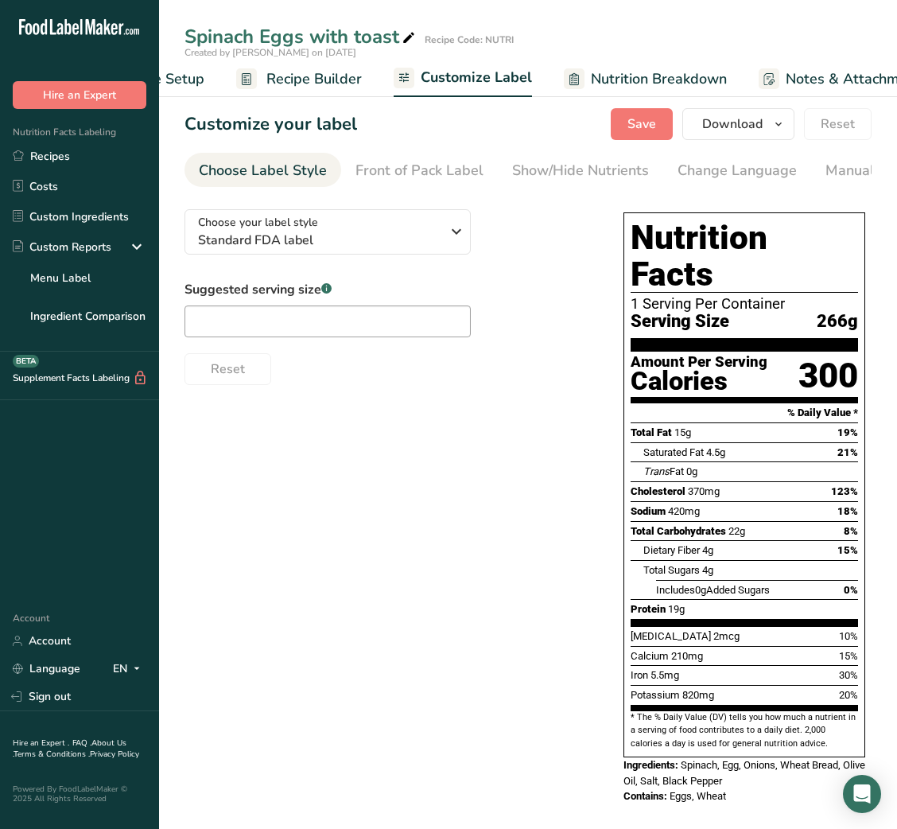
scroll to position [0, 309]
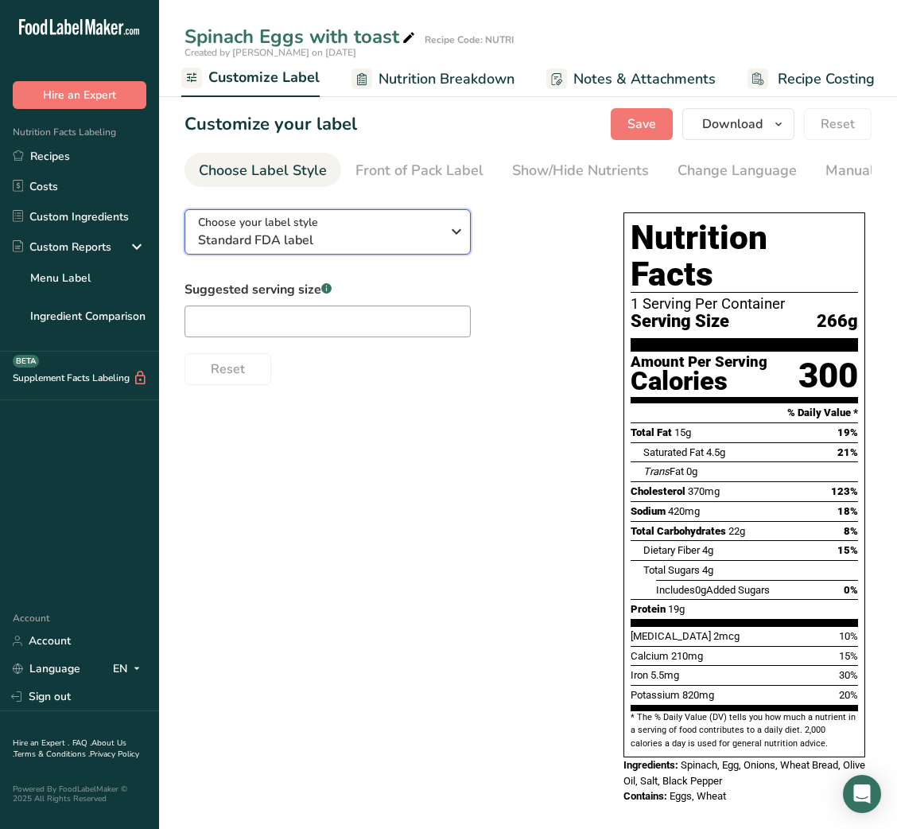
click at [398, 243] on span "Standard FDA label" at bounding box center [319, 240] width 243 height 19
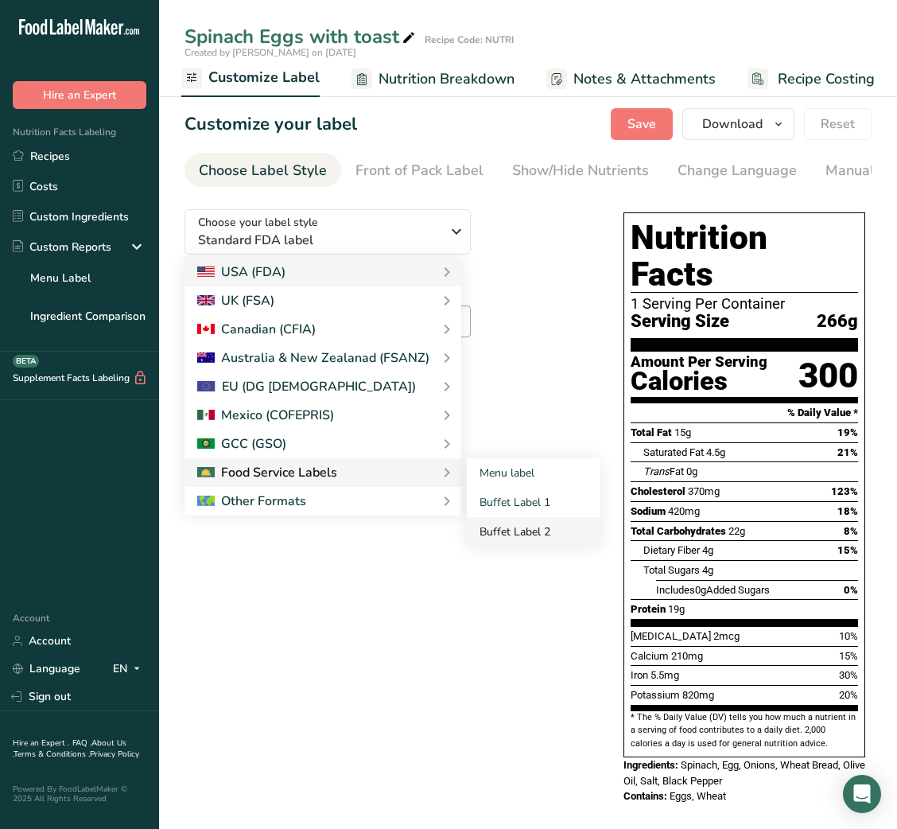
click at [494, 523] on link "Buffet Label 2" at bounding box center [534, 531] width 134 height 29
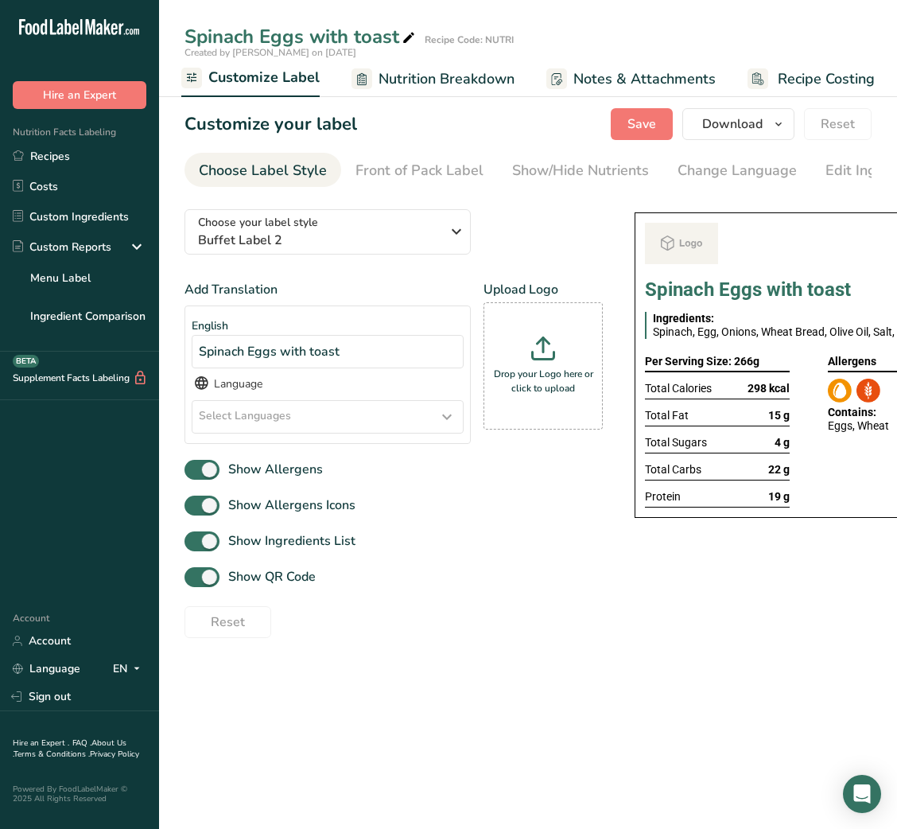
click at [494, 519] on div "Show Allergens Icons" at bounding box center [394, 505] width 418 height 26
click at [292, 562] on div "Add Translation English Spinach Eggs with toast Language Select Languages Afar …" at bounding box center [394, 459] width 418 height 358
drag, startPoint x: 289, startPoint y: 565, endPoint x: 278, endPoint y: 579, distance: 17.0
click at [278, 579] on div "Add Translation English Spinach Eggs with toast Language Select Languages Afar …" at bounding box center [394, 459] width 418 height 358
click at [278, 579] on span "Show QR Code" at bounding box center [268, 576] width 96 height 19
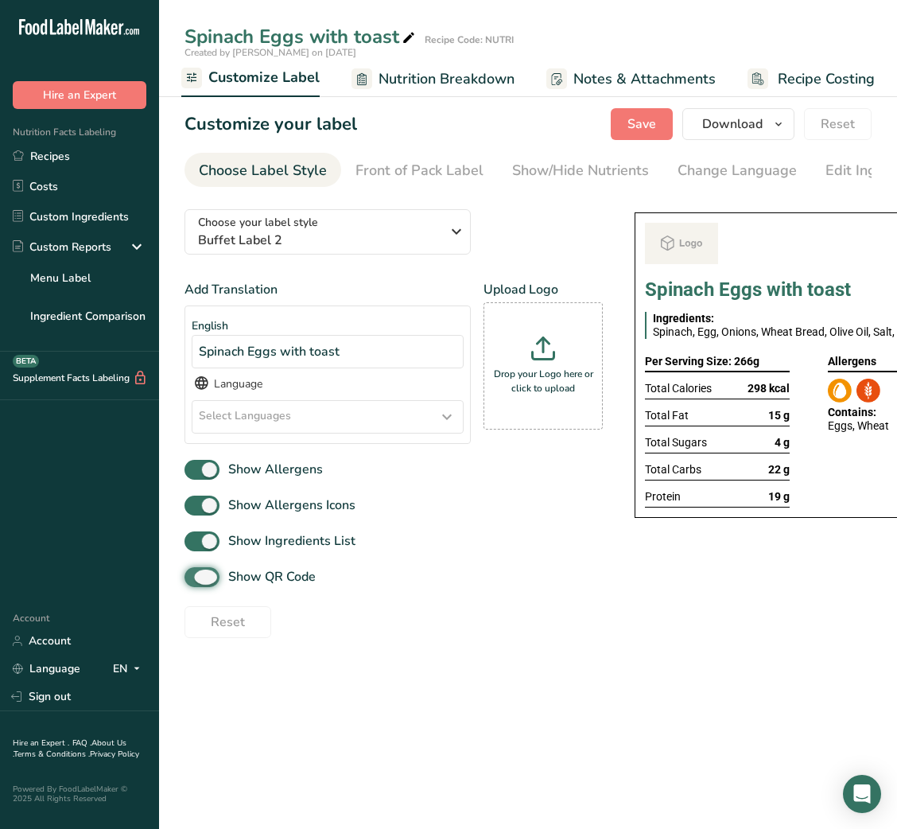
click at [195, 579] on input "Show QR Code" at bounding box center [190, 577] width 10 height 10
checkbox input "false"
click at [546, 184] on link "Show/Hide Nutrients" at bounding box center [580, 171] width 137 height 36
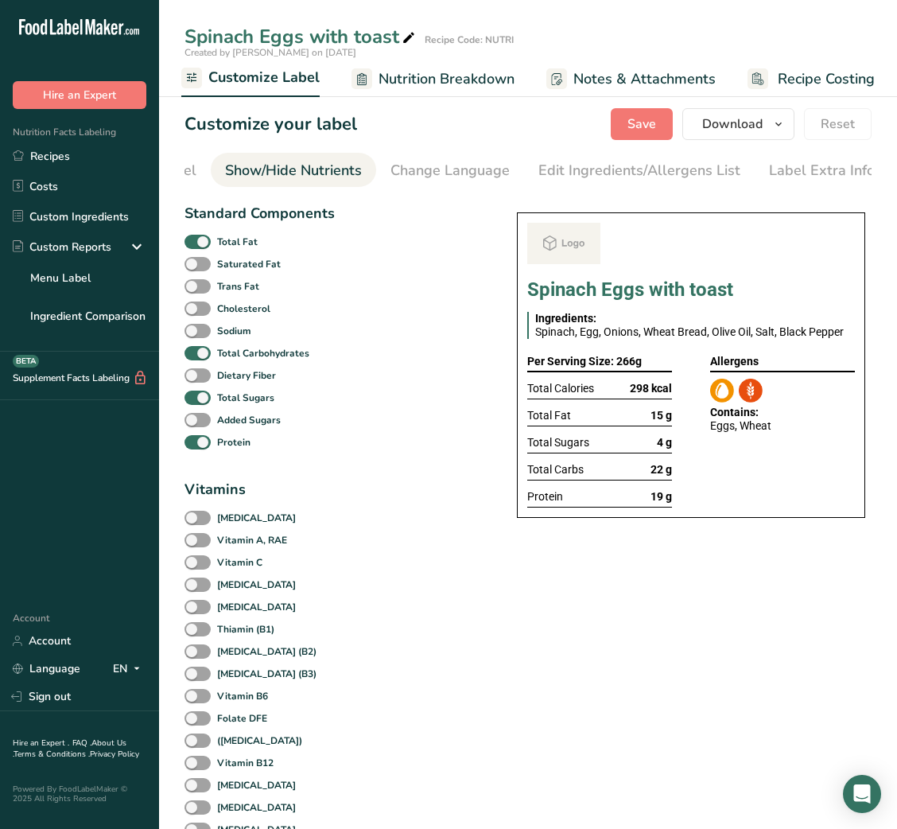
scroll to position [0, 290]
click at [223, 243] on b "Total Fat" at bounding box center [237, 242] width 41 height 14
click at [195, 243] on input "Total Fat" at bounding box center [190, 241] width 10 height 10
checkbox input "false"
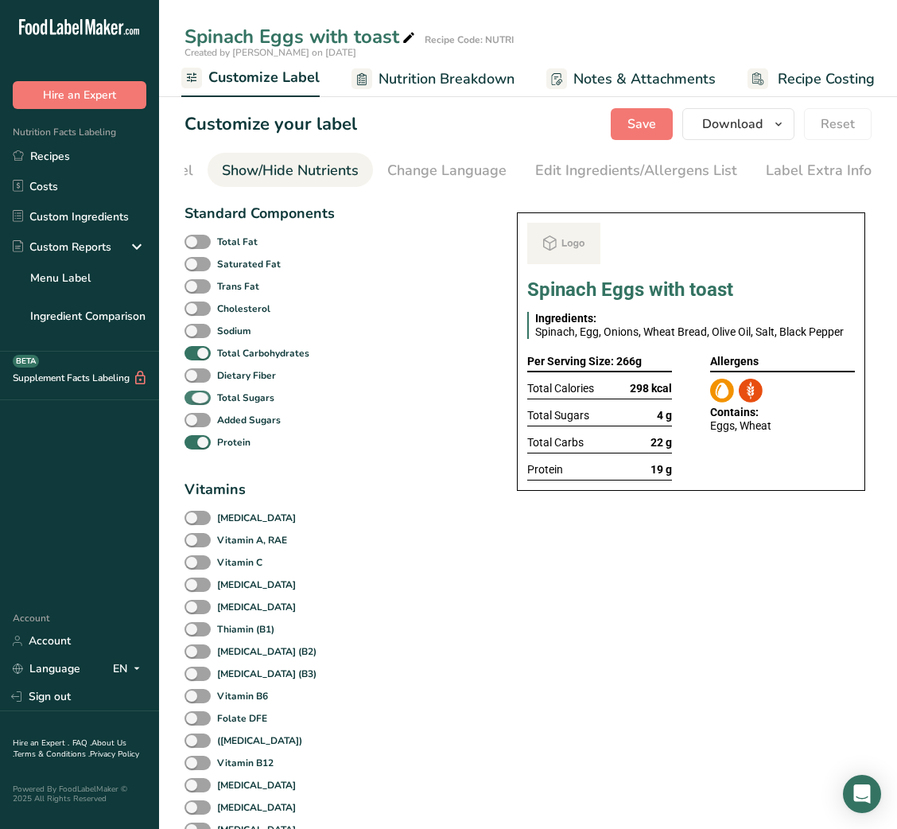
click at [202, 406] on span at bounding box center [198, 398] width 26 height 15
click at [195, 402] on input "Total Sugars" at bounding box center [190, 397] width 10 height 10
checkbox input "false"
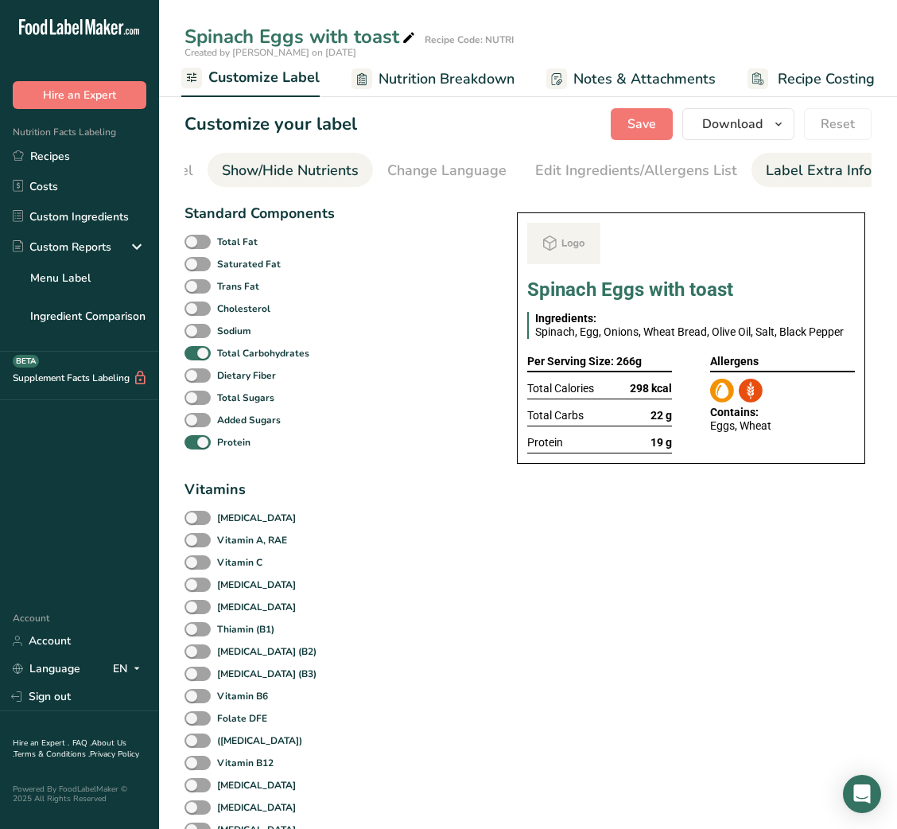
click at [789, 174] on div "Label Extra Info" at bounding box center [819, 170] width 106 height 21
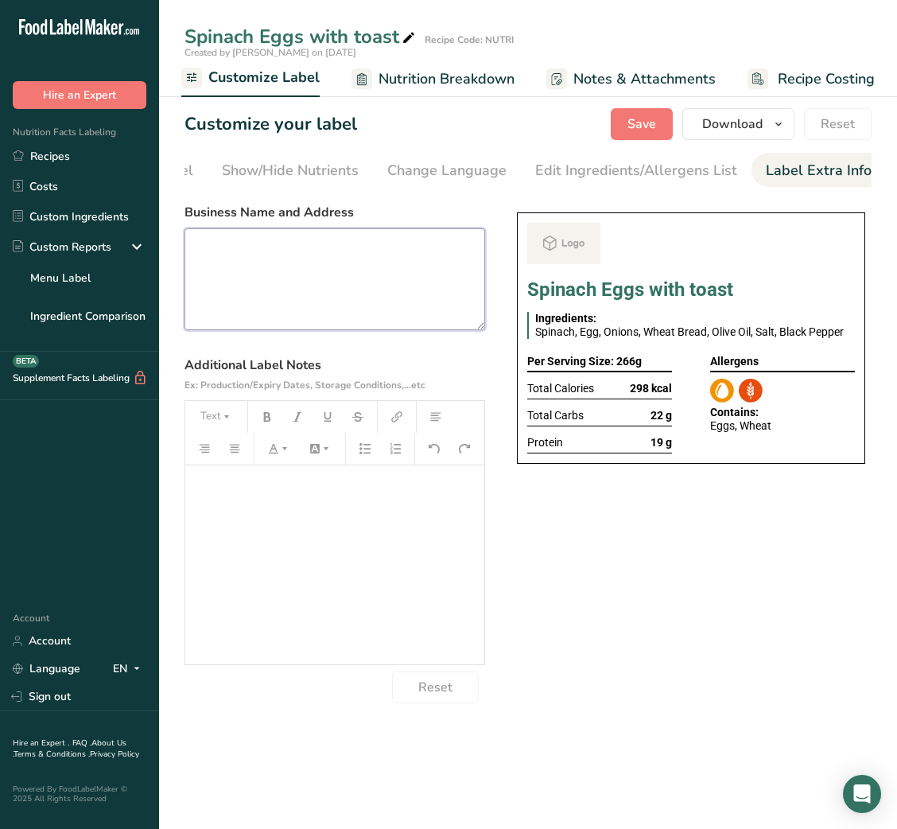
click at [341, 266] on textarea at bounding box center [335, 279] width 301 height 102
paste textarea "USE BY: [DATE] KEEP REFRIGERATED BELOW 5 DEGREE REHEAT BEFORE EATING DINNER"
click at [219, 305] on textarea "USE BY: [DATE] KEEP REFRIGERATED BELOW 5 DEGREE REHEAT BEFORE EATING DINNER" at bounding box center [335, 279] width 301 height 102
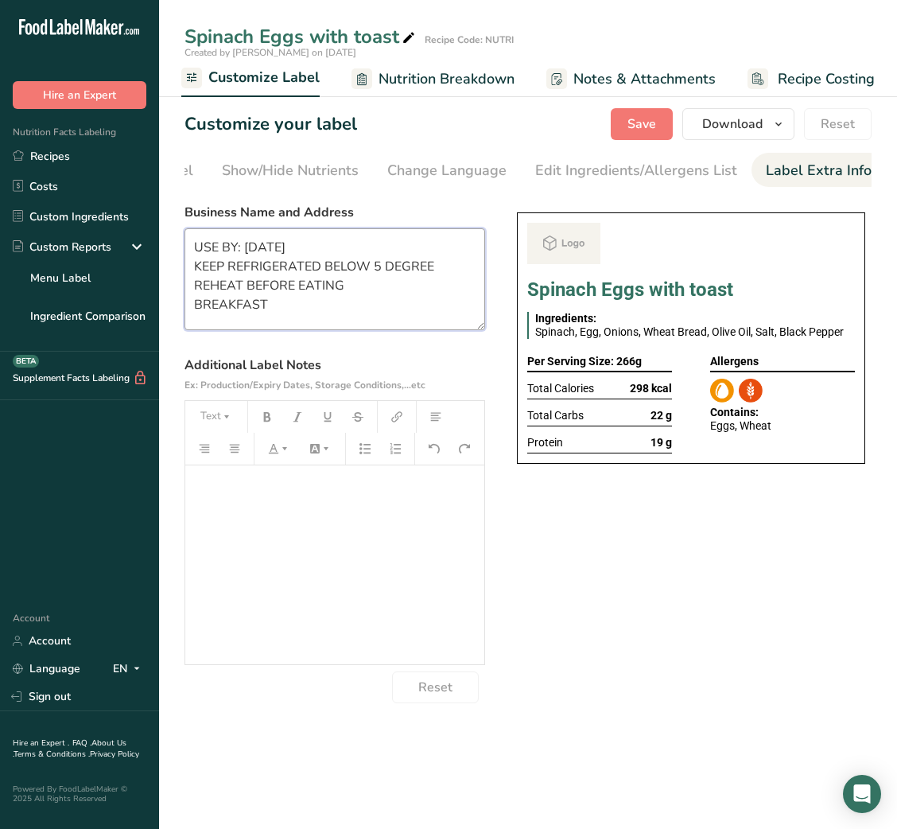
click at [255, 241] on textarea "USE BY: [DATE] KEEP REFRIGERATED BELOW 5 DEGREE REHEAT BEFORE EATING BREAKFAST" at bounding box center [335, 279] width 301 height 102
click at [658, 128] on button "Save" at bounding box center [642, 124] width 62 height 32
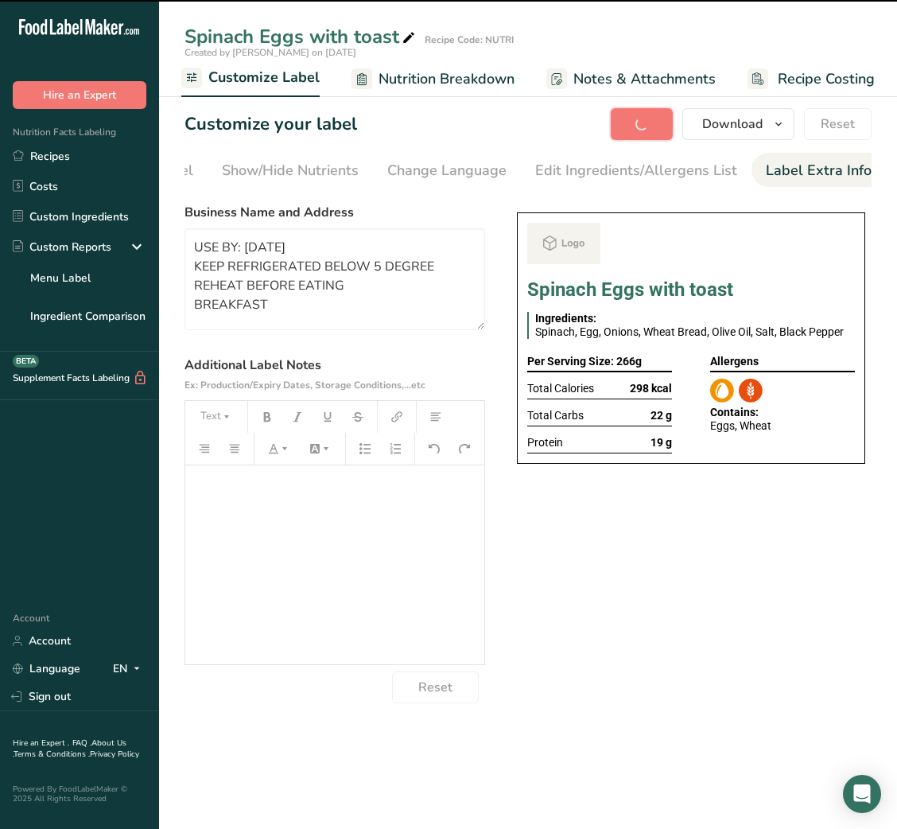
type textarea "USE BY: [DATE] KEEP REFRIGERATED BELOW 5 DEGREE REHEAT BEFORE EATING BREAKFAST"
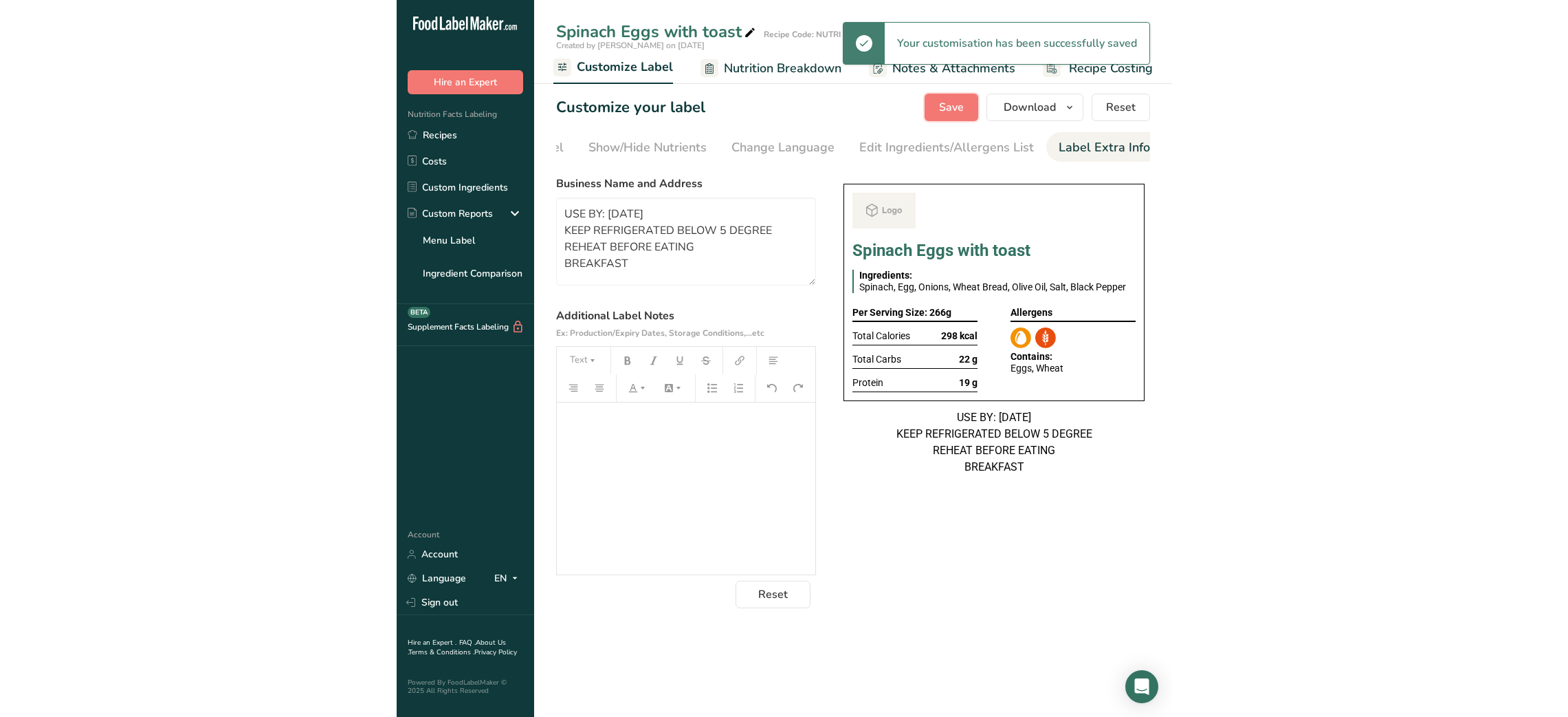
scroll to position [0, 0]
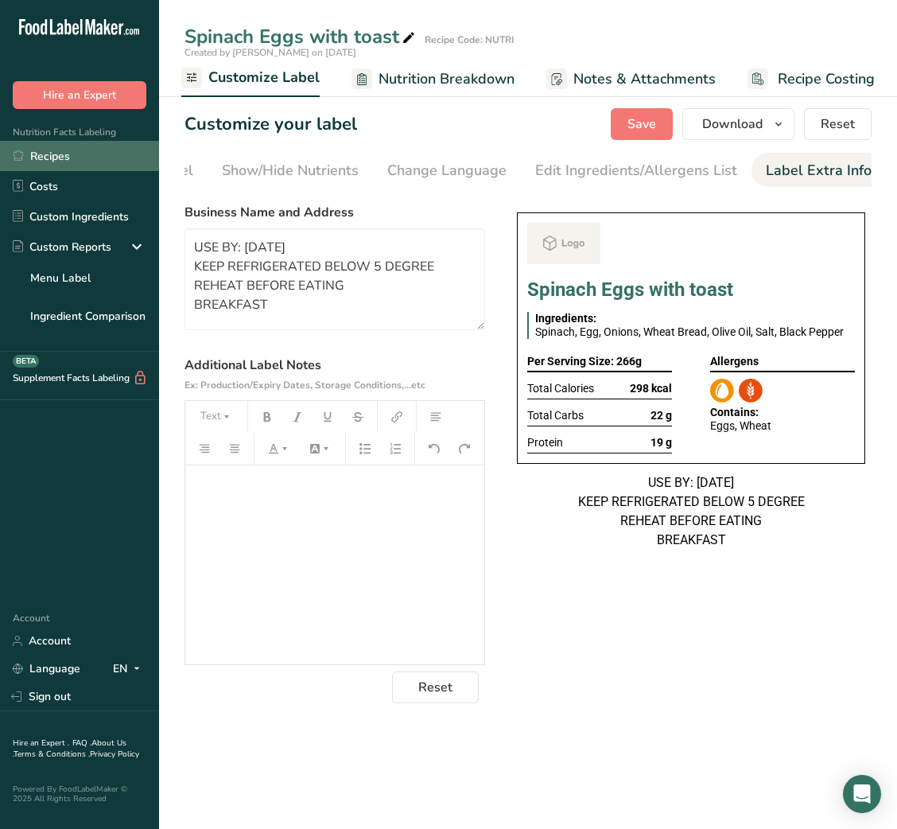
click at [59, 152] on link "Recipes" at bounding box center [79, 156] width 159 height 30
